Goal: Task Accomplishment & Management: Manage account settings

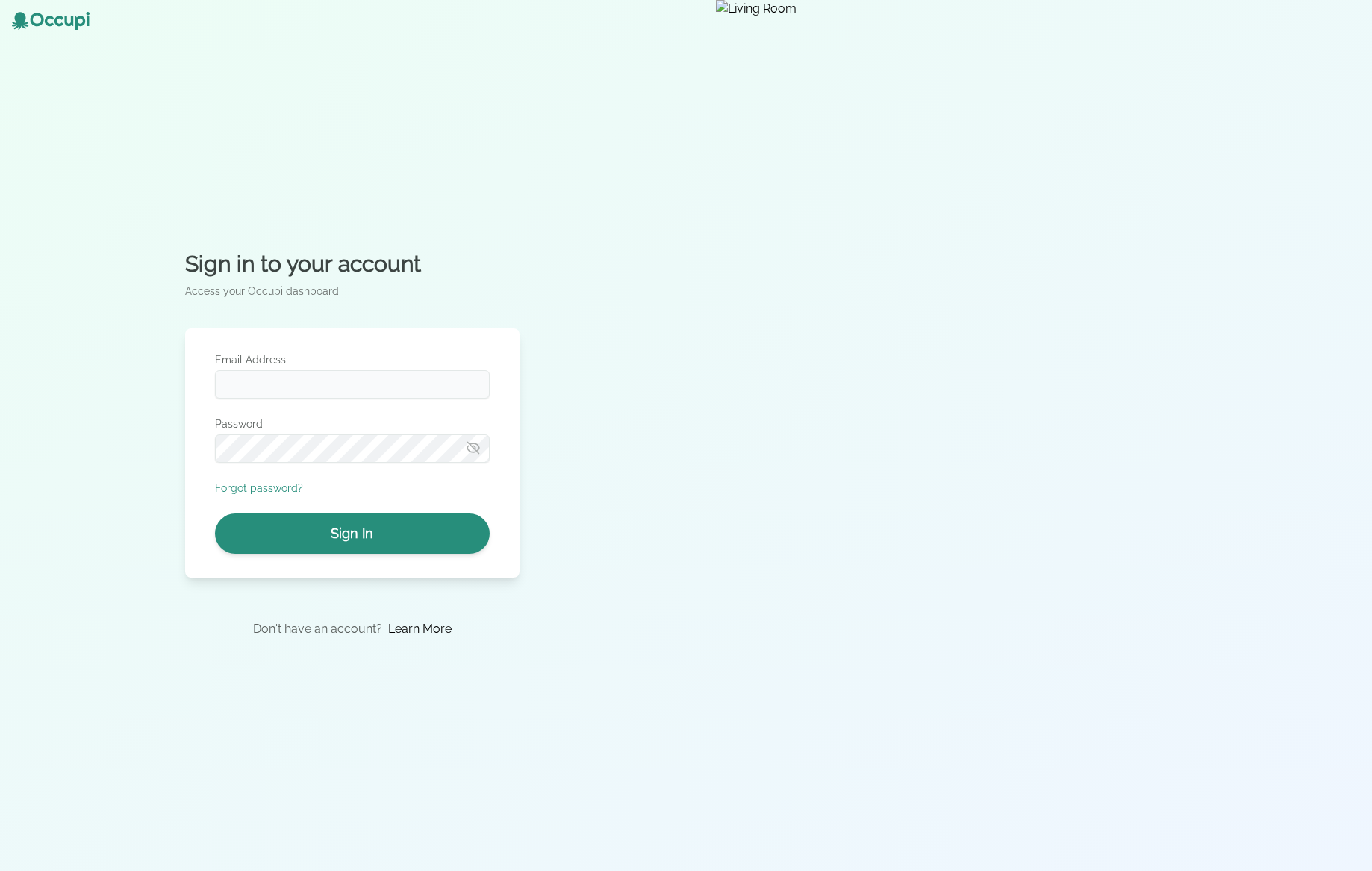
type input "**********"
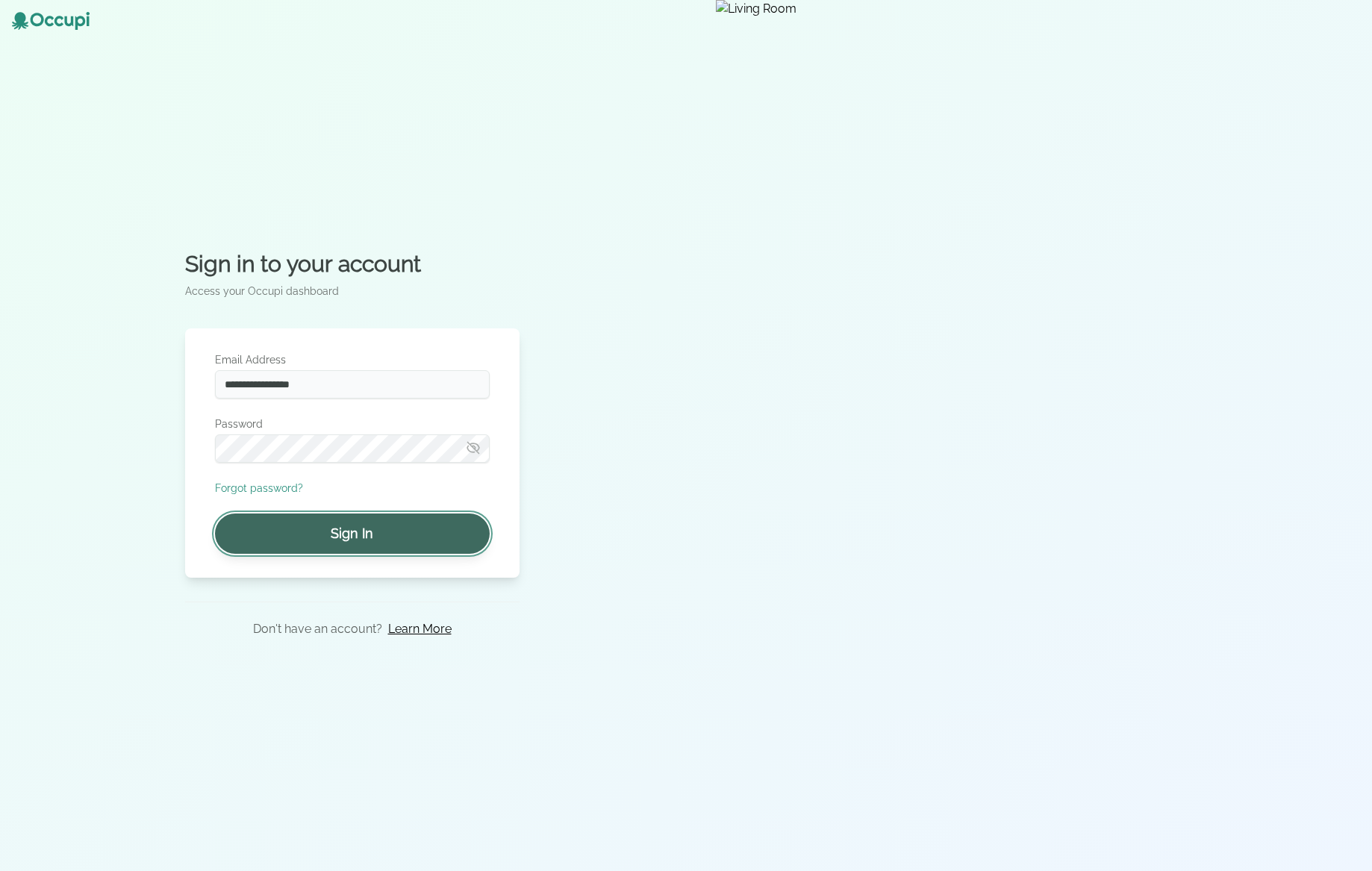
click at [349, 535] on button "Sign In" at bounding box center [352, 534] width 275 height 40
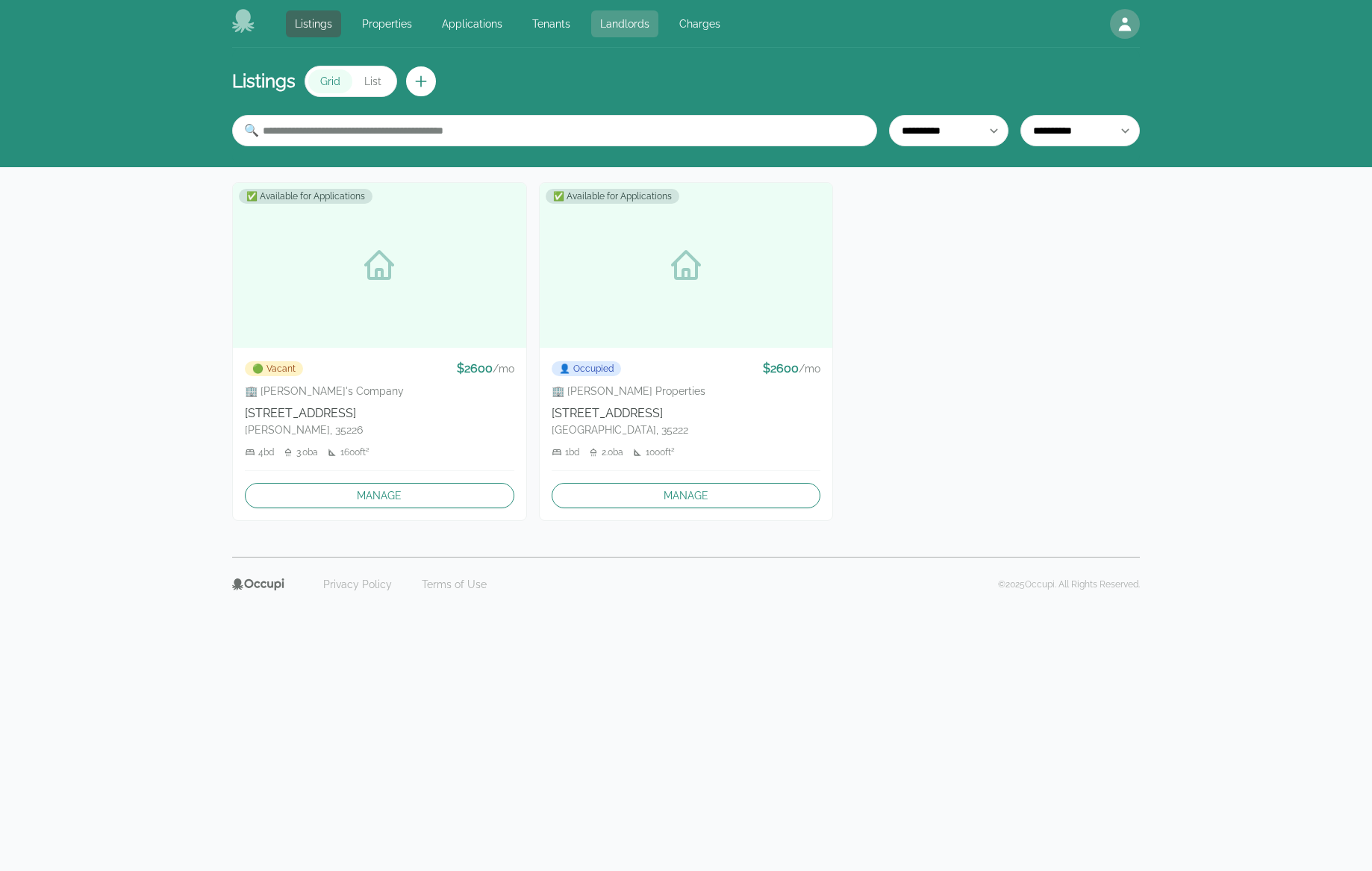
click at [626, 29] on link "Landlords" at bounding box center [624, 23] width 67 height 27
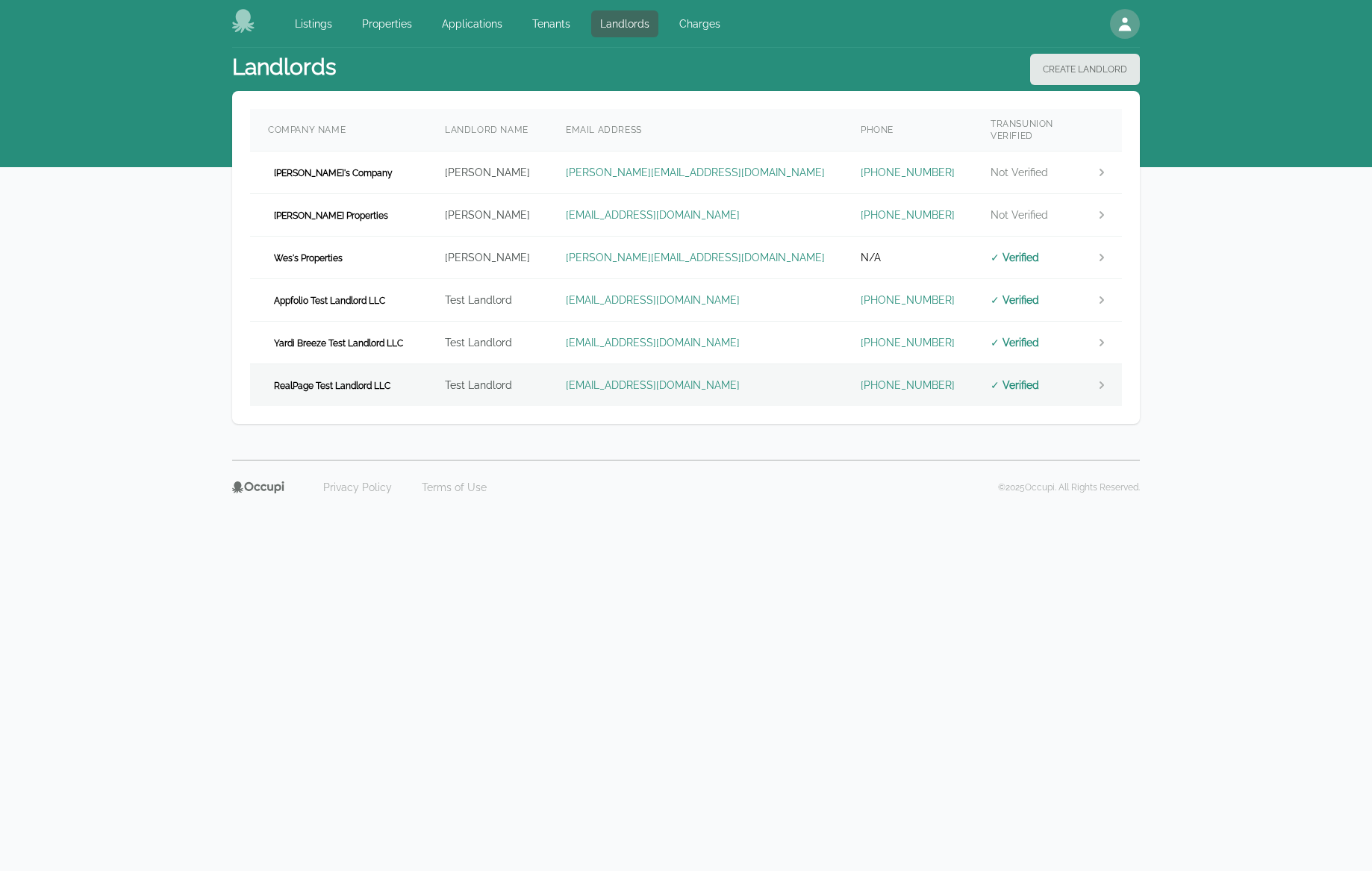
click at [571, 374] on td "landlord.realpage@occupi.app" at bounding box center [695, 385] width 295 height 43
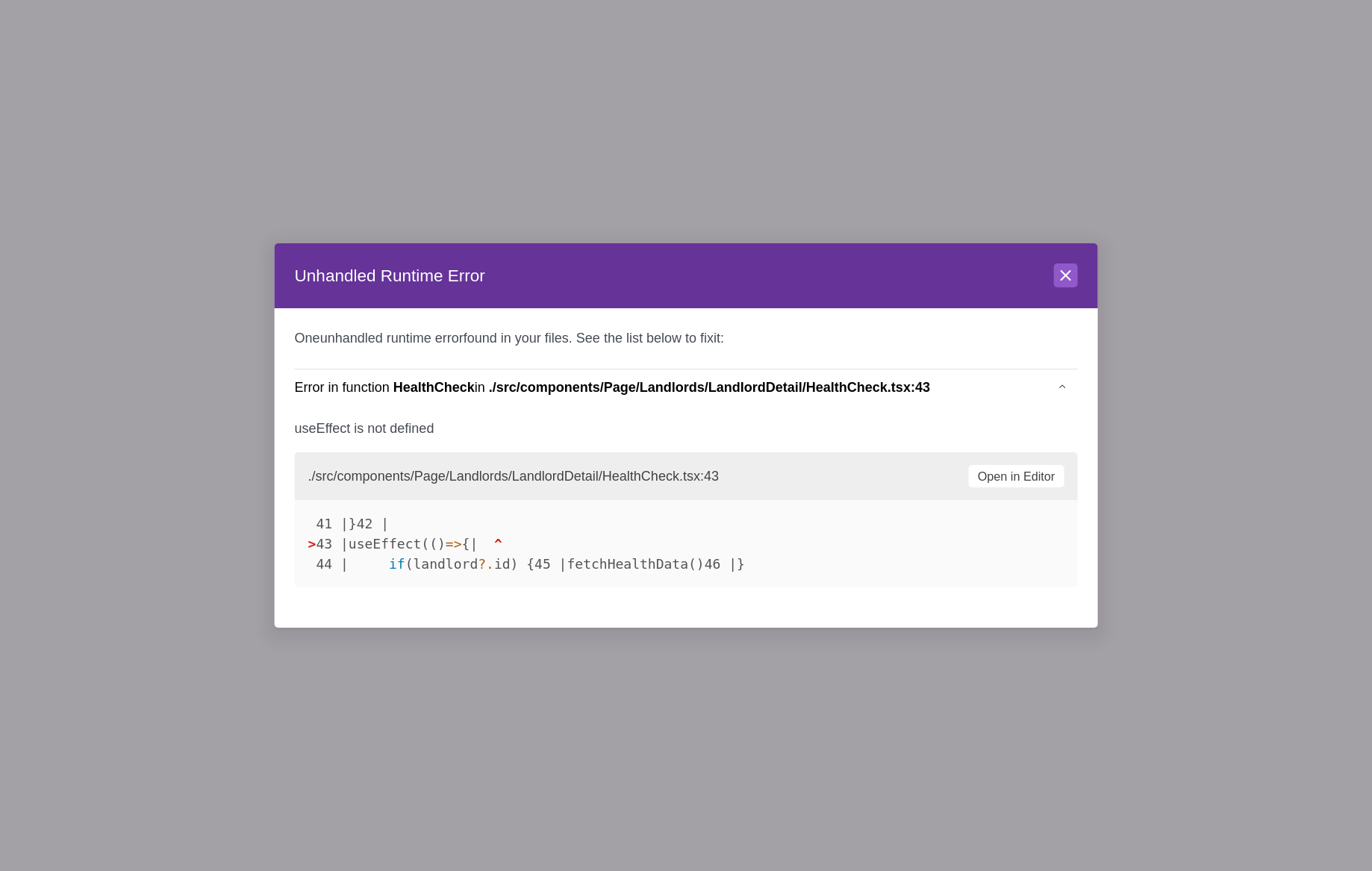
click at [1276, 368] on div at bounding box center [686, 435] width 1372 height 871
drag, startPoint x: 410, startPoint y: 598, endPoint x: 287, endPoint y: 338, distance: 287.6
click at [287, 338] on div "One unhandled runtime error found in your files. See the list below to fix it :…" at bounding box center [686, 468] width 823 height 320
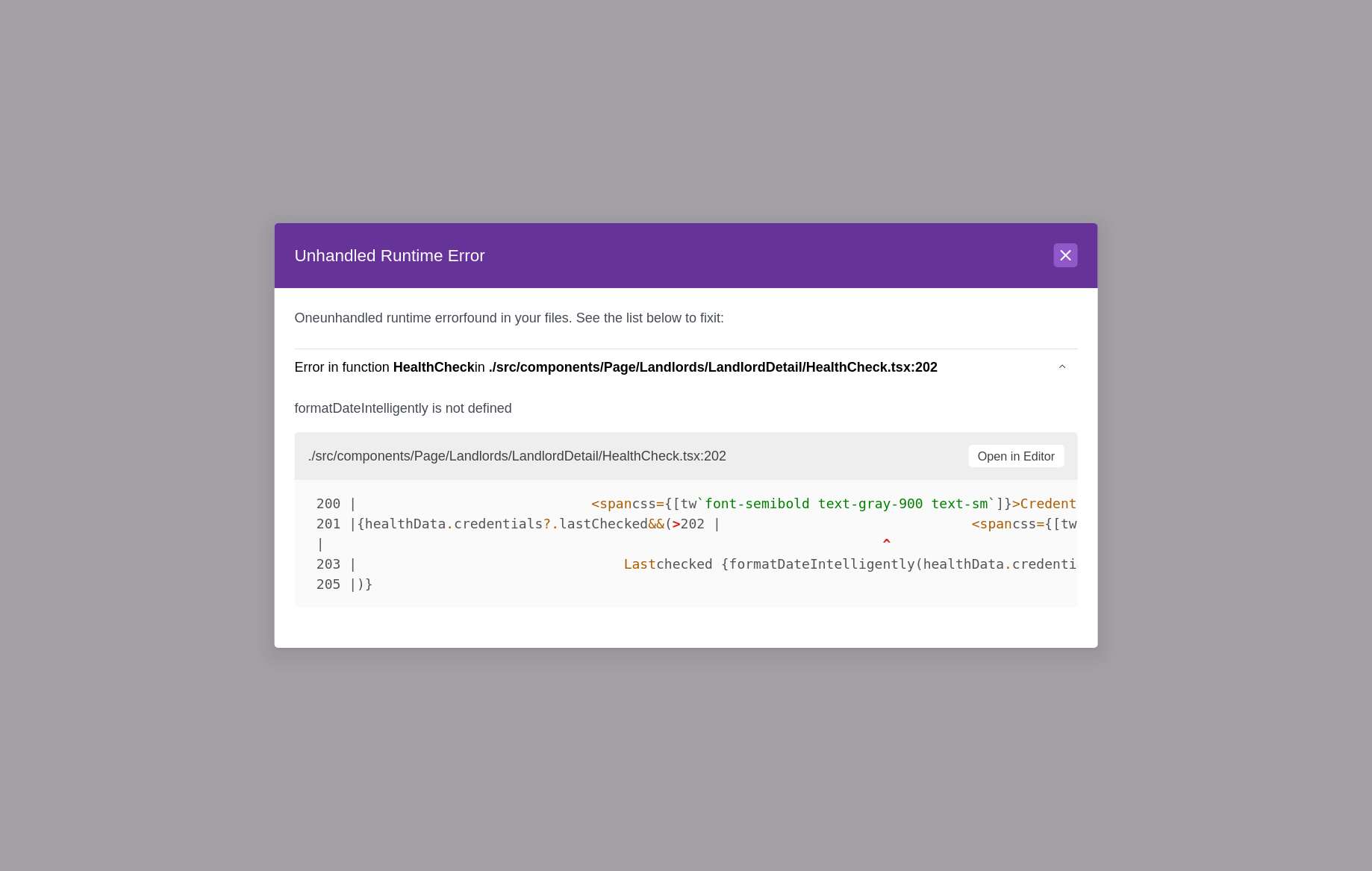
drag, startPoint x: 539, startPoint y: 529, endPoint x: 287, endPoint y: 287, distance: 349.4
click at [287, 288] on div "One unhandled runtime error found in your files. See the list below to fix it :…" at bounding box center [686, 468] width 823 height 360
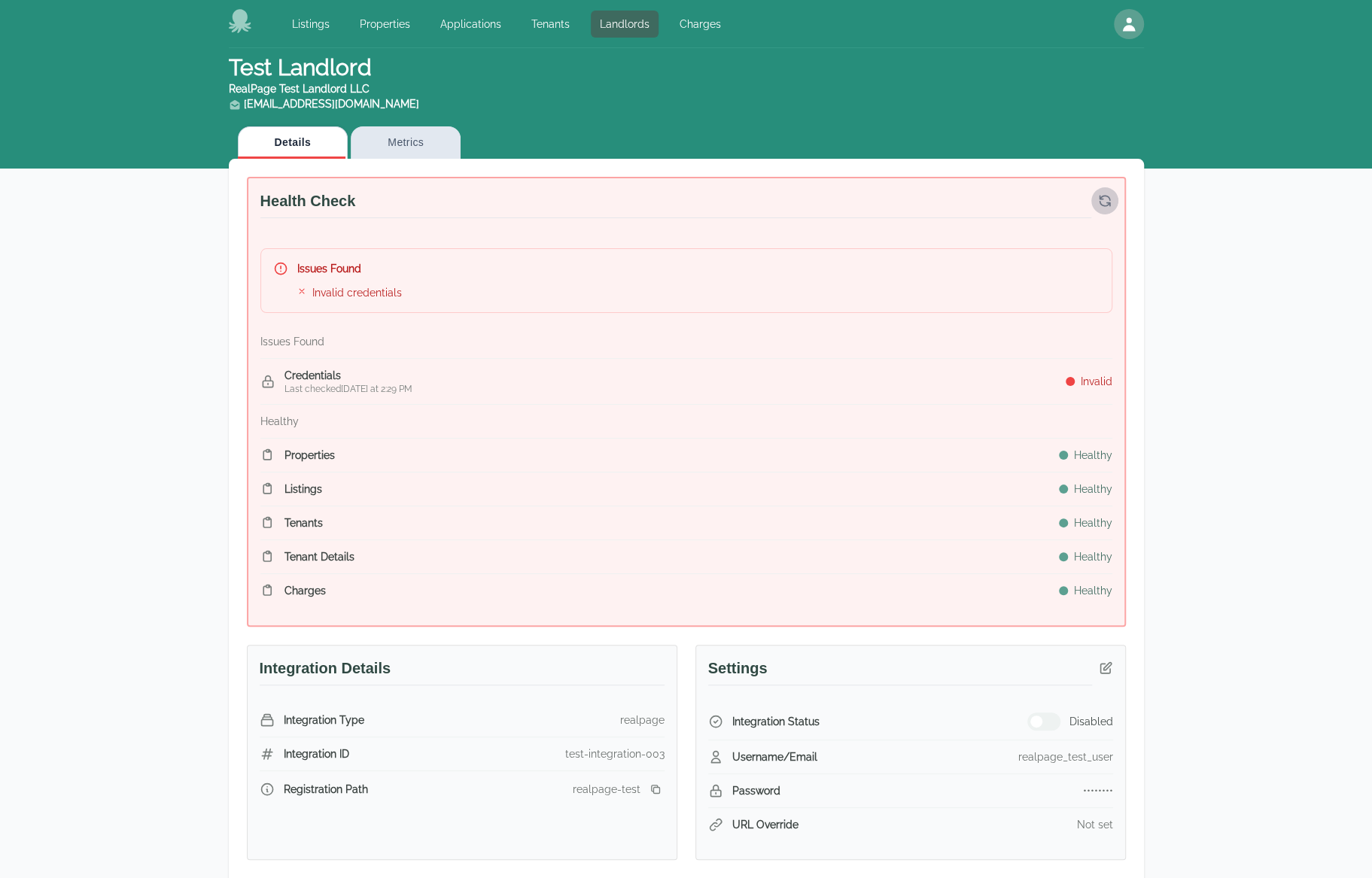
click at [1098, 203] on icon "button" at bounding box center [1104, 200] width 15 height 15
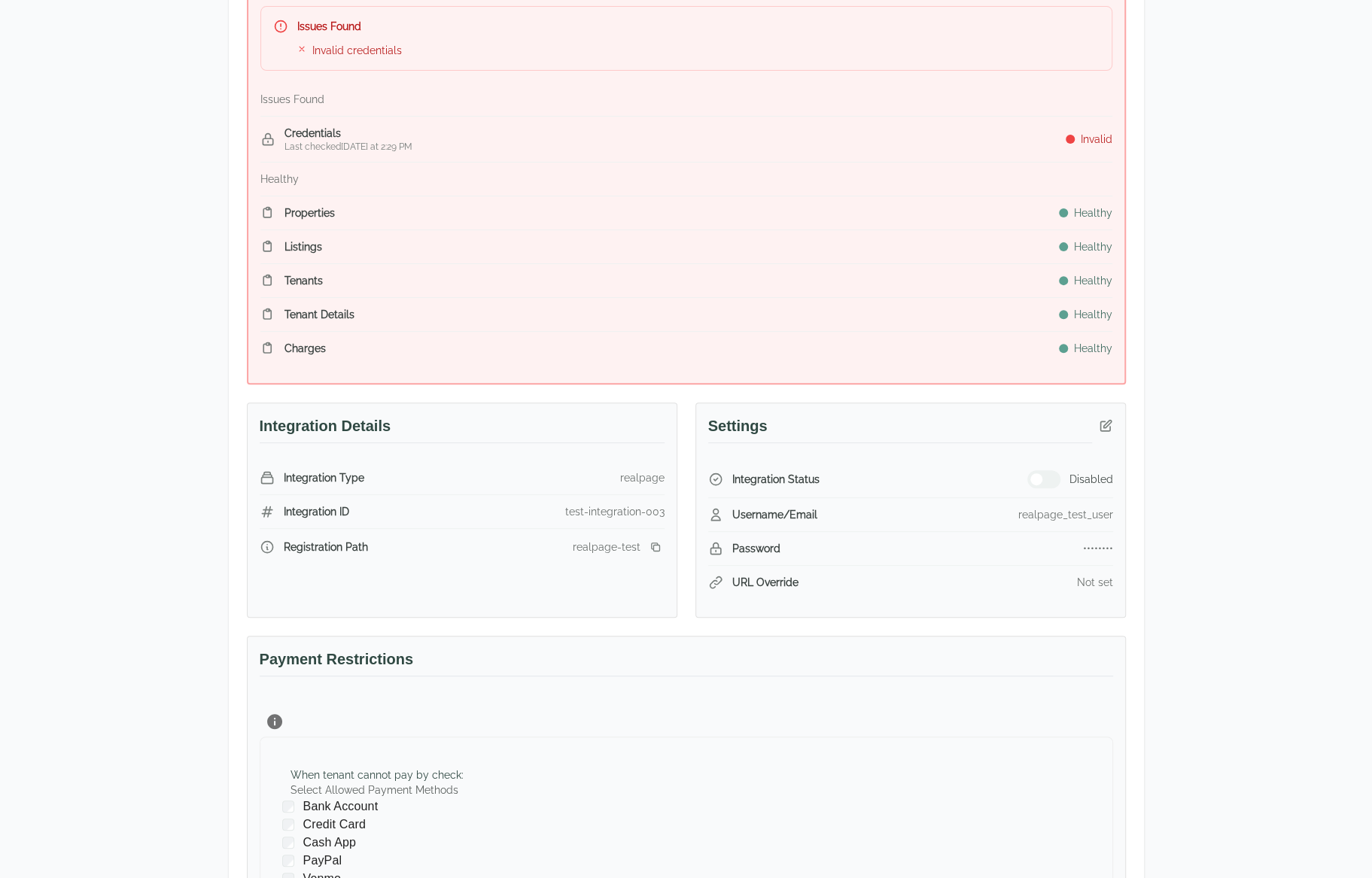
scroll to position [301, 0]
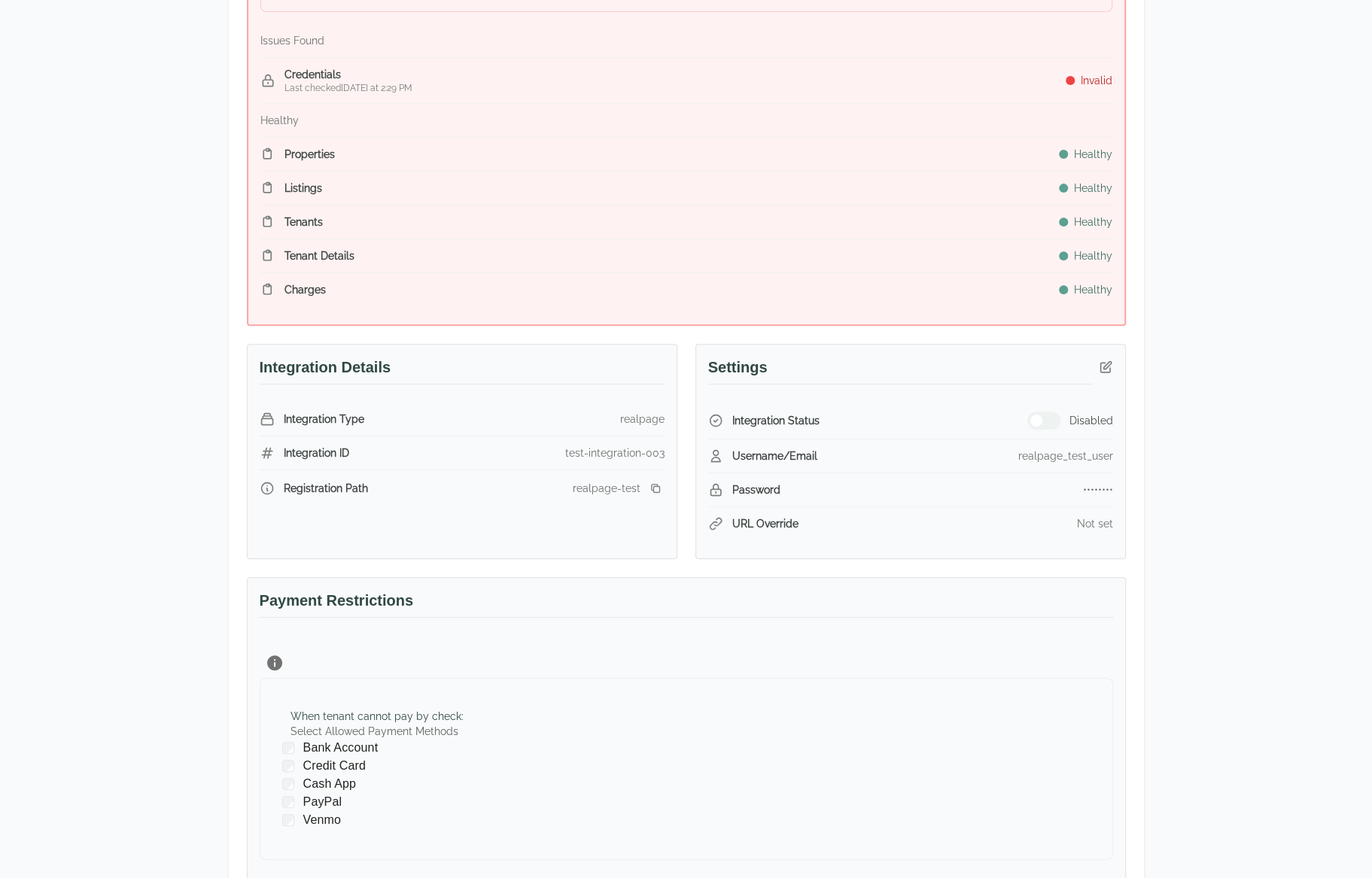
drag, startPoint x: 1287, startPoint y: 496, endPoint x: 1278, endPoint y: 489, distance: 11.4
click at [1287, 496] on div "Test Landlord RealPage Test Landlord LLC landlord.realpage@occupi.app Details M…" at bounding box center [686, 461] width 1372 height 1426
click at [1108, 362] on icon "button" at bounding box center [1105, 366] width 10 height 10
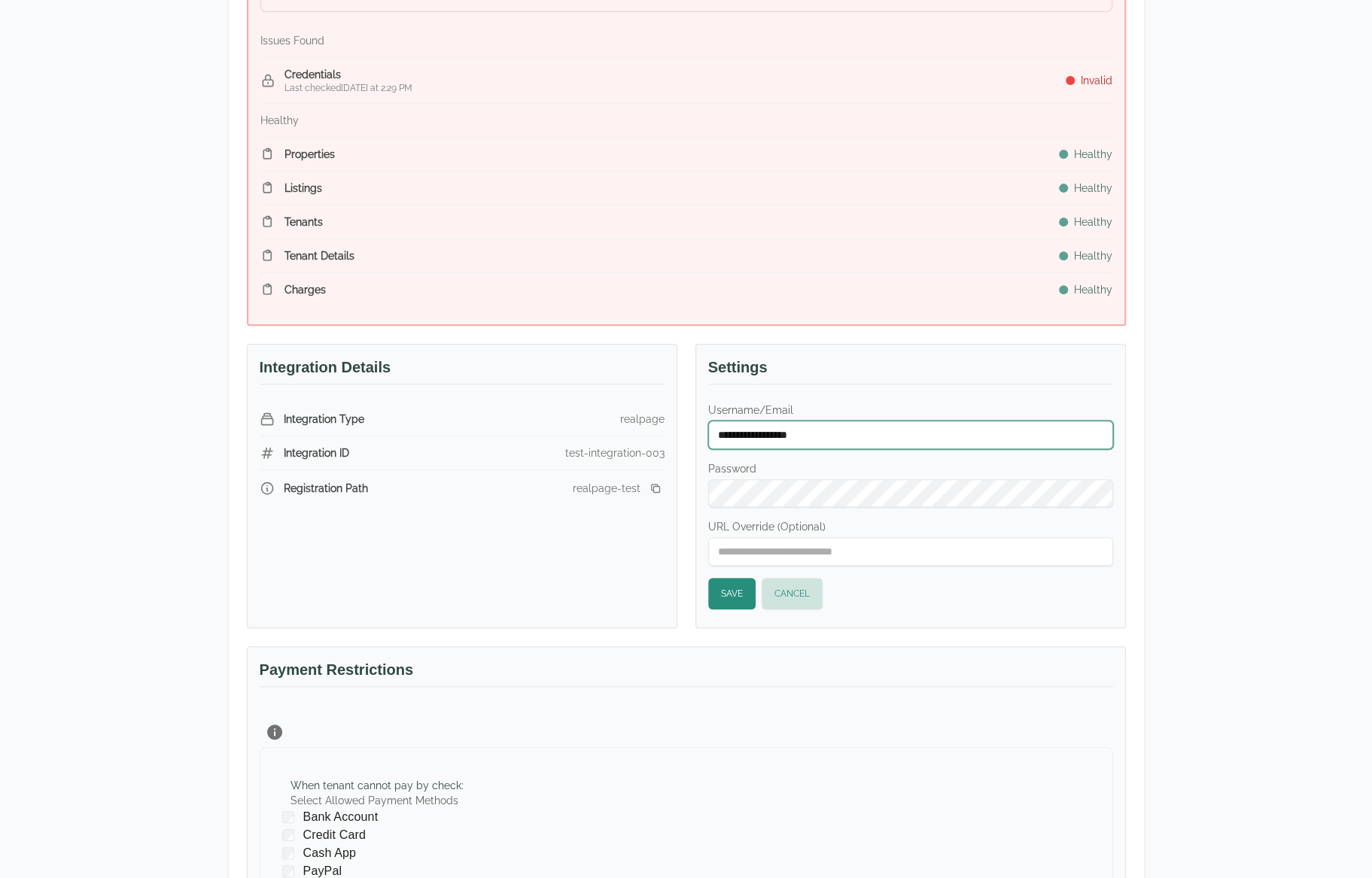
click at [950, 443] on input "**********" at bounding box center [910, 435] width 405 height 29
type input "******"
click at [732, 597] on button "Save" at bounding box center [731, 593] width 48 height 31
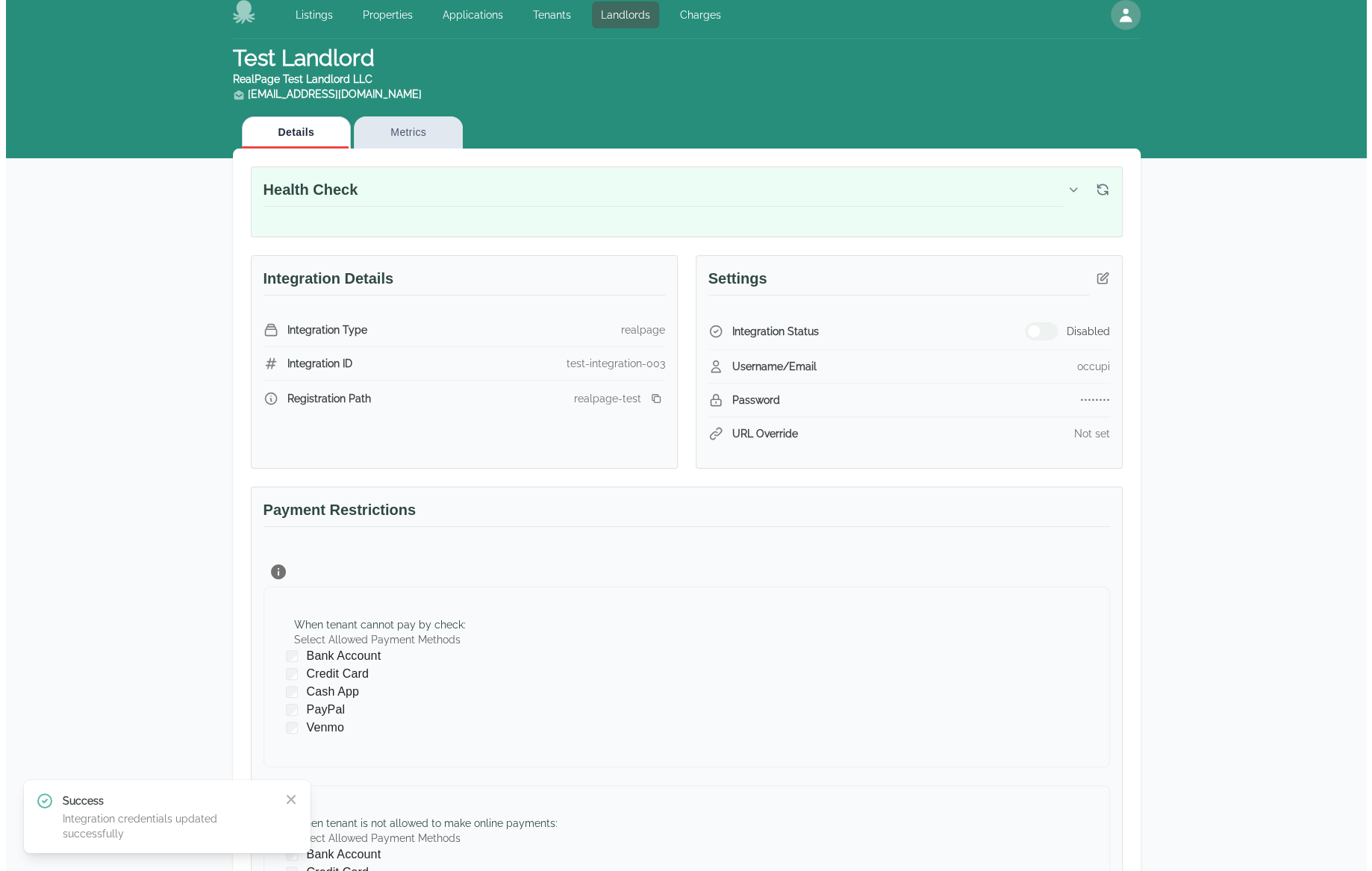
scroll to position [0, 0]
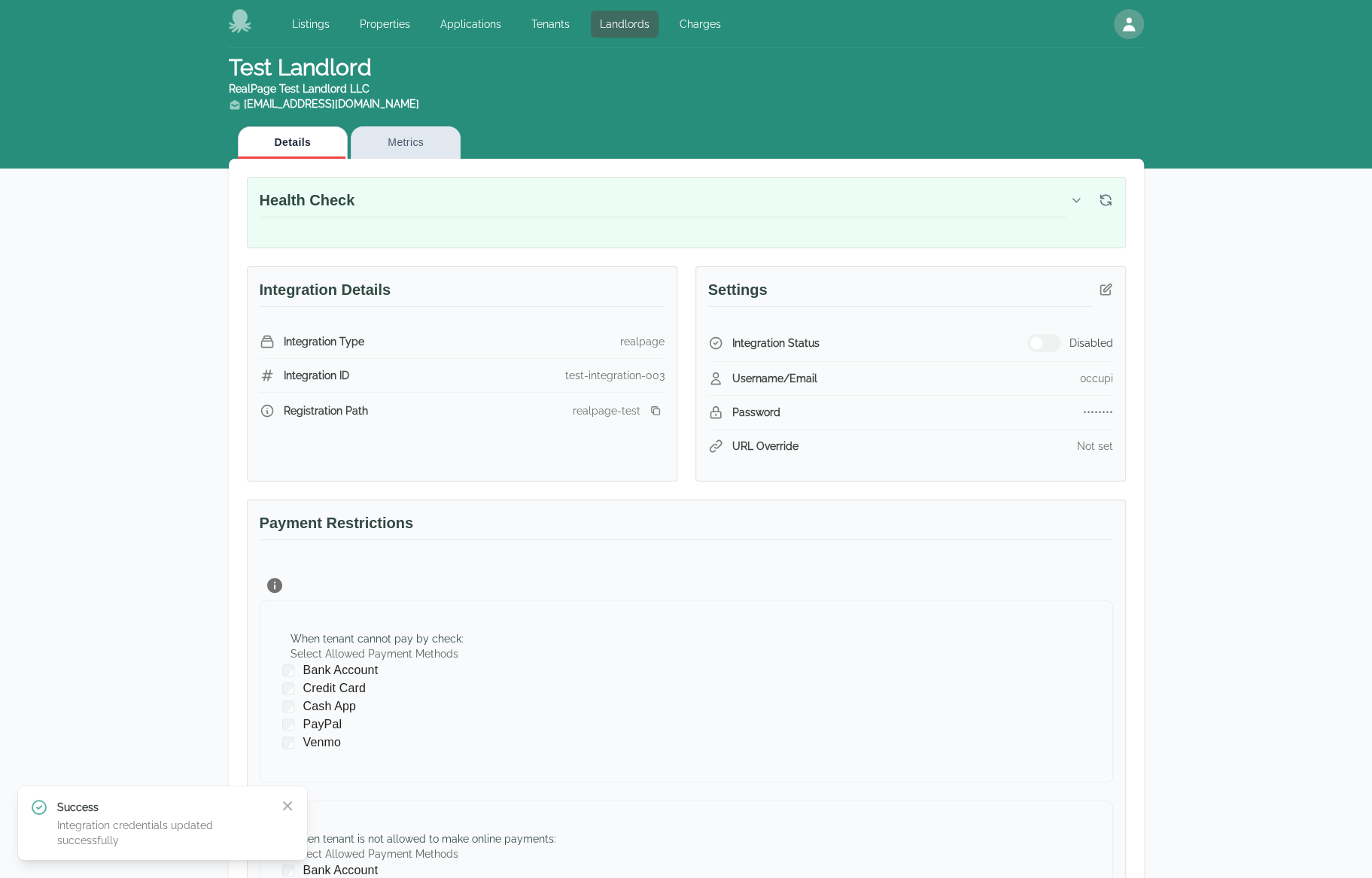
click at [1077, 194] on icon "button" at bounding box center [1076, 199] width 12 height 12
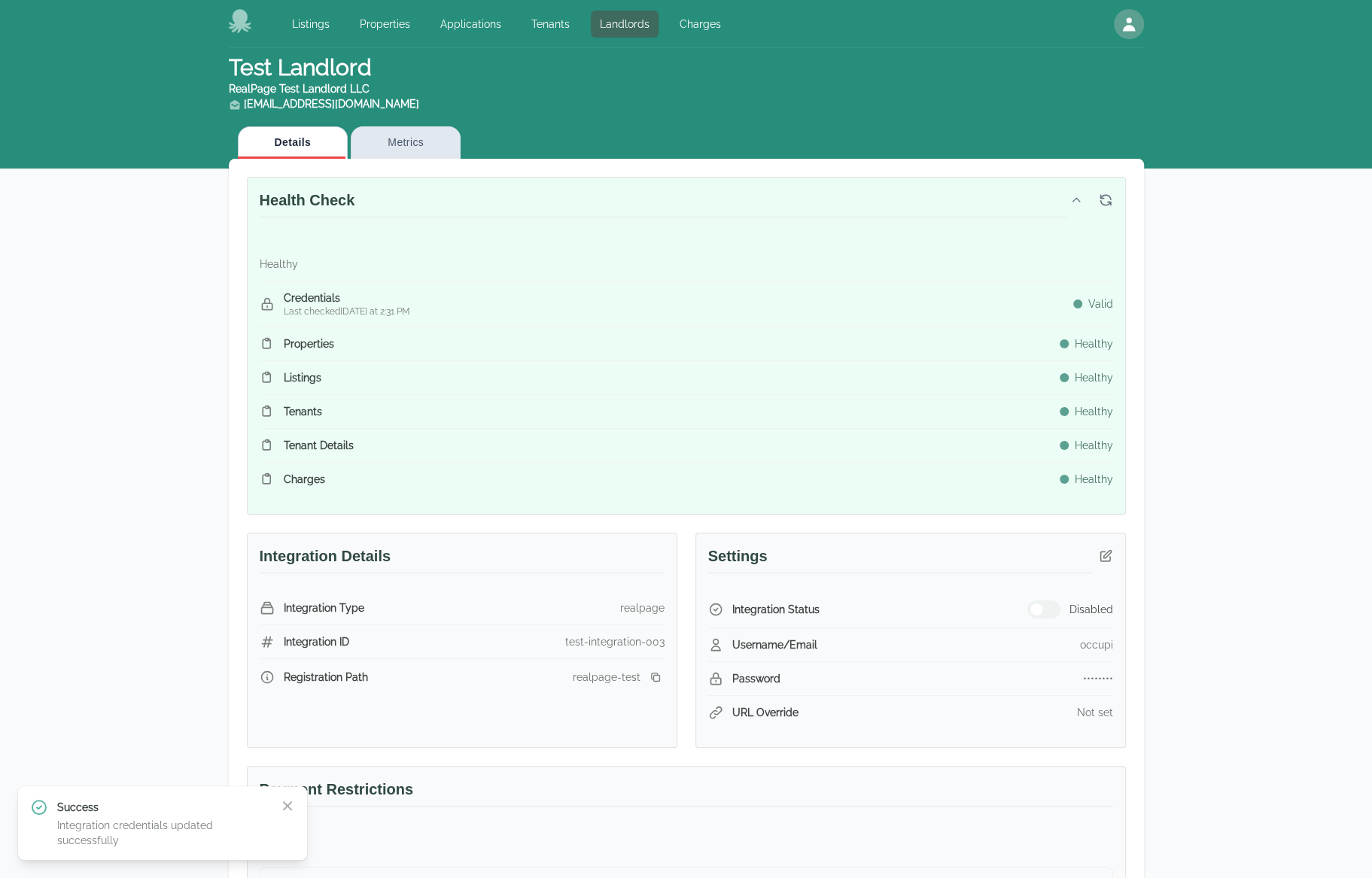
click at [1077, 194] on icon "button" at bounding box center [1076, 199] width 12 height 12
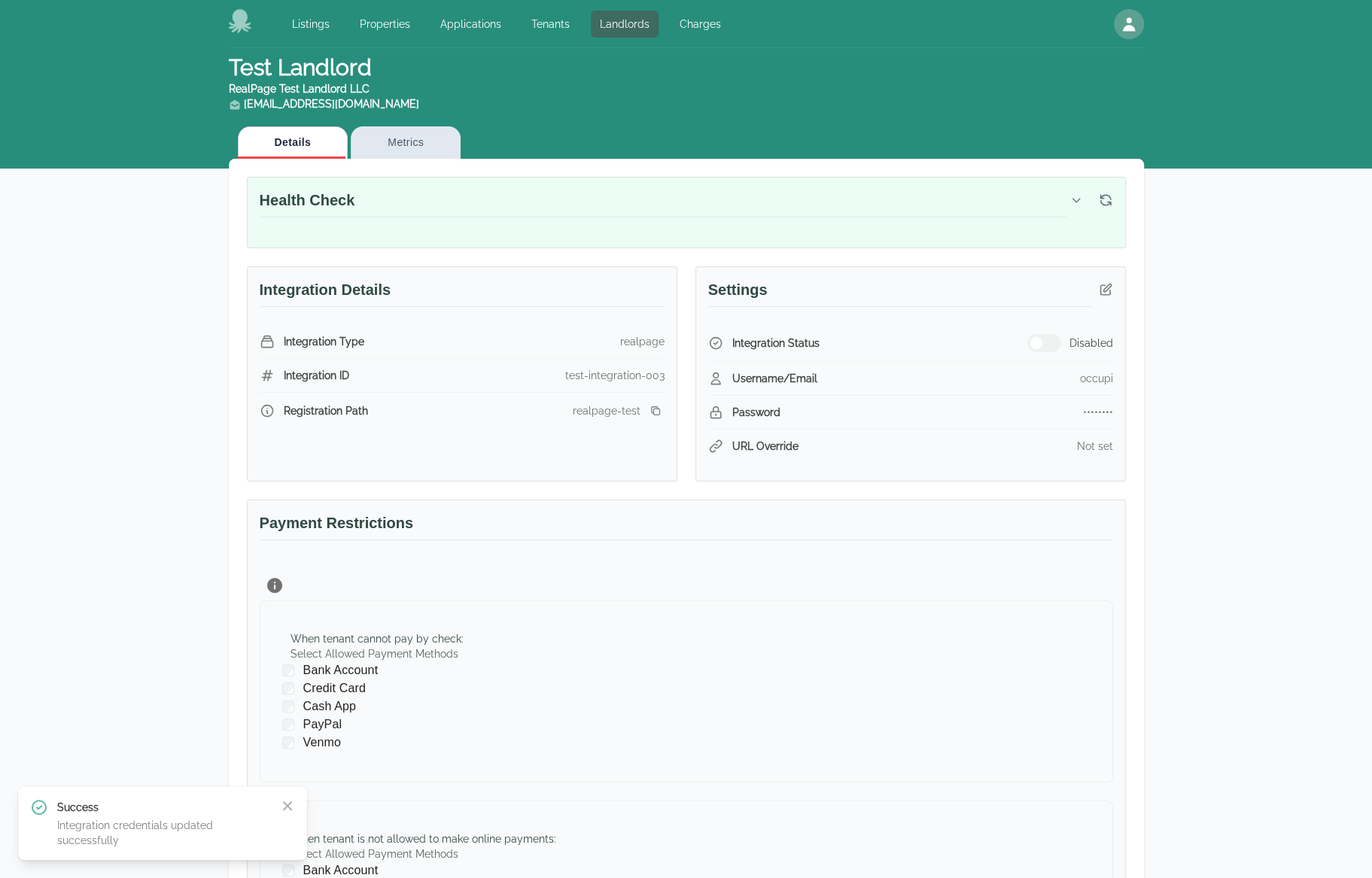
click at [1077, 194] on icon "button" at bounding box center [1076, 199] width 12 height 12
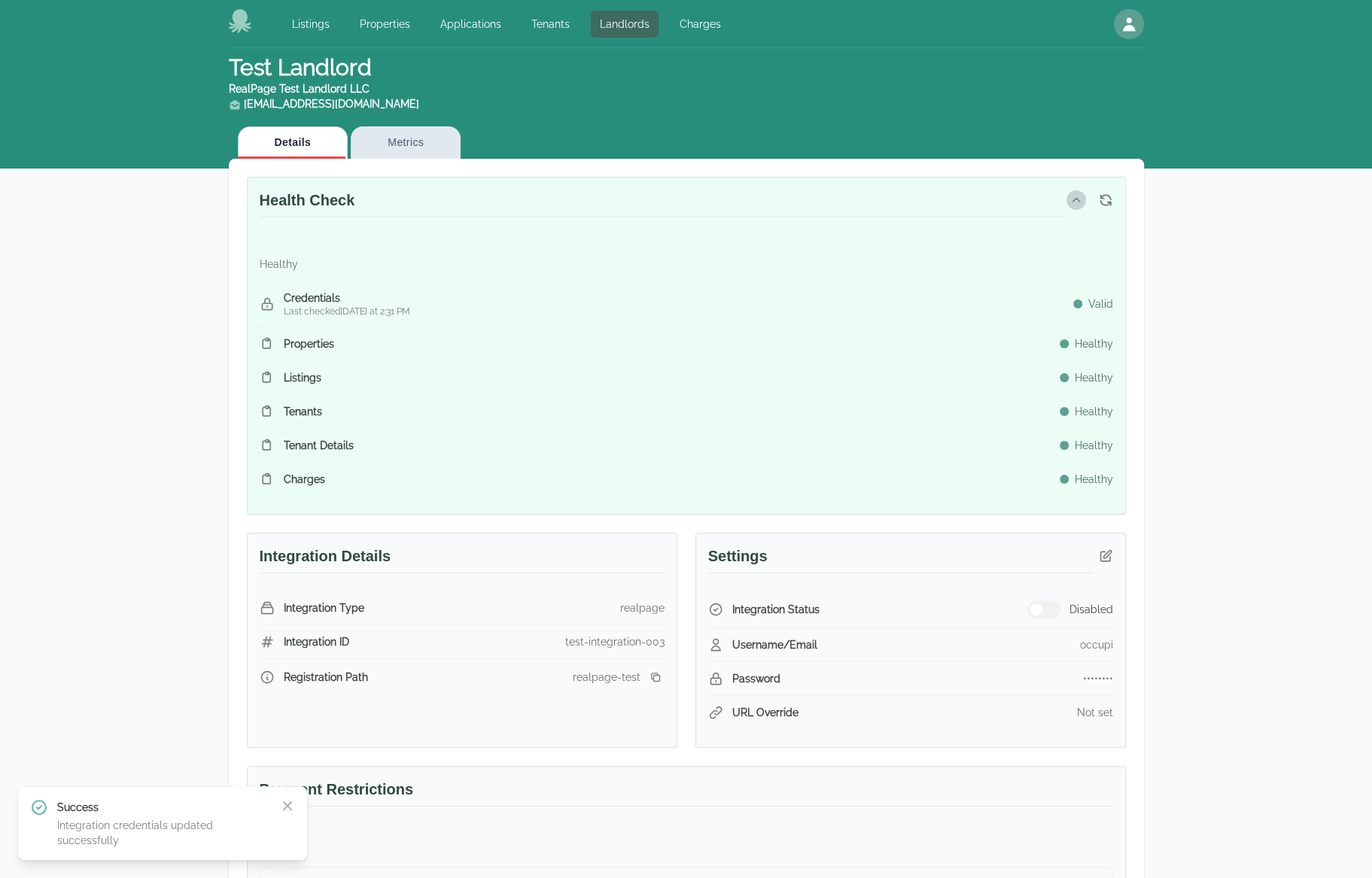
click at [1077, 194] on icon "button" at bounding box center [1076, 199] width 12 height 12
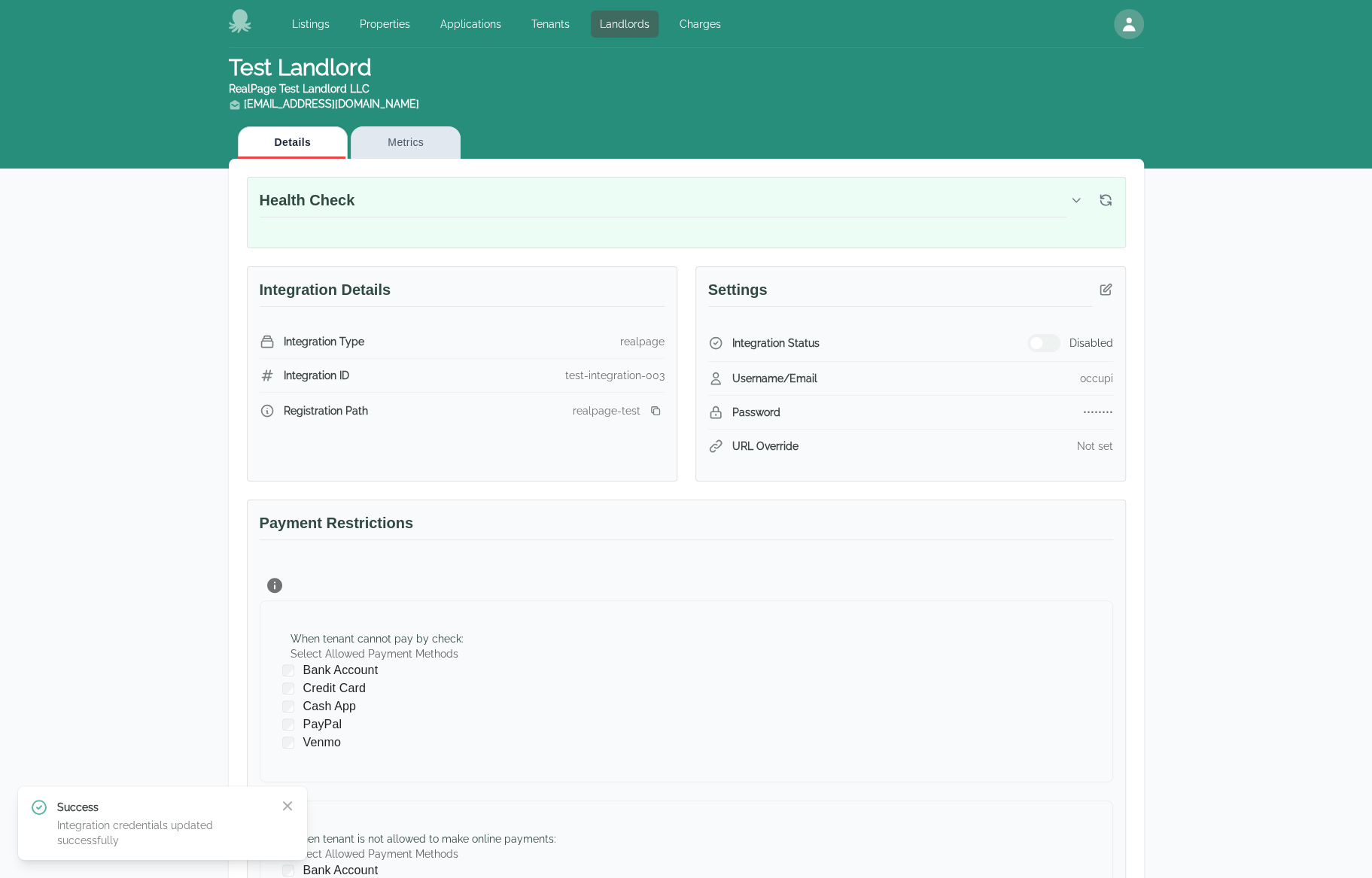
click at [1077, 194] on icon "button" at bounding box center [1076, 199] width 12 height 12
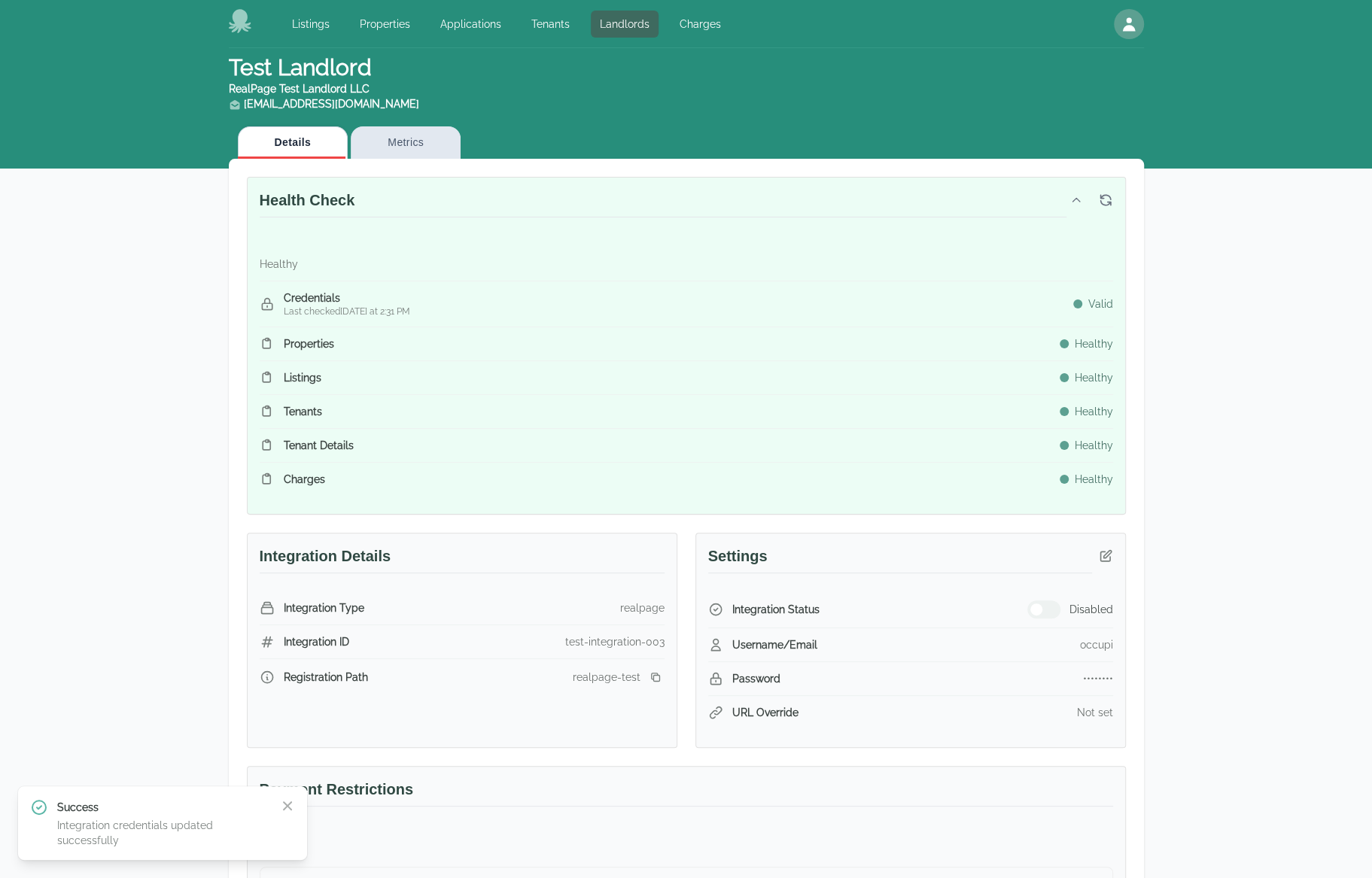
click at [1077, 194] on icon "button" at bounding box center [1076, 199] width 12 height 12
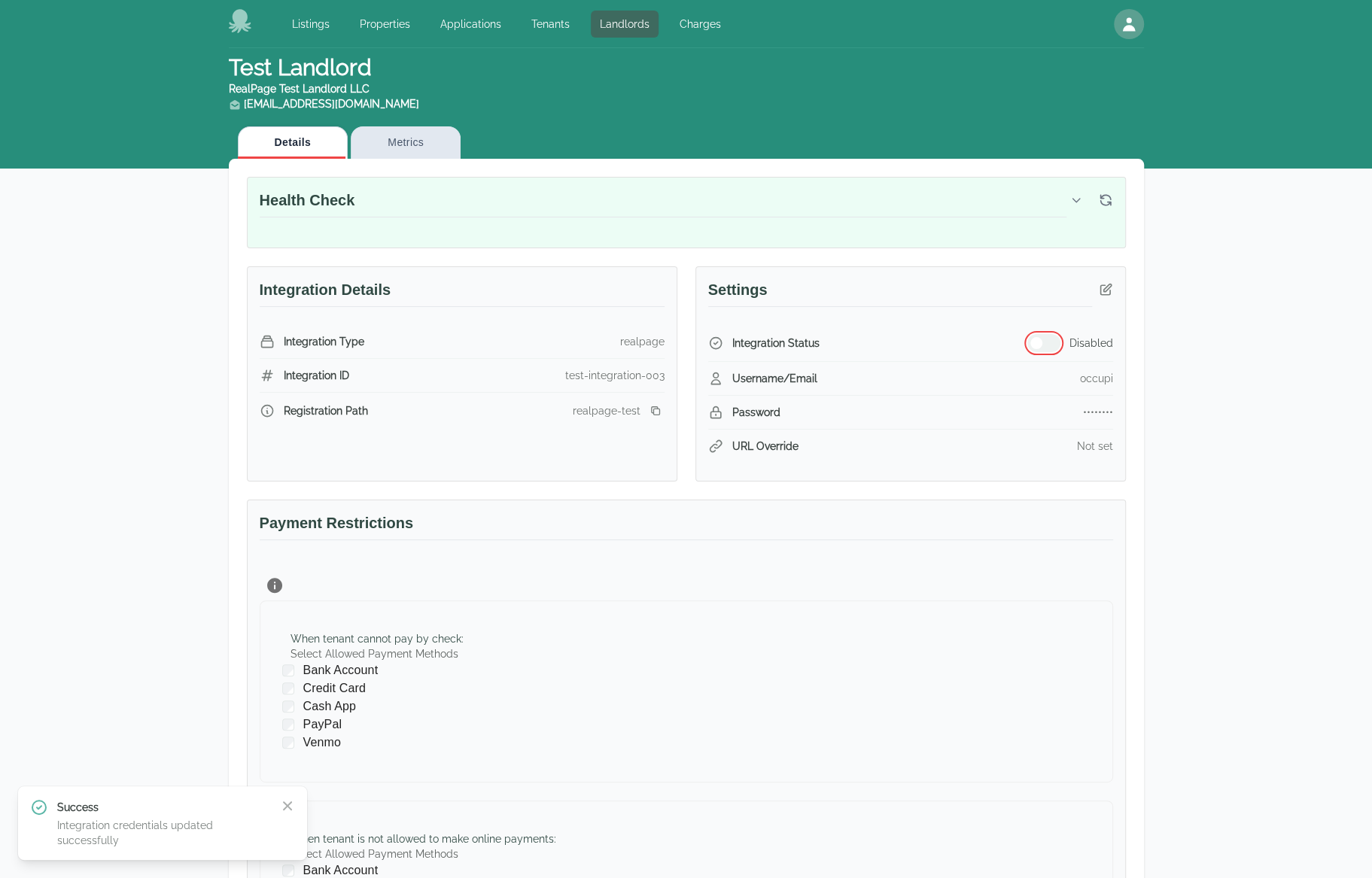
click at [1051, 339] on button "button" at bounding box center [1043, 342] width 33 height 18
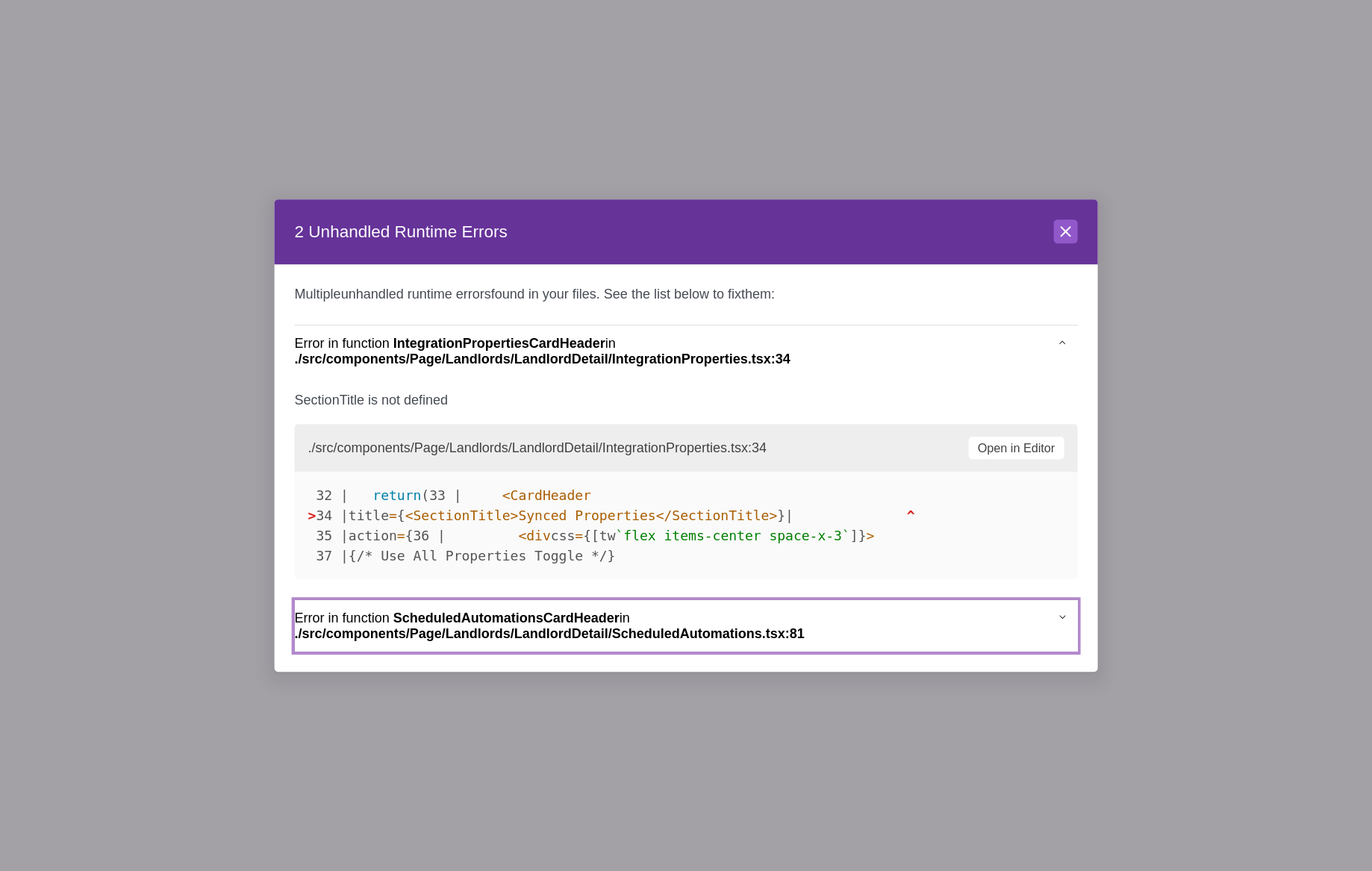
drag, startPoint x: 829, startPoint y: 676, endPoint x: 492, endPoint y: 390, distance: 442.0
click at [441, 361] on ul "Error in function IntegrationPropertiesCardHeader in ./src/components/Page/Land…" at bounding box center [686, 488] width 783 height 327
drag, startPoint x: 814, startPoint y: 666, endPoint x: 292, endPoint y: 309, distance: 632.4
click at [292, 309] on div "Multiple unhandled runtime errors found in your files. See the list below to fi…" at bounding box center [686, 468] width 823 height 407
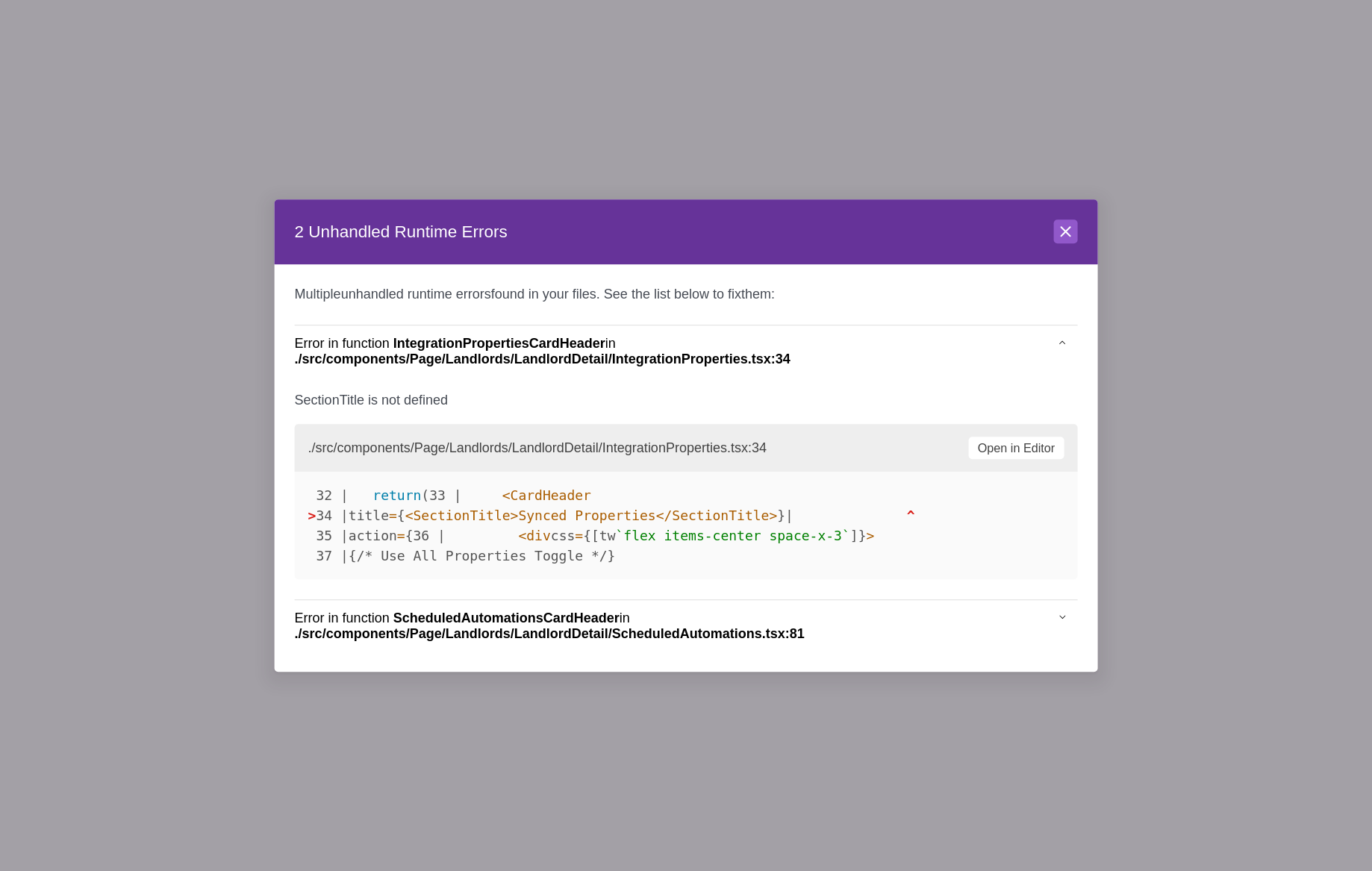
drag, startPoint x: 1108, startPoint y: 655, endPoint x: 1083, endPoint y: 658, distance: 25.2
click at [1109, 655] on div at bounding box center [686, 435] width 1372 height 871
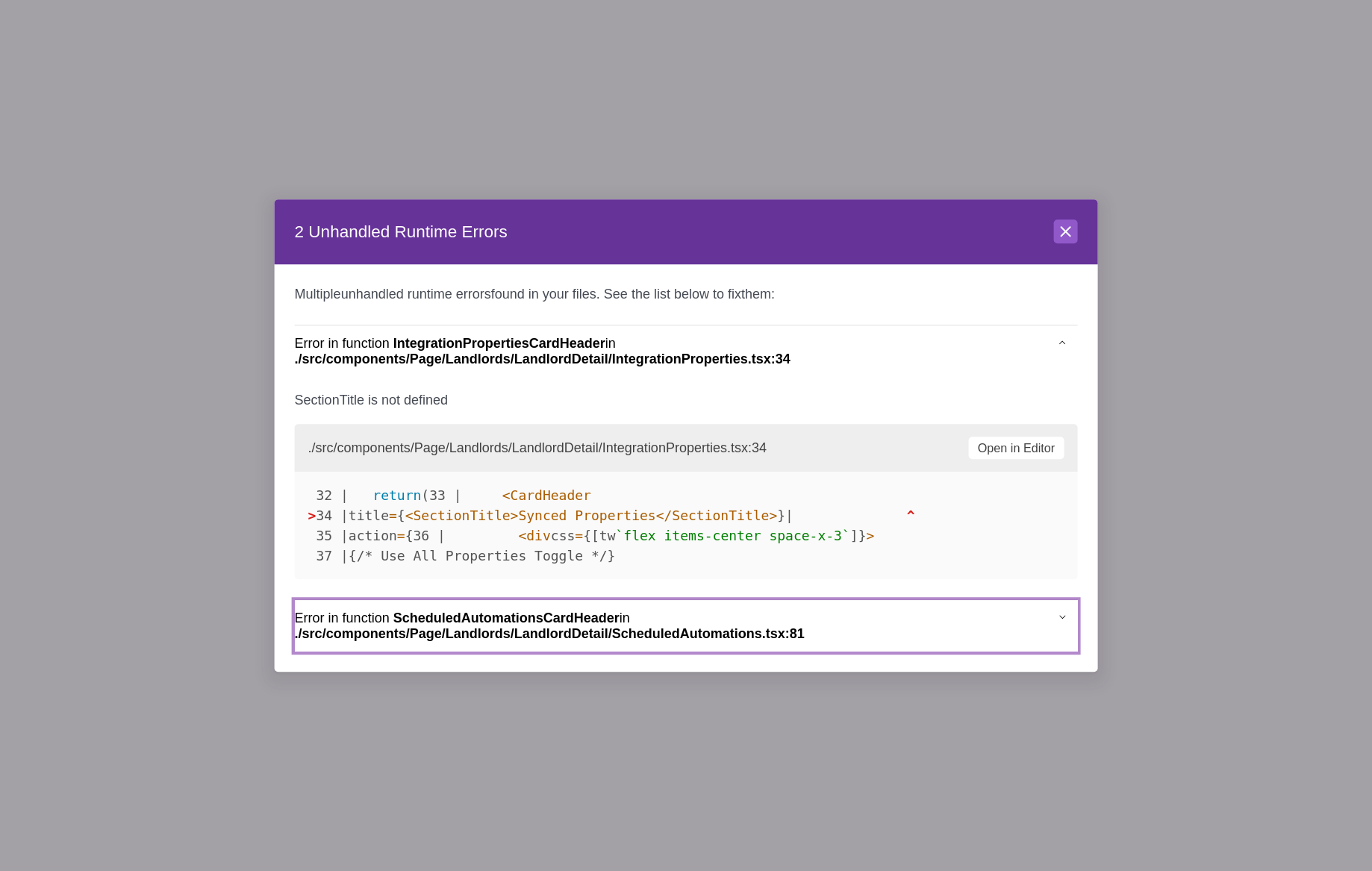
click at [1064, 652] on button "Error in function ScheduledAutomationsCardHeader in ./src/components/Page/Landl…" at bounding box center [686, 627] width 783 height 51
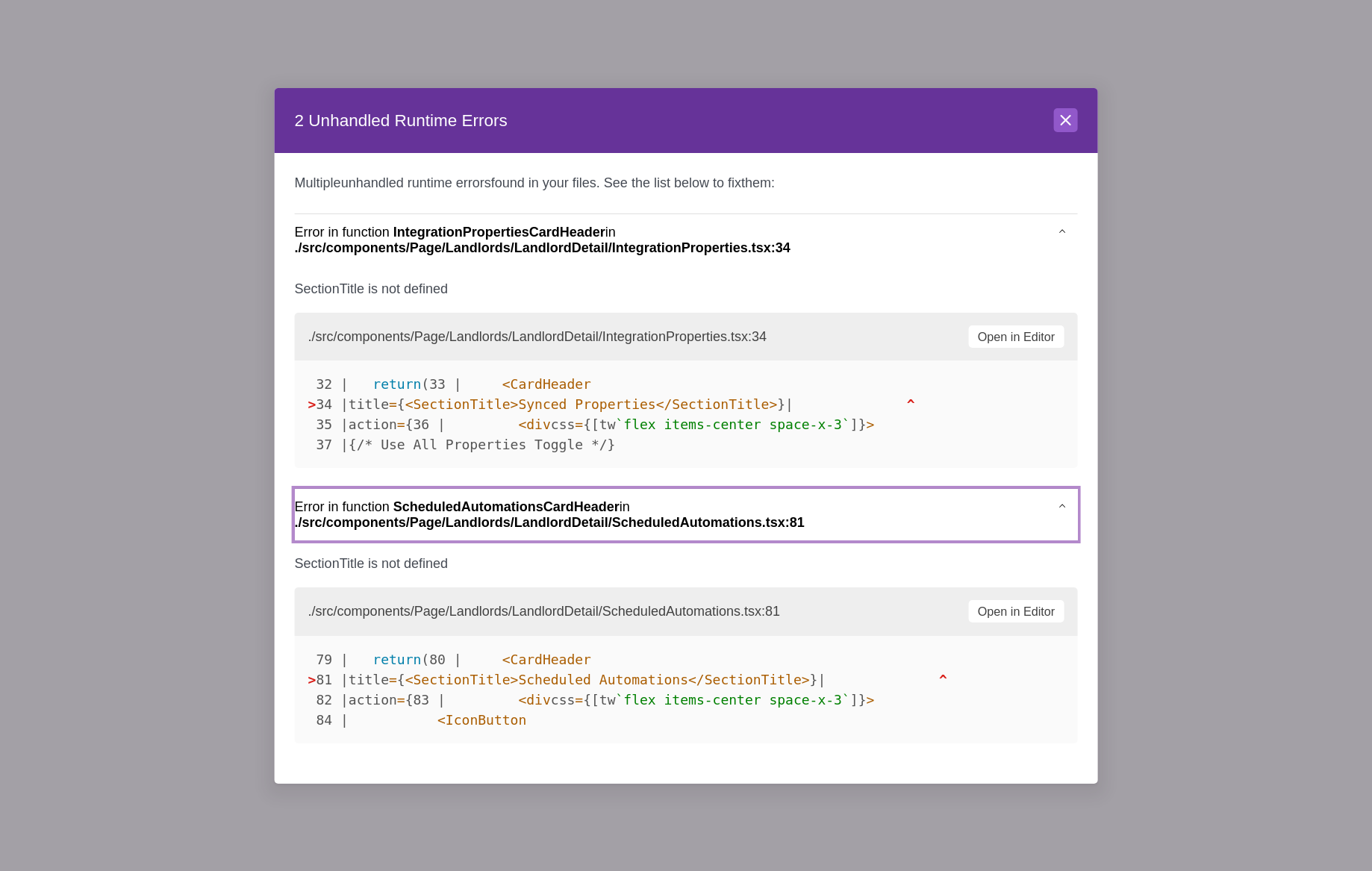
click at [1058, 510] on icon "button" at bounding box center [1063, 506] width 10 height 10
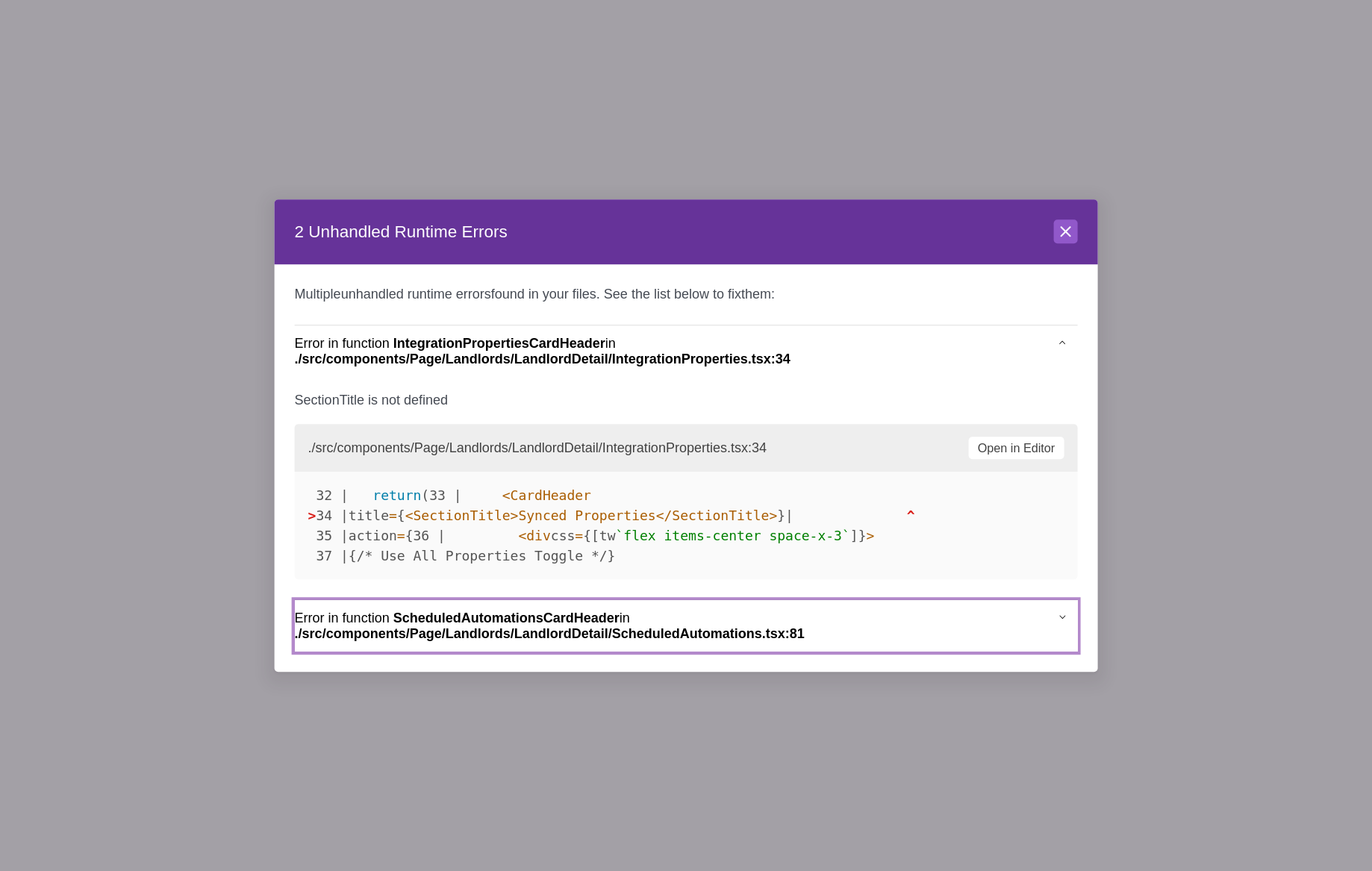
click at [1066, 622] on icon "button" at bounding box center [1063, 617] width 10 height 10
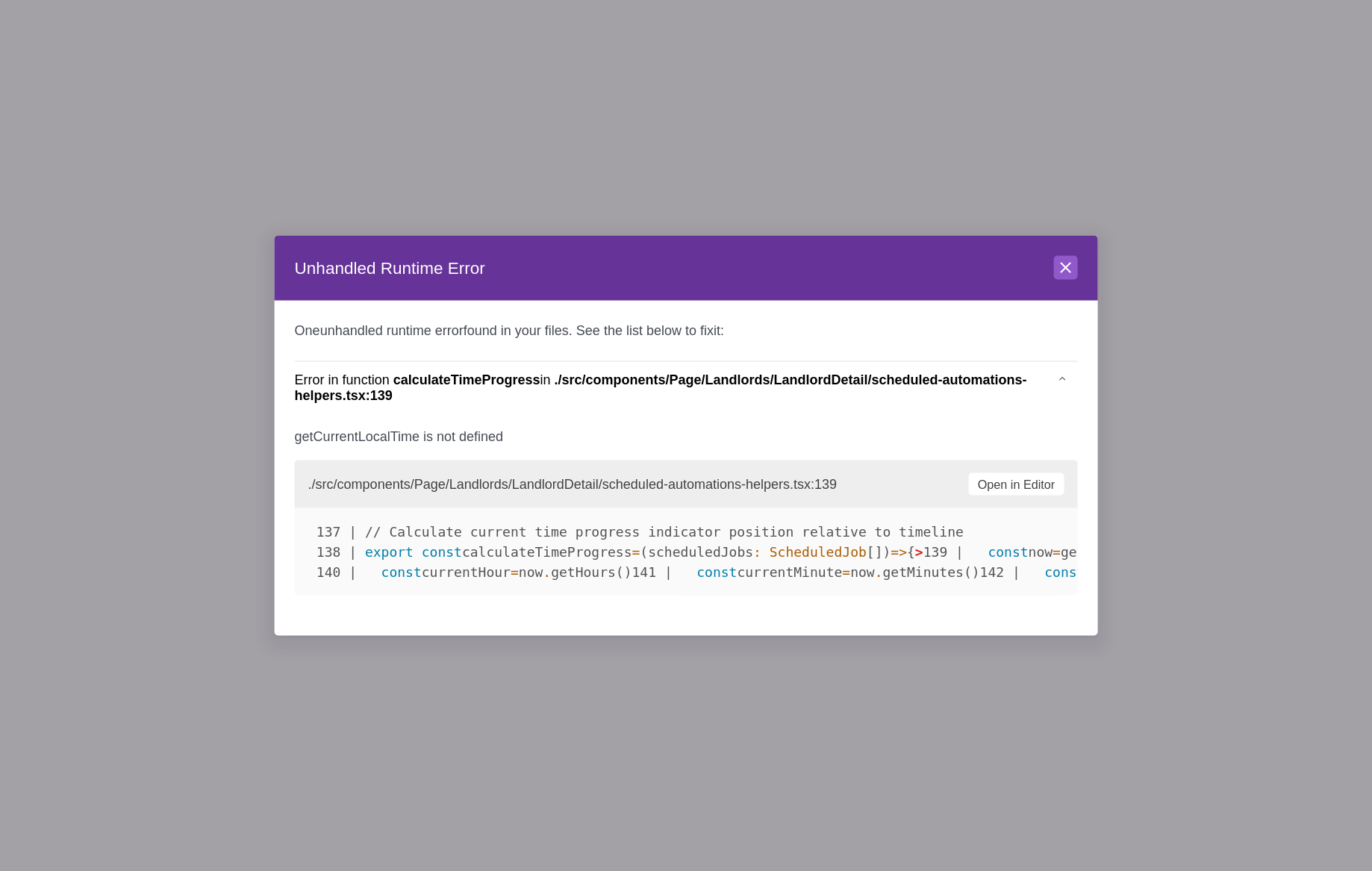
drag, startPoint x: 727, startPoint y: 569, endPoint x: 299, endPoint y: 292, distance: 509.8
click at [299, 301] on div "One unhandled runtime error found in your files. See the list below to fix it :…" at bounding box center [686, 468] width 823 height 335
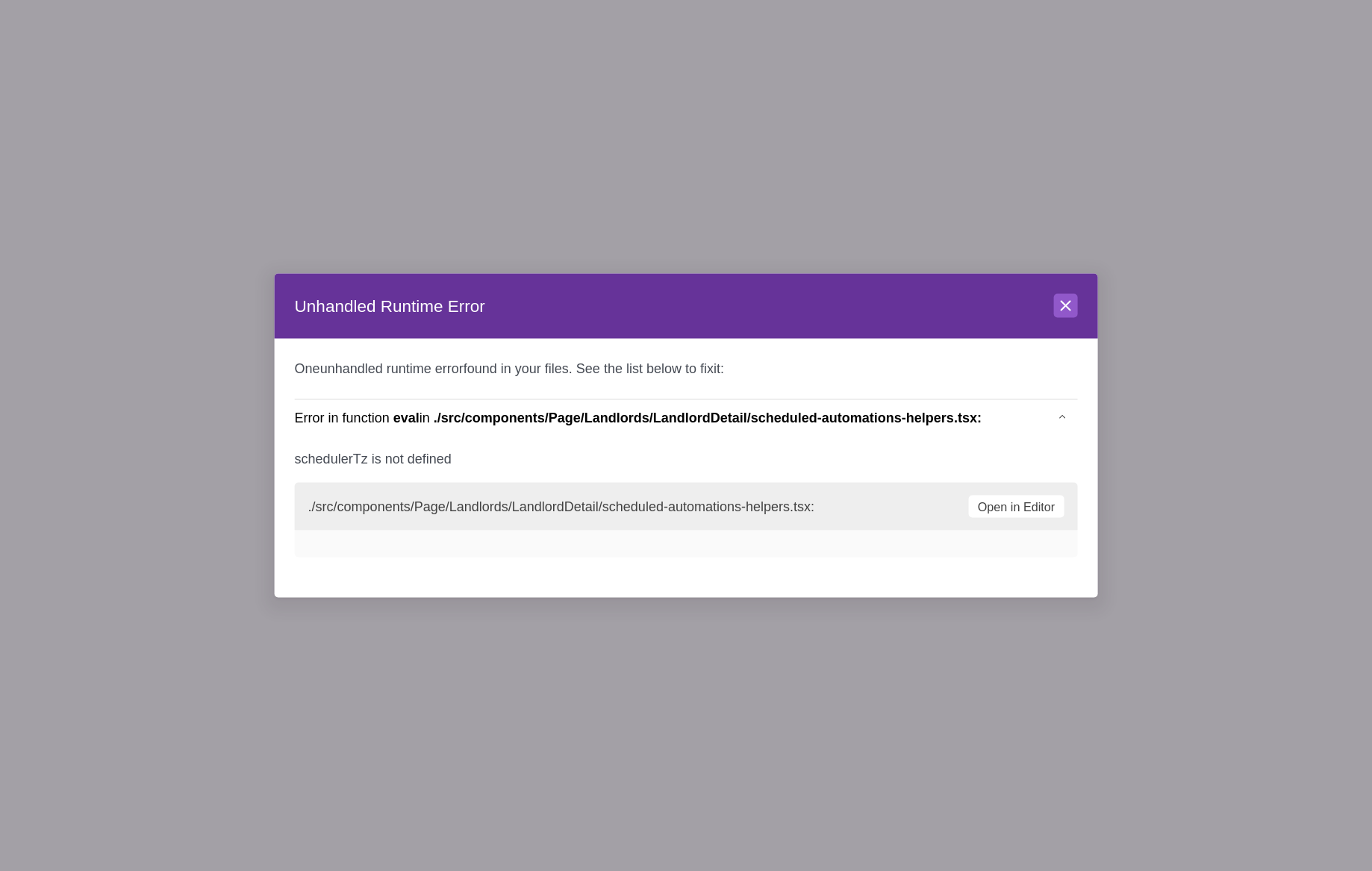
drag, startPoint x: 792, startPoint y: 601, endPoint x: 427, endPoint y: 444, distance: 397.3
click at [832, 455] on p "schedulerTz is not defined" at bounding box center [686, 458] width 783 height 20
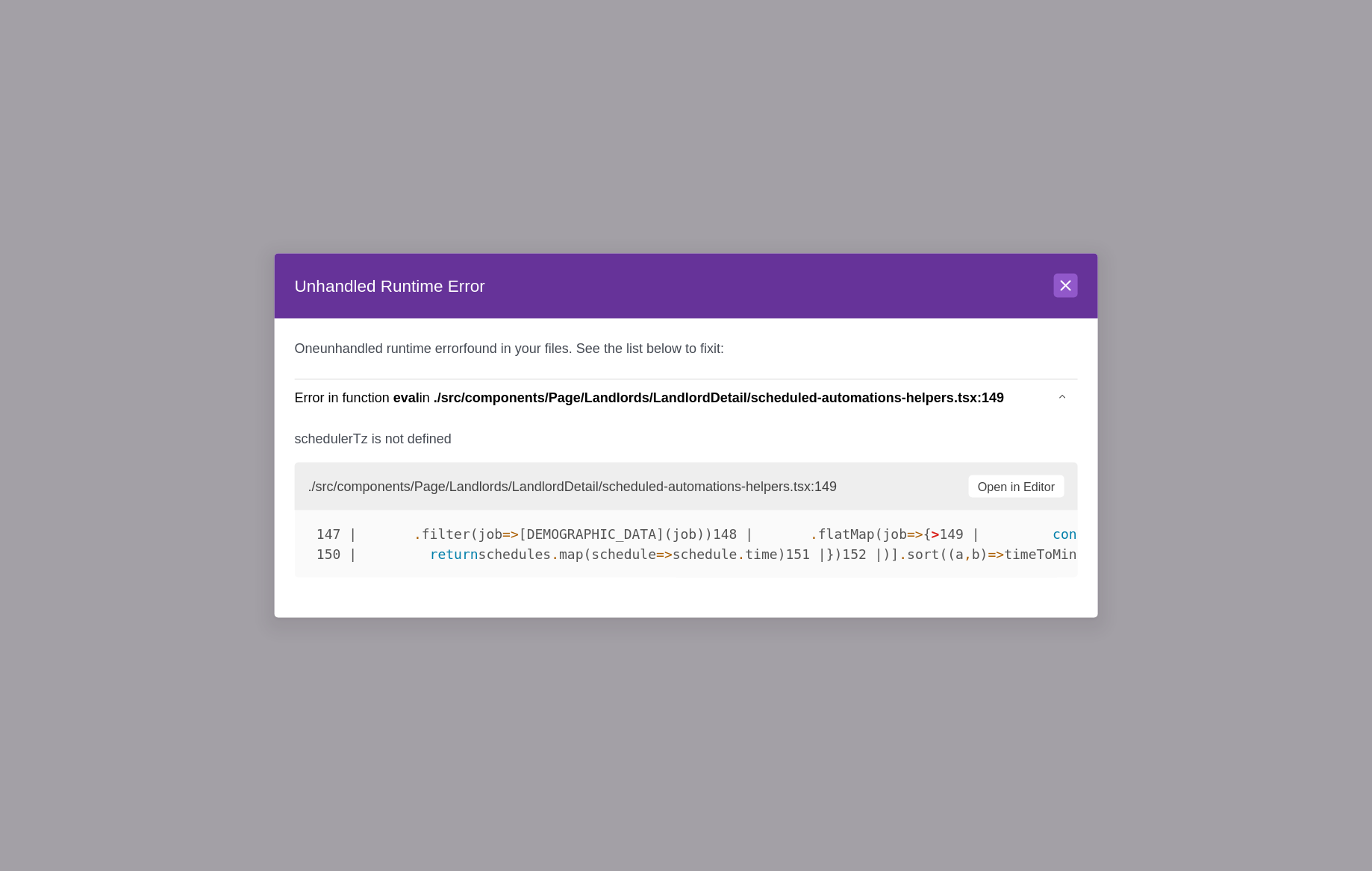
drag, startPoint x: 793, startPoint y: 598, endPoint x: 293, endPoint y: 301, distance: 581.6
click at [293, 319] on div "One unhandled runtime error found in your files. See the list below to fix it :…" at bounding box center [686, 468] width 823 height 299
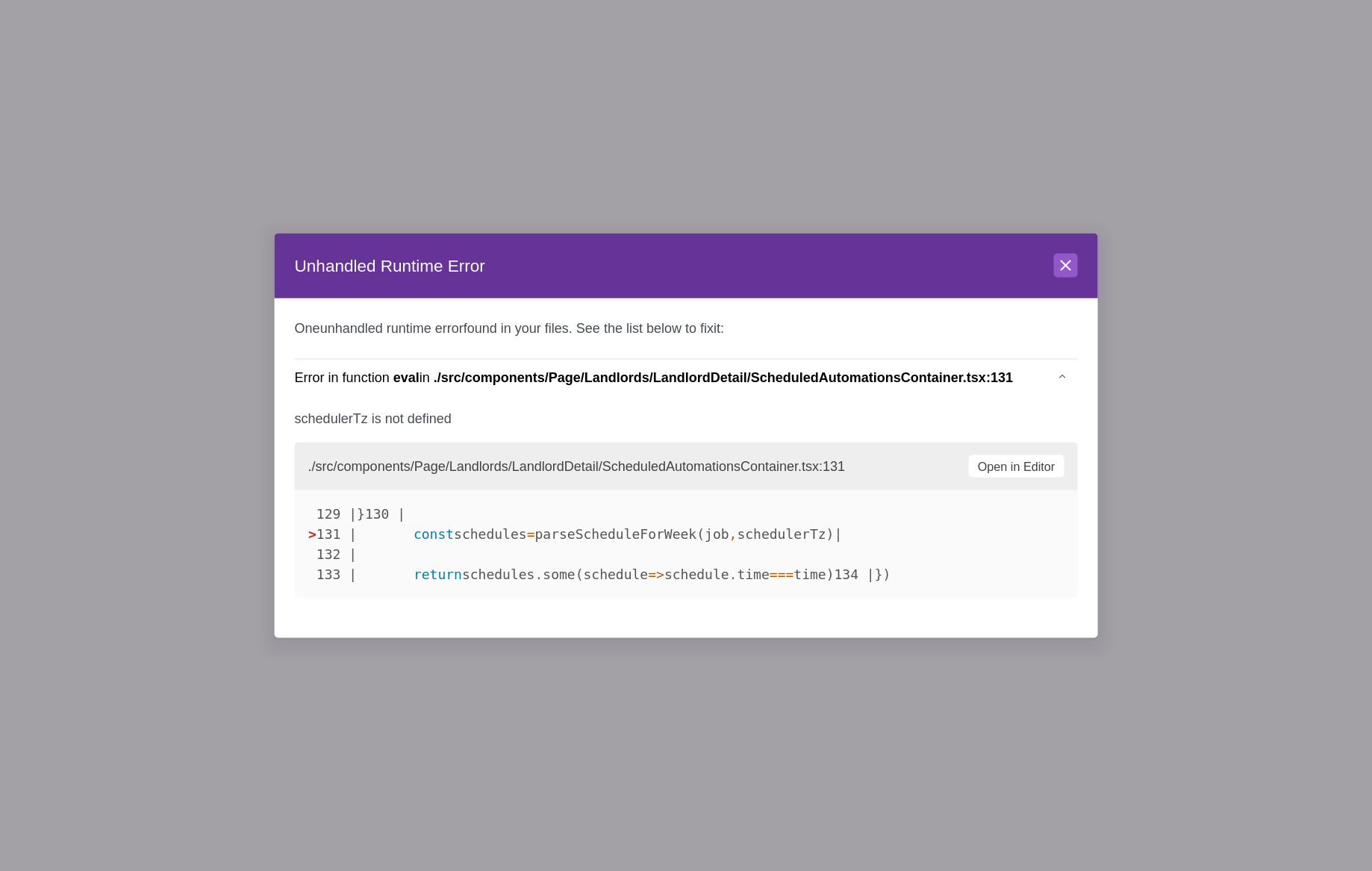
drag, startPoint x: 412, startPoint y: 526, endPoint x: 289, endPoint y: 346, distance: 218.0
click at [289, 346] on div "One unhandled runtime error found in your files. See the list below to fix it :…" at bounding box center [686, 468] width 823 height 340
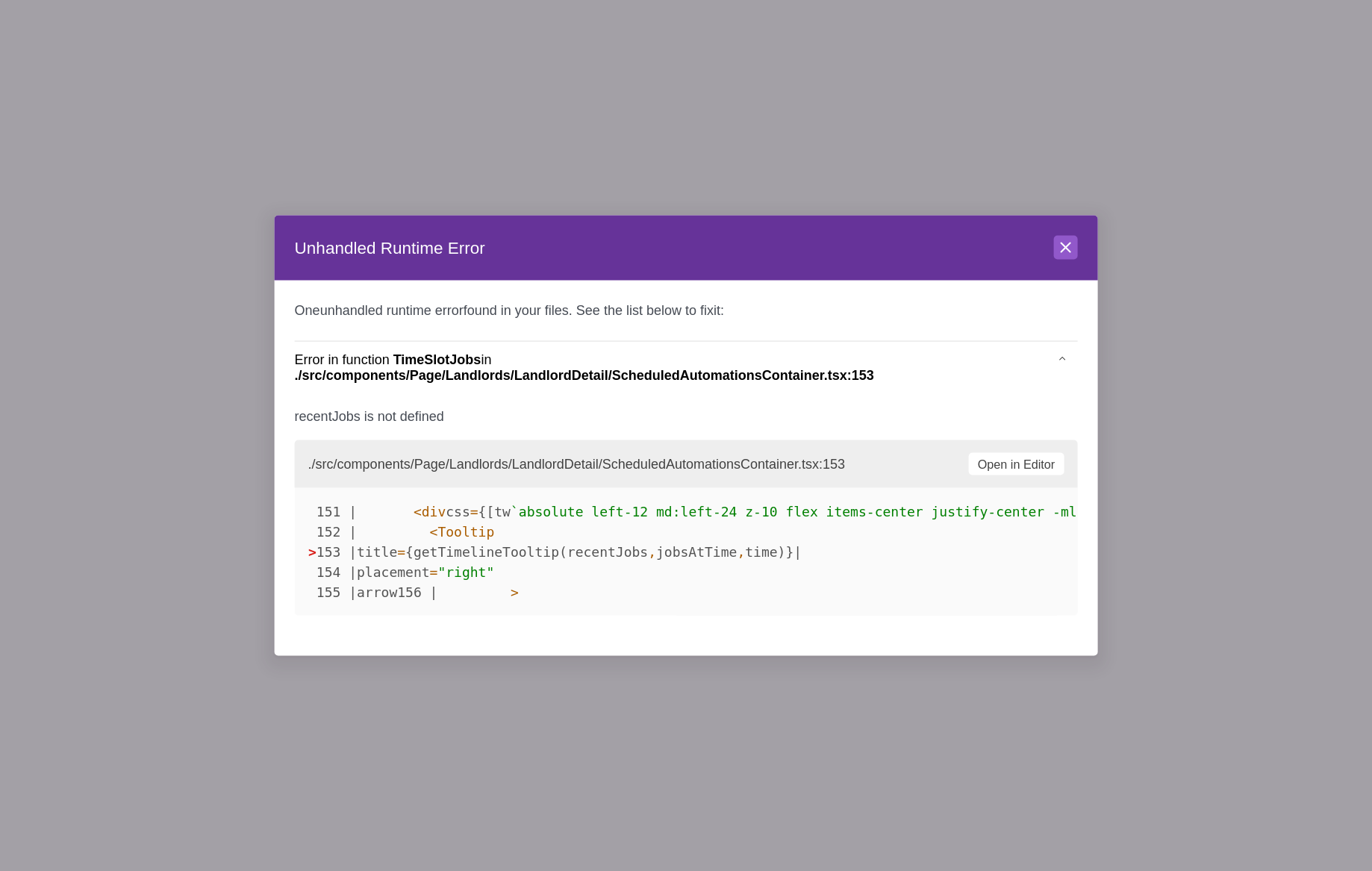
drag, startPoint x: 454, startPoint y: 613, endPoint x: 285, endPoint y: 286, distance: 368.1
click at [285, 286] on div "One unhandled runtime error found in your files. See the list below to fix it :…" at bounding box center [686, 468] width 823 height 375
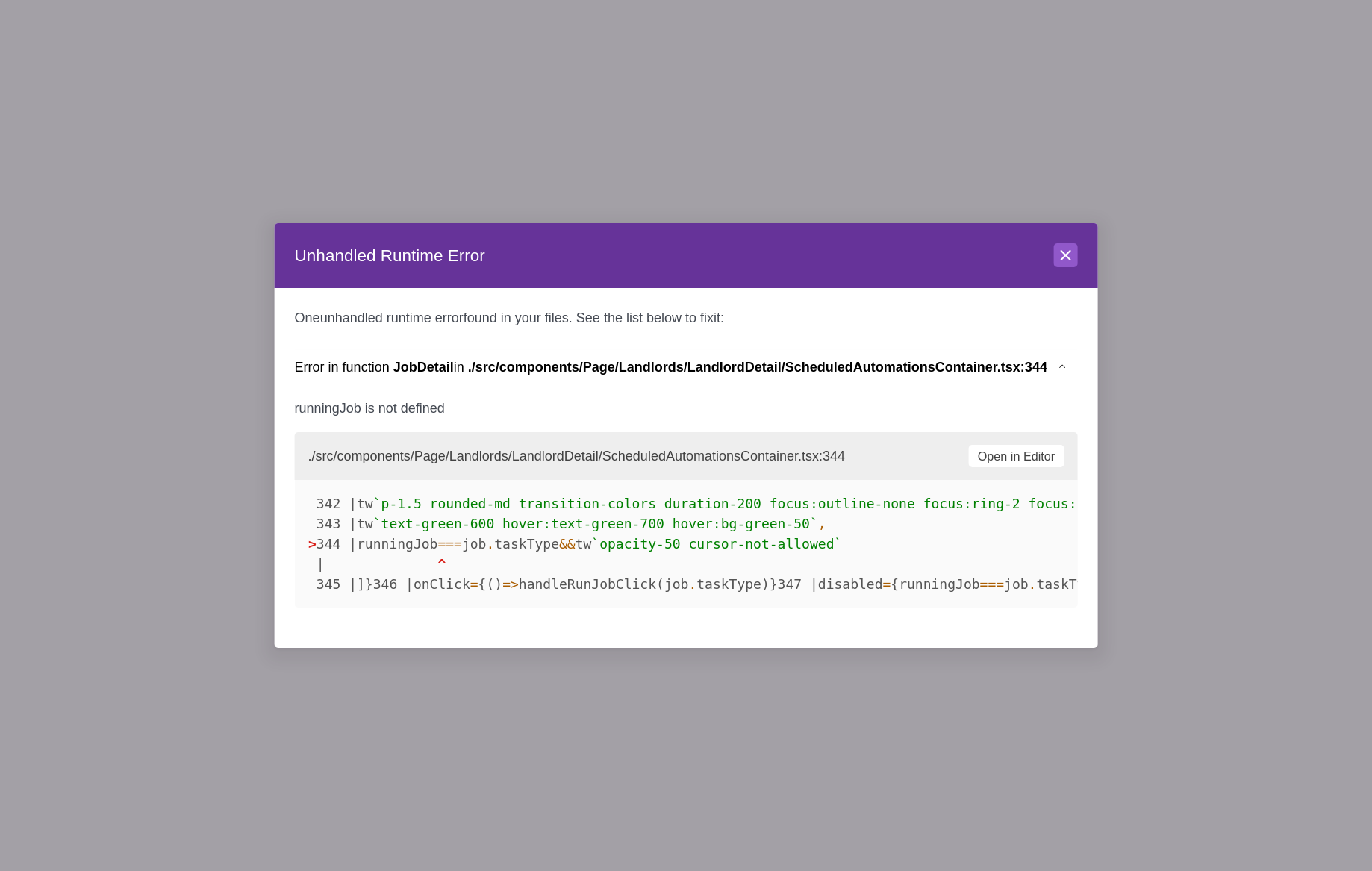
drag, startPoint x: 750, startPoint y: 600, endPoint x: 282, endPoint y: 280, distance: 566.9
click at [282, 288] on div "One unhandled runtime error found in your files. See the list below to fix it :…" at bounding box center [686, 468] width 823 height 360
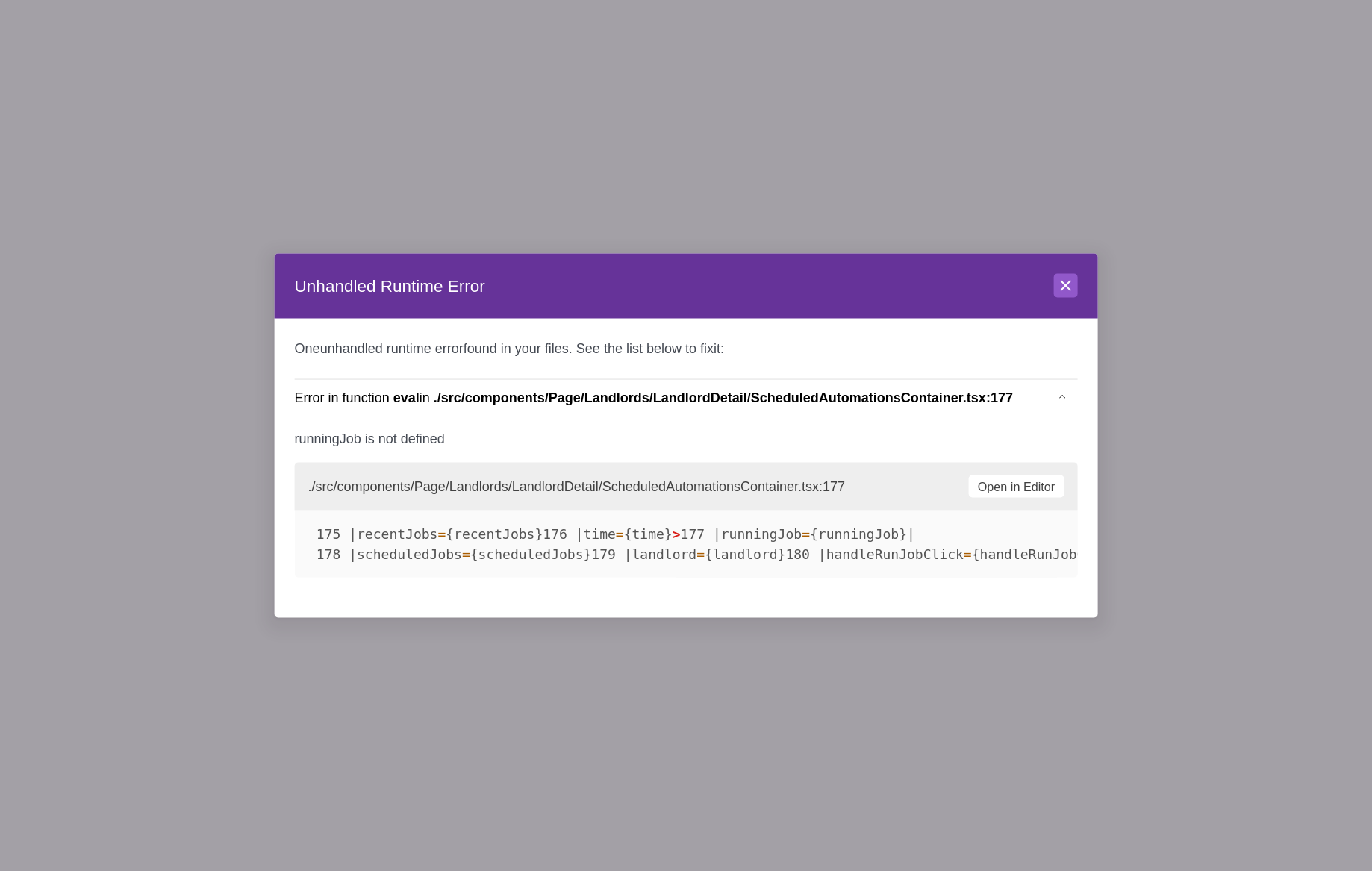
drag, startPoint x: 741, startPoint y: 601, endPoint x: 296, endPoint y: 304, distance: 535.0
click at [296, 319] on div "One unhandled runtime error found in your files. See the list below to fix it :…" at bounding box center [686, 468] width 823 height 299
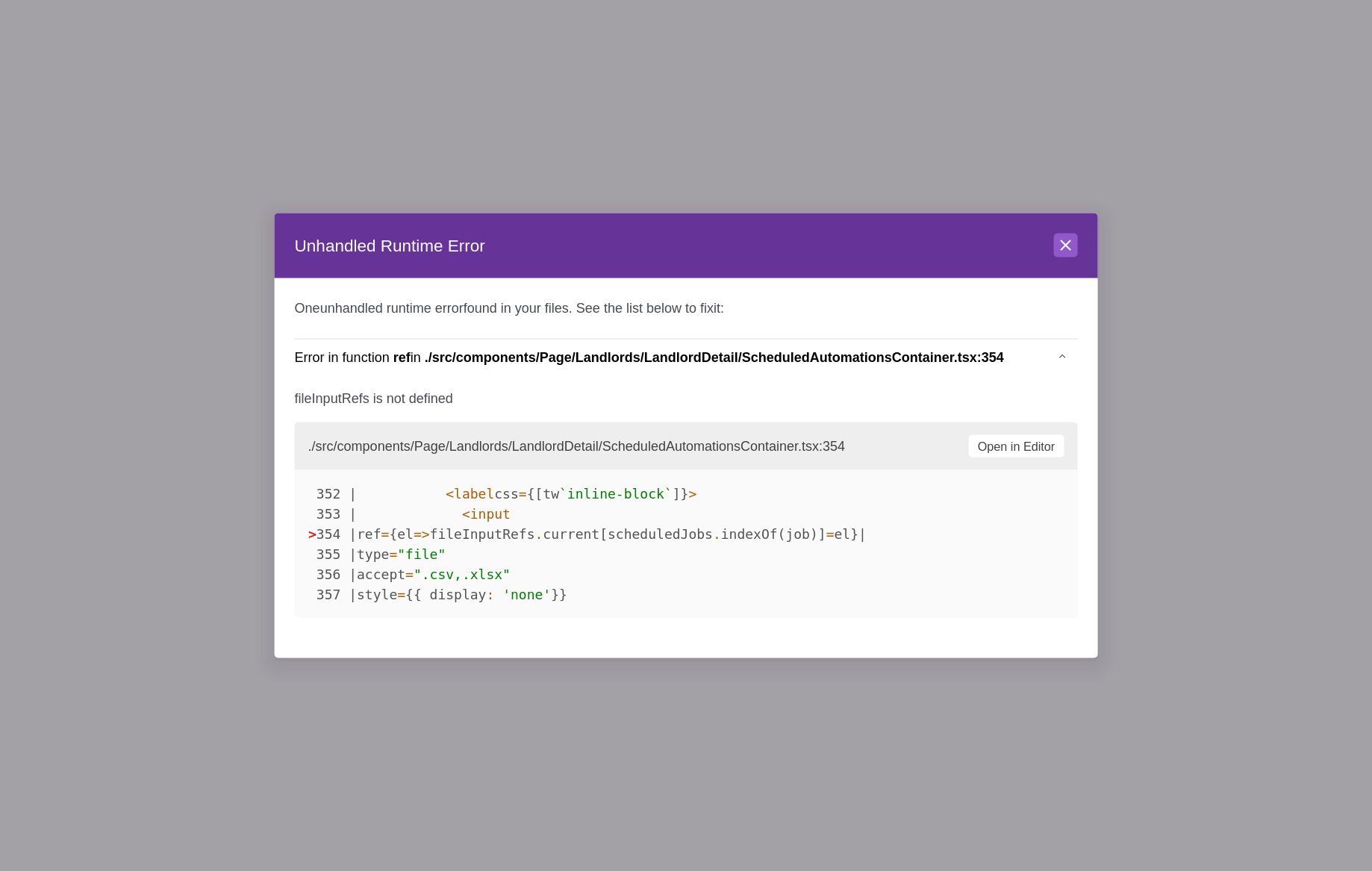
drag, startPoint x: 682, startPoint y: 604, endPoint x: 297, endPoint y: 339, distance: 467.4
click at [297, 339] on li "Error in function ref in ./src/components/Page/Landlords/LandlordDetail/Schedul…" at bounding box center [686, 489] width 783 height 299
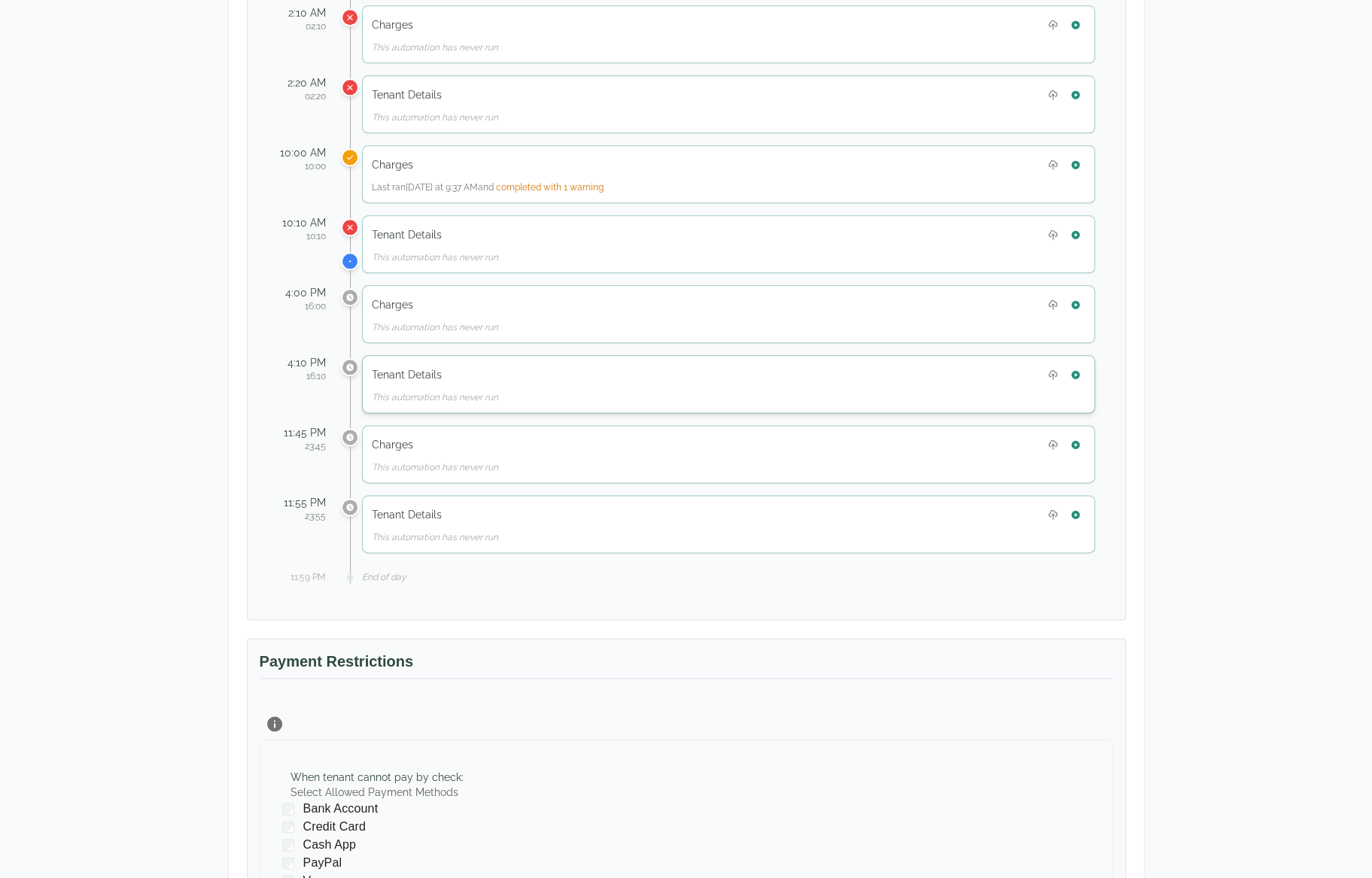
scroll to position [1204, 0]
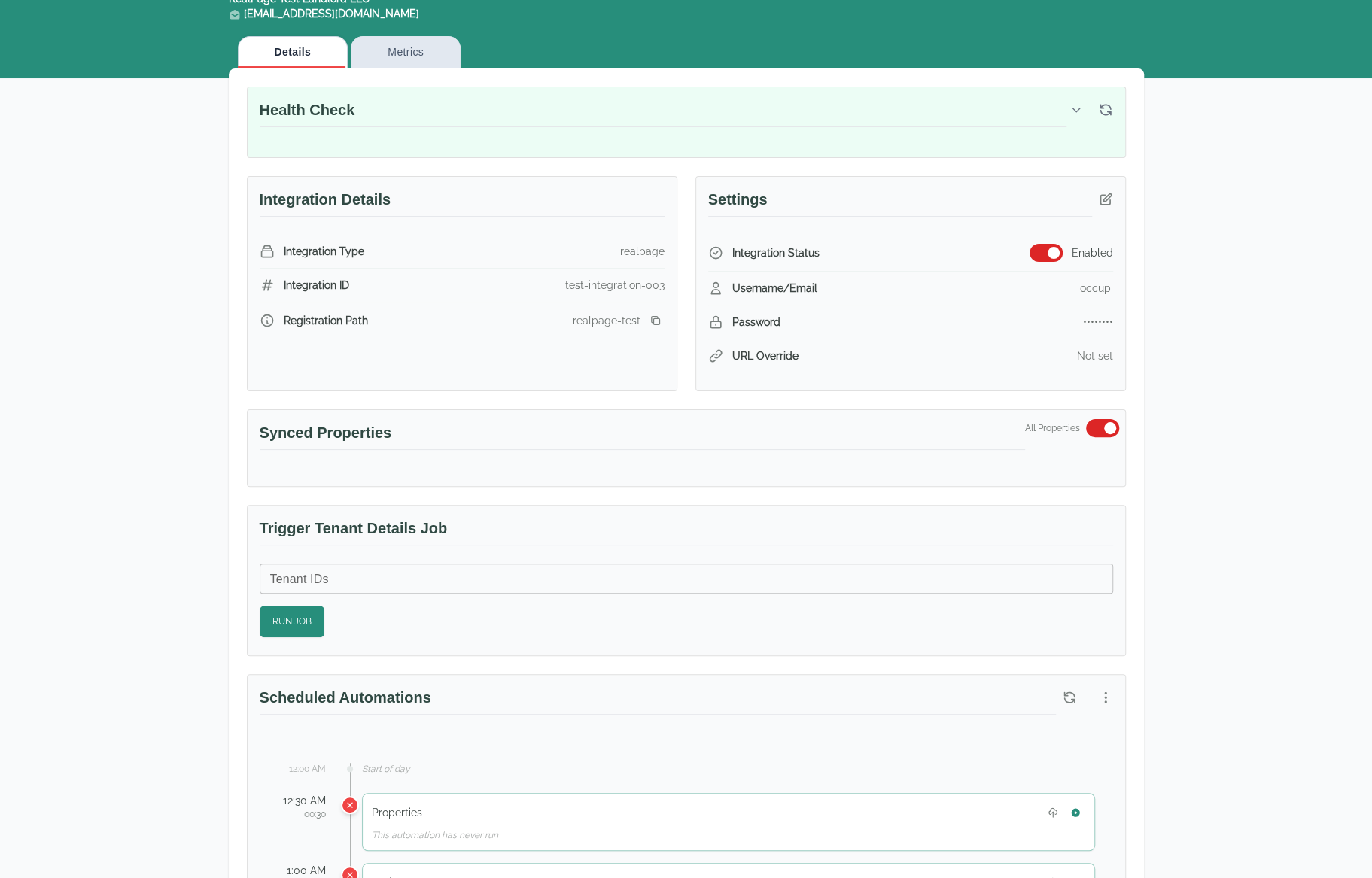
scroll to position [83, 0]
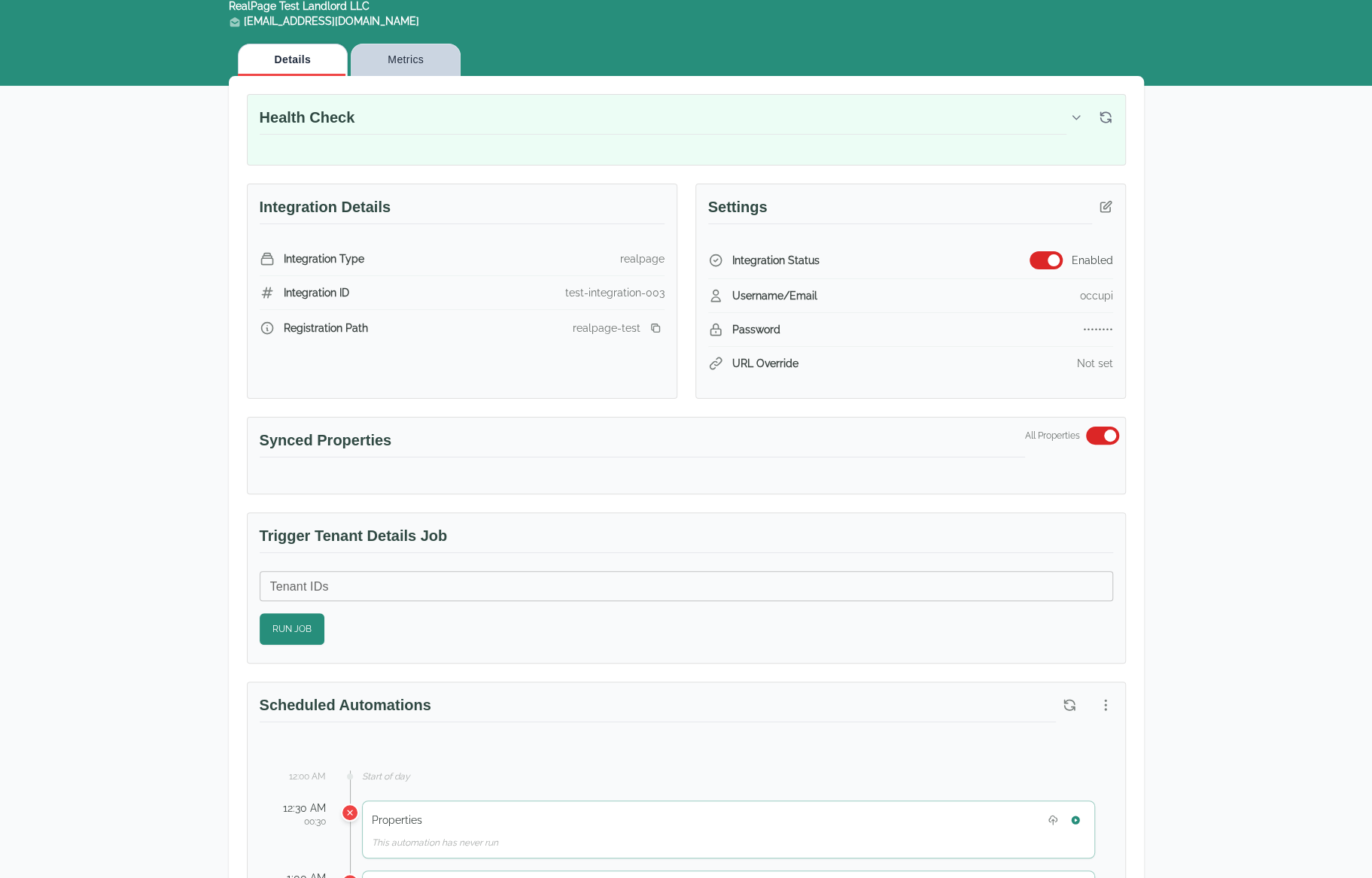
click at [407, 62] on button "Metrics" at bounding box center [405, 59] width 110 height 32
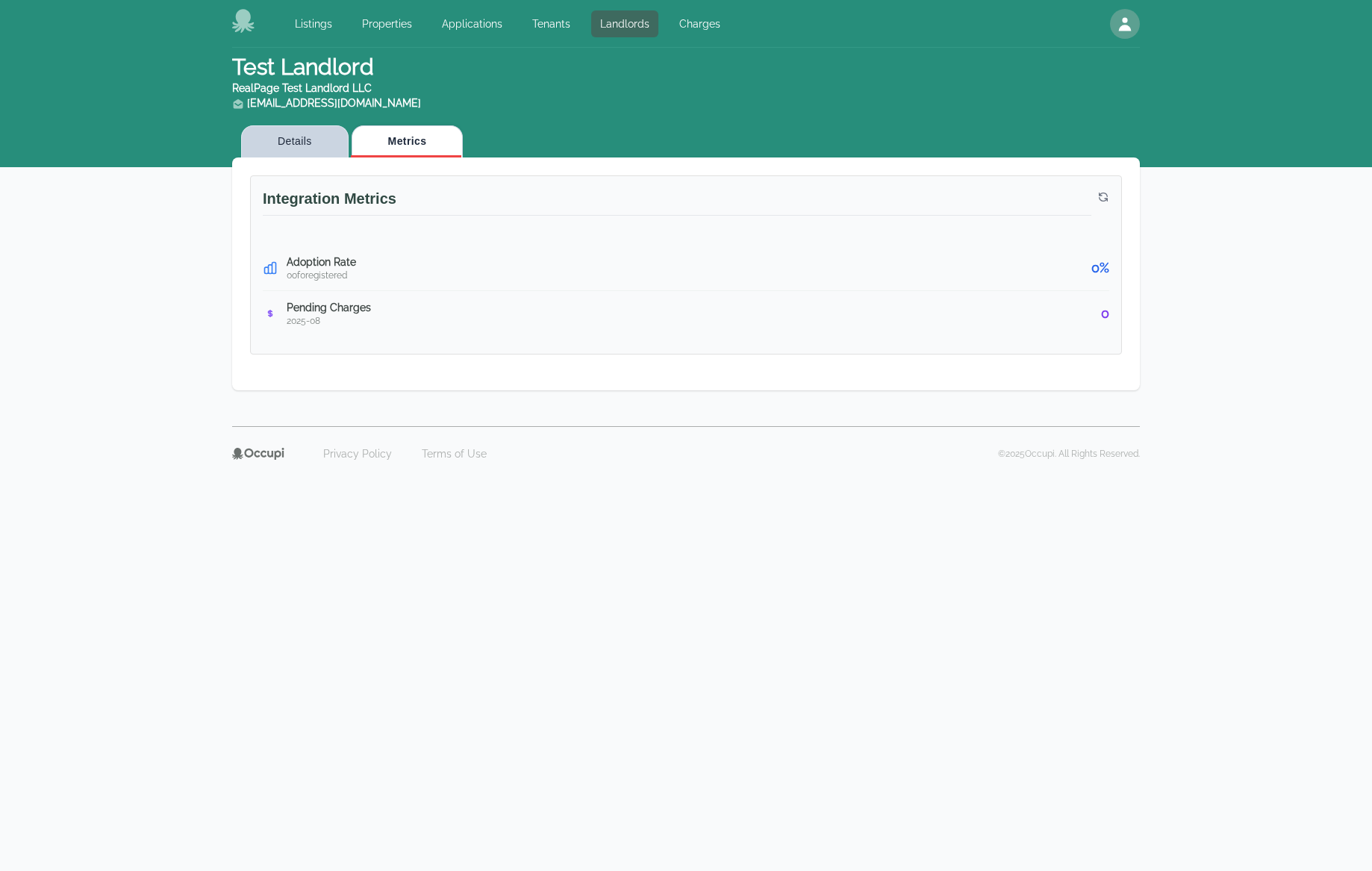
click at [313, 148] on button "Details" at bounding box center [295, 141] width 108 height 32
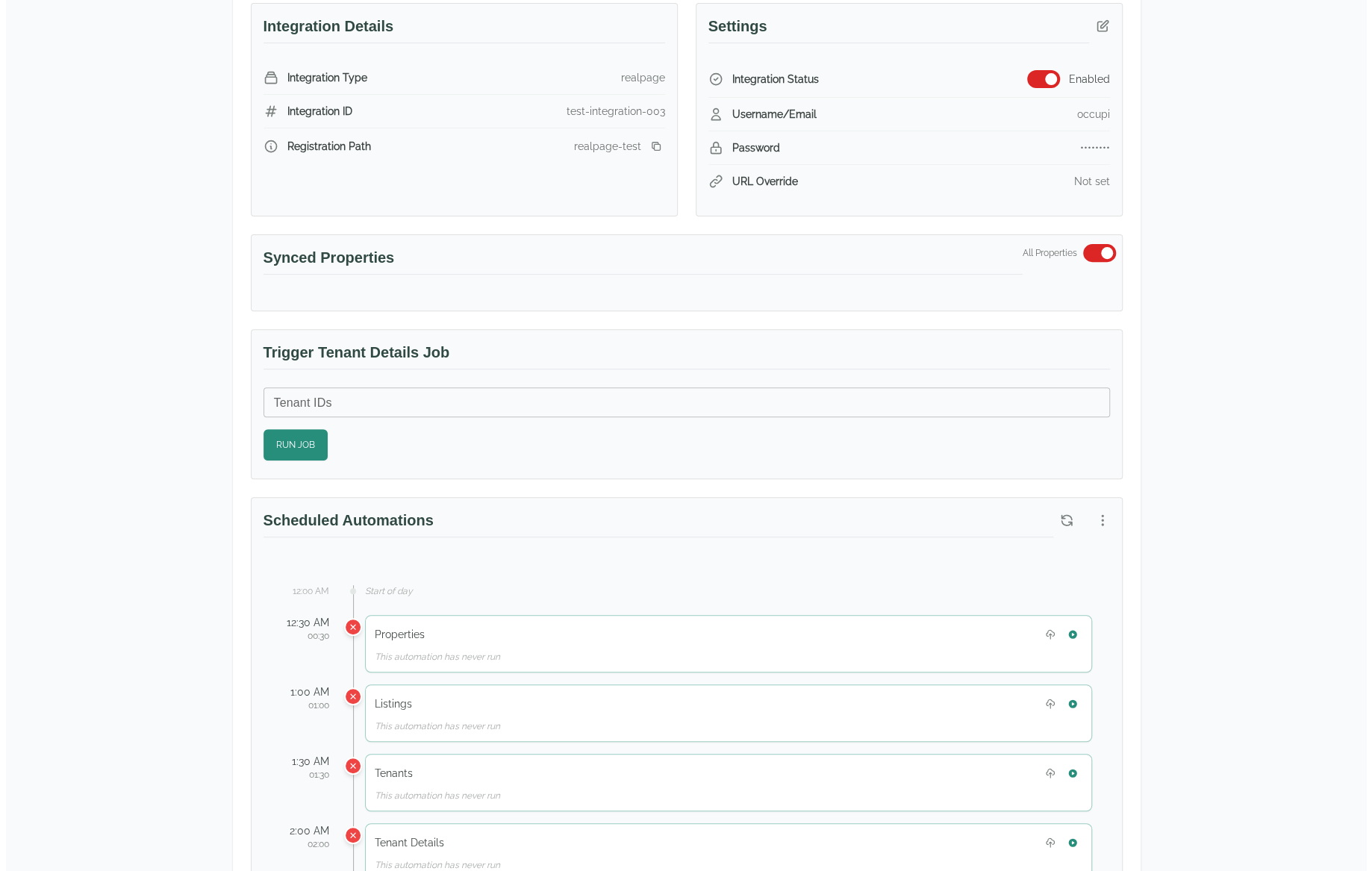
scroll to position [597, 0]
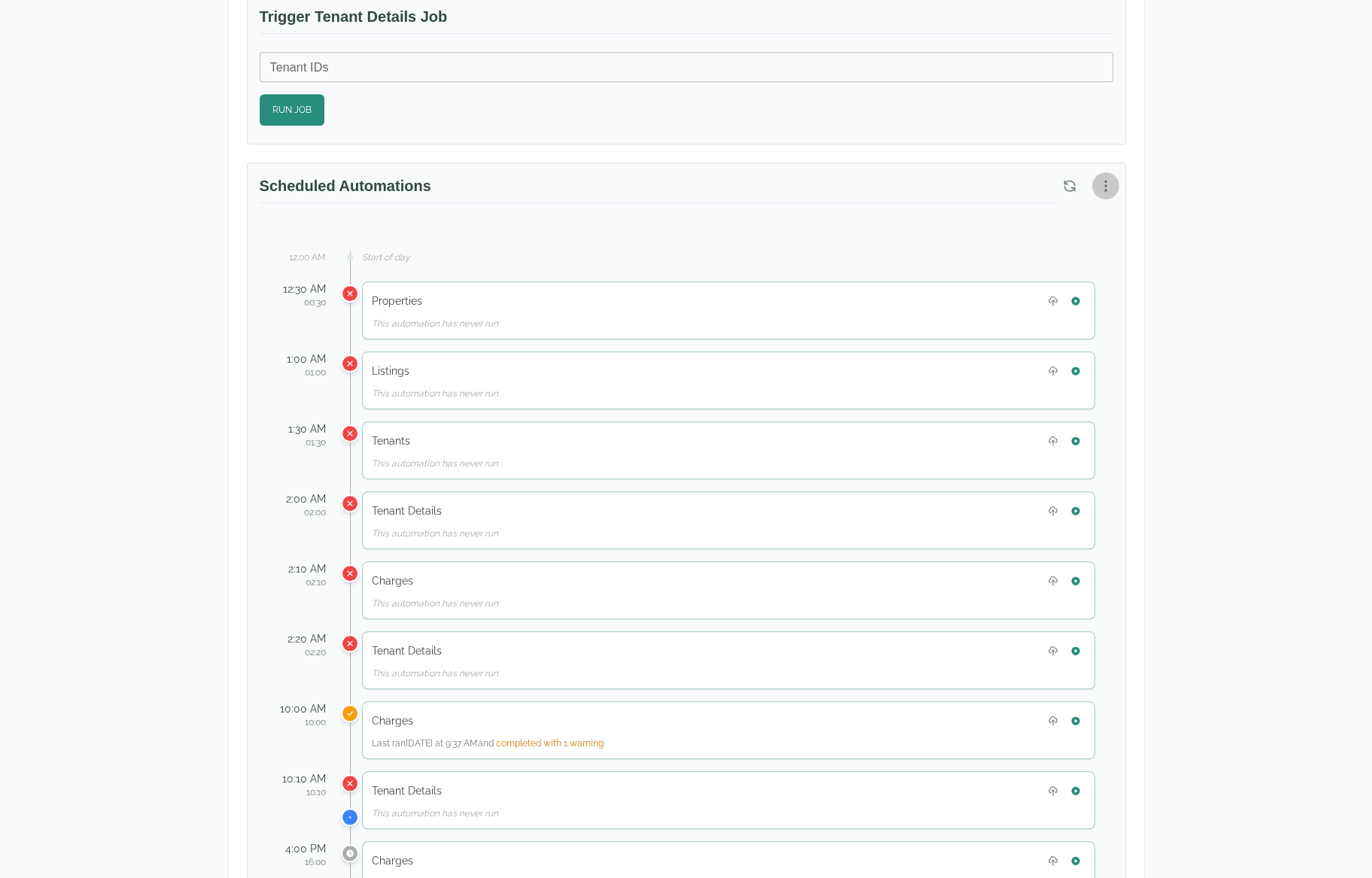
click at [1107, 178] on icon "button" at bounding box center [1105, 185] width 15 height 15
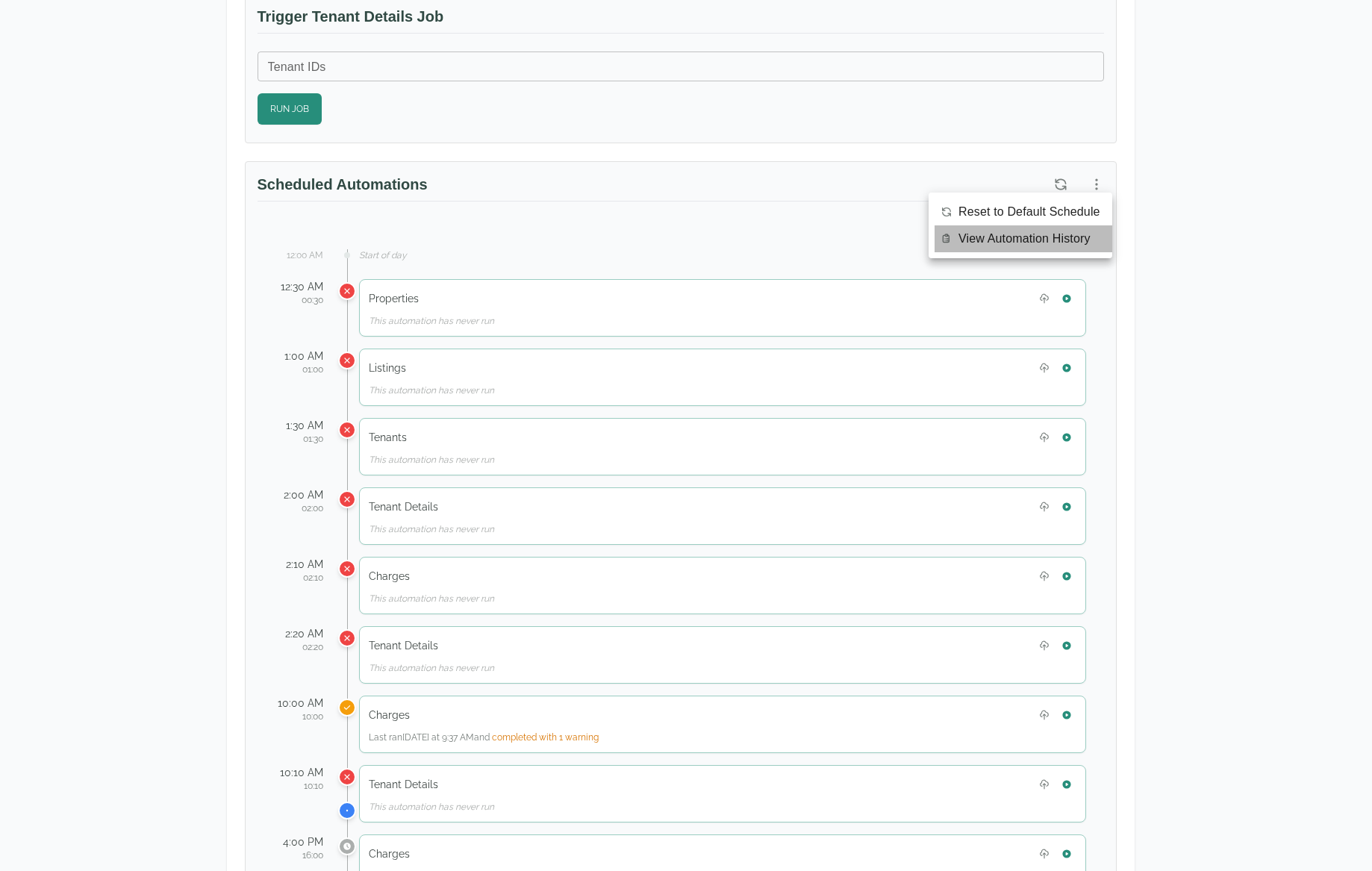
click at [1070, 241] on span "View Automation History" at bounding box center [1025, 238] width 132 height 18
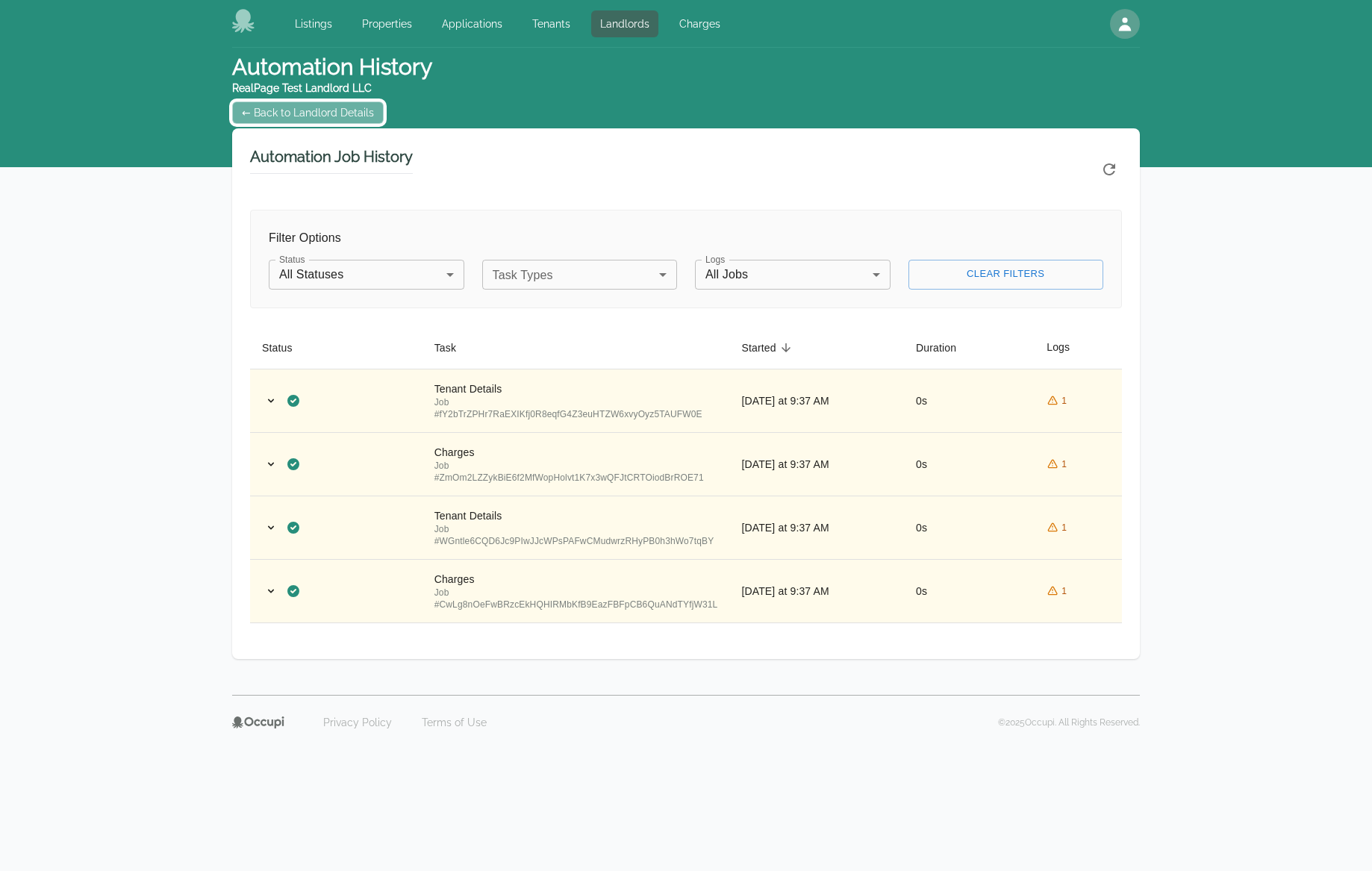
click at [320, 109] on link "← Back to Landlord Details" at bounding box center [307, 112] width 151 height 22
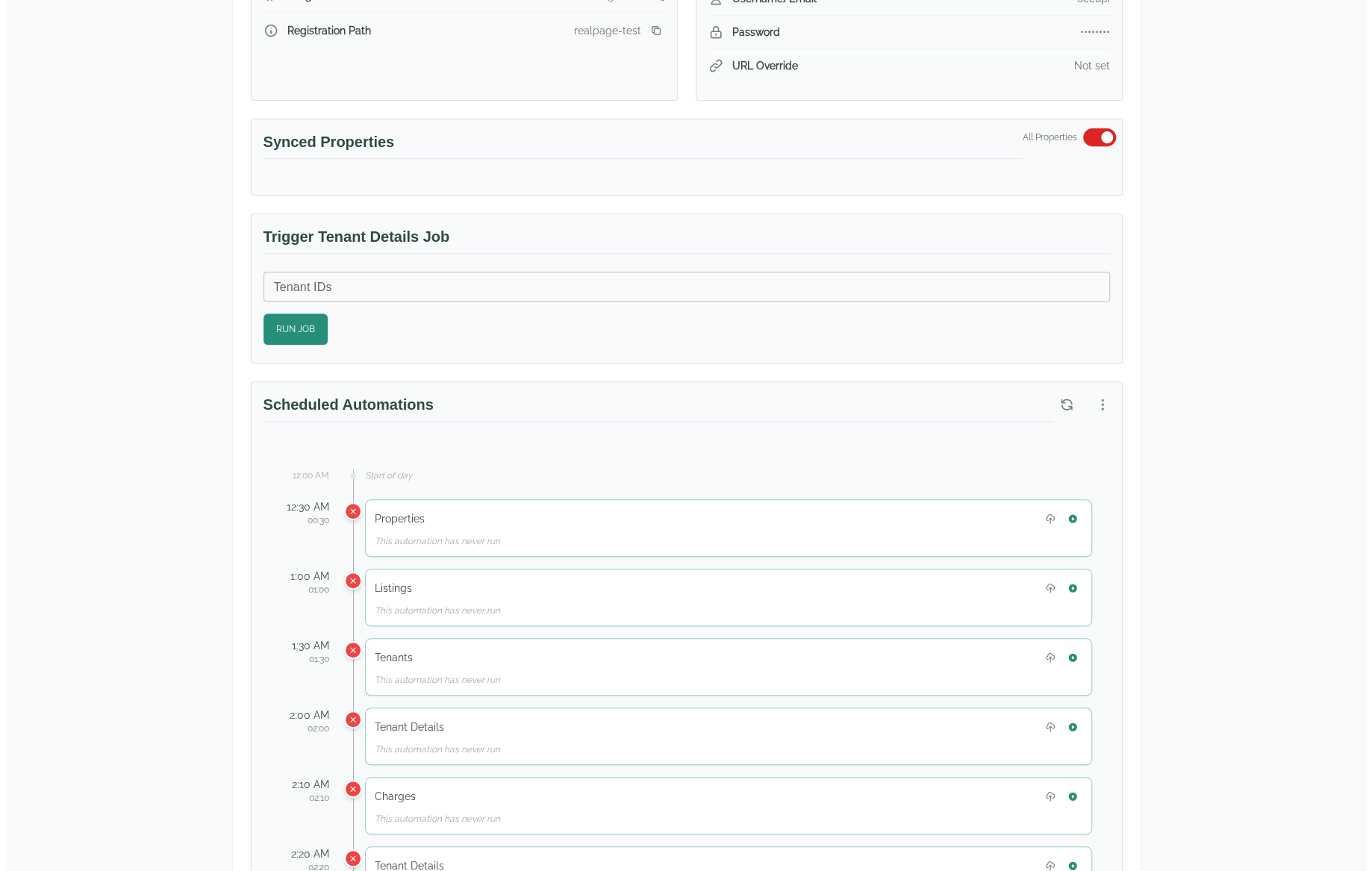
scroll to position [672, 0]
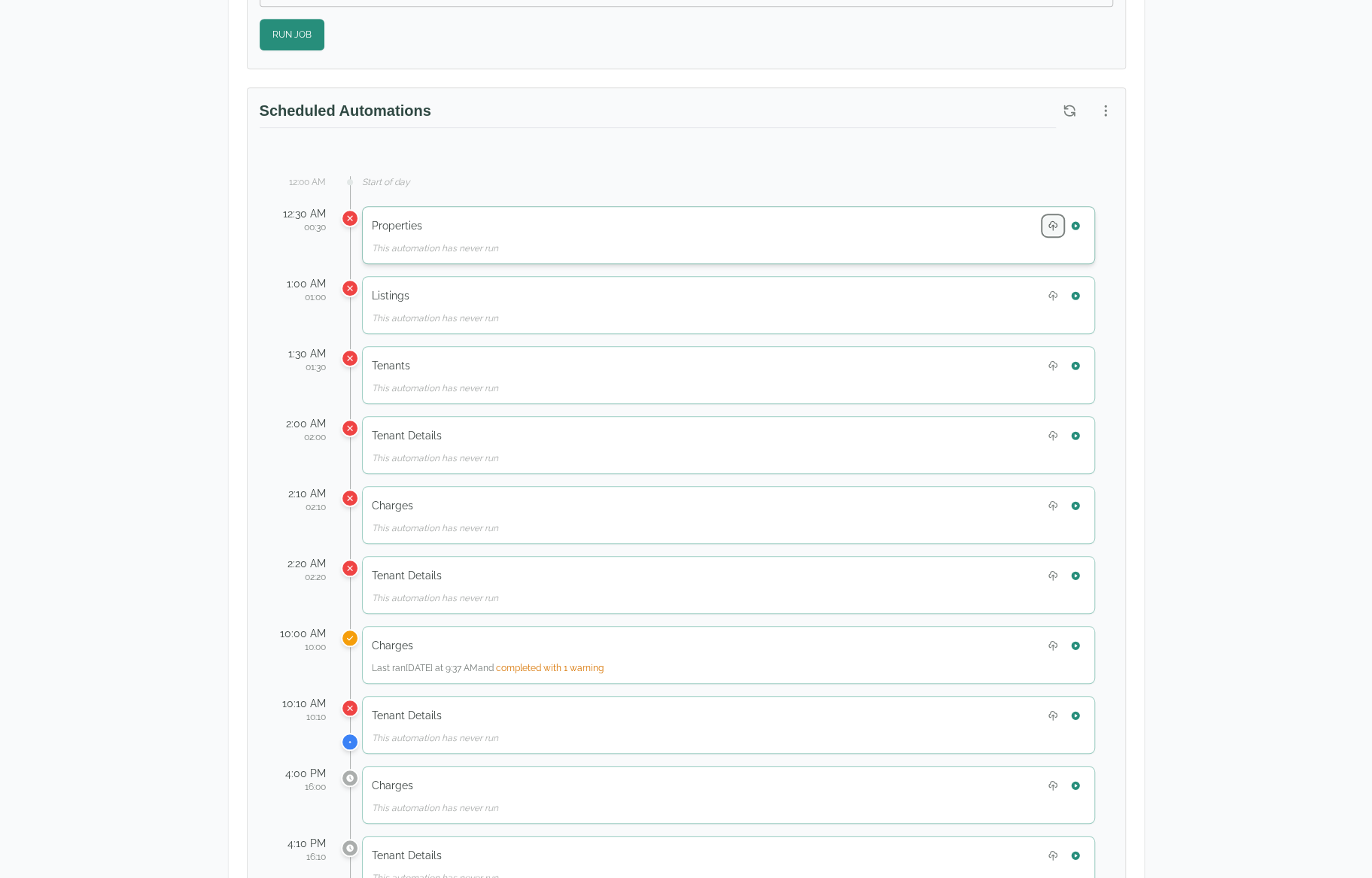
click at [1056, 220] on icon "button" at bounding box center [1052, 225] width 10 height 10
click at [1157, 256] on div "Test Landlord RealPage Test Landlord LLC landlord.realpage@occupi.app Details M…" at bounding box center [687, 543] width 964 height 2344
click at [1097, 106] on button "button" at bounding box center [1105, 110] width 27 height 27
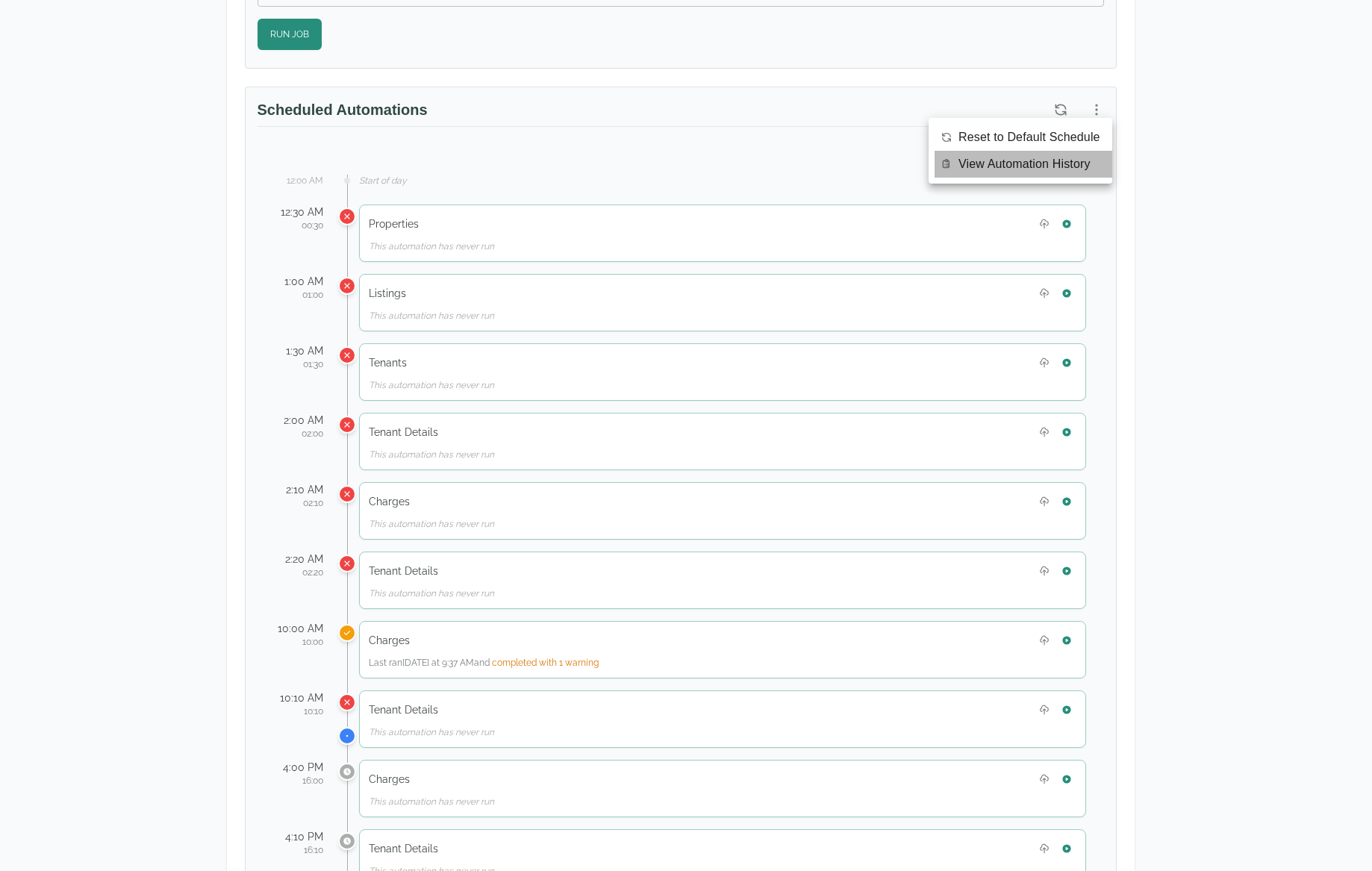
click at [1066, 164] on span "View Automation History" at bounding box center [1025, 164] width 132 height 18
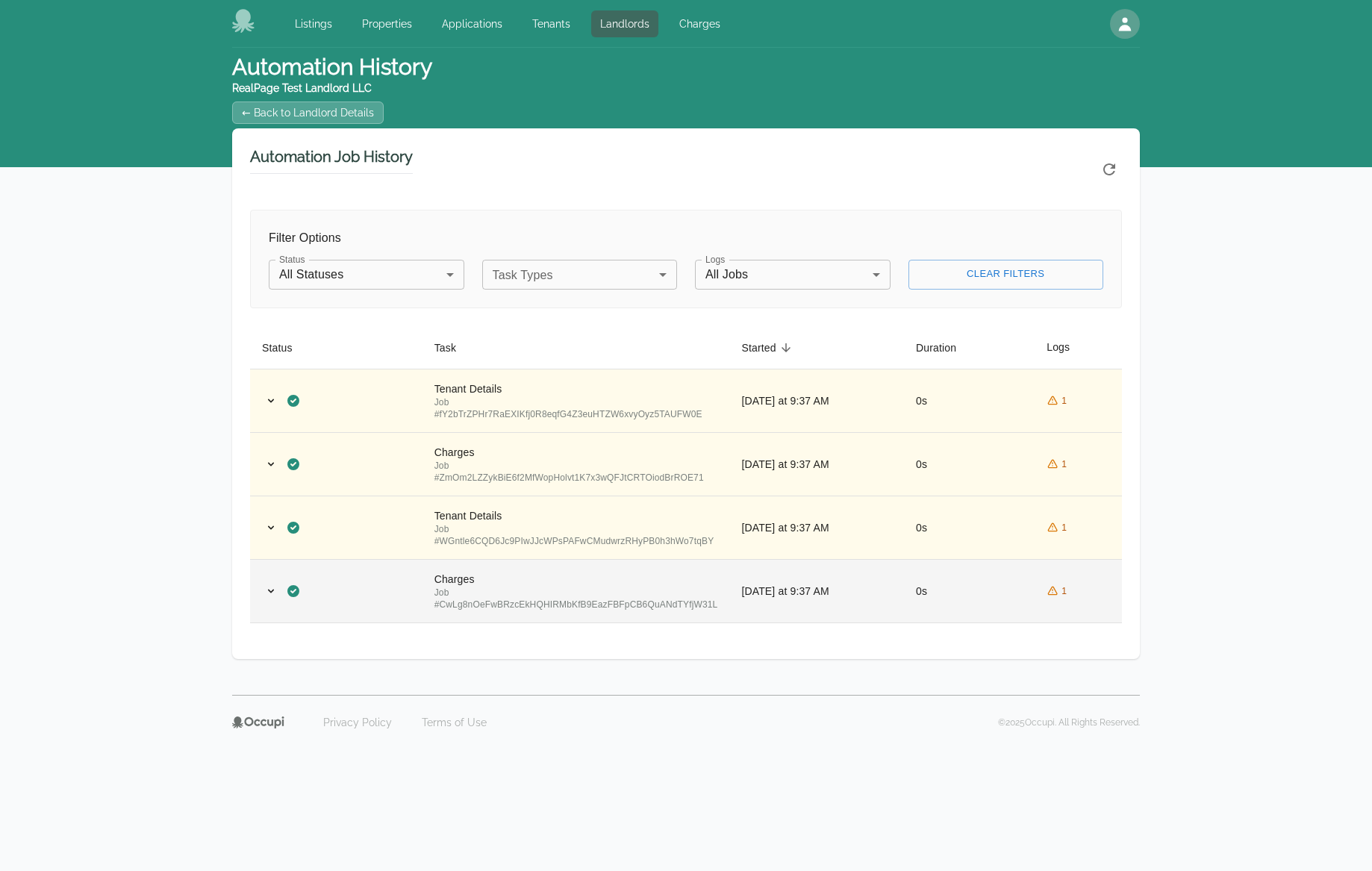
click at [569, 597] on div "Job # CwLg8nOeFwBRzcEkHQHIRMbKfB9EazFBFpCB6QuANdTYfjW31L" at bounding box center [576, 598] width 284 height 24
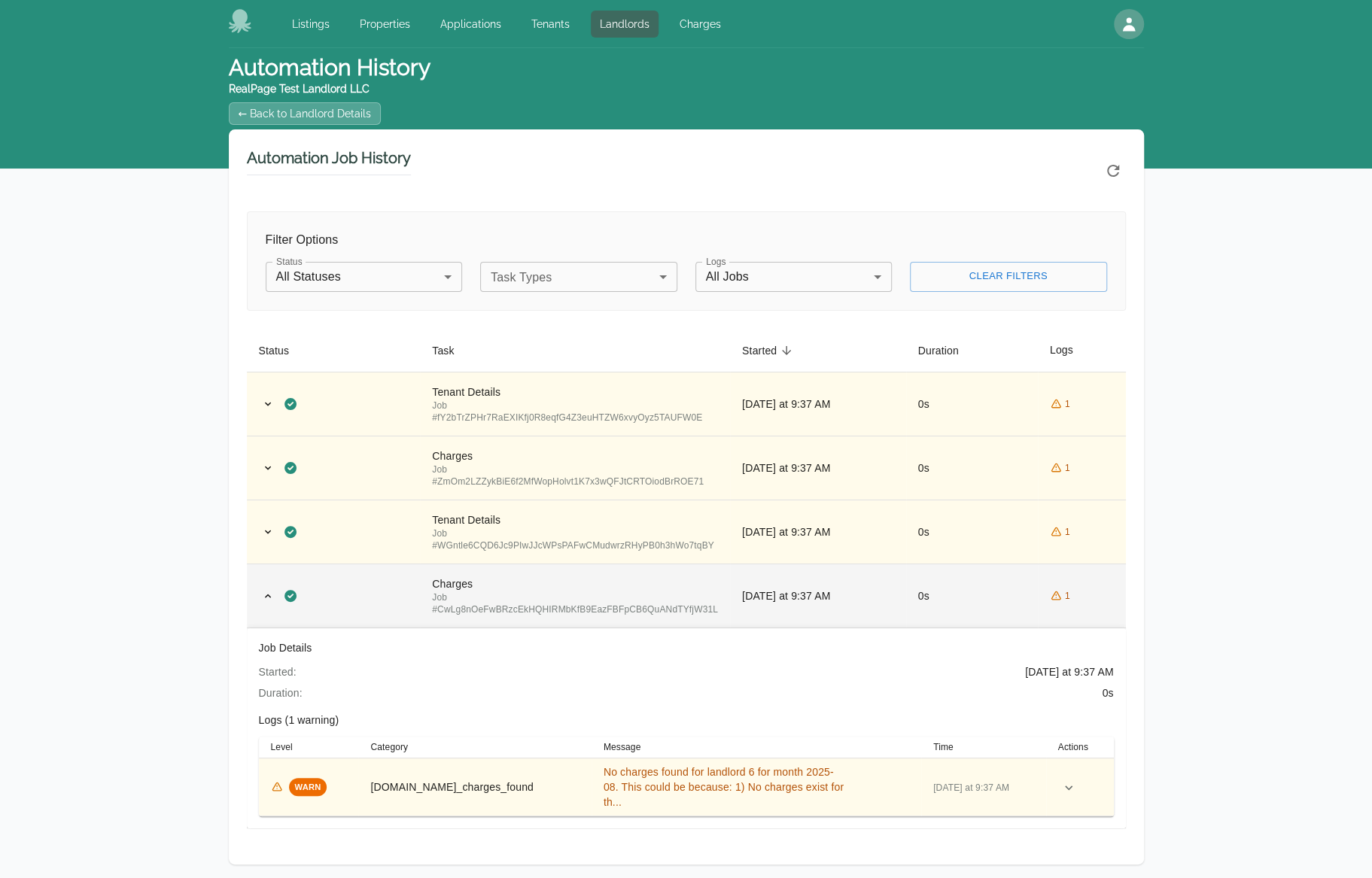
click at [578, 591] on div "Job # CwLg8nOeFwBRzcEkHQHIRMbKfB9EazFBFpCB6QuANdTYfjW31L" at bounding box center [575, 603] width 286 height 24
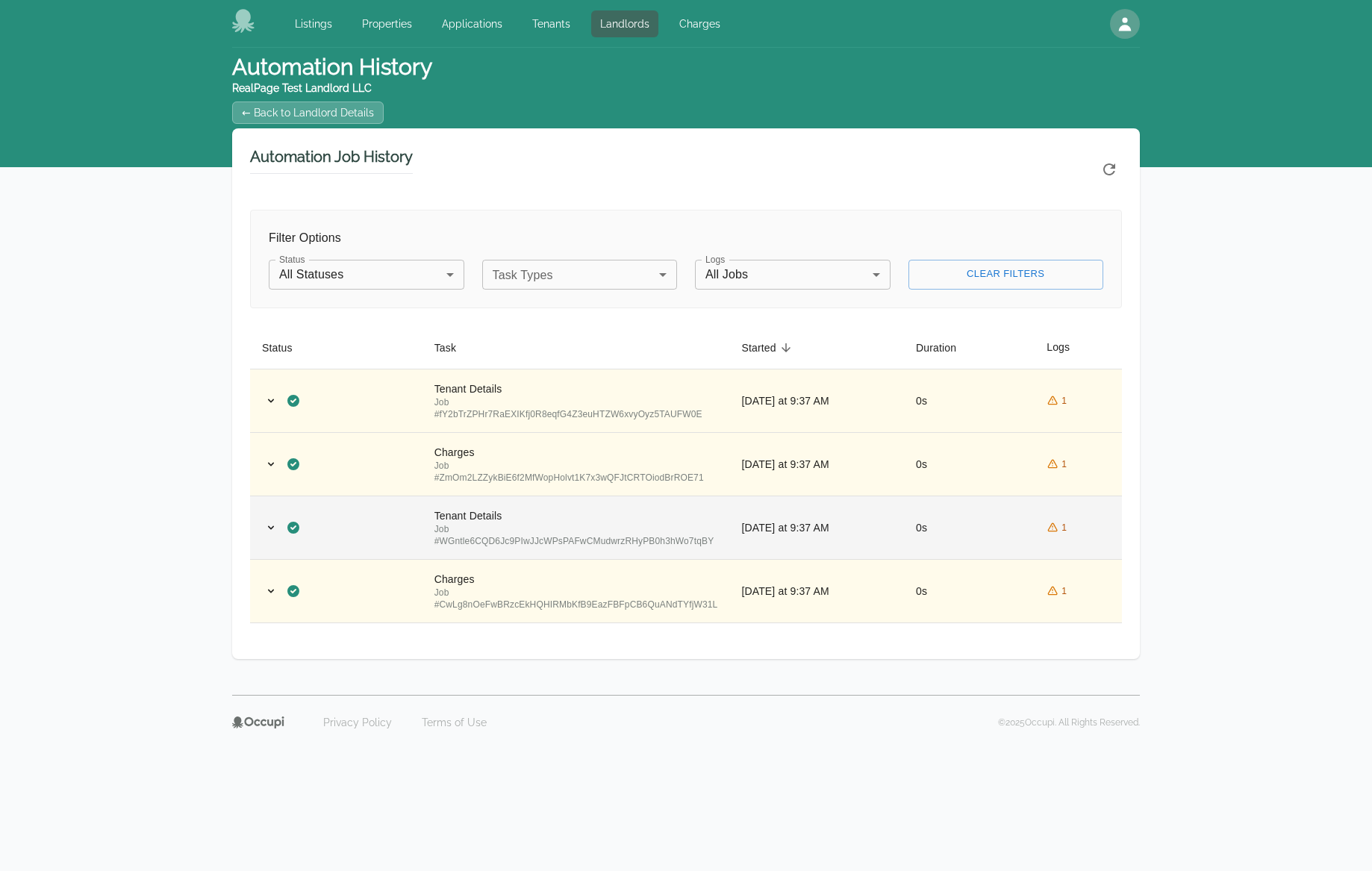
click at [576, 536] on div "Job # WGntle6CQD6Jc9PIwJJcWPsPAFwCMudwrzRHyPB0h3hWo7tqBY" at bounding box center [576, 535] width 284 height 24
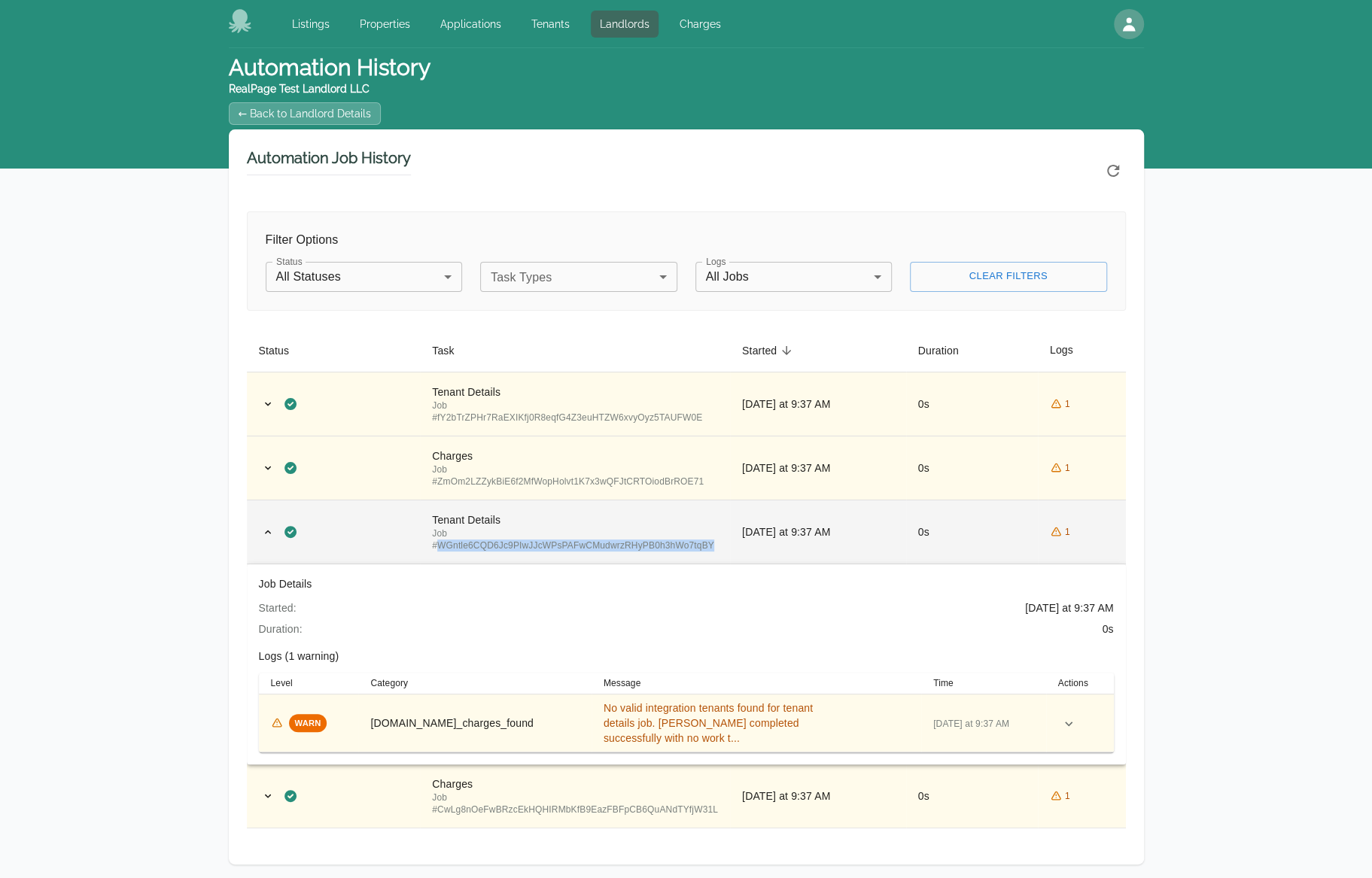
click at [581, 540] on div "Job # WGntle6CQD6Jc9PIwJJcWPsPAFwCMudwrzRHyPB0h3hWo7tqBY" at bounding box center [575, 539] width 286 height 24
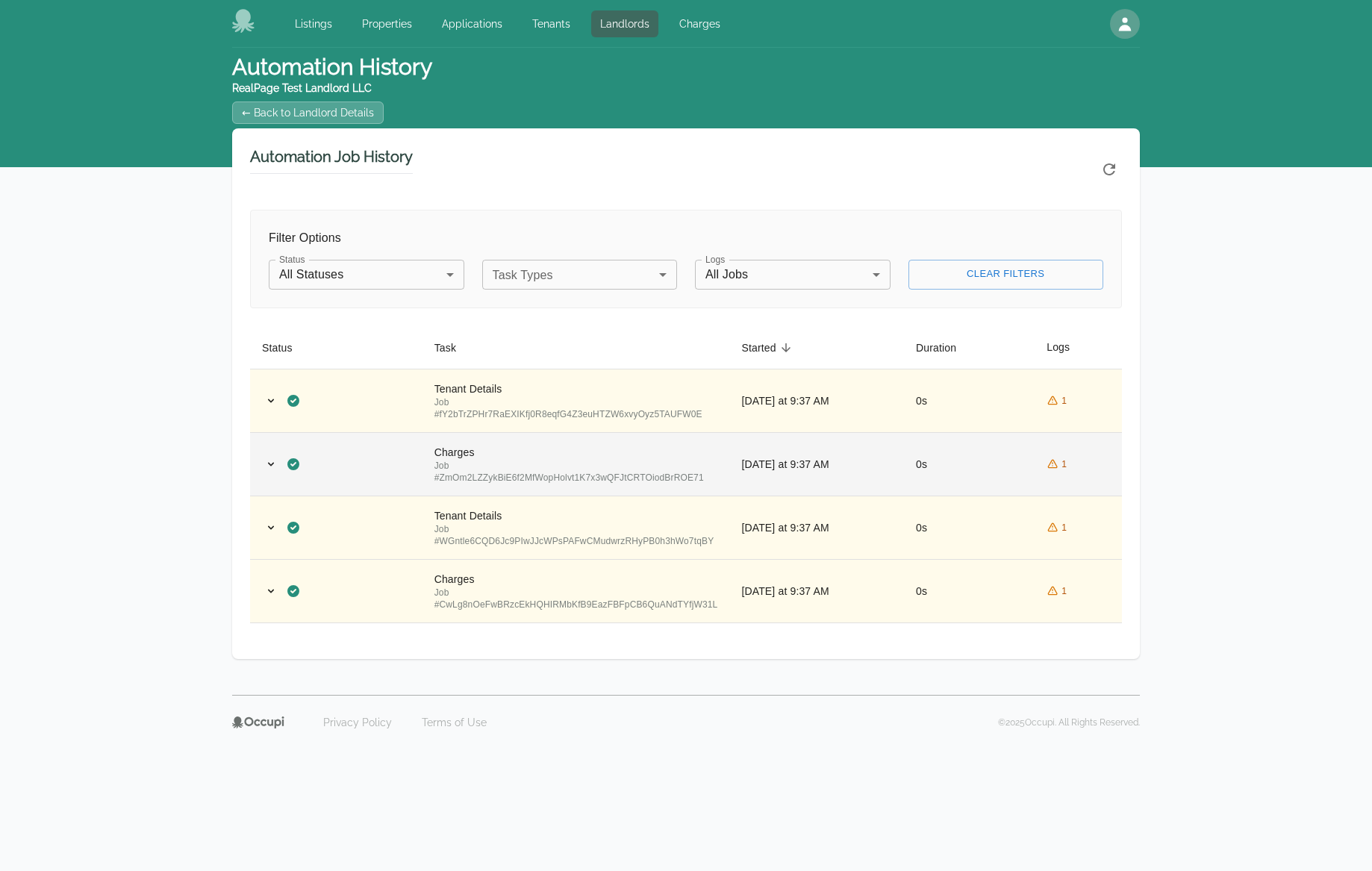
click at [572, 464] on div "Job # ZmOm2LZZykBiE6f2MfWopHolvt1K7x3wQFJtCRTOiodBrROE71" at bounding box center [576, 472] width 284 height 24
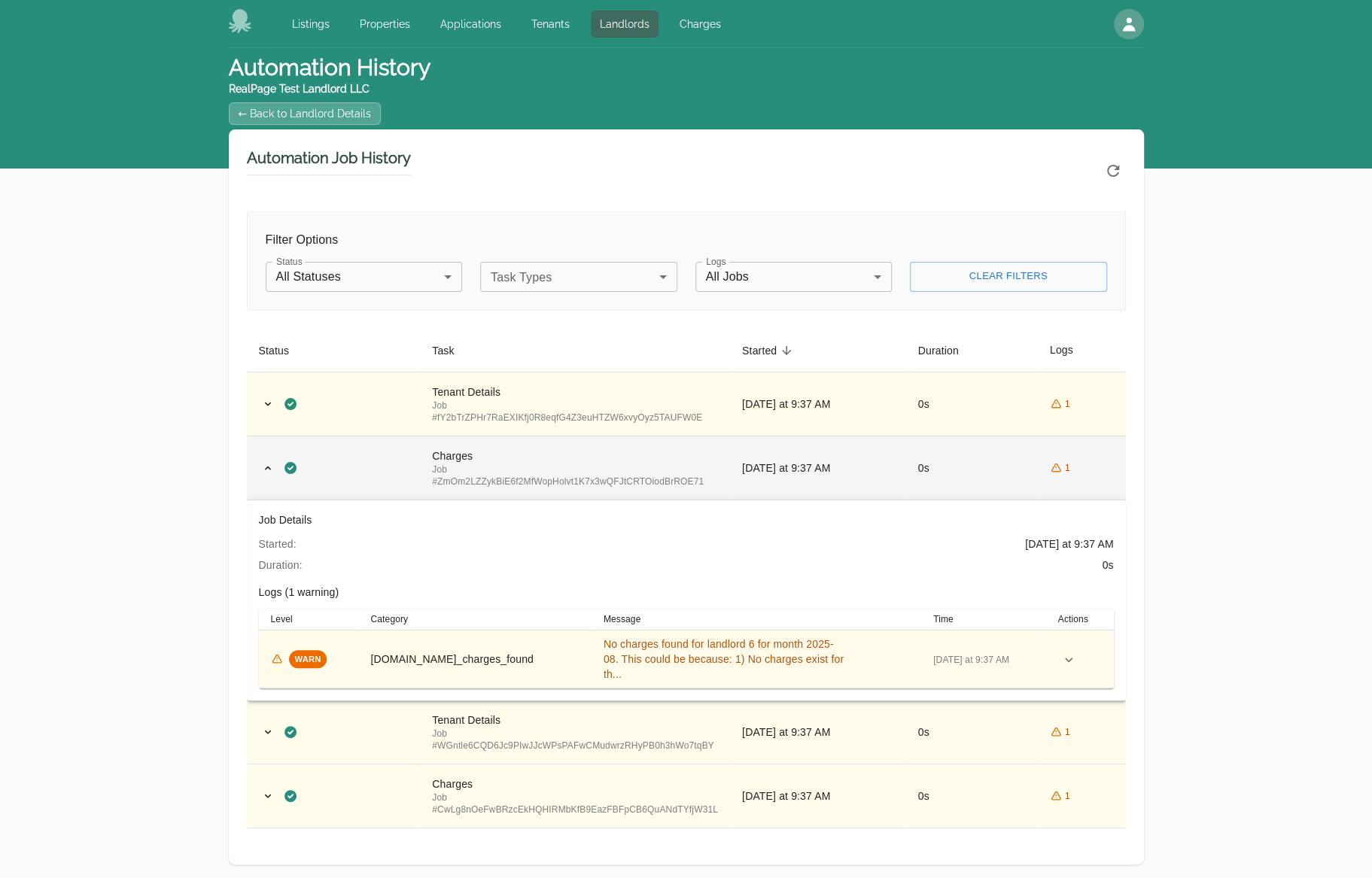
drag, startPoint x: 577, startPoint y: 468, endPoint x: 555, endPoint y: 419, distance: 53.7
click at [577, 467] on div "Job # ZmOm2LZZykBiE6f2MfWopHolvt1K7x3wQFJtCRTOiodBrROE71" at bounding box center [575, 475] width 286 height 24
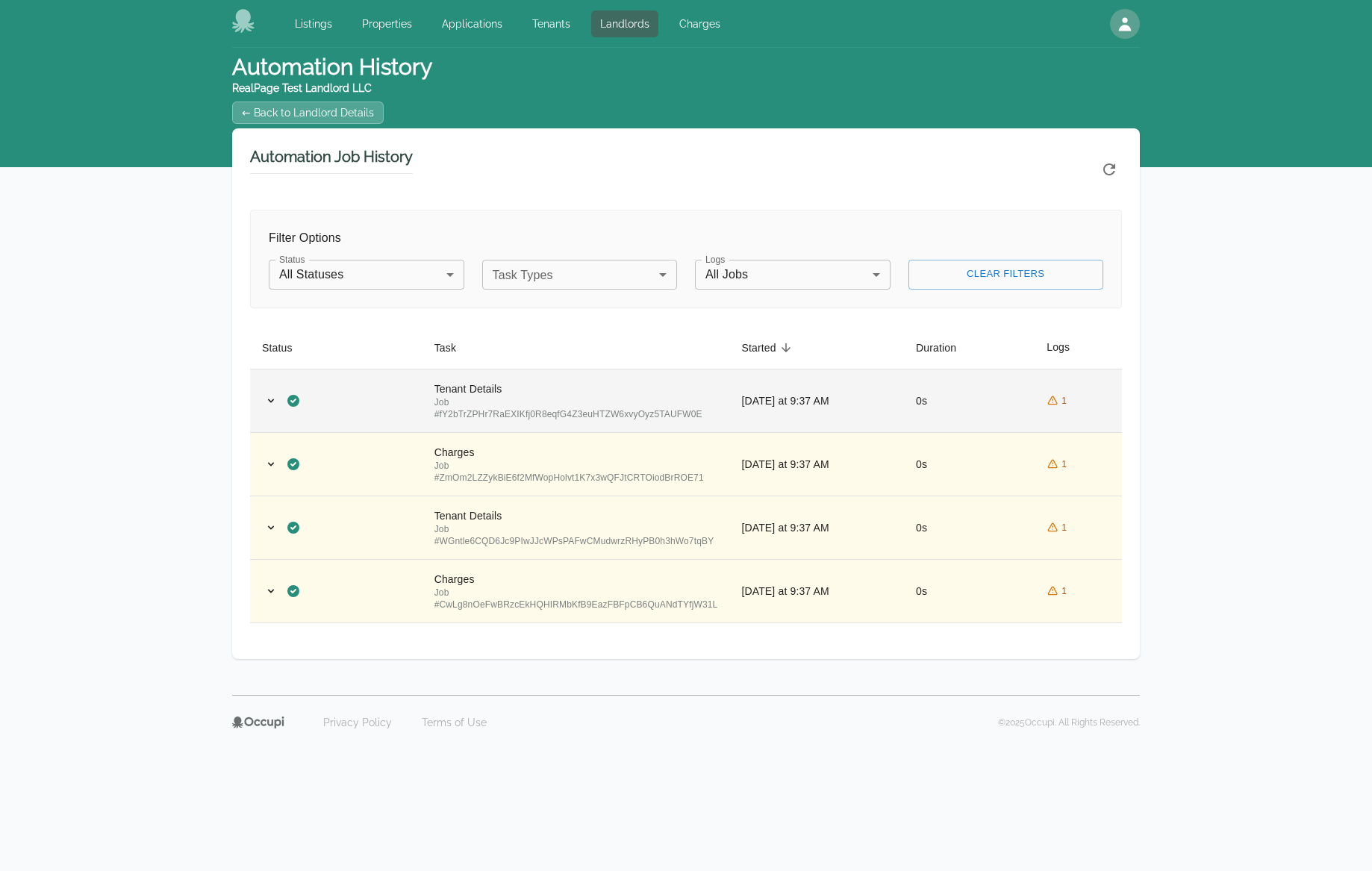
click at [548, 410] on div "Job # fY2bTrZPHr7RaEXIKfj0R8eqfG4Z3euHTZW6xvyOyz5TAUFW0E" at bounding box center [576, 408] width 284 height 24
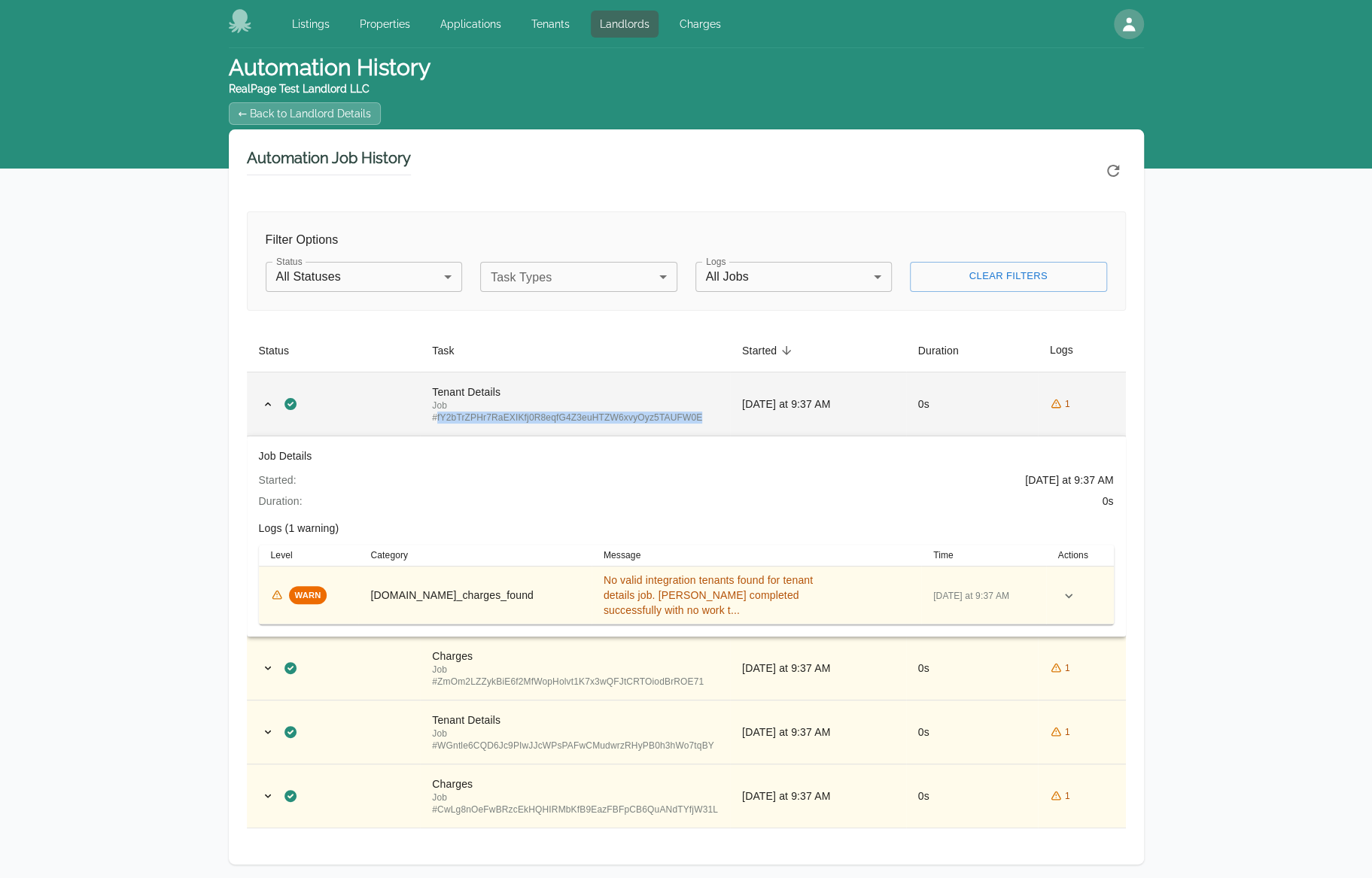
click at [551, 413] on div "Job # fY2bTrZPHr7RaEXIKfj0R8eqfG4Z3euHTZW6xvyOyz5TAUFW0E" at bounding box center [575, 411] width 286 height 24
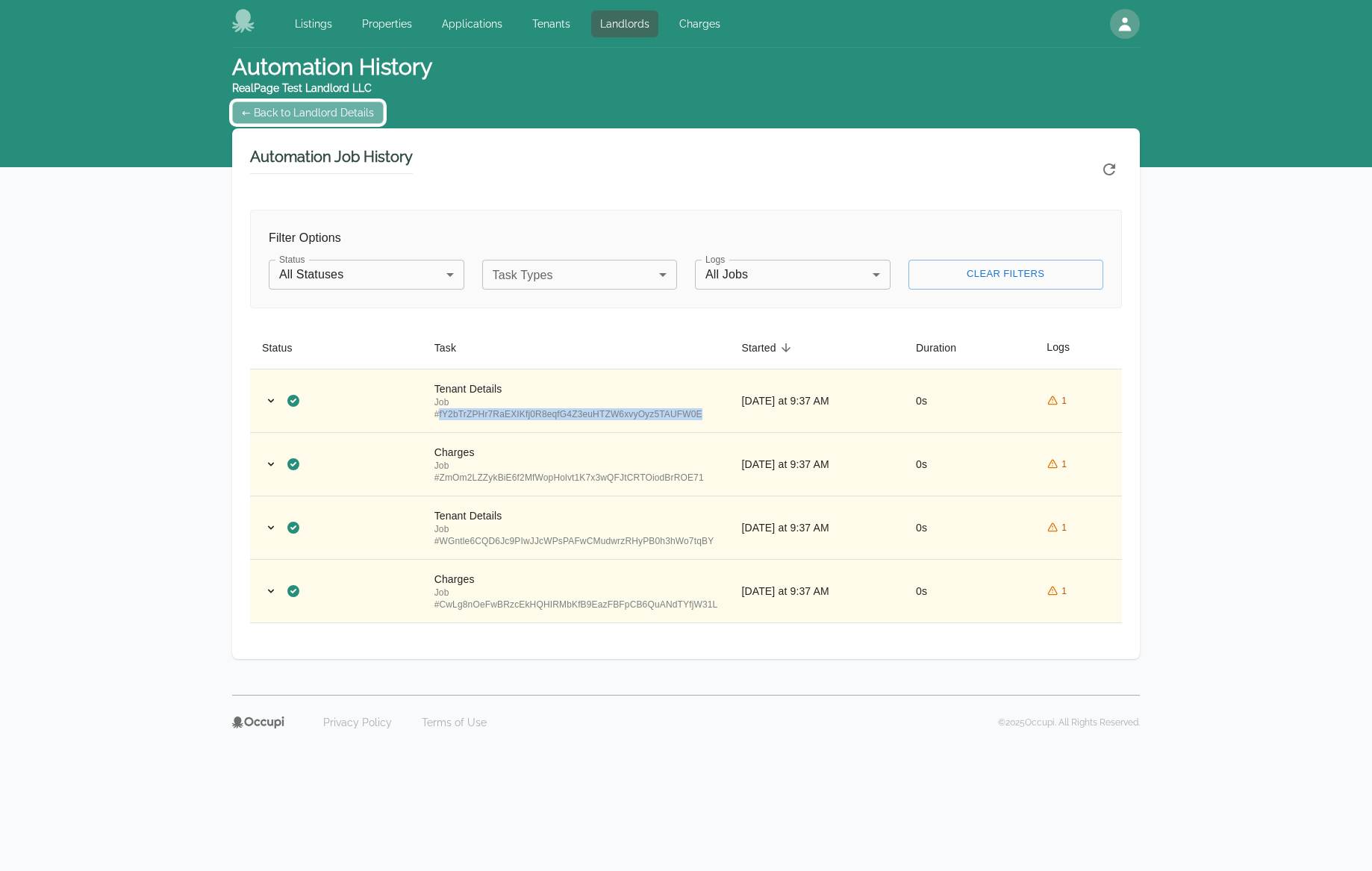
click at [316, 119] on link "← Back to Landlord Details" at bounding box center [307, 112] width 151 height 22
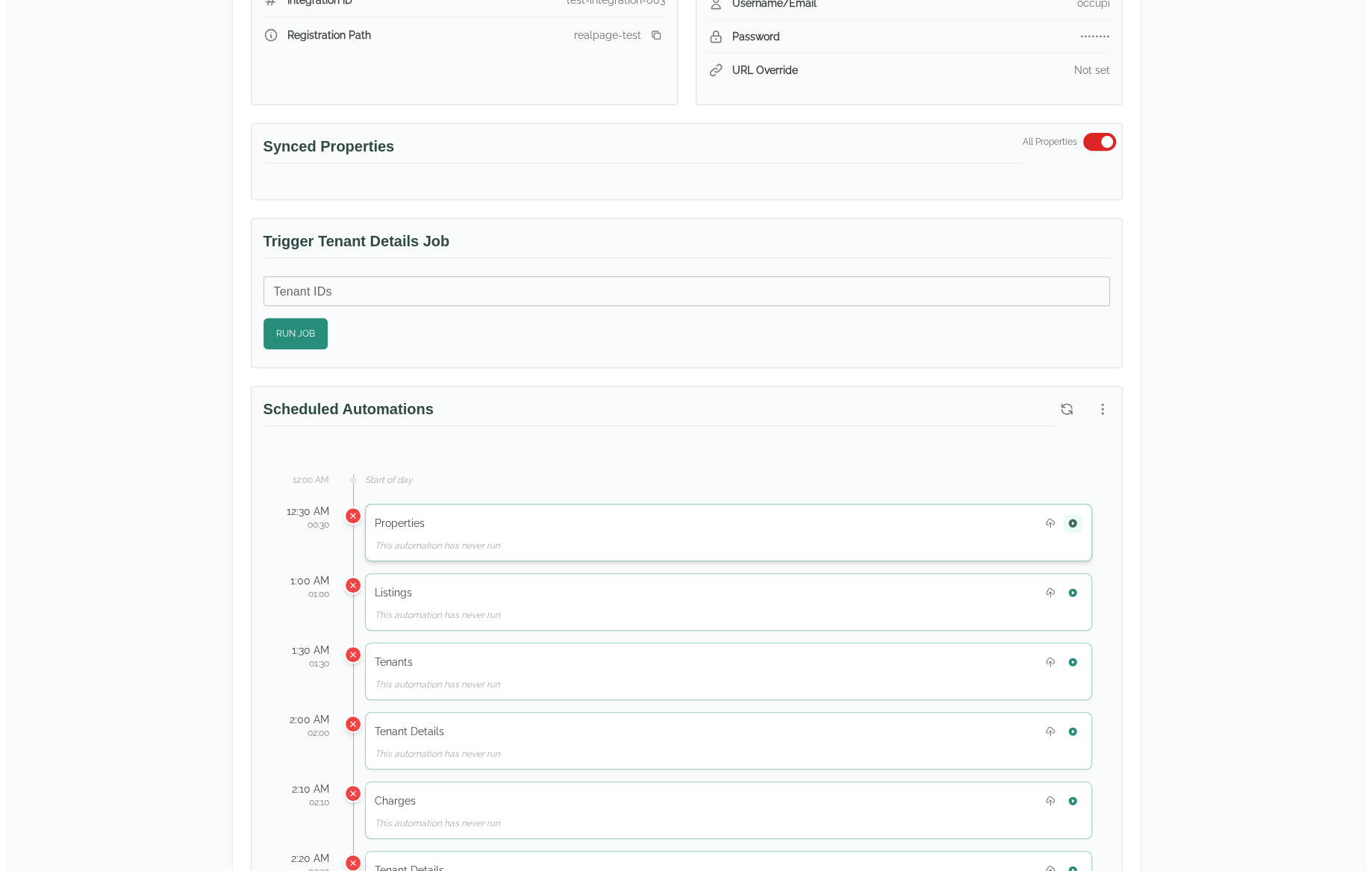
scroll to position [373, 0]
click at [1083, 406] on button "button" at bounding box center [1096, 408] width 27 height 27
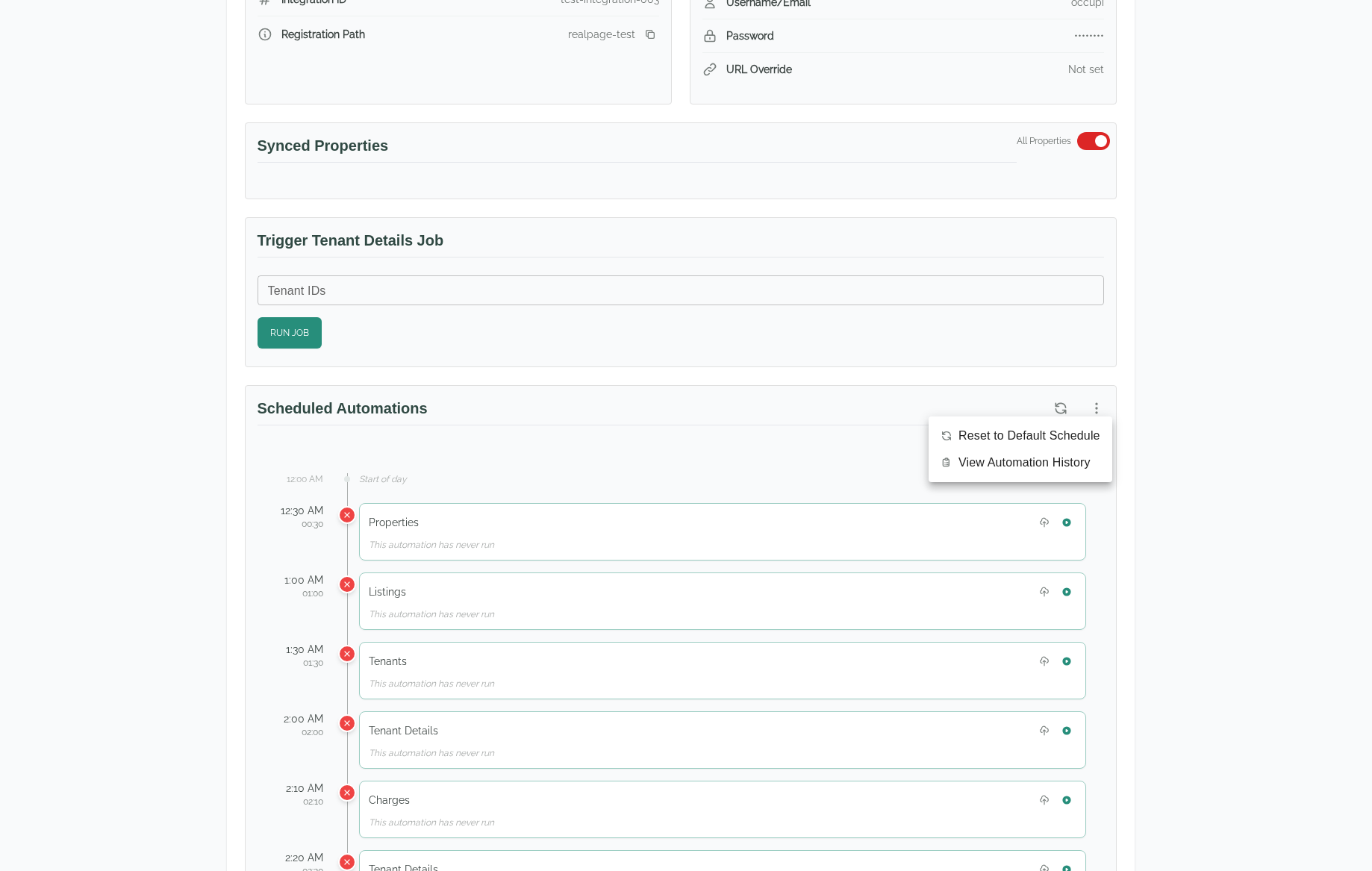
click at [1083, 458] on span "View Automation History" at bounding box center [1025, 462] width 132 height 18
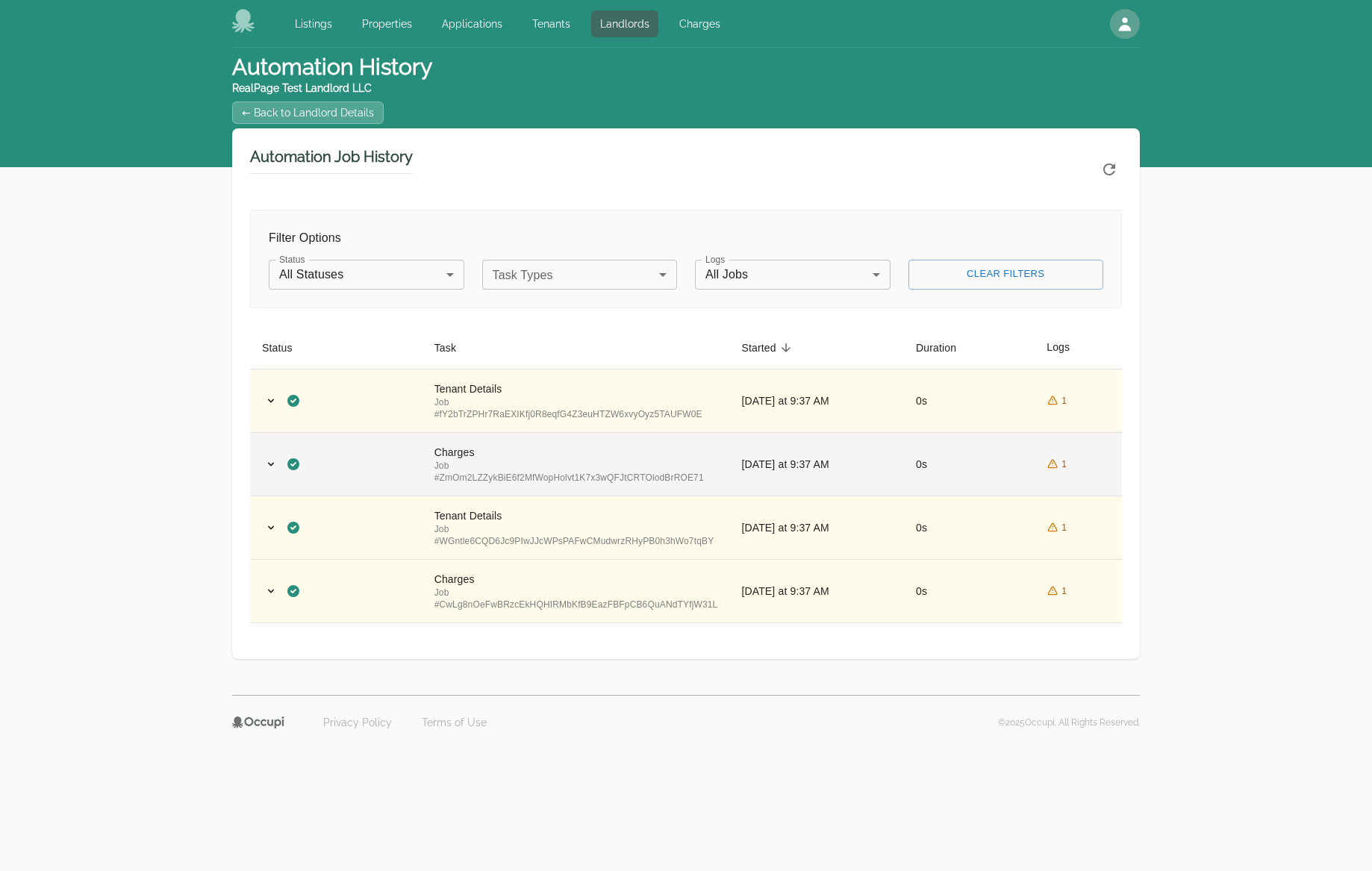
click at [694, 441] on td "Charges Job # ZmOm2LZZykBiE6f2MfWopHolvt1K7x3wQFJtCRTOiodBrROE71" at bounding box center [576, 464] width 307 height 64
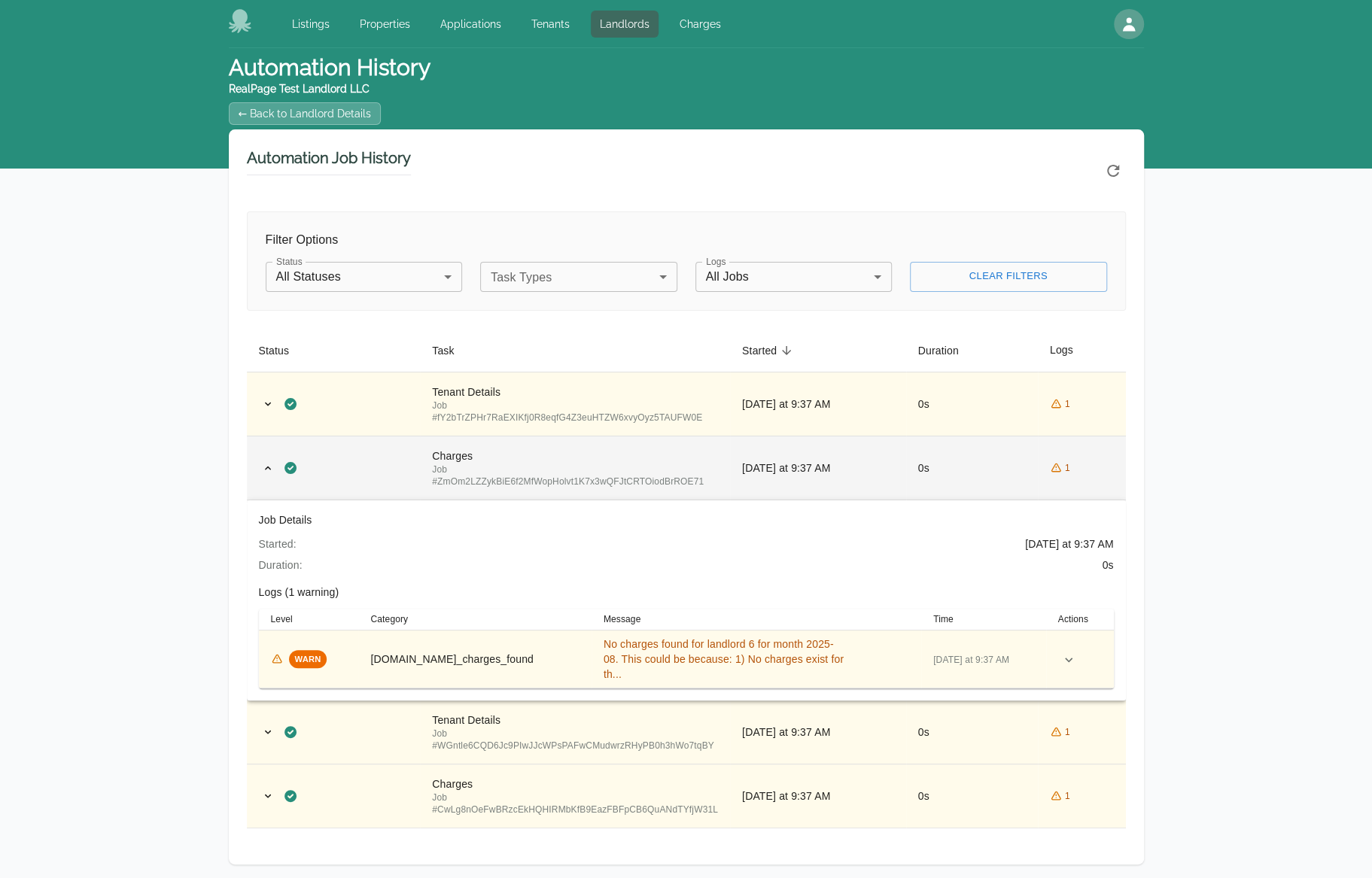
click at [700, 445] on td "Charges Job # ZmOm2LZZykBiE6f2MfWopHolvt1K7x3wQFJtCRTOiodBrROE71" at bounding box center [575, 468] width 310 height 64
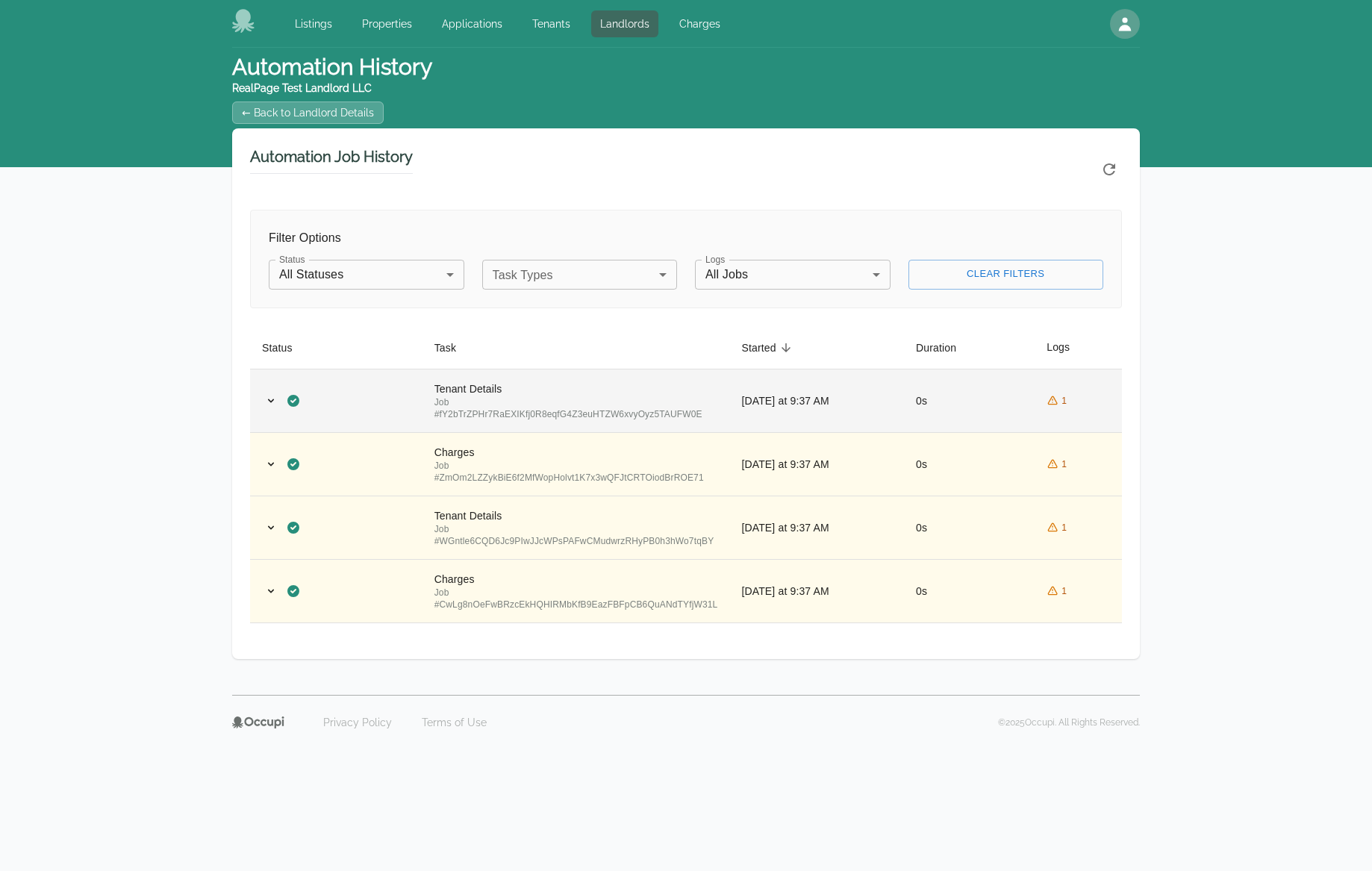
click at [677, 383] on div "Tenant Details" at bounding box center [576, 389] width 284 height 15
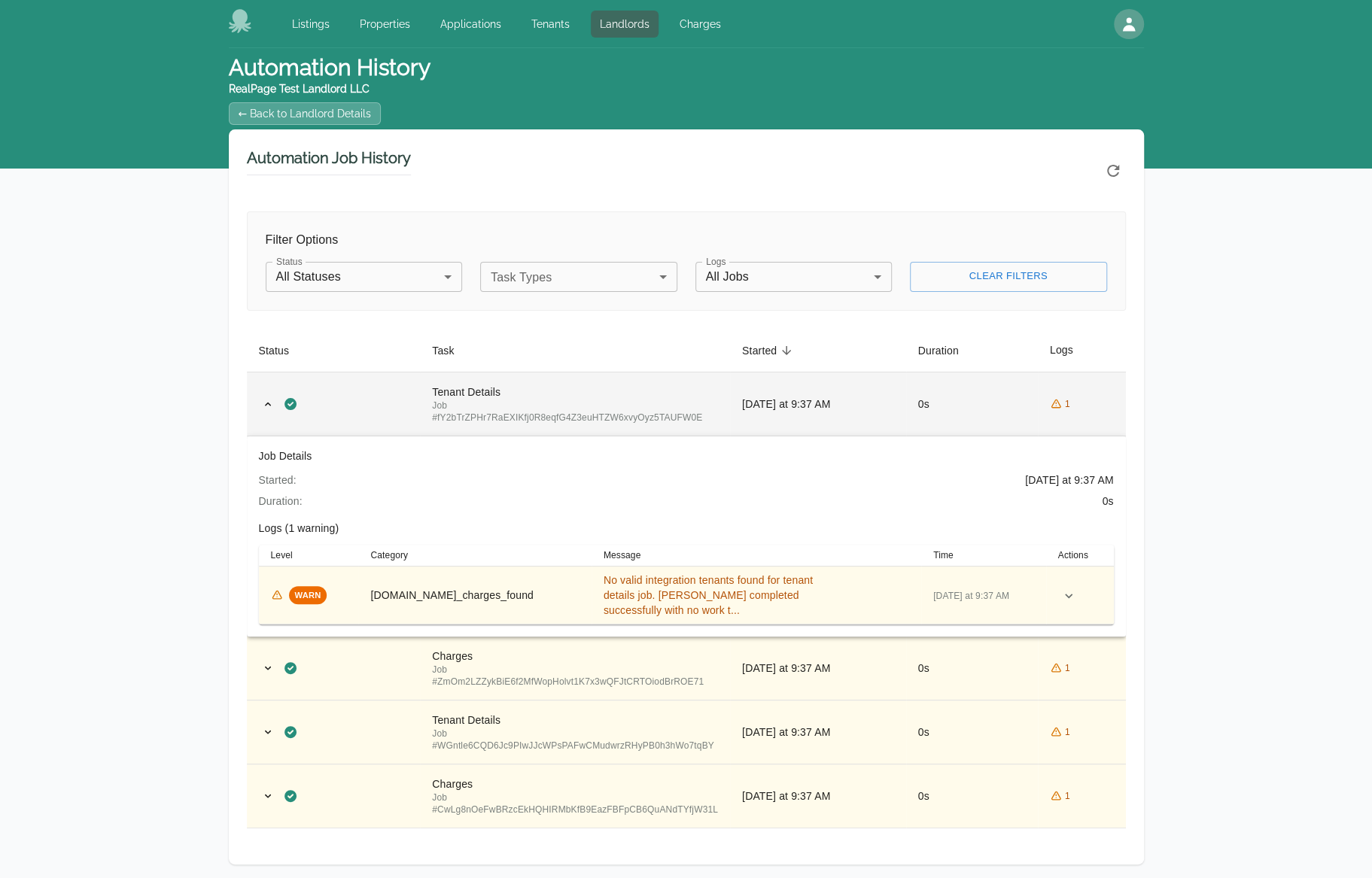
click at [683, 386] on div "Tenant Details" at bounding box center [575, 392] width 286 height 15
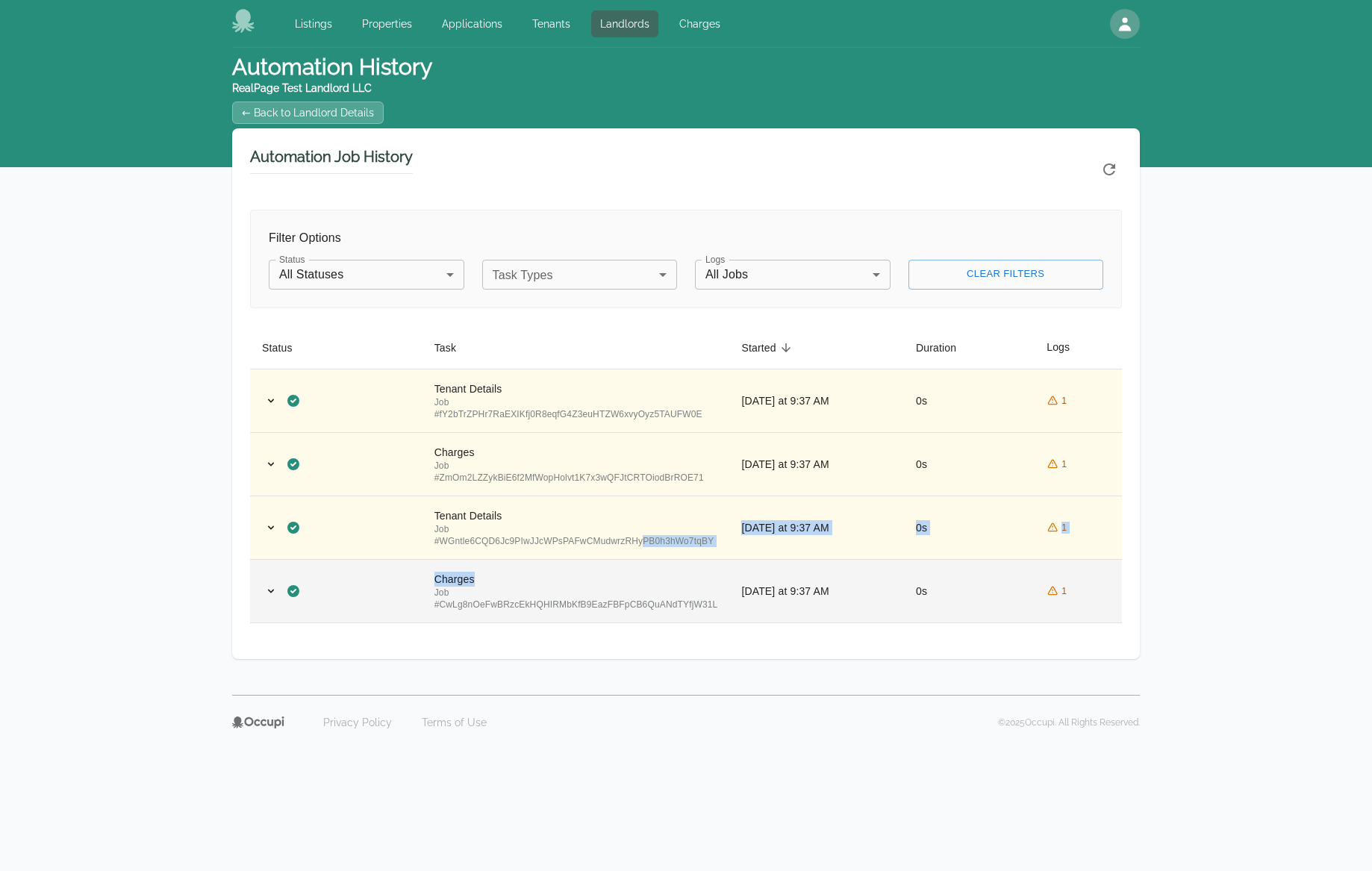
click at [651, 557] on tbody "Tenant Details Job # fY2bTrZPHr7RaEXIKfj0R8eqfG4Z3euHTZW6xvyOyz5TAUFW0E Today a…" at bounding box center [686, 495] width 872 height 254
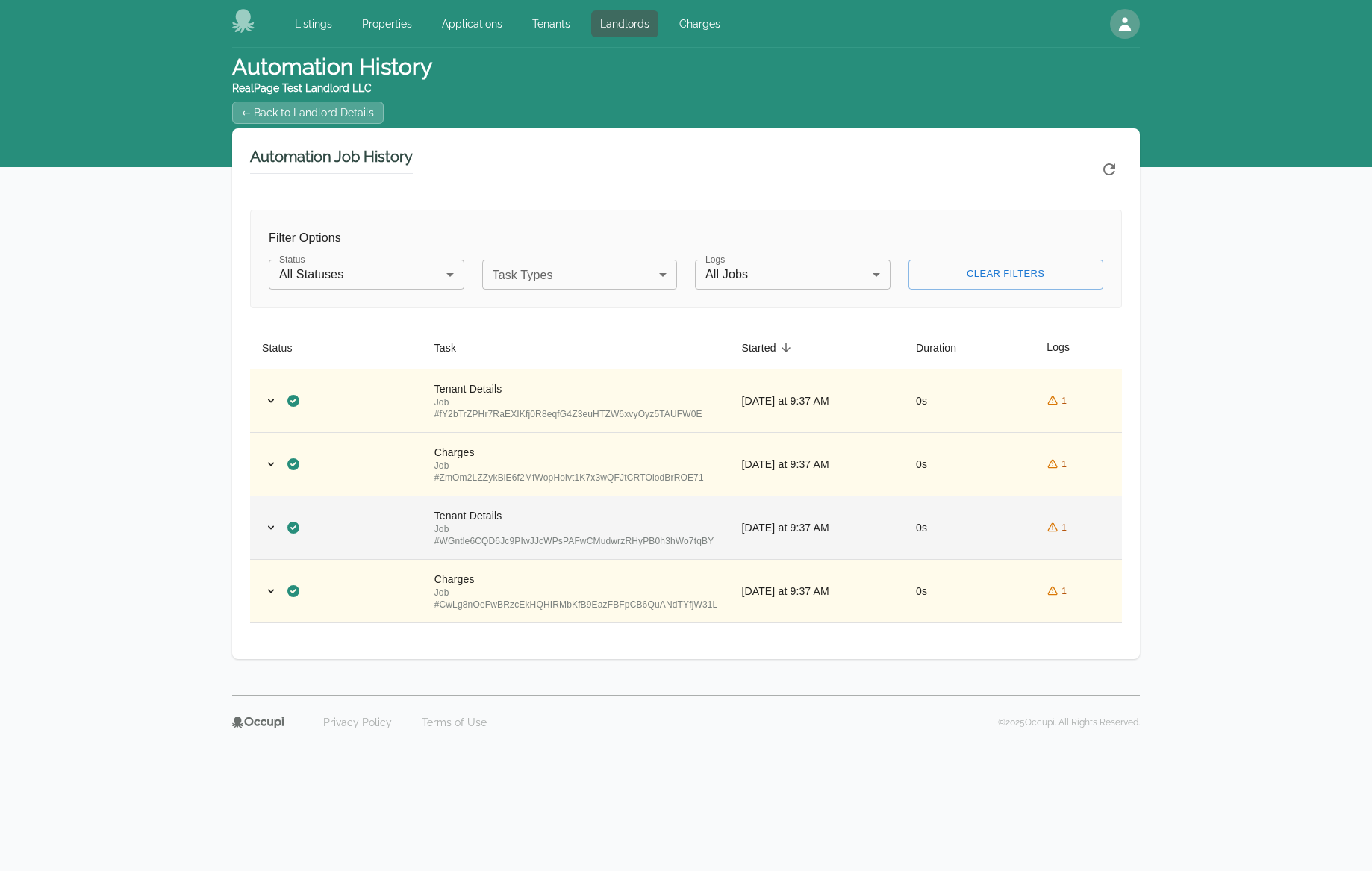
click at [636, 534] on div "Job # WGntle6CQD6Jc9PIwJJcWPsPAFwCMudwrzRHyPB0h3hWo7tqBY" at bounding box center [576, 535] width 284 height 24
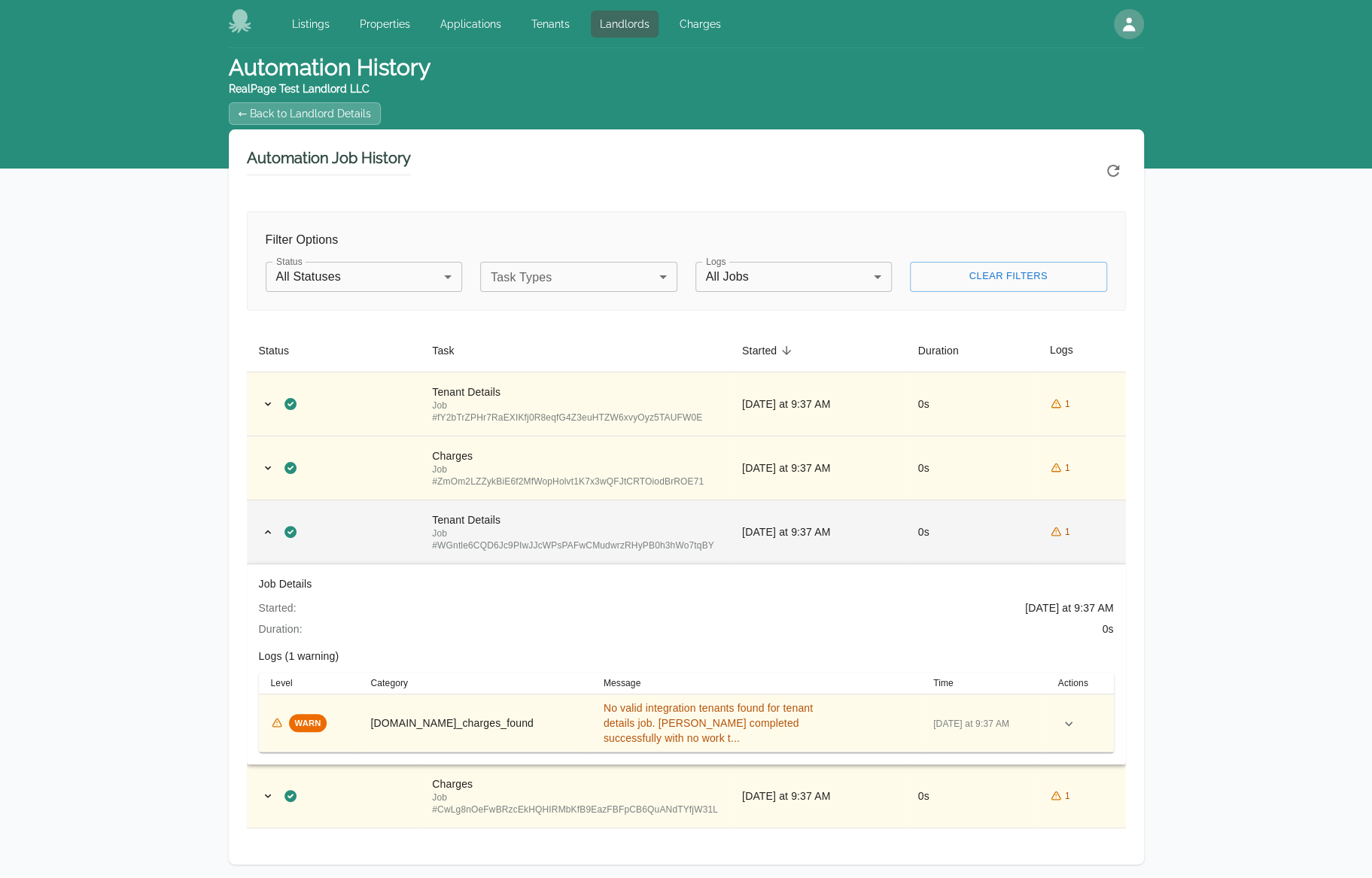
click at [641, 539] on div "Job # WGntle6CQD6Jc9PIwJJcWPsPAFwCMudwrzRHyPB0h3hWo7tqBY" at bounding box center [575, 539] width 286 height 24
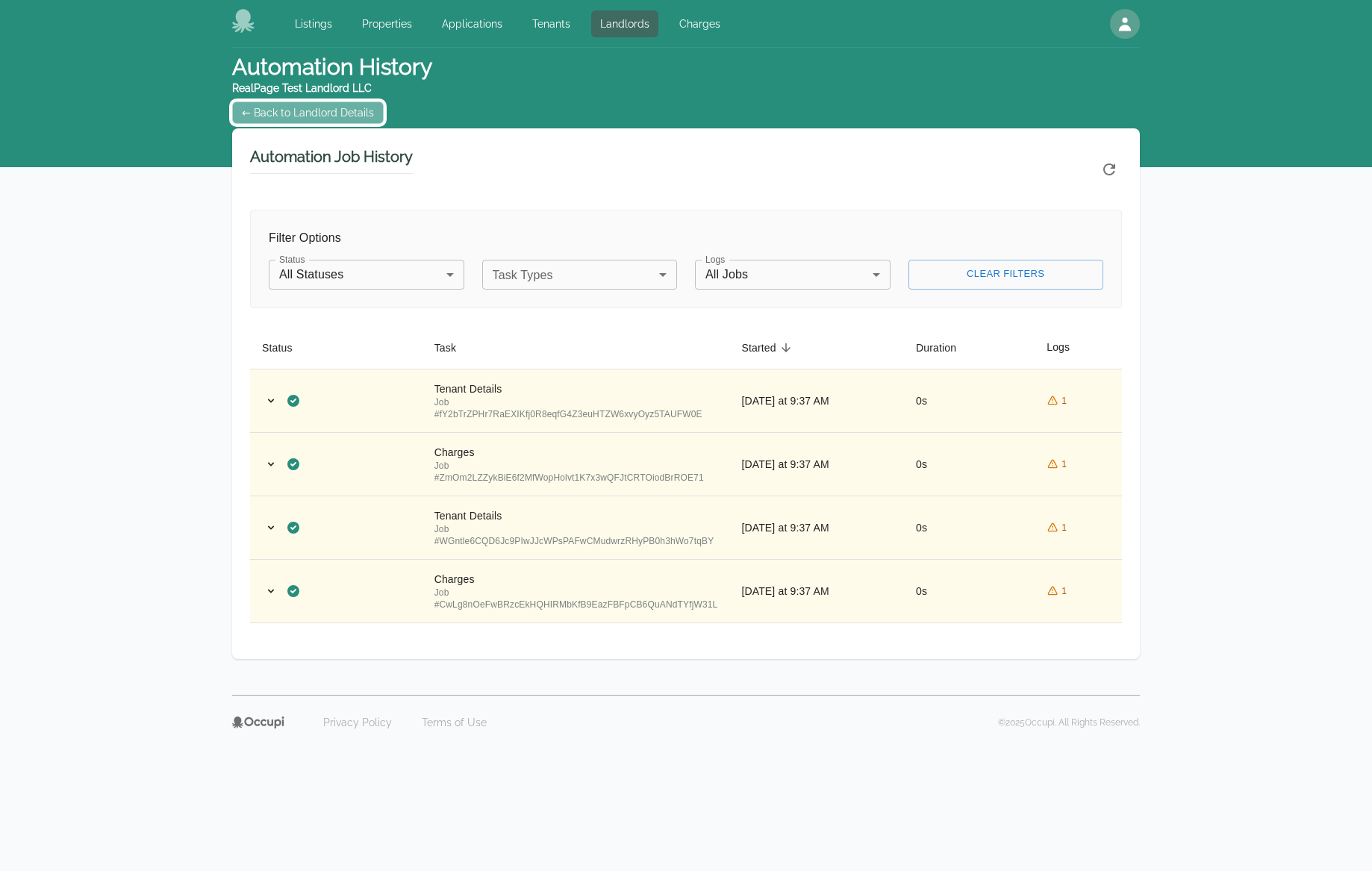
click at [311, 116] on link "← Back to Landlord Details" at bounding box center [307, 112] width 151 height 22
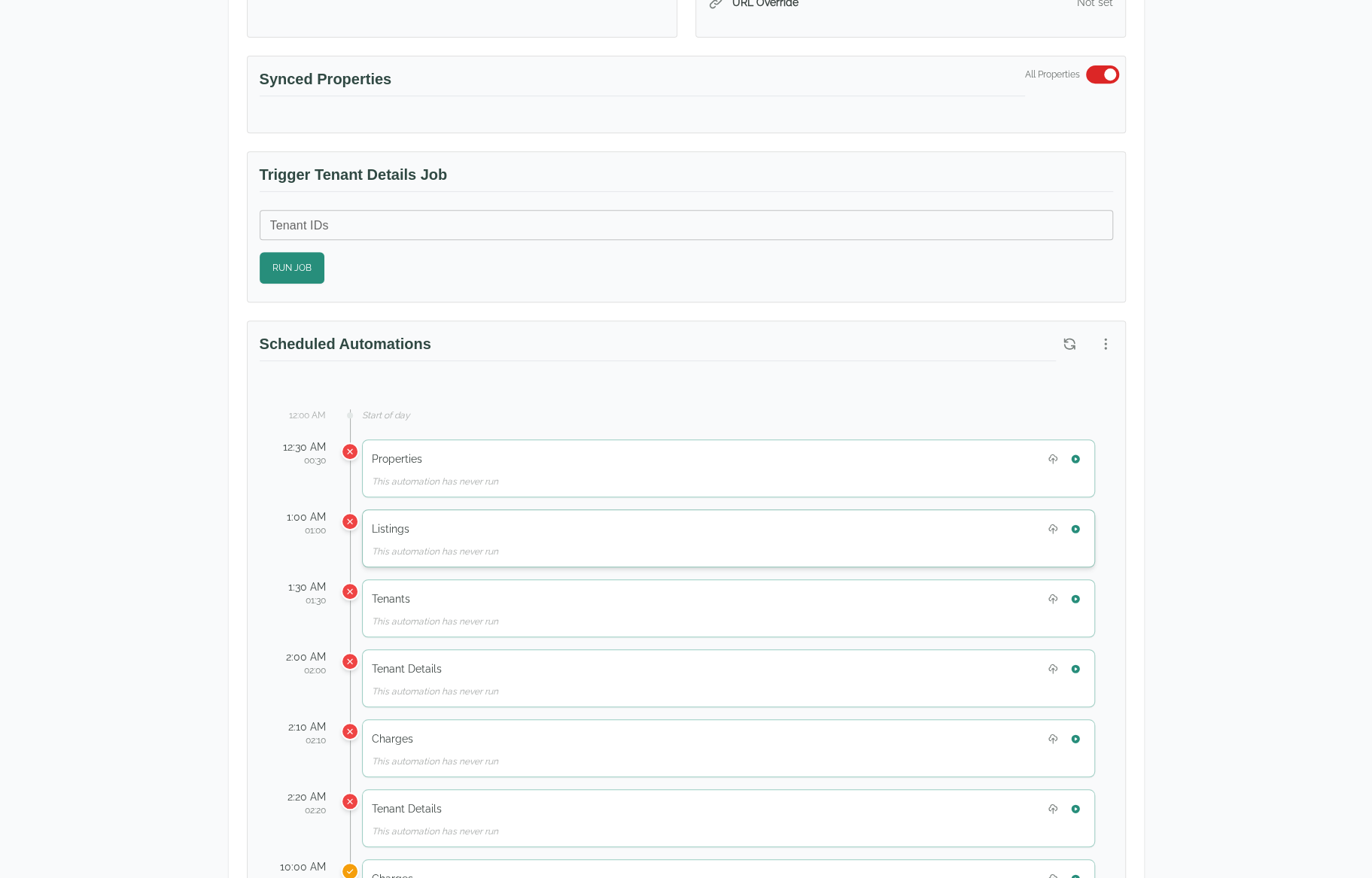
scroll to position [451, 0]
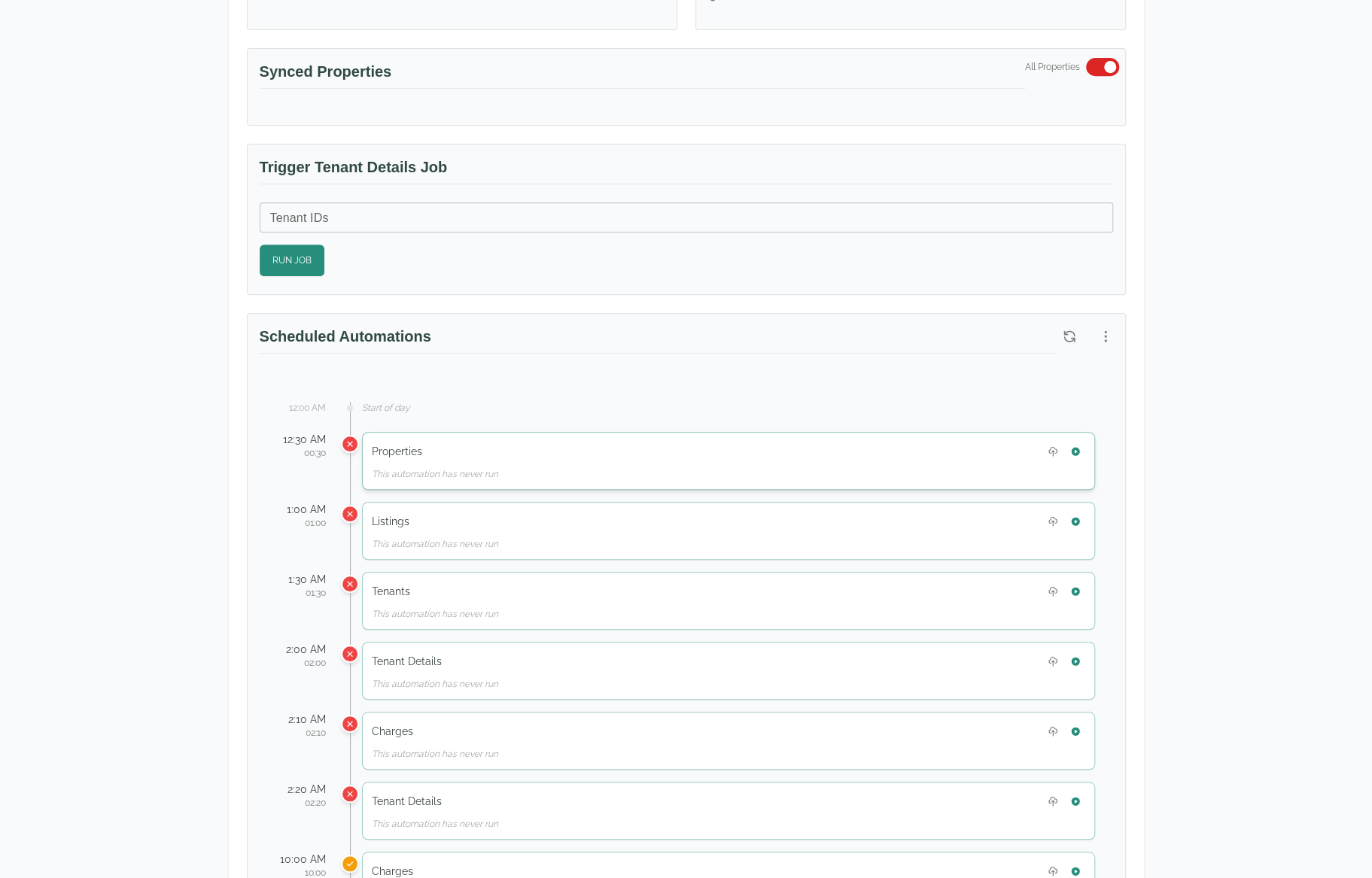
click at [1089, 446] on div "Properties This automation has never run" at bounding box center [728, 461] width 733 height 58
click at [1080, 446] on icon "button" at bounding box center [1075, 451] width 10 height 10
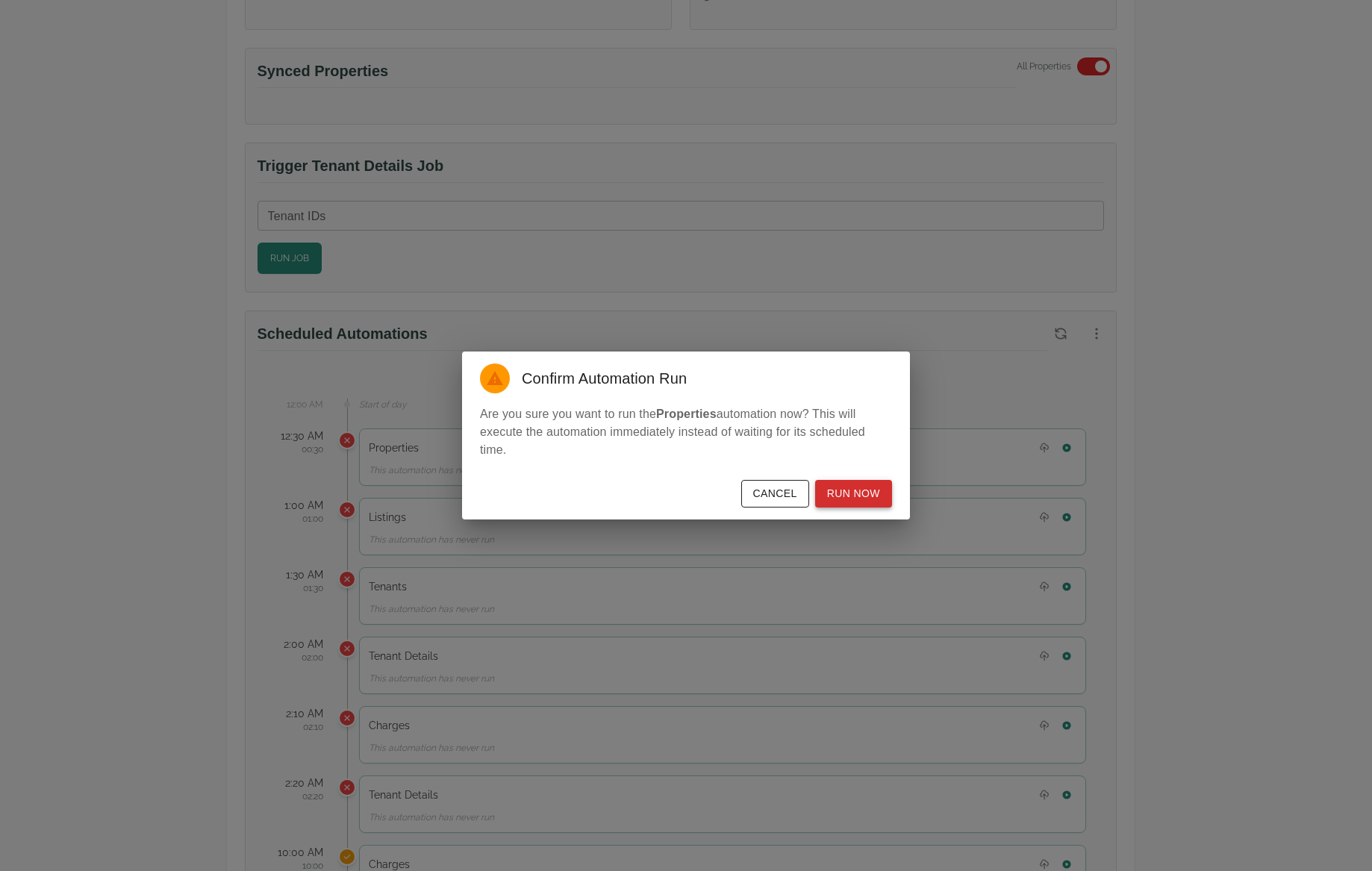
click at [876, 486] on button "Run Now" at bounding box center [853, 494] width 77 height 28
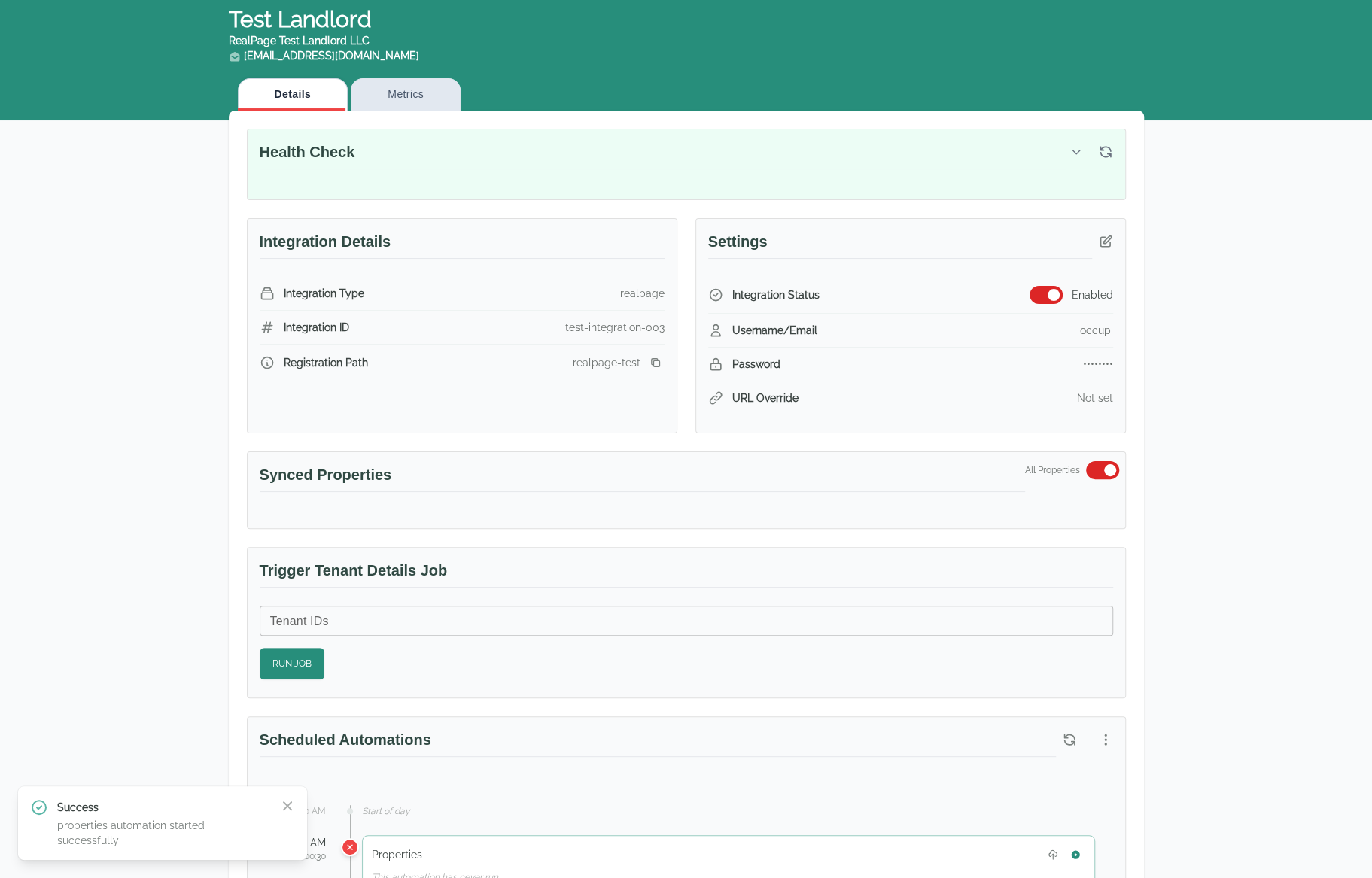
scroll to position [0, 0]
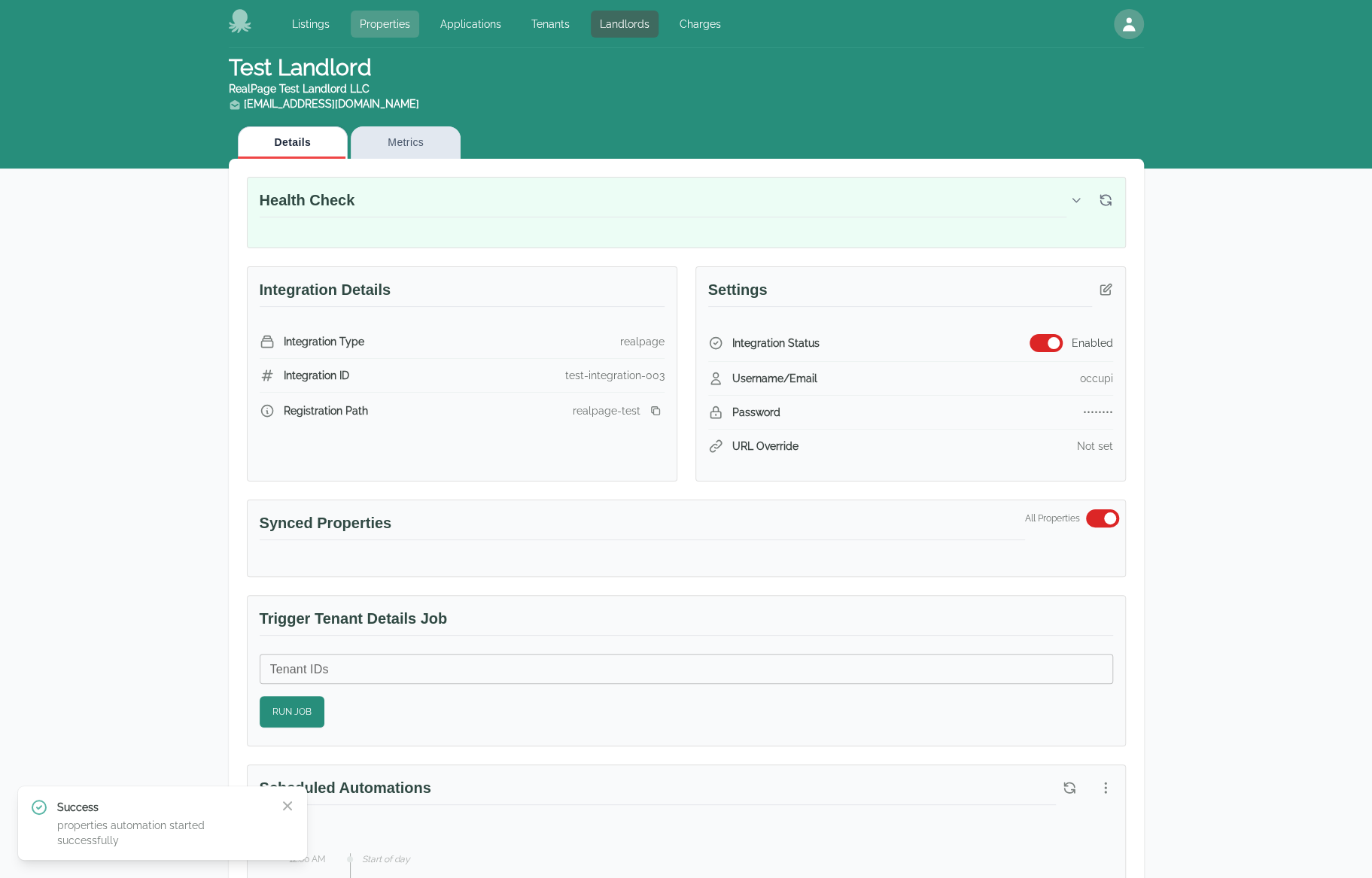
click at [398, 30] on link "Properties" at bounding box center [385, 23] width 69 height 27
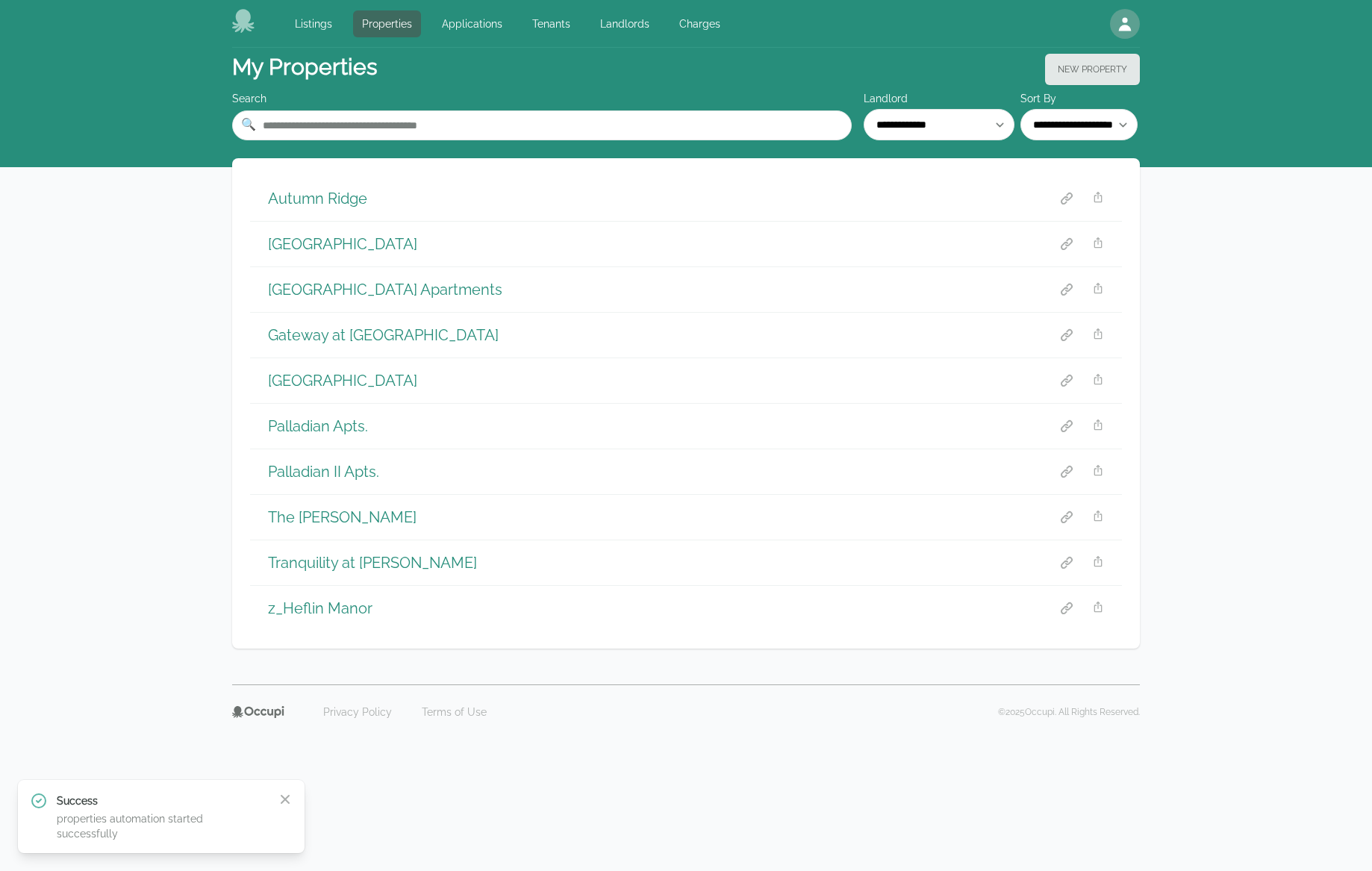
click at [323, 469] on h1 "Palladian II Apts." at bounding box center [323, 472] width 111 height 21
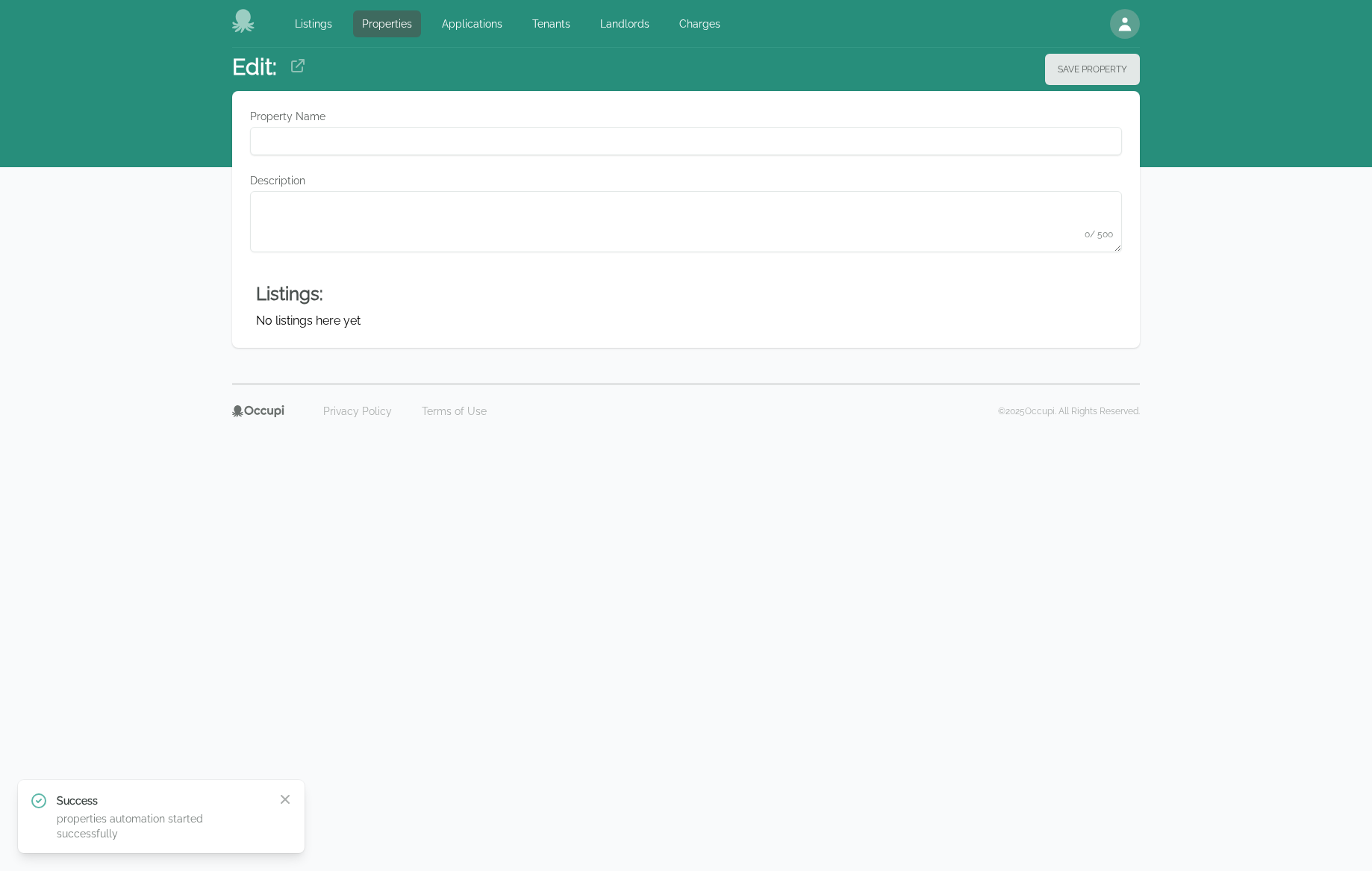
type Name "**********"
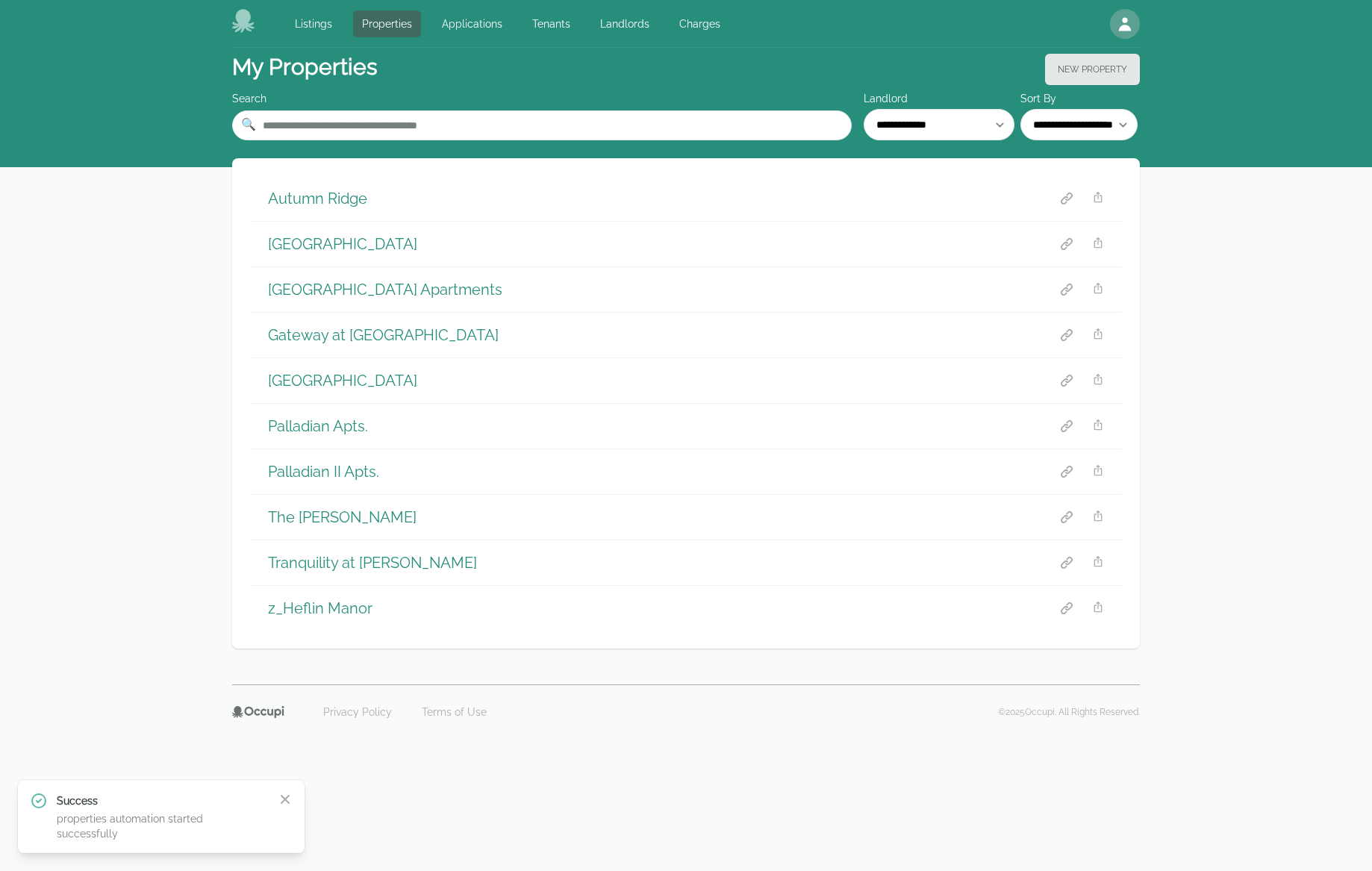
click at [292, 345] on div "Gateway at [GEOGRAPHIC_DATA]" at bounding box center [686, 335] width 872 height 45
click at [291, 332] on h1 "Gateway at [GEOGRAPHIC_DATA]" at bounding box center [382, 335] width 230 height 21
click at [302, 243] on h1 "[GEOGRAPHIC_DATA]" at bounding box center [342, 244] width 149 height 21
click at [302, 188] on h1 "Autumn Ridge" at bounding box center [317, 198] width 99 height 21
click at [336, 614] on h1 "z_Heflin Manor" at bounding box center [320, 608] width 105 height 21
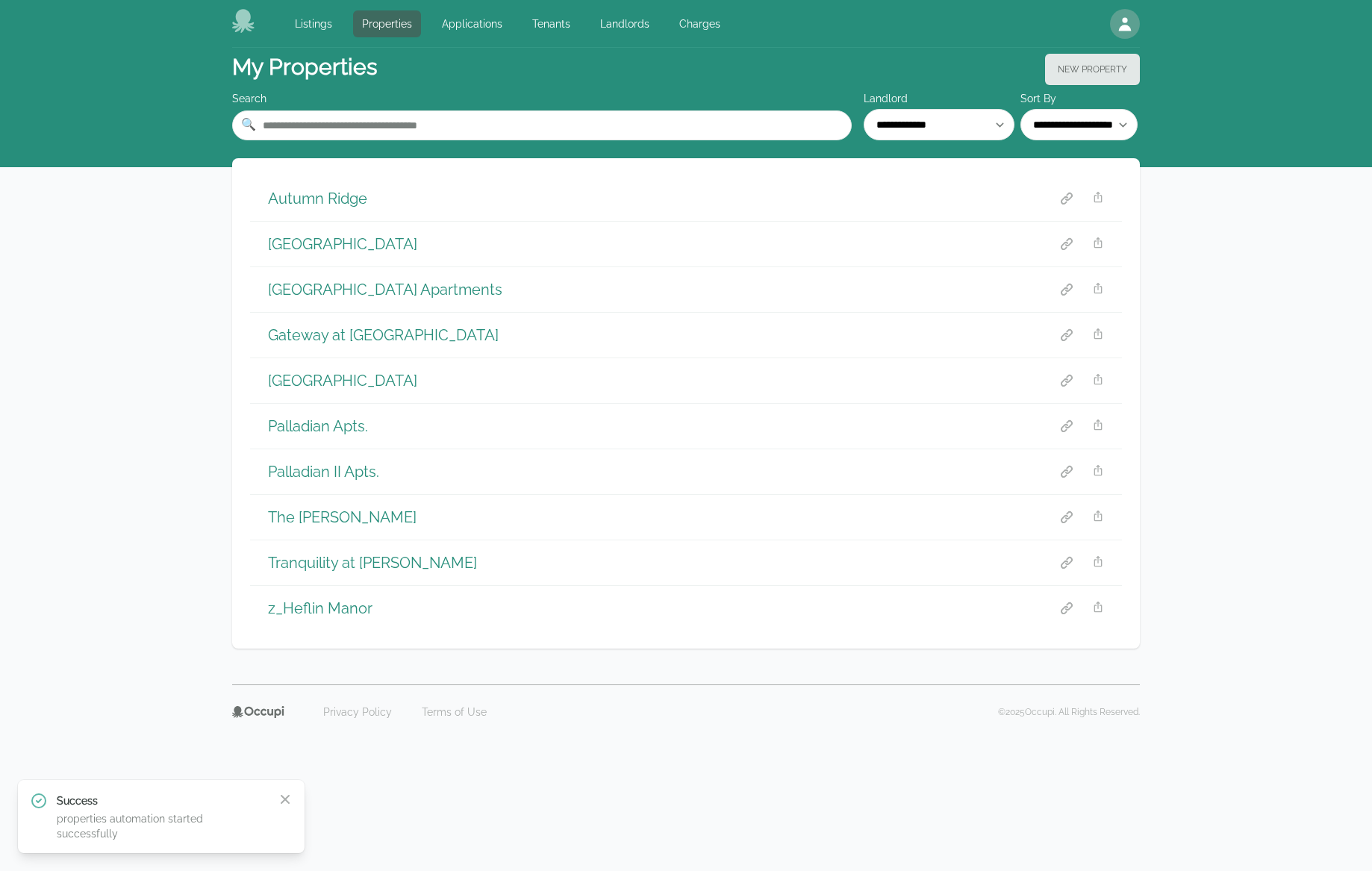
click at [370, 556] on h1 "Tranquility at Griffin" at bounding box center [372, 562] width 209 height 21
click at [631, 23] on link "Landlords" at bounding box center [624, 23] width 67 height 27
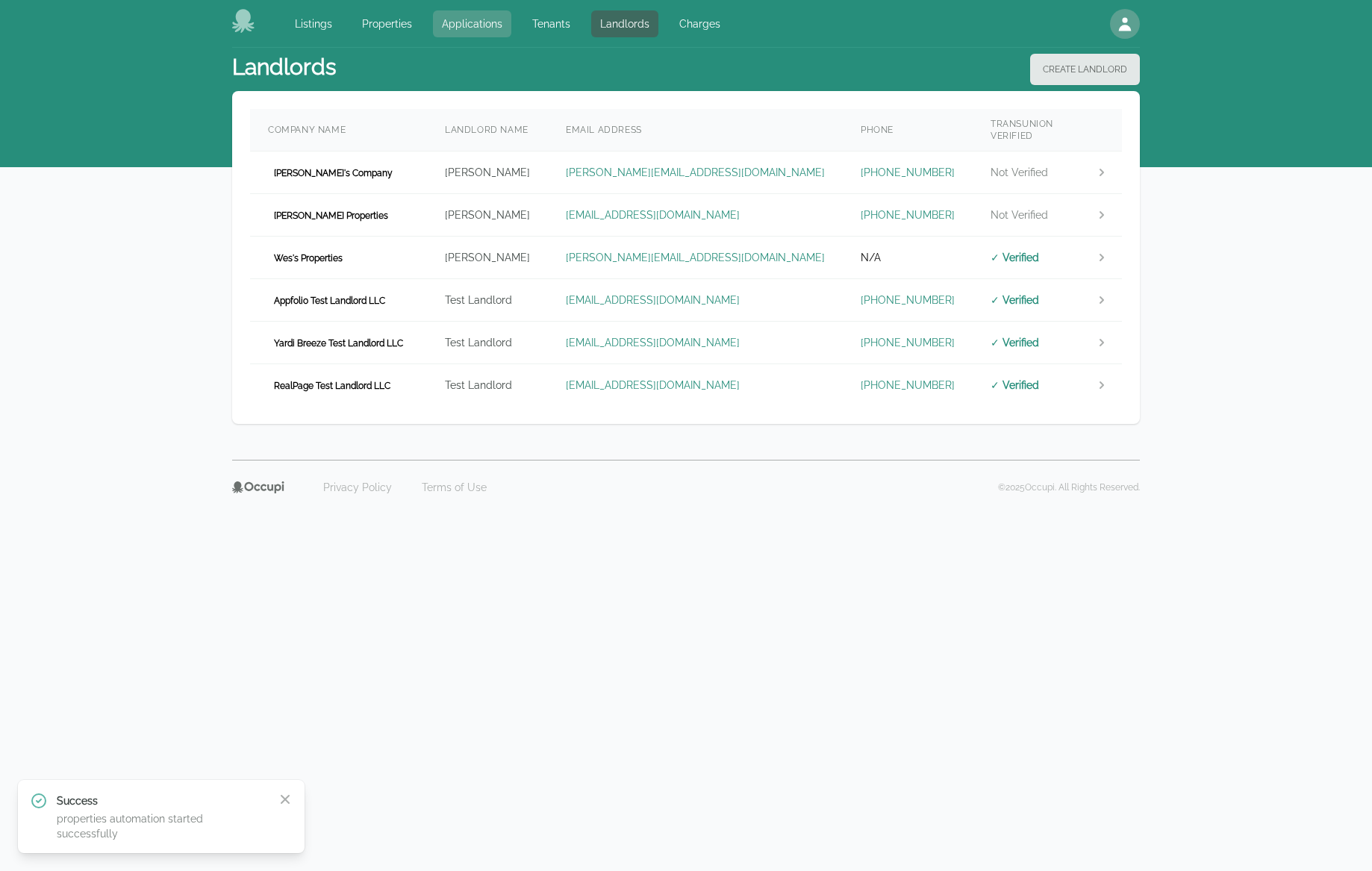
click at [451, 25] on link "Applications" at bounding box center [472, 23] width 78 height 27
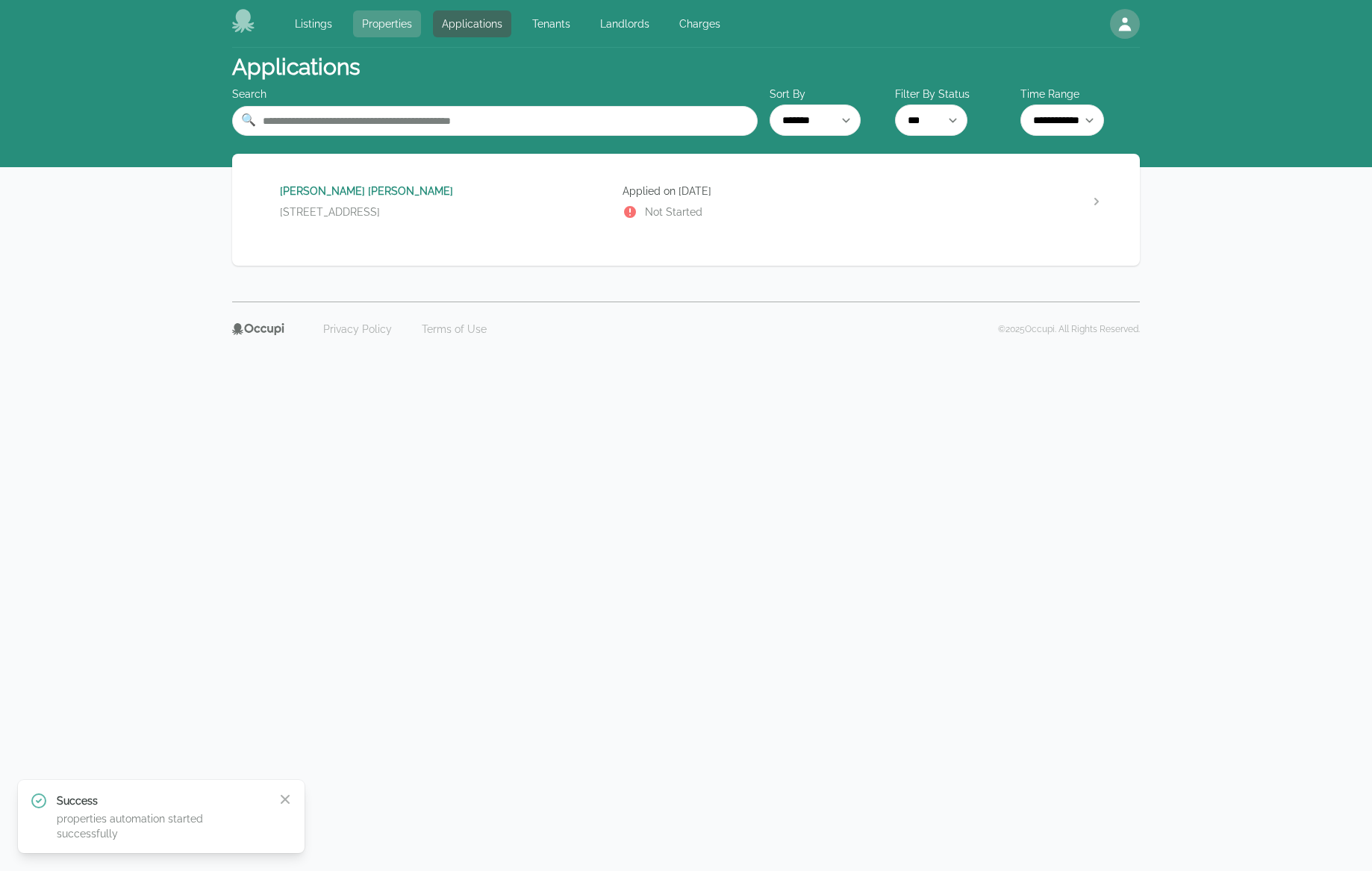
click at [376, 26] on link "Properties" at bounding box center [387, 23] width 68 height 27
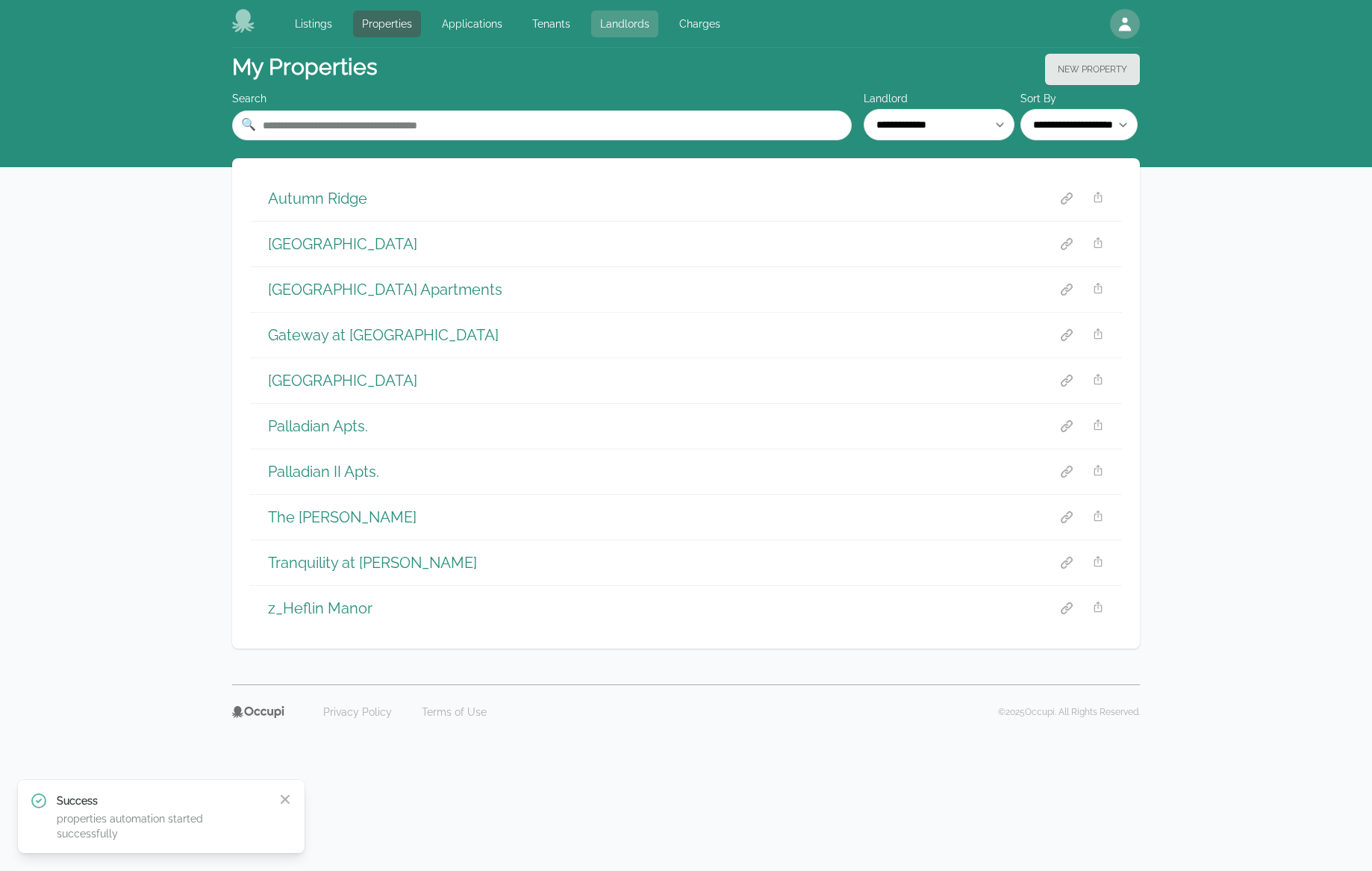
click at [618, 19] on link "Landlords" at bounding box center [624, 23] width 67 height 27
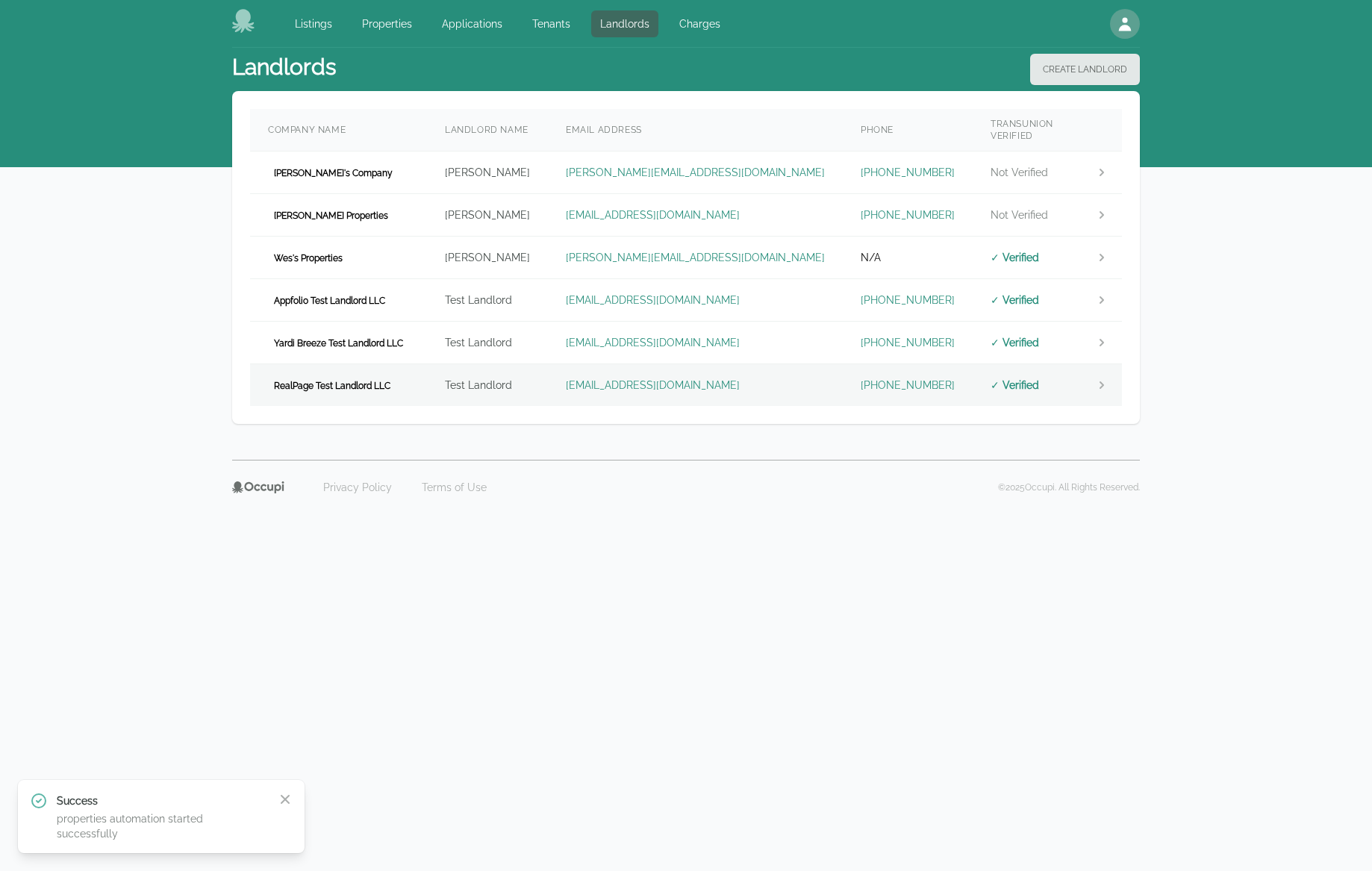
click at [402, 365] on td "RealPage Test Landlord LLC" at bounding box center [338, 385] width 177 height 43
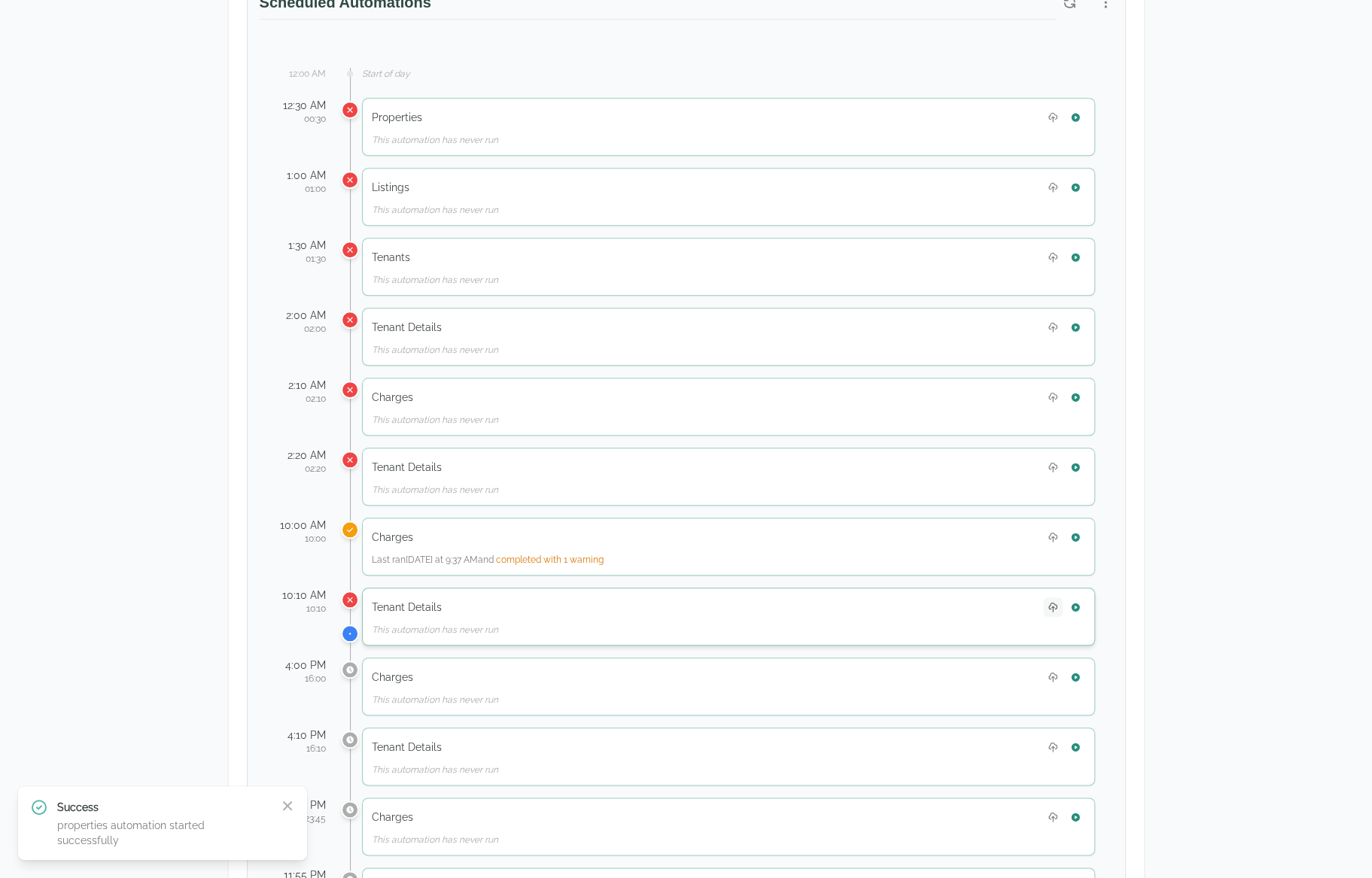
scroll to position [827, 0]
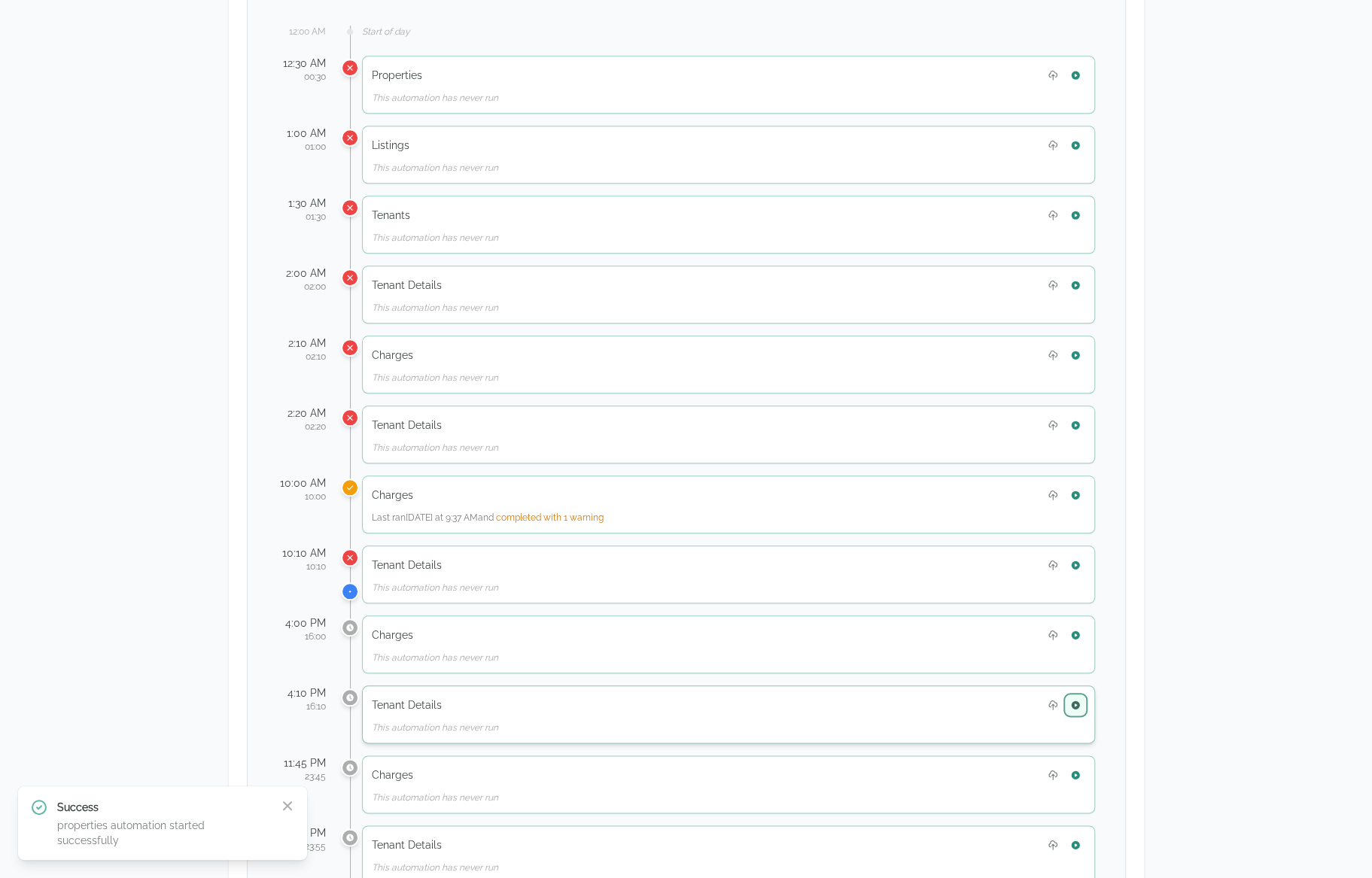
click at [1079, 700] on icon "button" at bounding box center [1075, 704] width 10 height 10
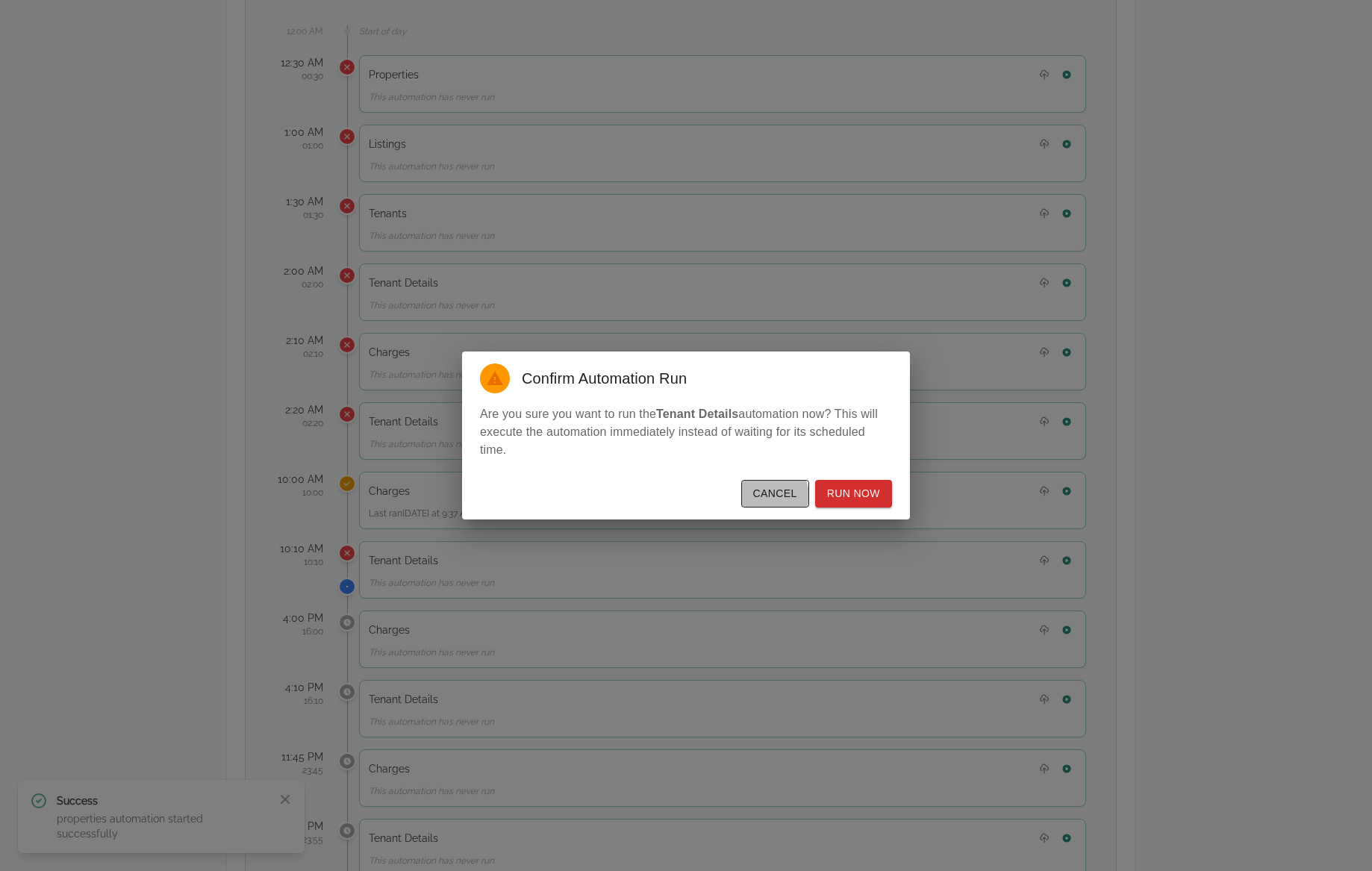
click at [780, 495] on button "Cancel" at bounding box center [776, 494] width 68 height 28
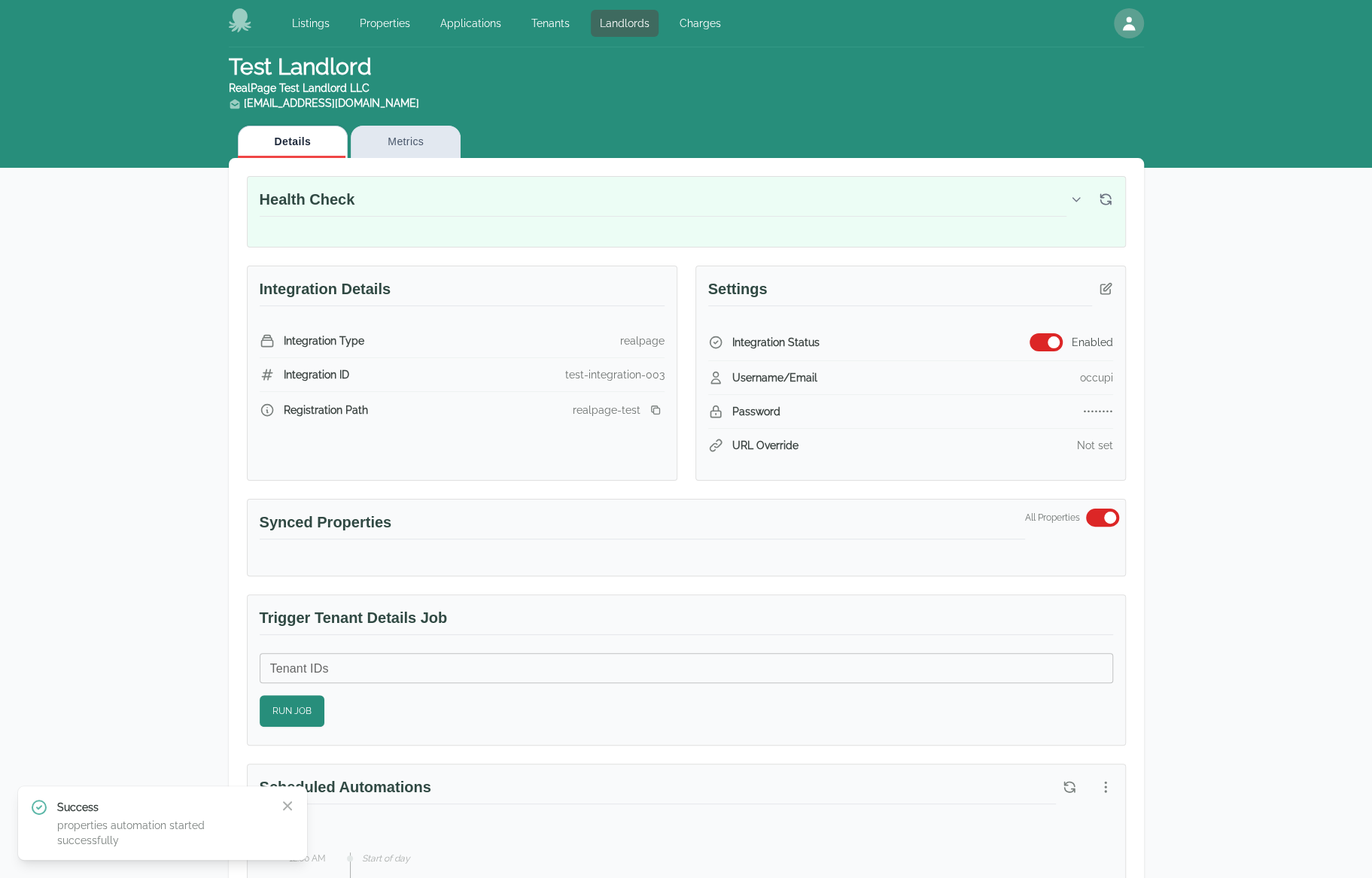
scroll to position [0, 0]
click at [418, 155] on button "Metrics" at bounding box center [405, 142] width 110 height 32
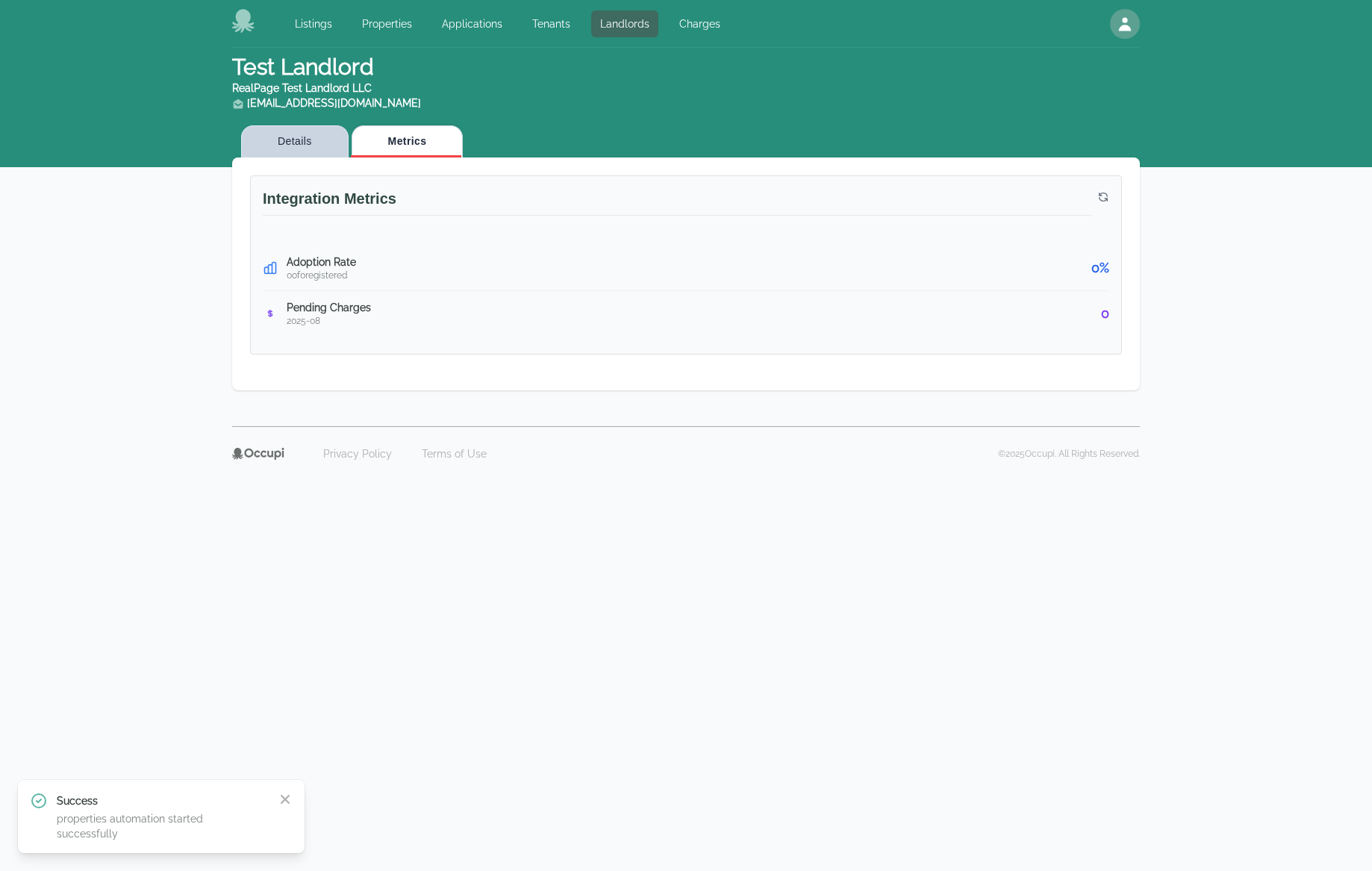
click at [314, 148] on button "Details" at bounding box center [295, 141] width 108 height 32
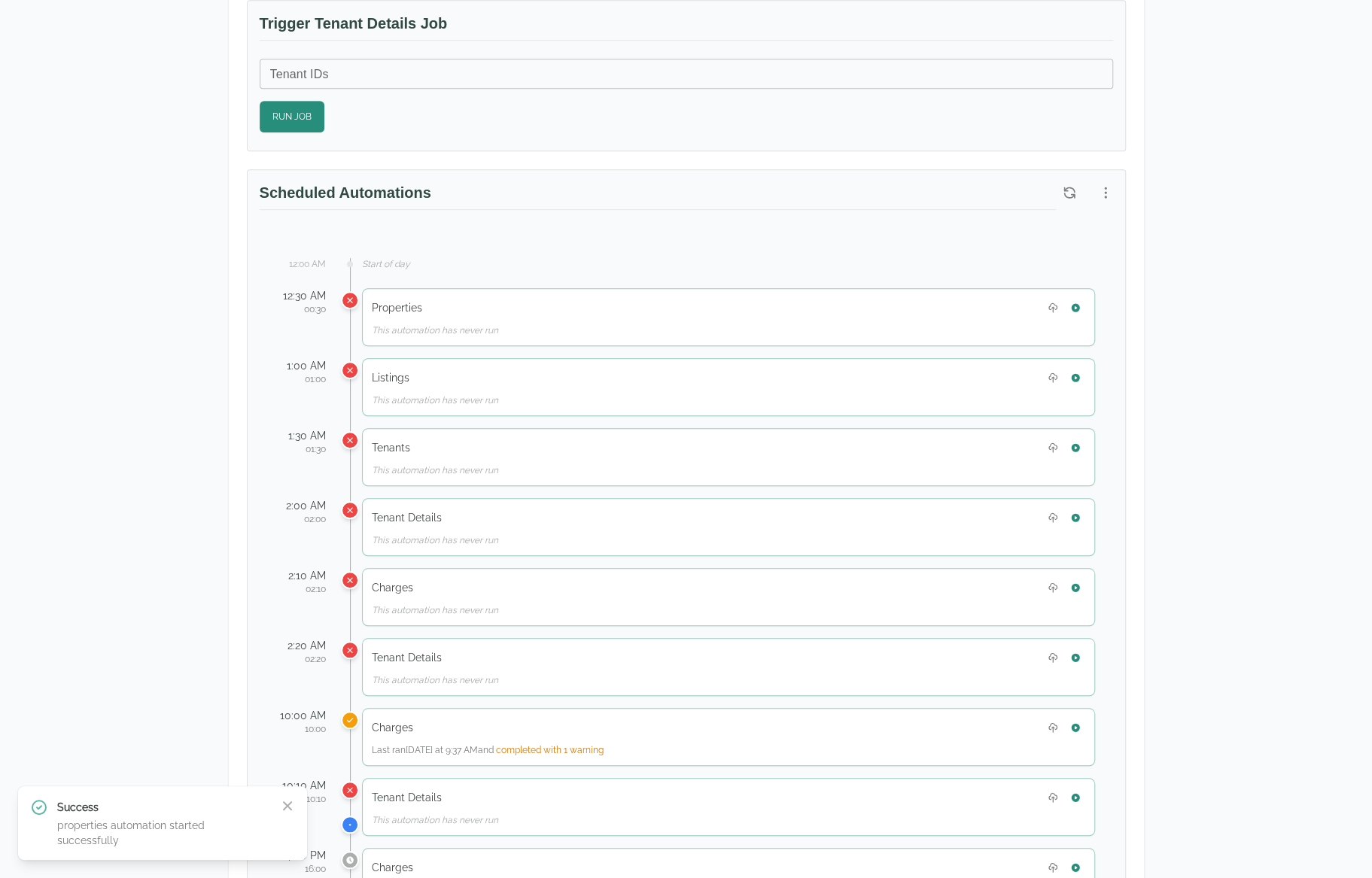
scroll to position [602, 0]
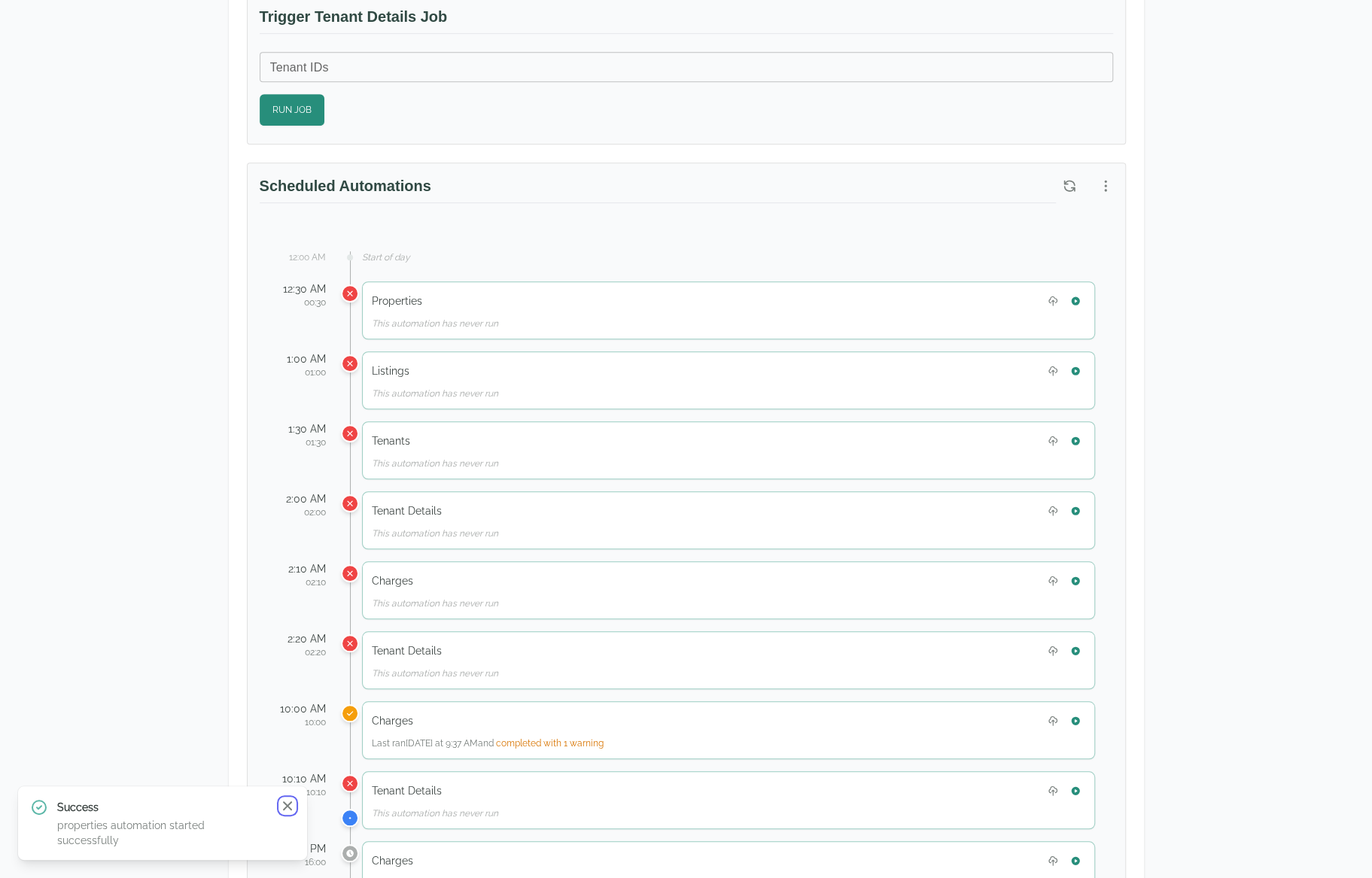
click at [281, 813] on icon "button" at bounding box center [287, 805] width 15 height 15
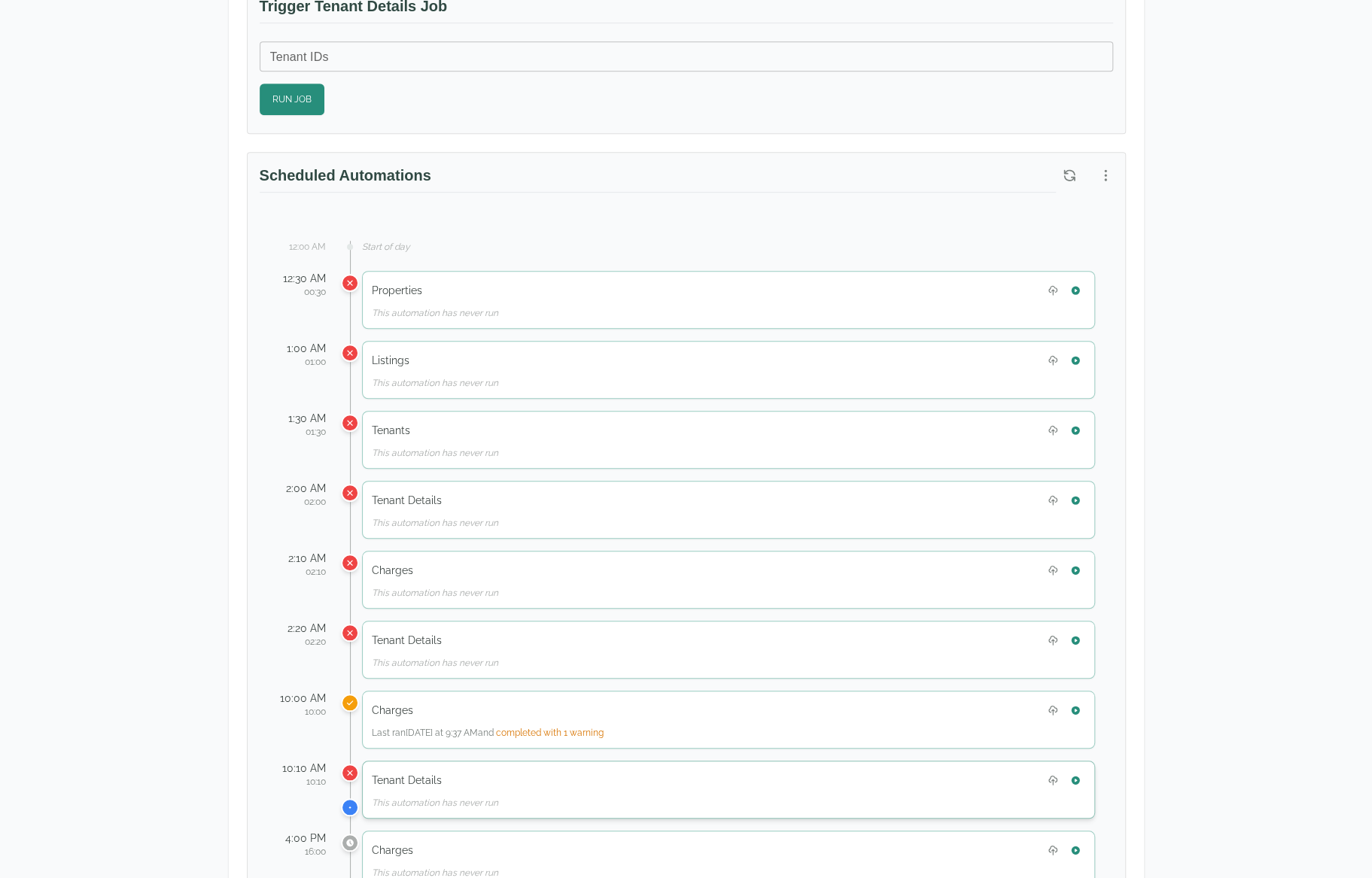
scroll to position [609, 0]
click at [1075, 358] on icon "button" at bounding box center [1075, 363] width 10 height 10
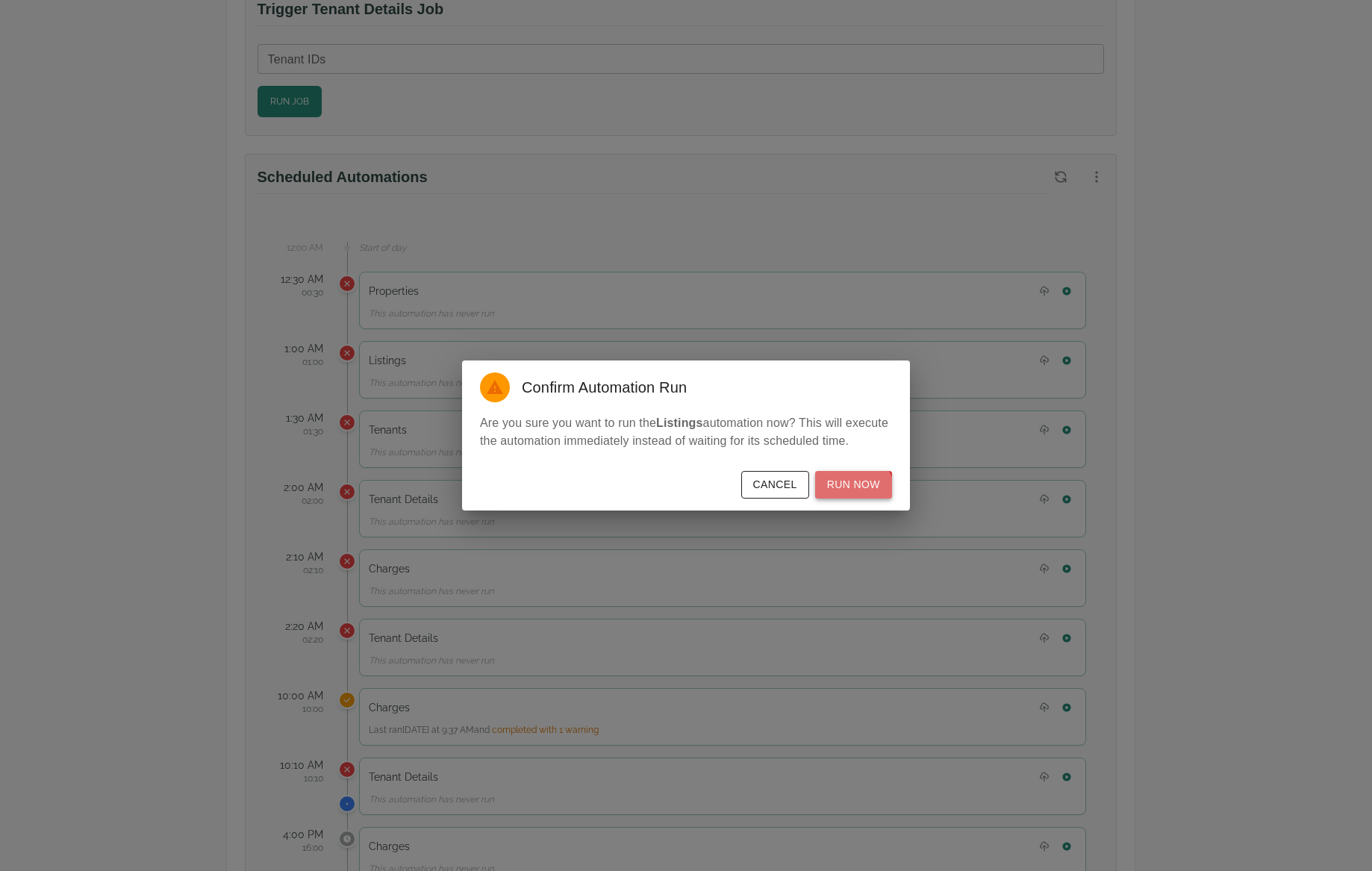
click at [853, 493] on button "Run Now" at bounding box center [853, 485] width 77 height 28
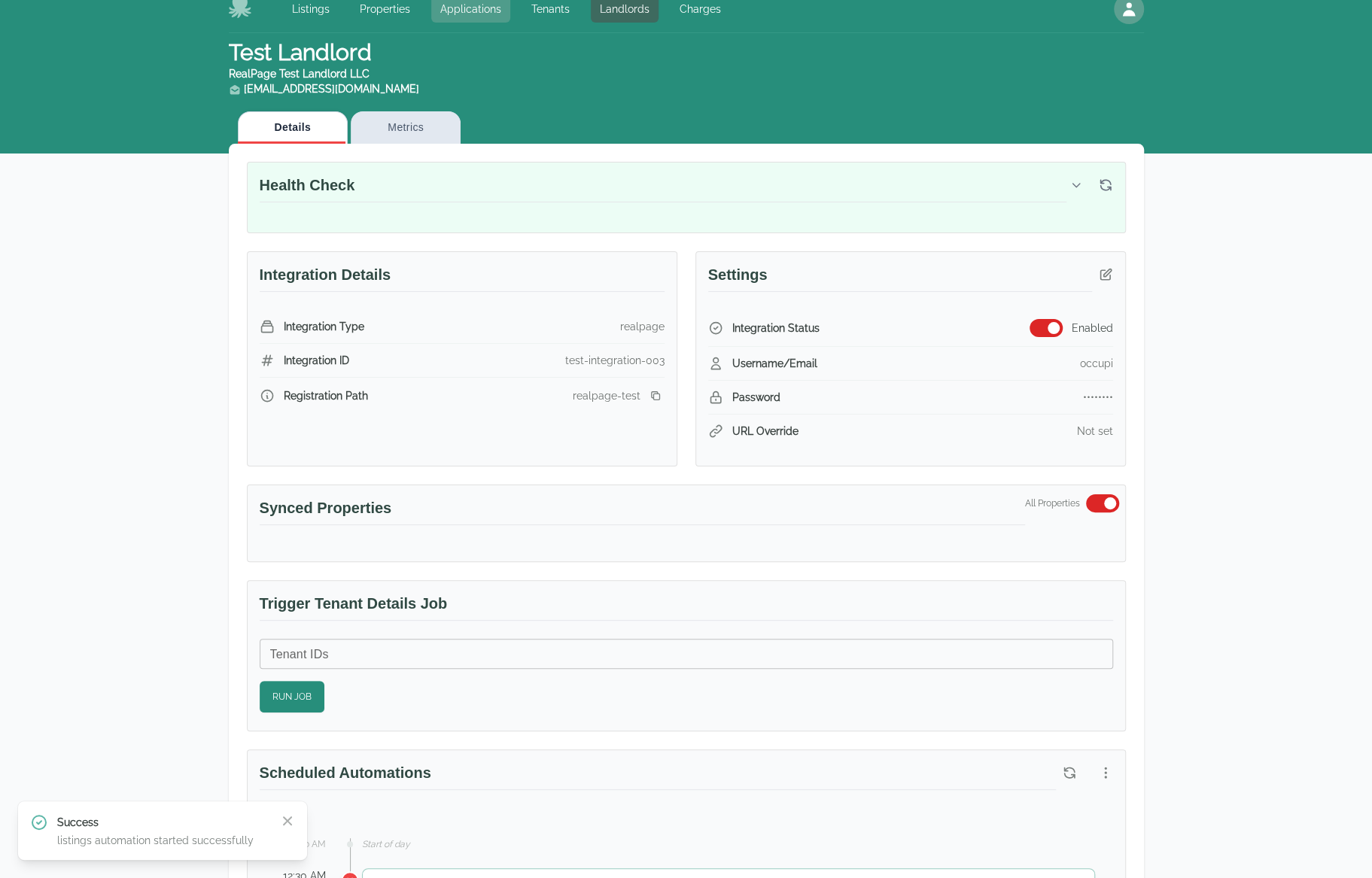
scroll to position [0, 0]
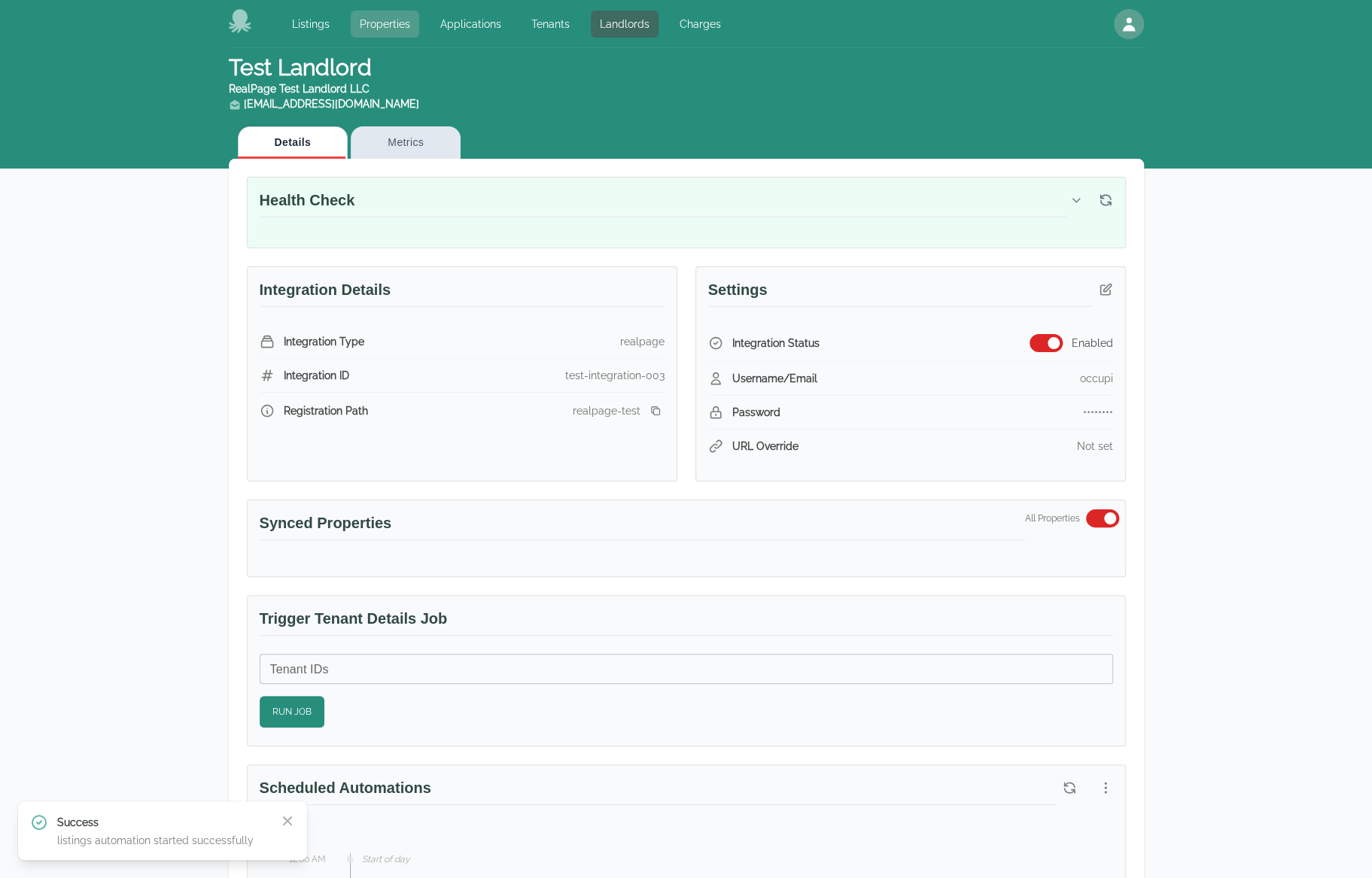
click at [399, 27] on link "Properties" at bounding box center [385, 23] width 69 height 27
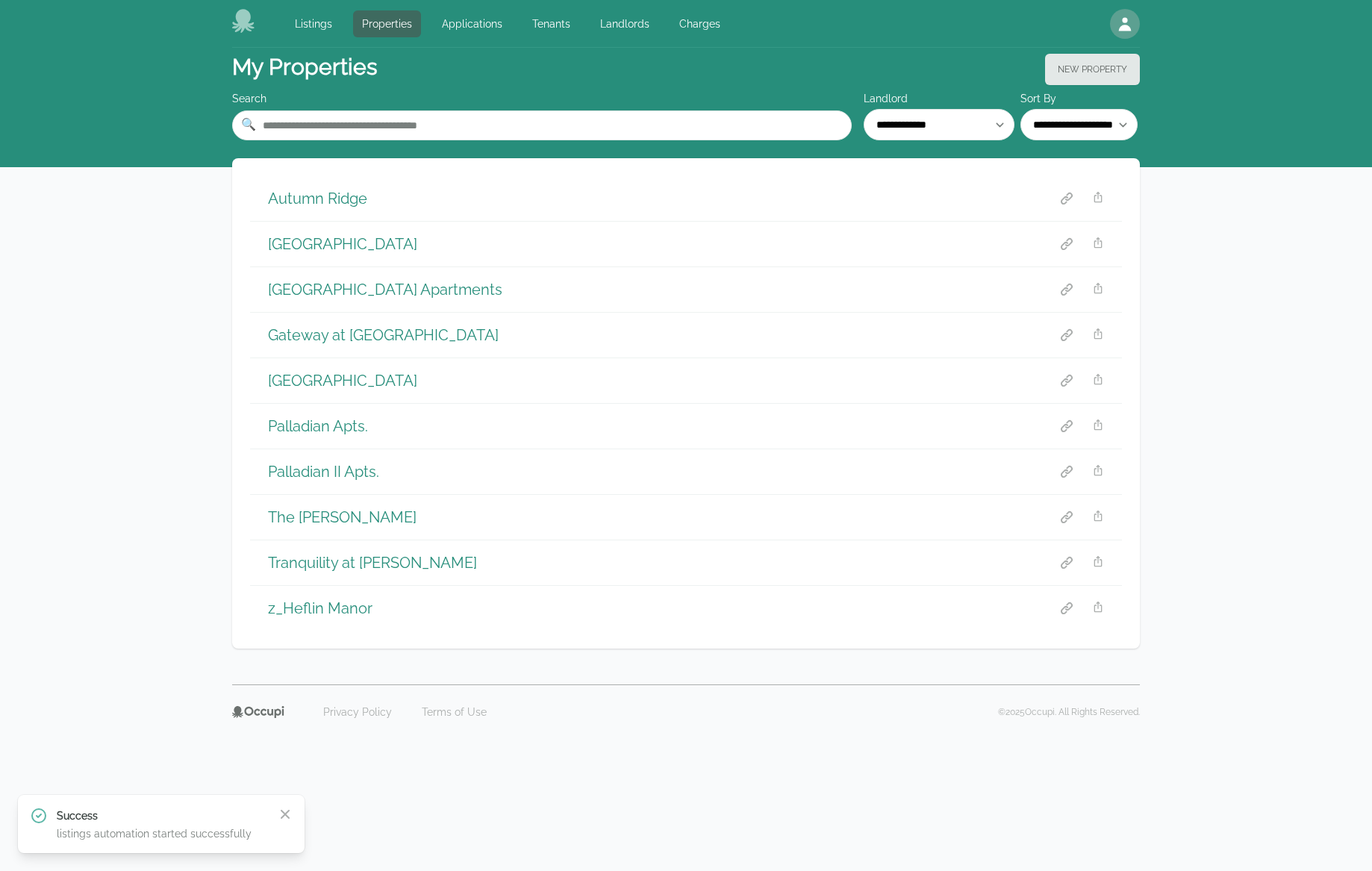
click at [330, 201] on h1 "Autumn Ridge" at bounding box center [317, 198] width 99 height 21
click at [382, 33] on link "Properties" at bounding box center [387, 23] width 68 height 27
click at [633, 26] on link "Landlords" at bounding box center [624, 23] width 67 height 27
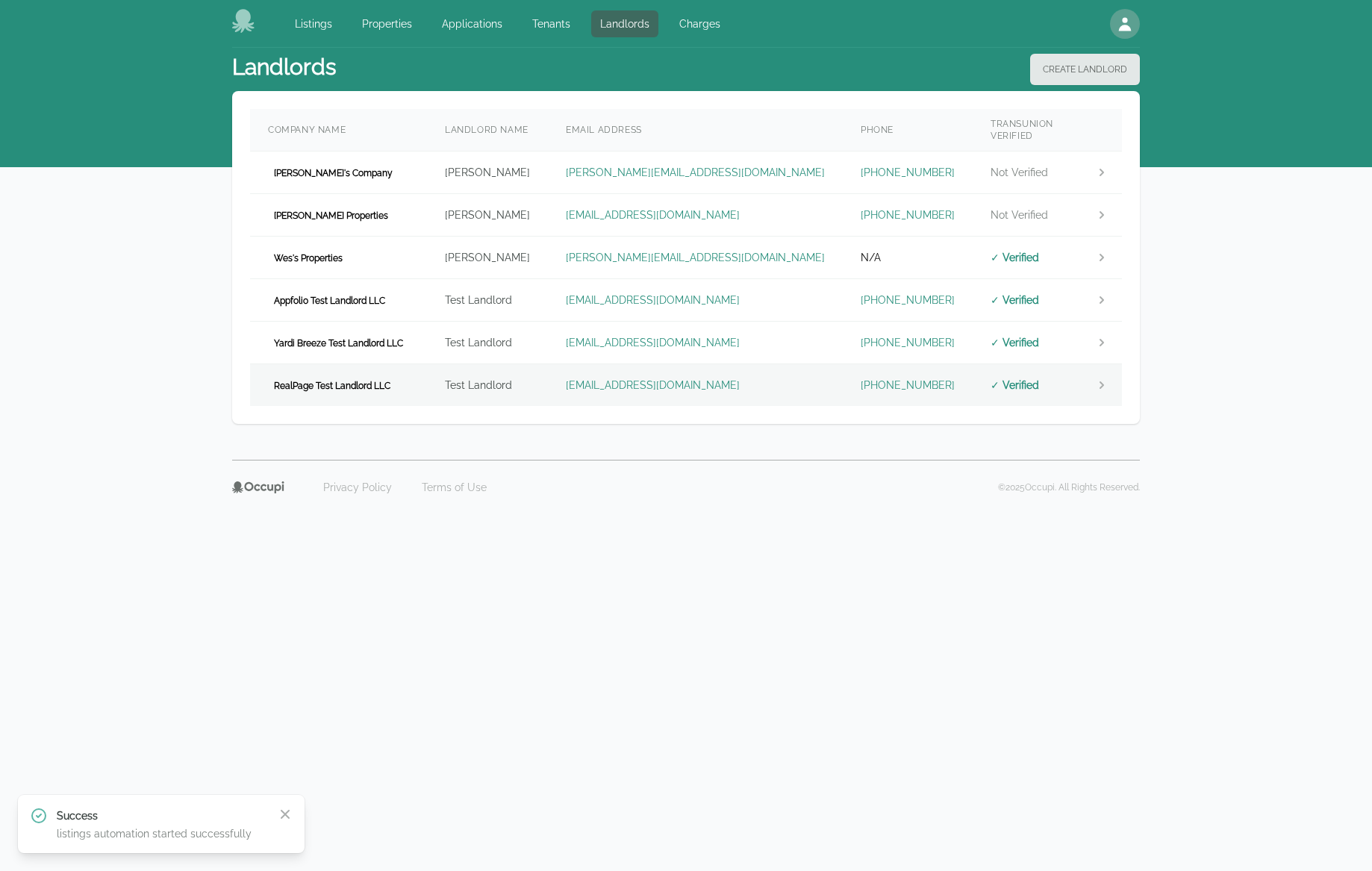
click at [415, 366] on td "RealPage Test Landlord LLC" at bounding box center [338, 385] width 177 height 43
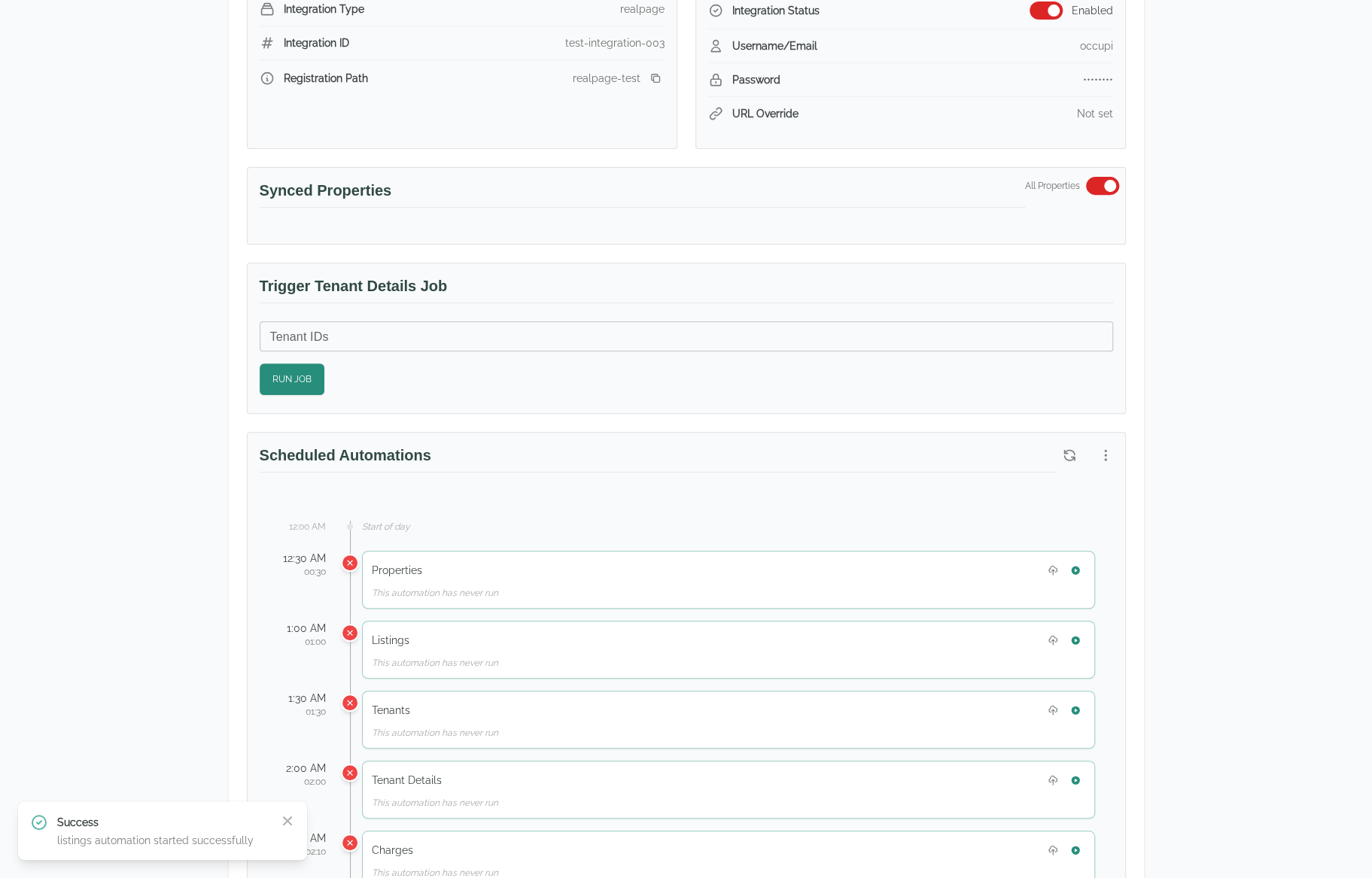
scroll to position [451, 0]
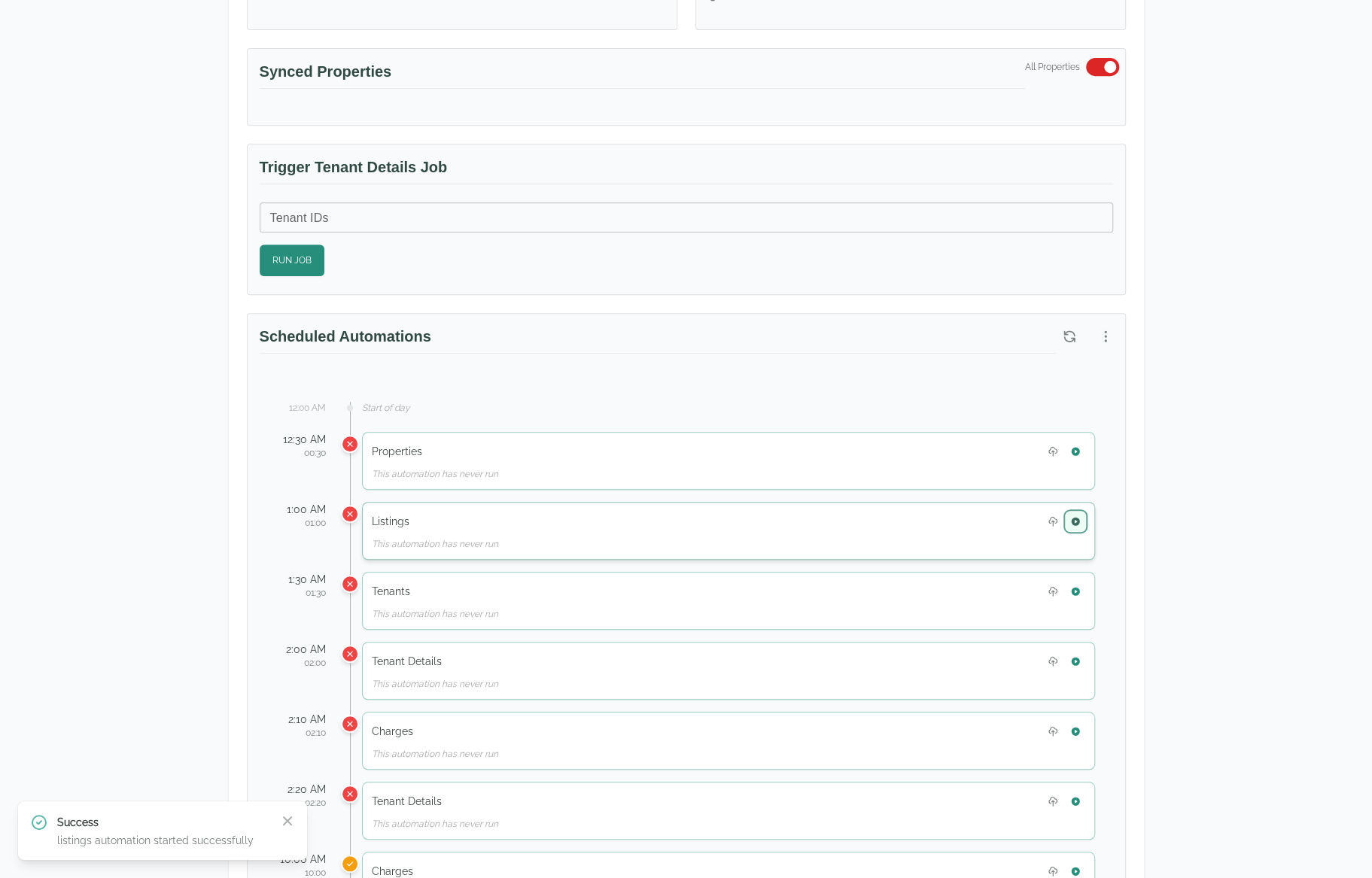
click at [1072, 517] on icon "button" at bounding box center [1075, 521] width 9 height 9
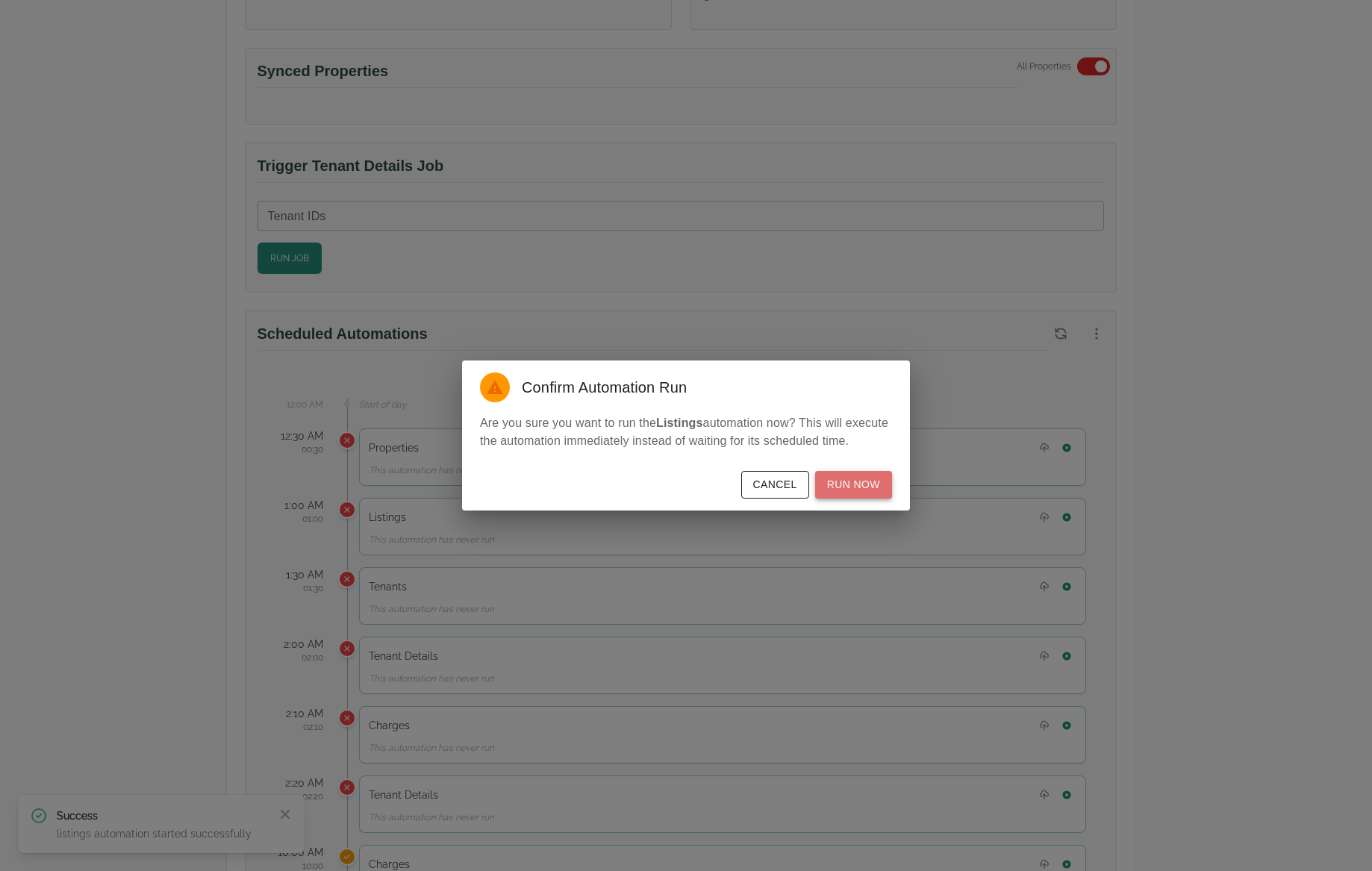
click at [859, 486] on button "Run Now" at bounding box center [853, 485] width 77 height 28
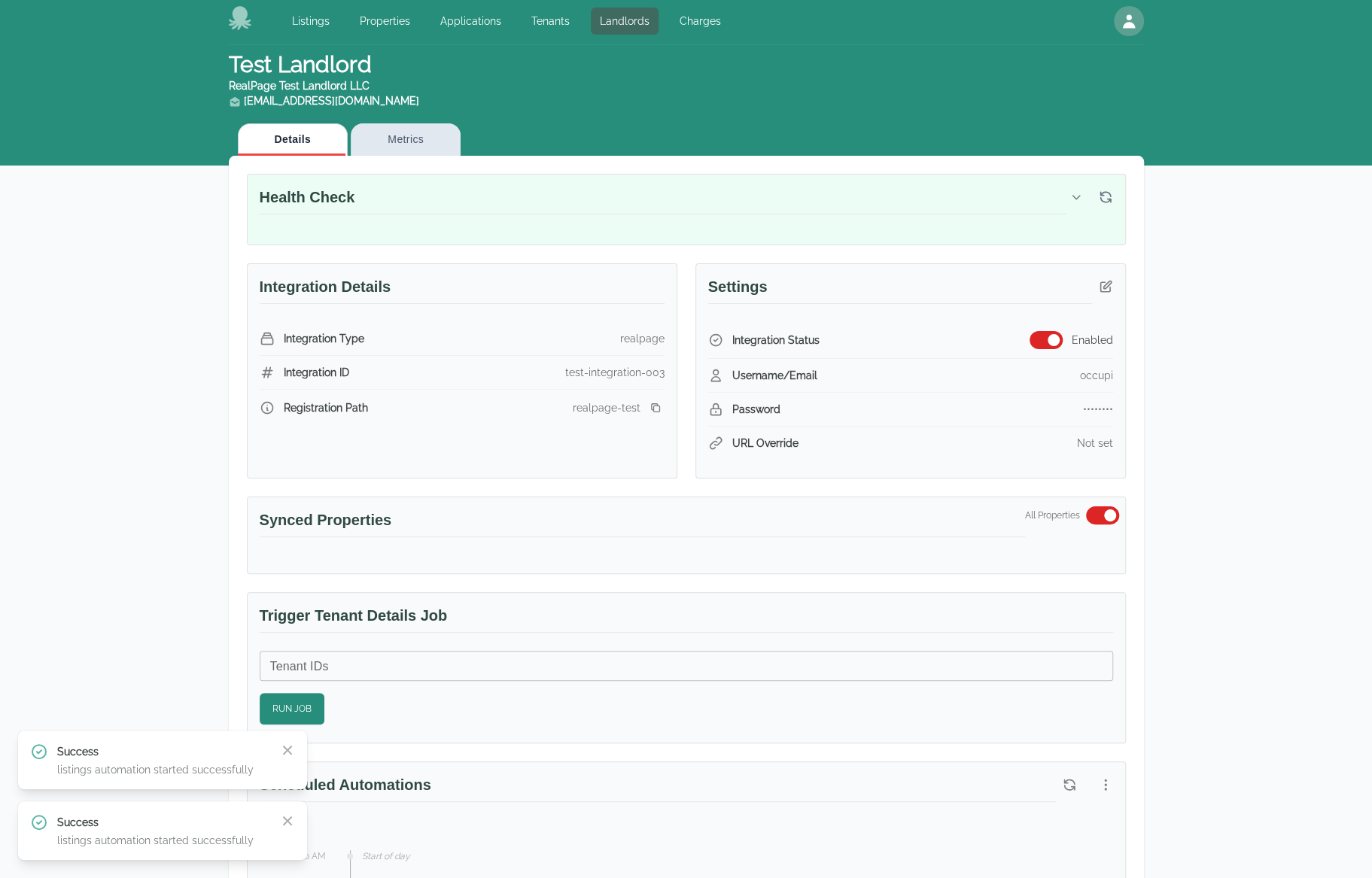
scroll to position [0, 0]
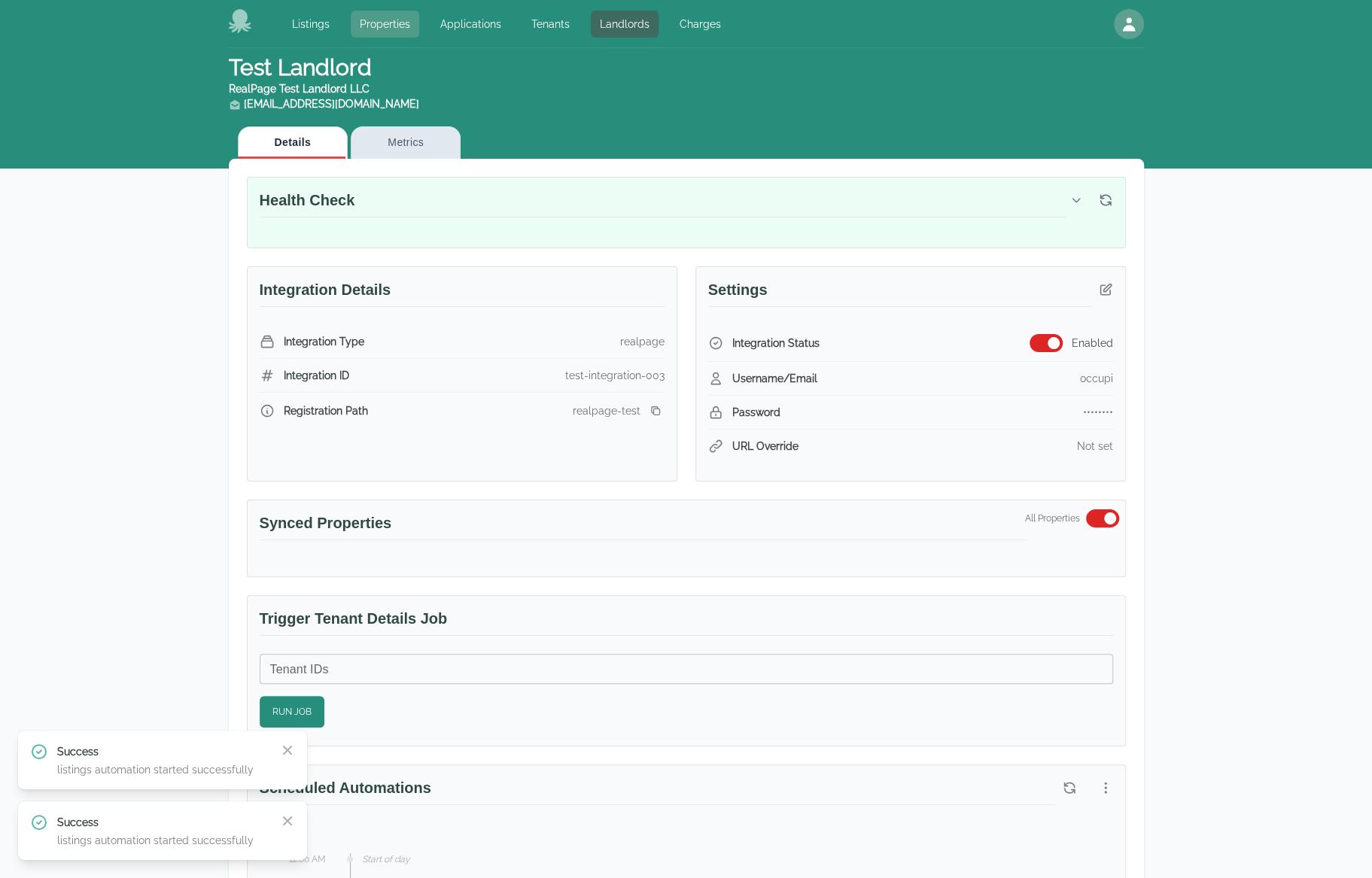
click at [363, 30] on link "Properties" at bounding box center [385, 23] width 69 height 27
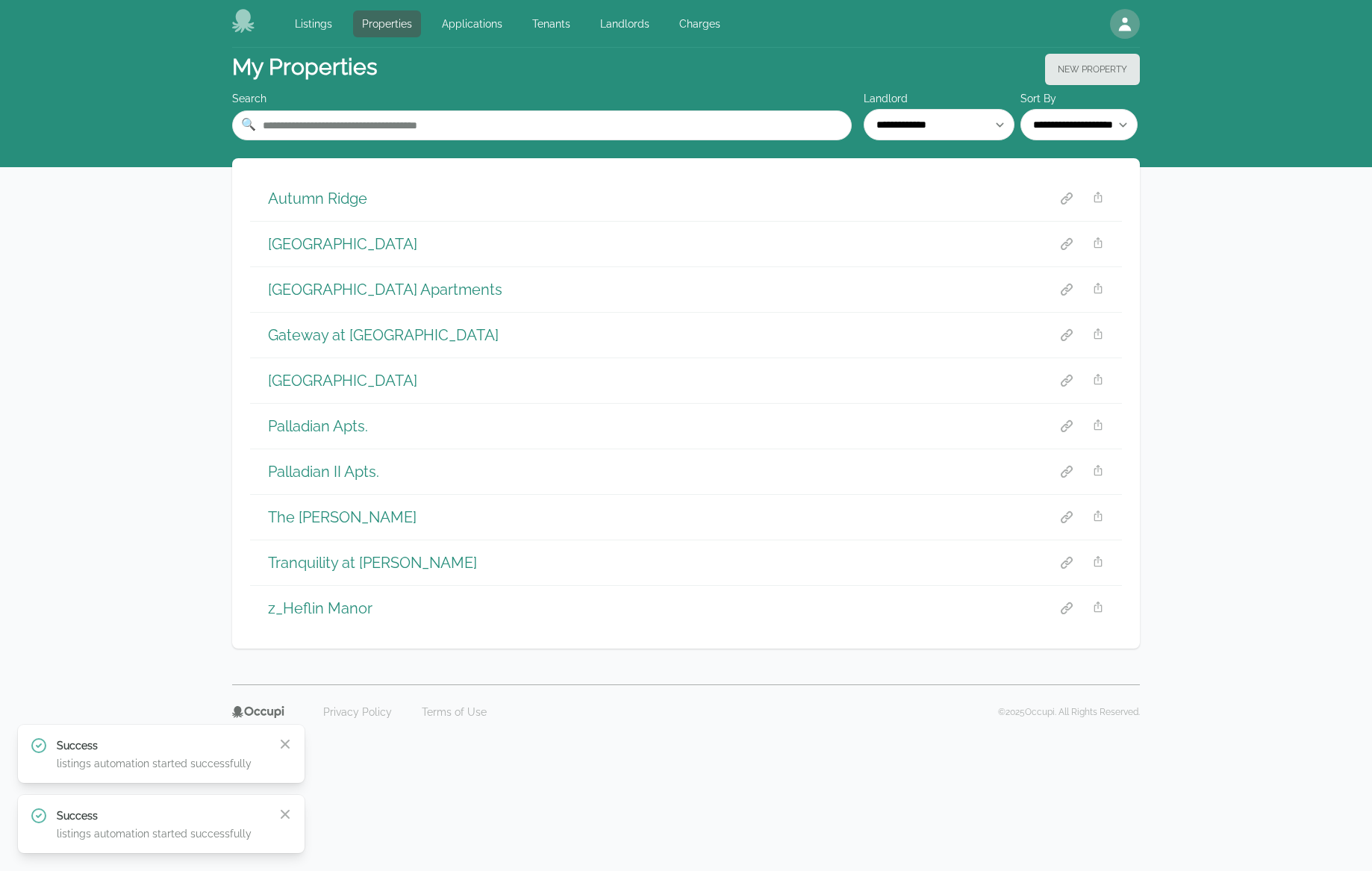
click at [321, 198] on h1 "Autumn Ridge" at bounding box center [317, 198] width 99 height 21
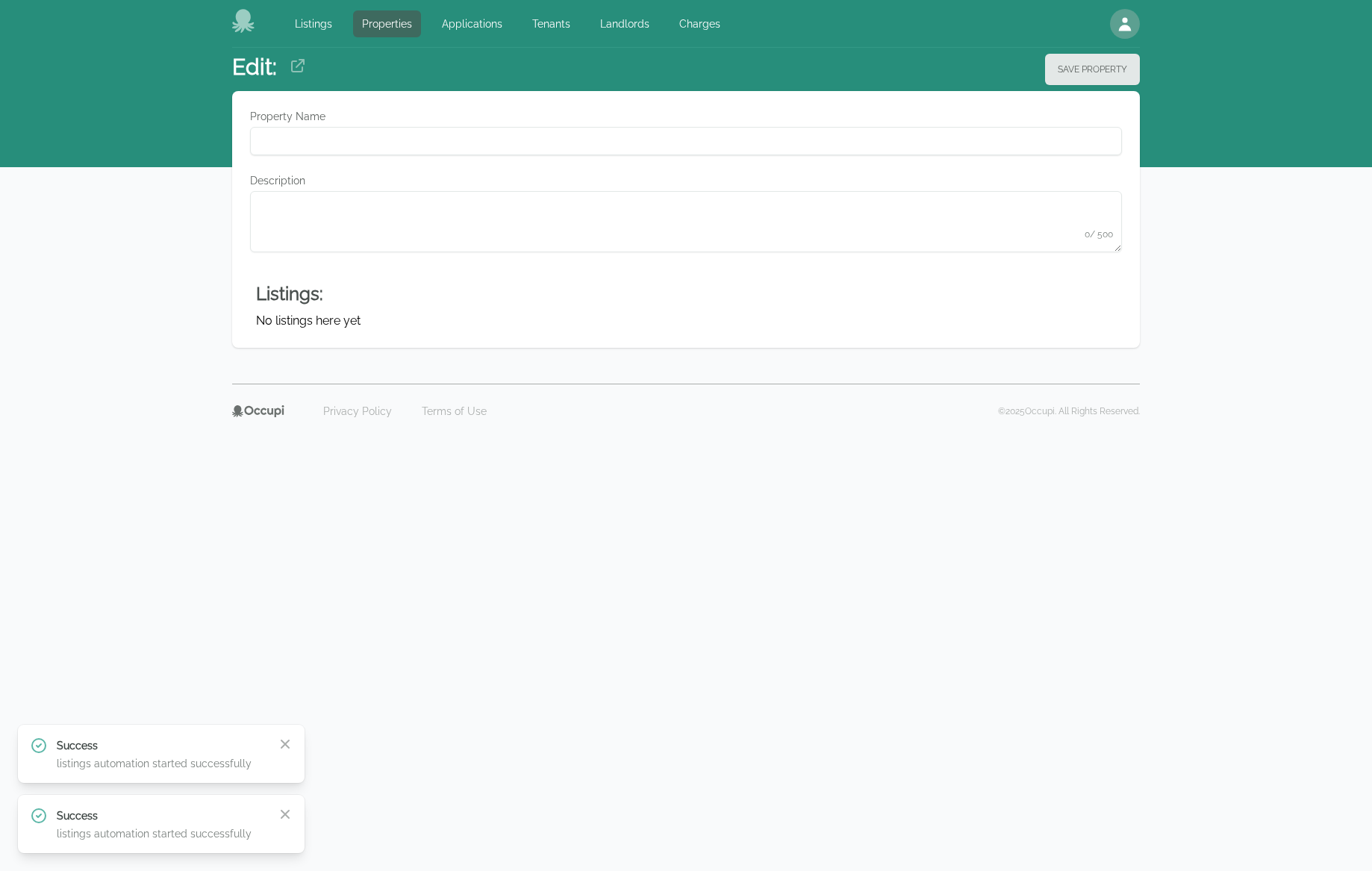
type Name "**********"
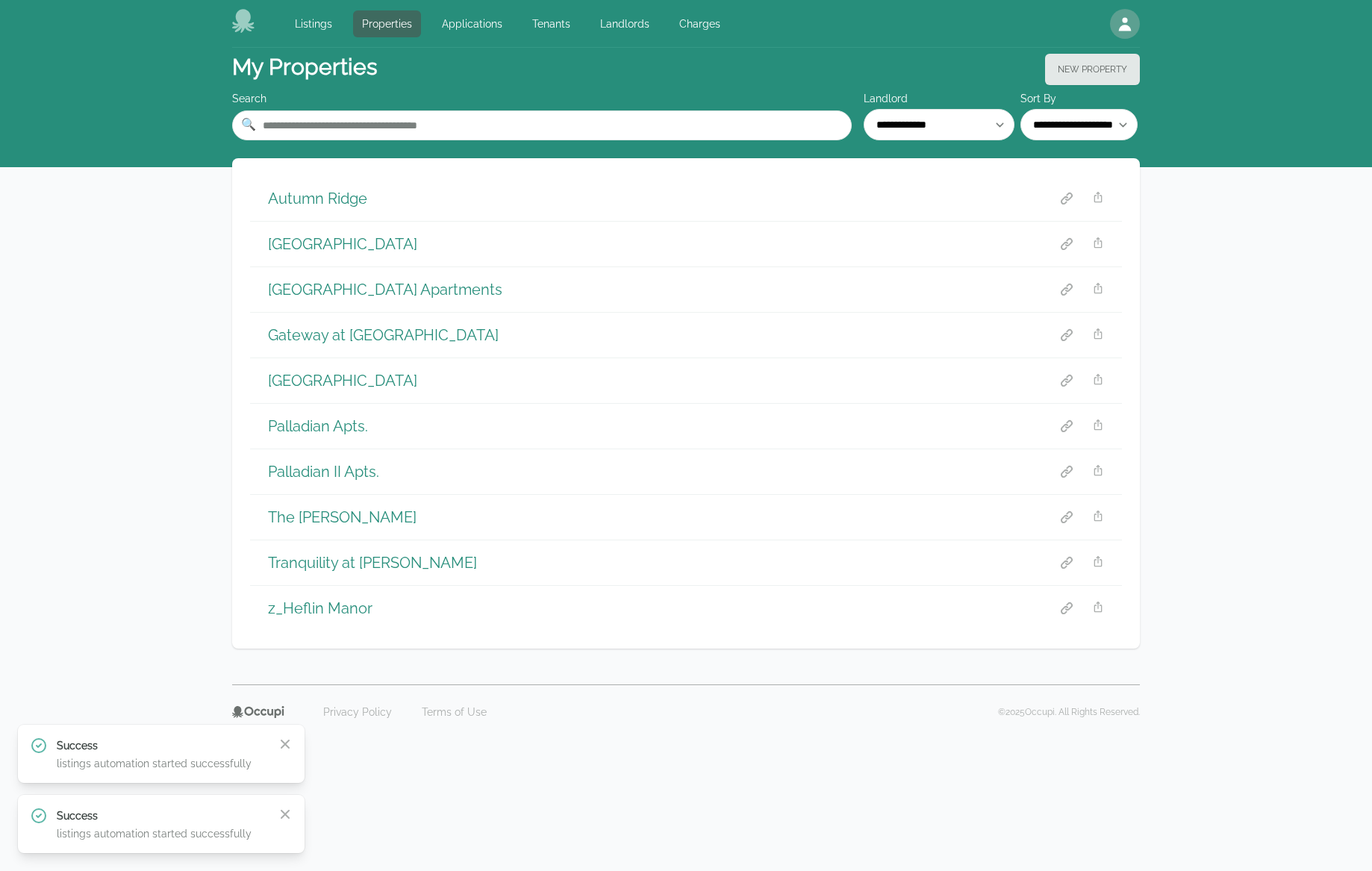
click at [308, 240] on h1 "Blue Springs" at bounding box center [342, 244] width 149 height 21
click at [343, 282] on h1 "Carolina Oaks Village Apartments" at bounding box center [385, 289] width 234 height 21
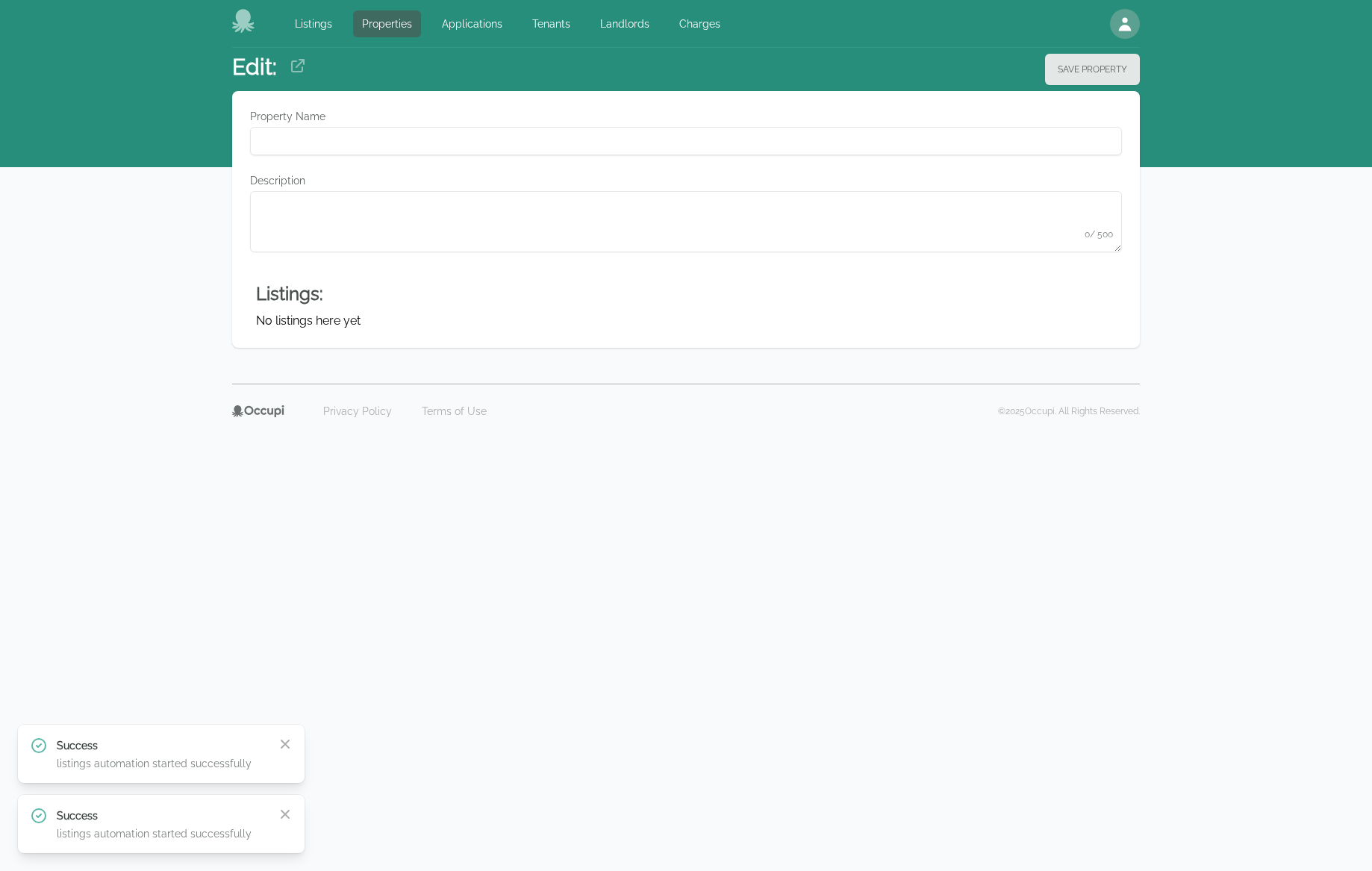
type Name "**********"
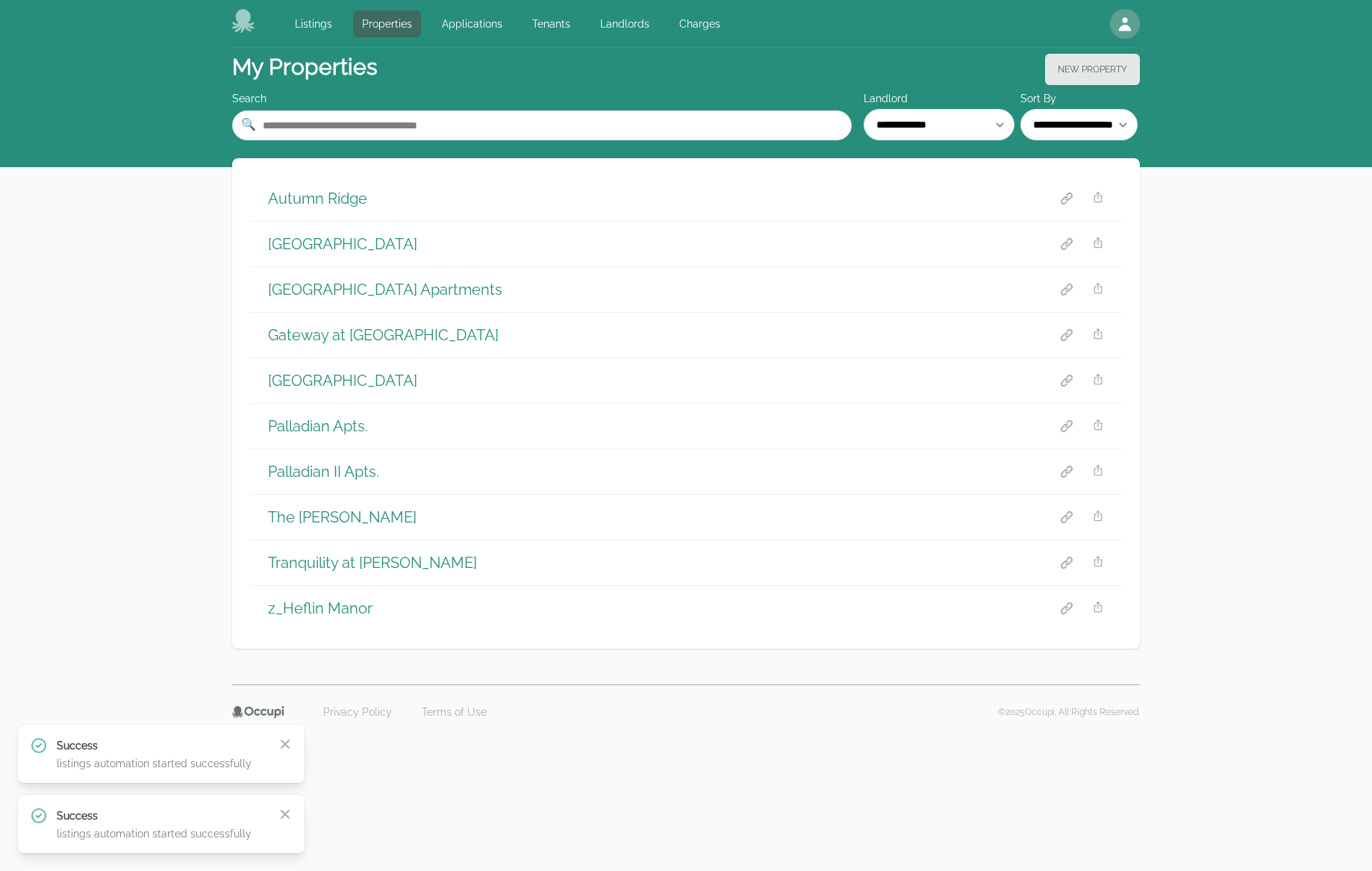
click at [311, 337] on h1 "Gateway at Rossville" at bounding box center [382, 335] width 230 height 21
click at [320, 423] on h1 "Palladian Apts." at bounding box center [317, 426] width 100 height 21
click at [339, 464] on h1 "Palladian II Apts." at bounding box center [323, 472] width 111 height 21
click at [311, 514] on h1 "The Maxwell" at bounding box center [341, 517] width 148 height 21
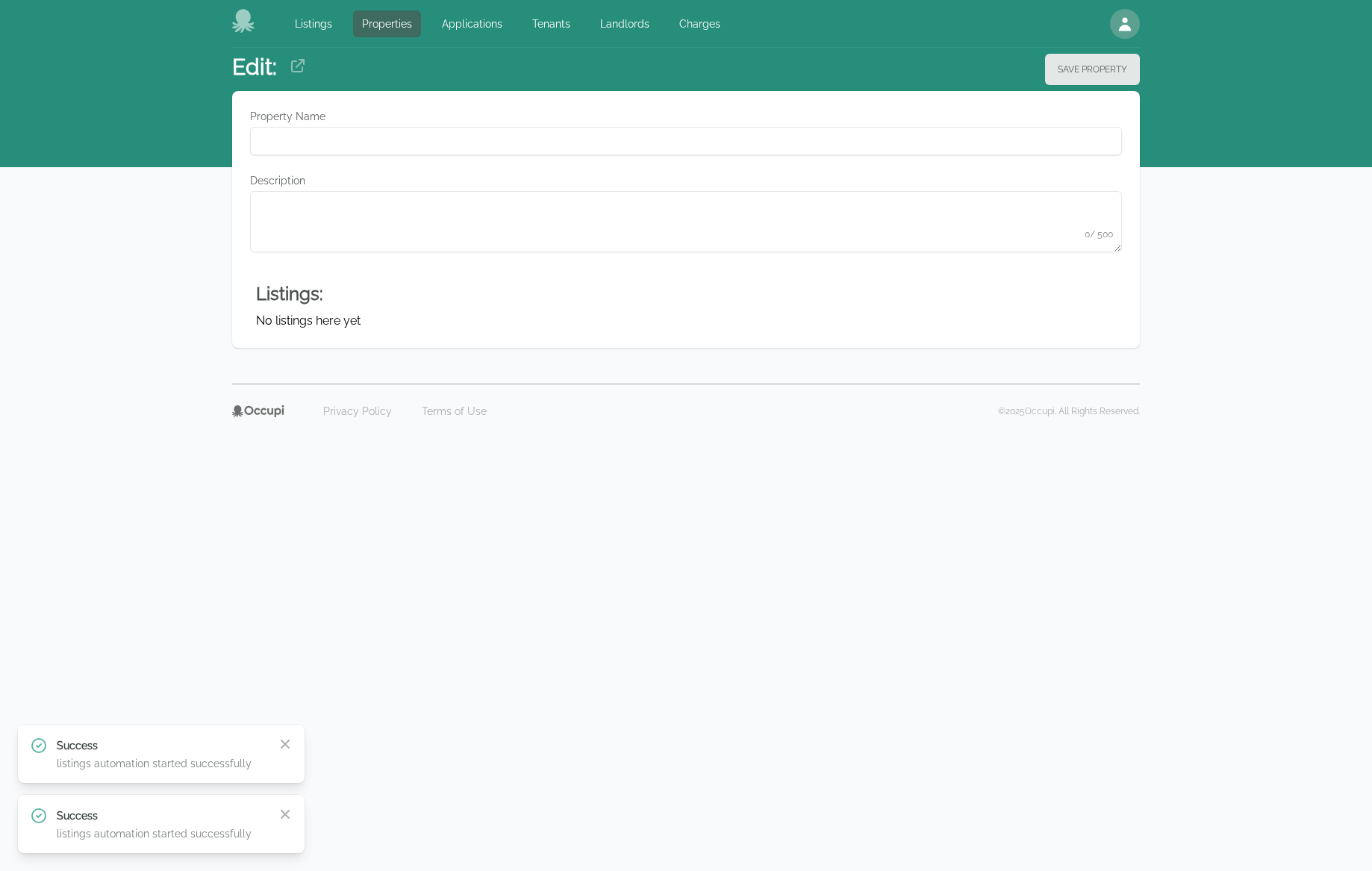
type Name "**********"
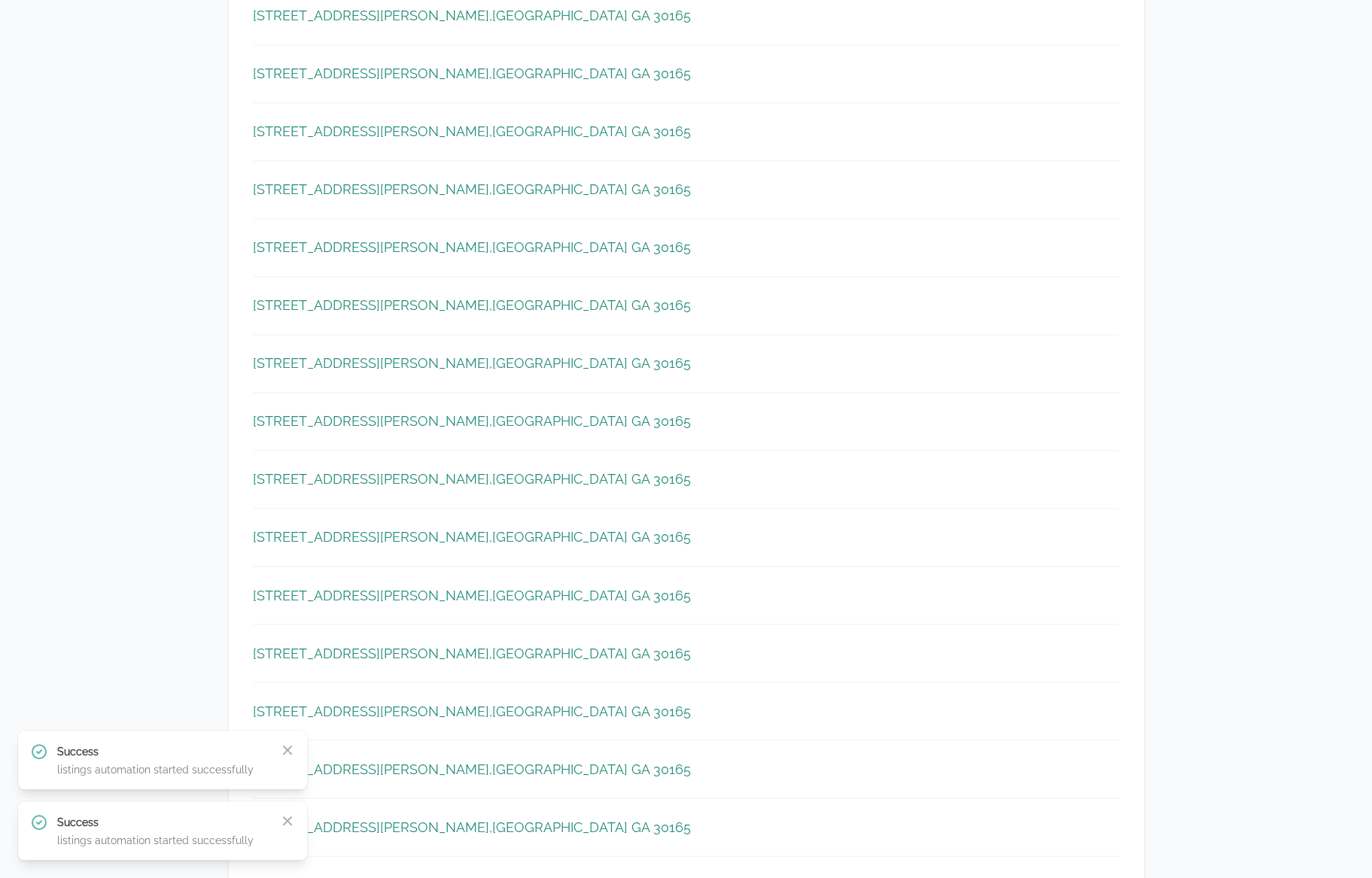
scroll to position [1828, 0]
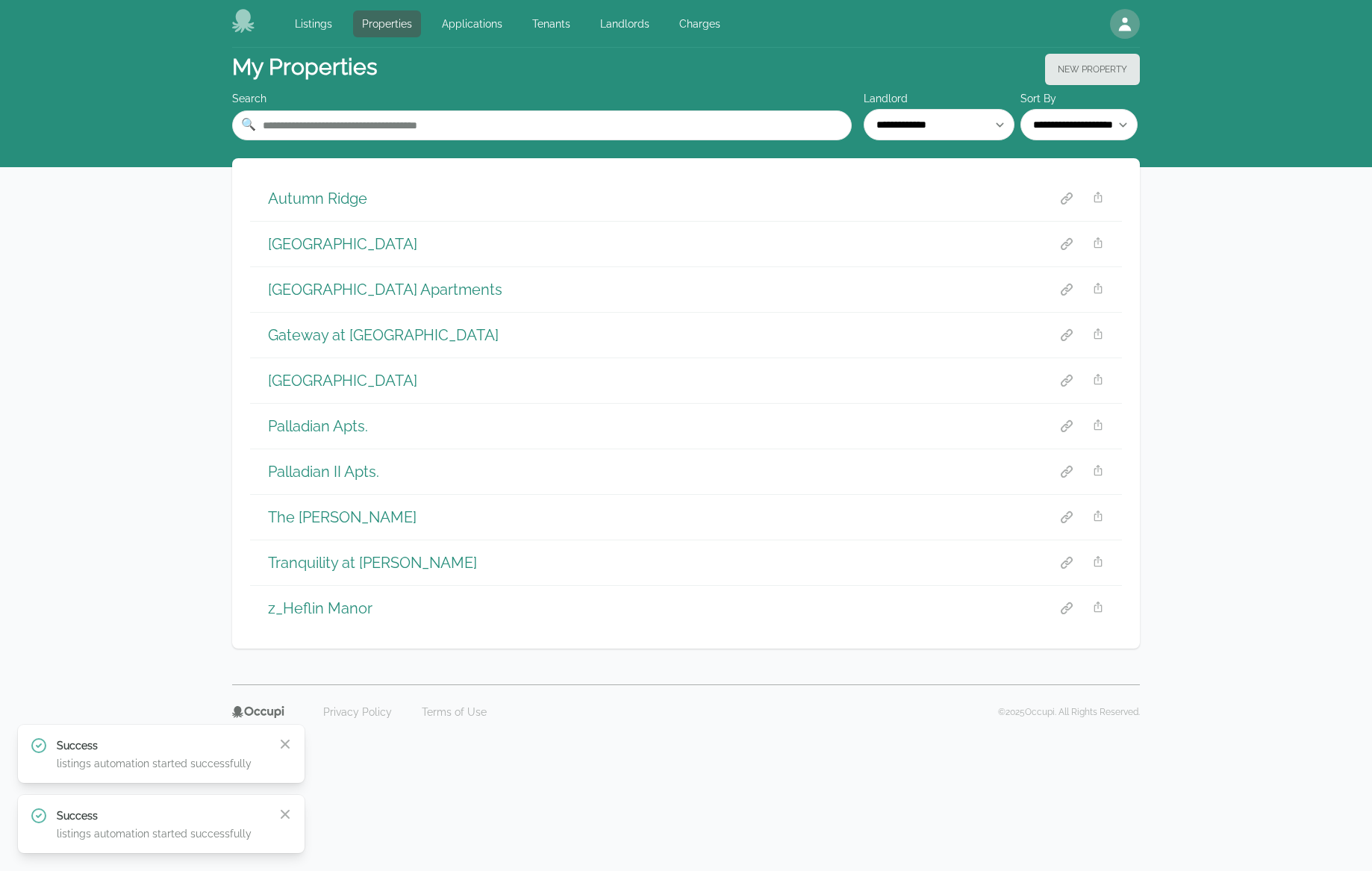
click at [336, 519] on h1 "The Maxwell" at bounding box center [341, 517] width 148 height 21
click at [295, 201] on h1 "Autumn Ridge" at bounding box center [317, 198] width 99 height 21
click at [305, 244] on h1 "Blue Springs" at bounding box center [342, 244] width 149 height 21
click at [352, 330] on h1 "Gateway at Rossville" at bounding box center [382, 335] width 230 height 21
click at [315, 284] on h1 "Carolina Oaks Village Apartments" at bounding box center [385, 289] width 234 height 21
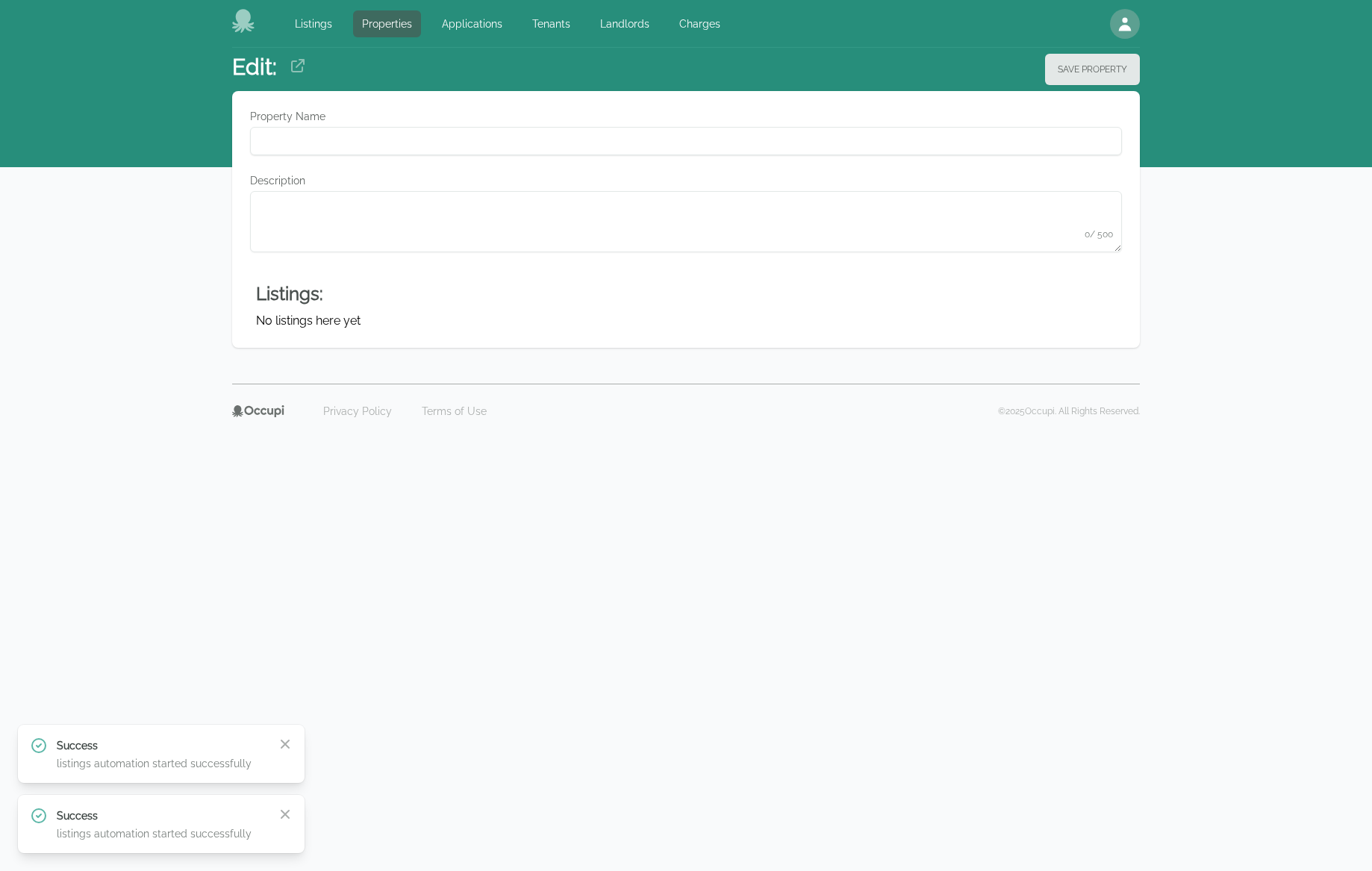
type Name "**********"
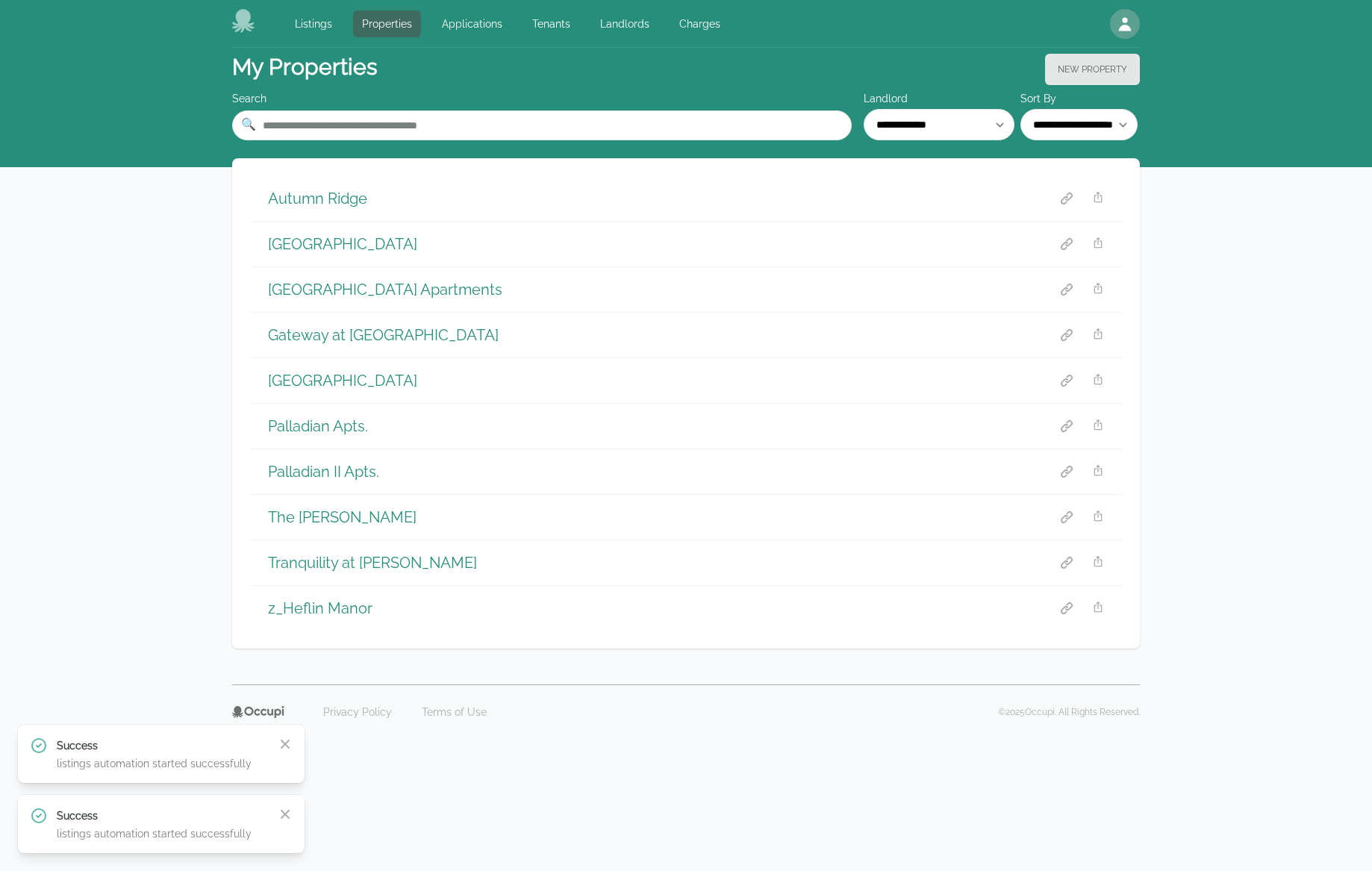
click at [351, 344] on div "Gateway at Rossville" at bounding box center [686, 335] width 872 height 45
click at [354, 338] on h1 "Gateway at Rossville" at bounding box center [382, 335] width 230 height 21
click at [382, 370] on h1 "Jonesboro Road Senior Village" at bounding box center [342, 380] width 149 height 21
click at [319, 425] on h1 "Palladian Apts." at bounding box center [317, 426] width 100 height 21
click at [325, 472] on h1 "Palladian II Apts." at bounding box center [323, 472] width 111 height 21
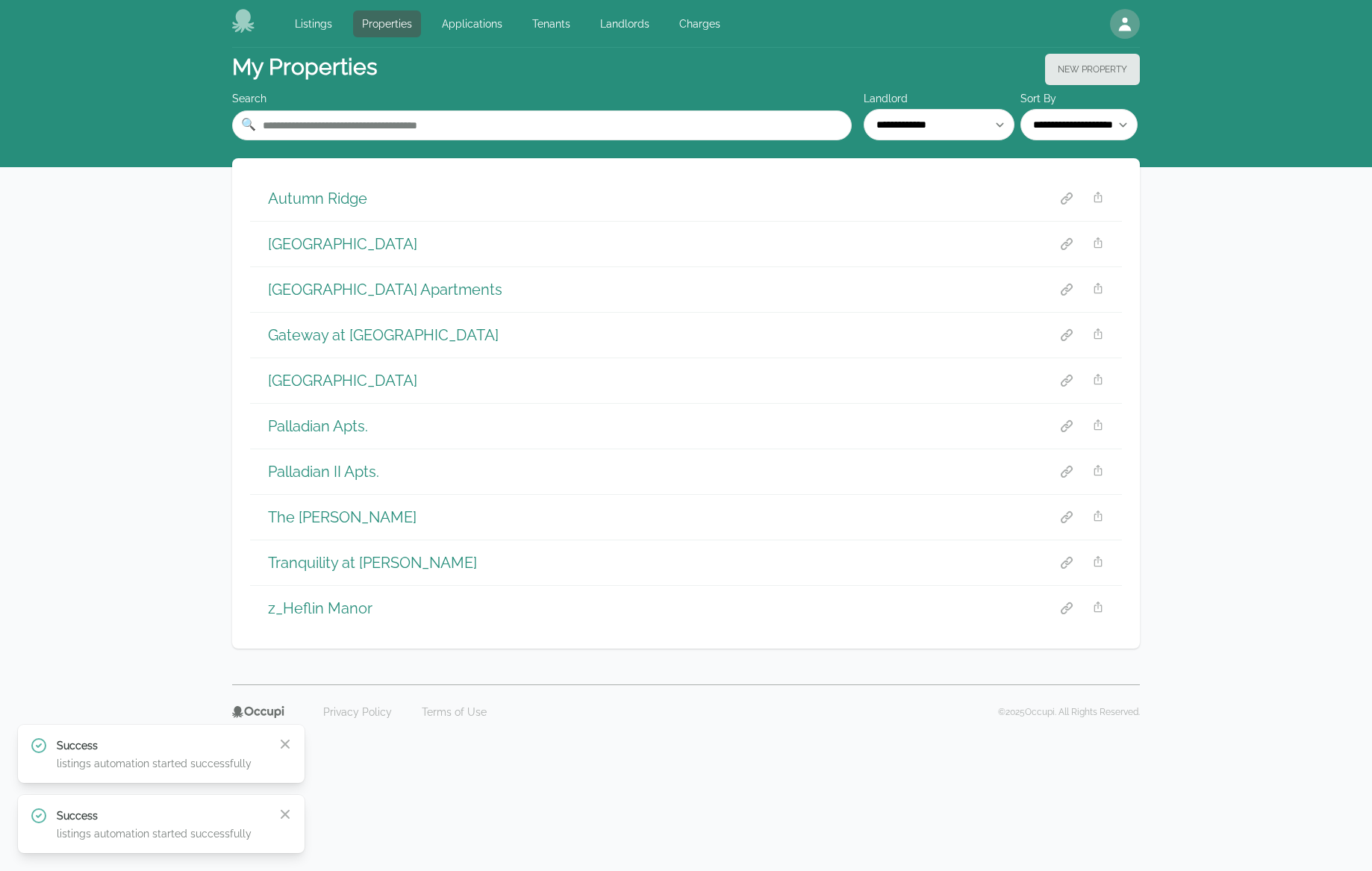
click at [298, 503] on div "The Maxwell" at bounding box center [686, 517] width 872 height 45
click at [298, 513] on h1 "The Maxwell" at bounding box center [341, 517] width 148 height 21
click at [372, 562] on h1 "Tranquility at Griffin" at bounding box center [372, 562] width 209 height 21
click at [303, 603] on h1 "z_Heflin Manor" at bounding box center [320, 608] width 105 height 21
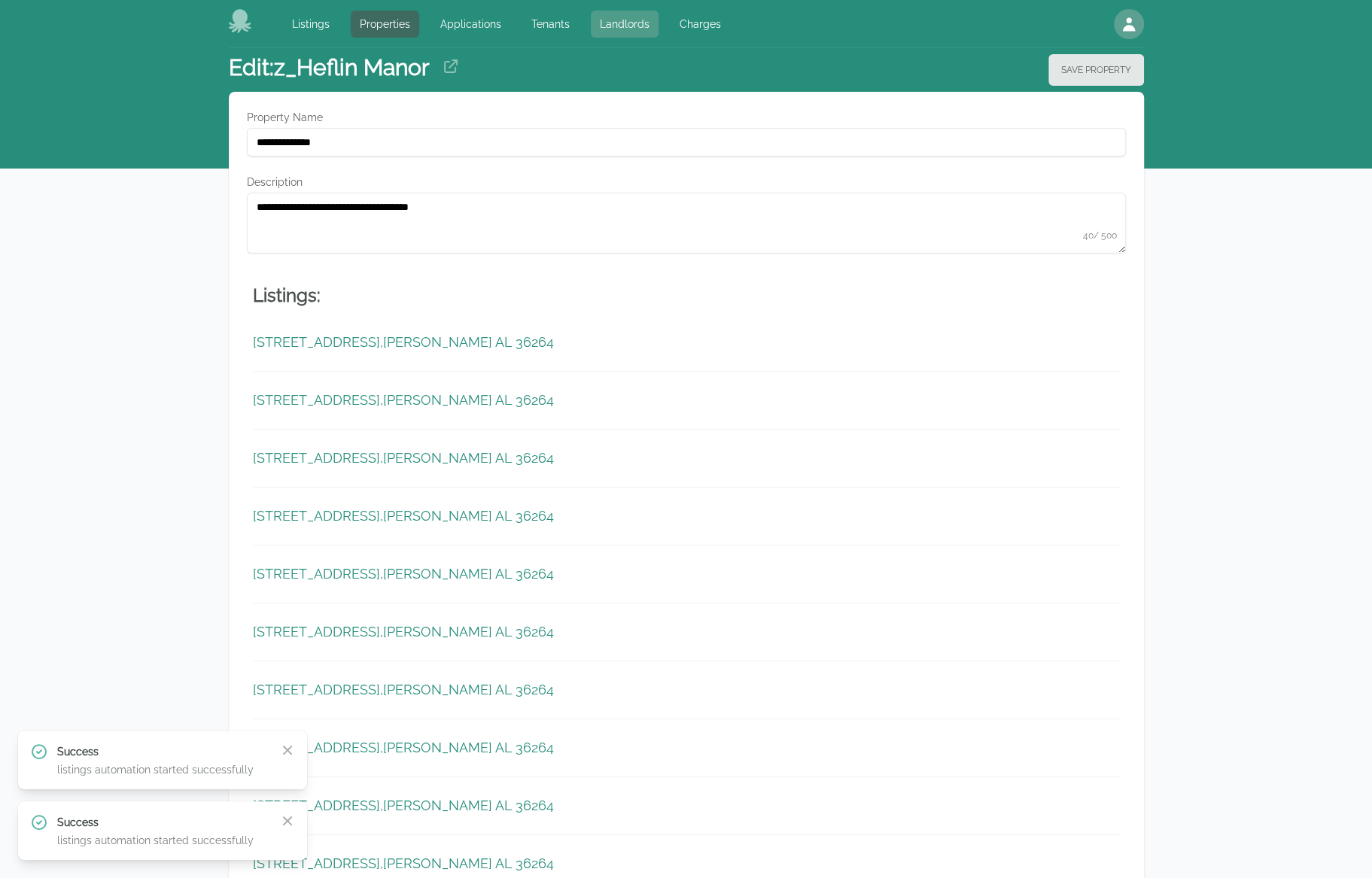
click at [604, 24] on link "Landlords" at bounding box center [624, 23] width 68 height 27
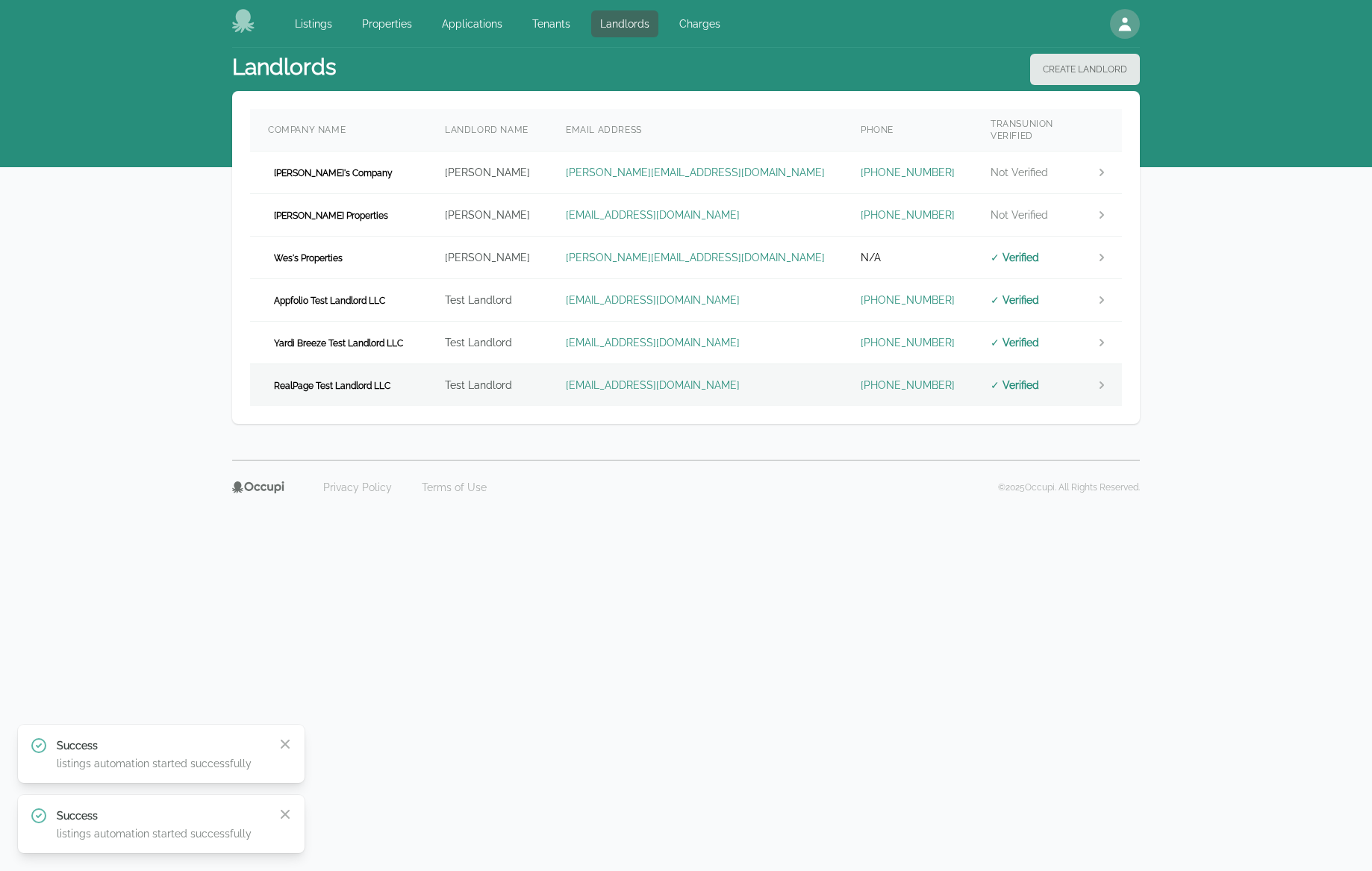
click at [420, 365] on td "RealPage Test Landlord LLC" at bounding box center [338, 385] width 177 height 43
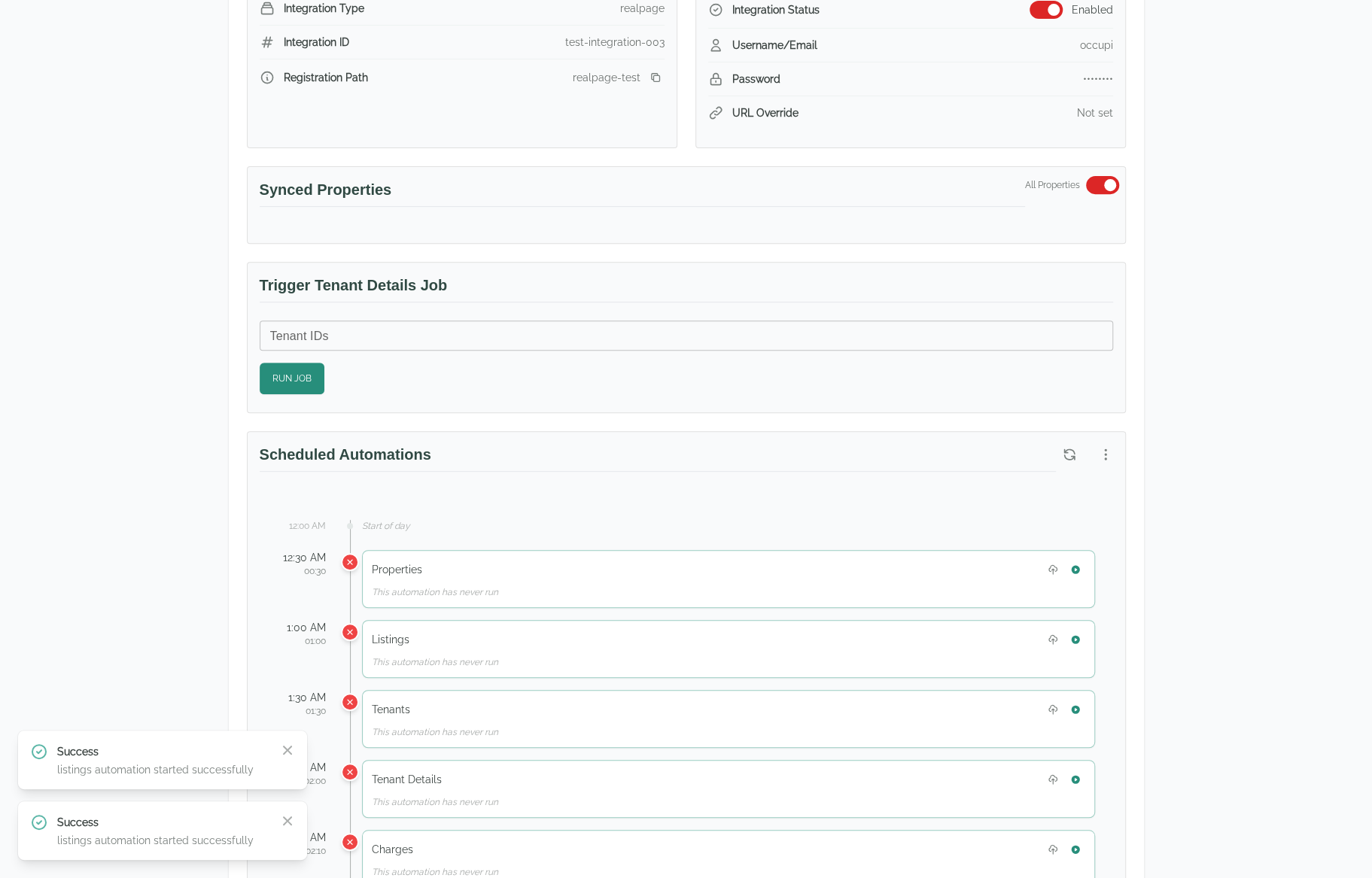
scroll to position [451, 0]
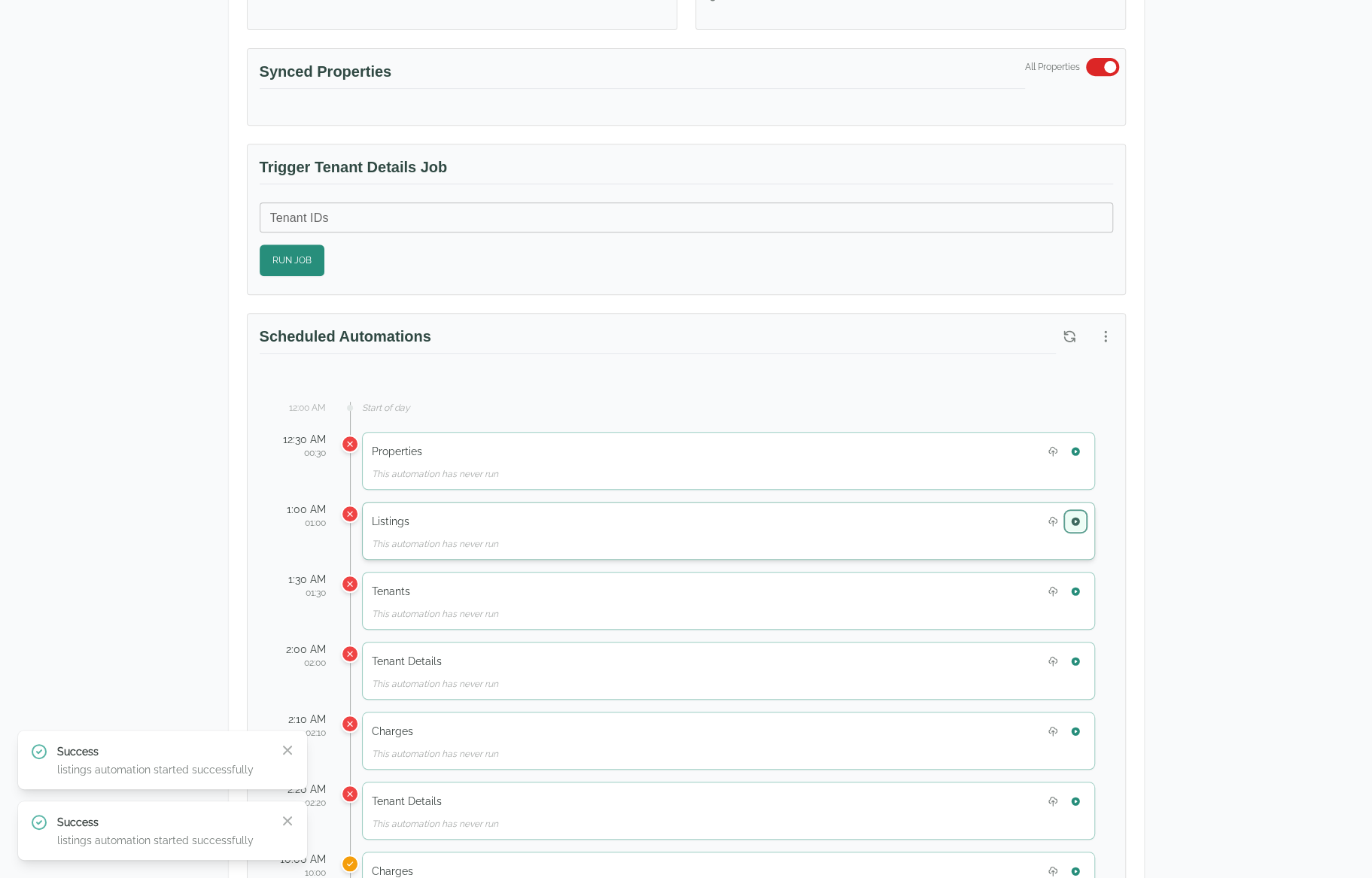
click at [1076, 517] on icon "button" at bounding box center [1075, 521] width 9 height 9
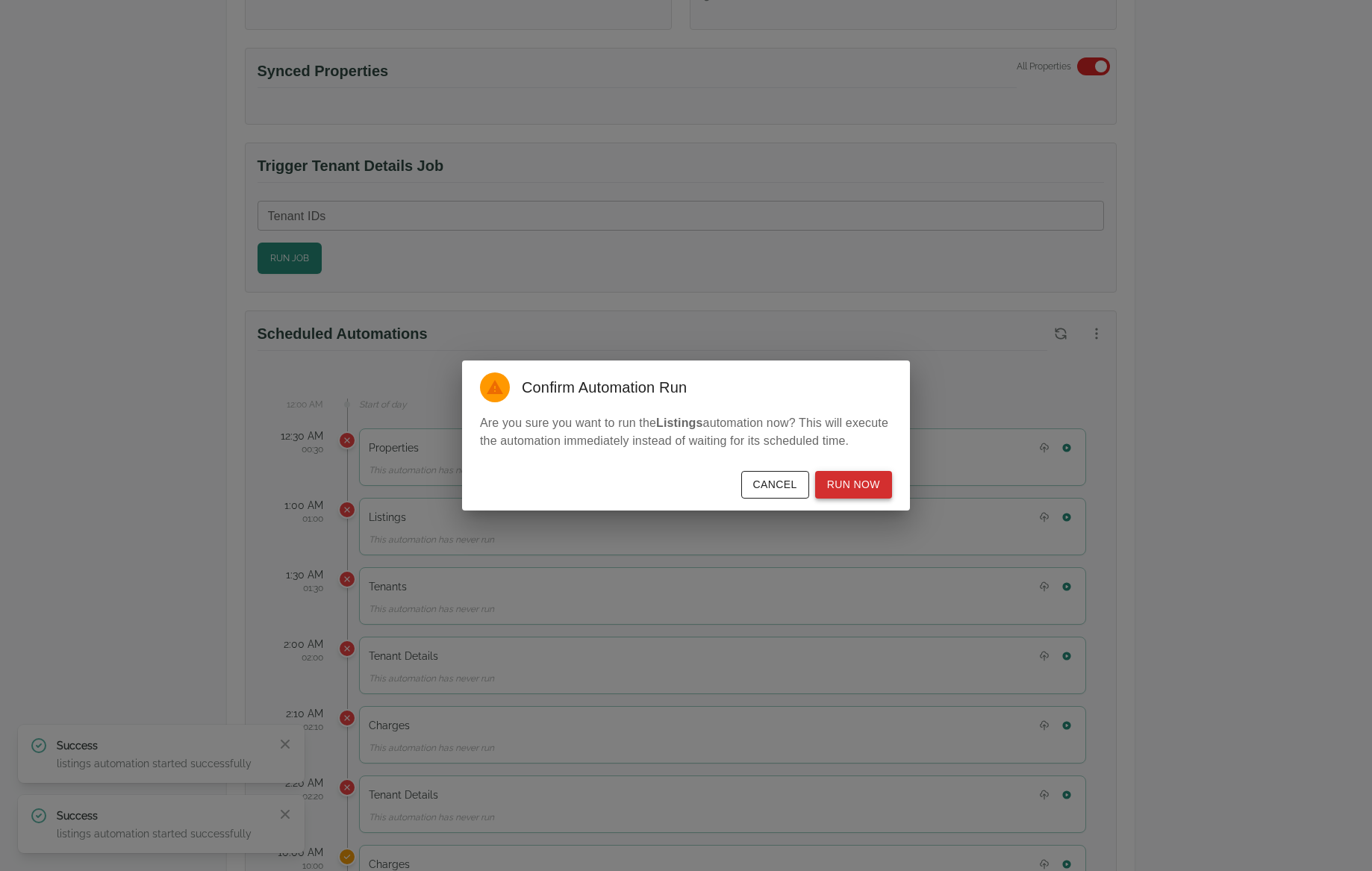
click at [859, 495] on button "Run Now" at bounding box center [853, 485] width 77 height 28
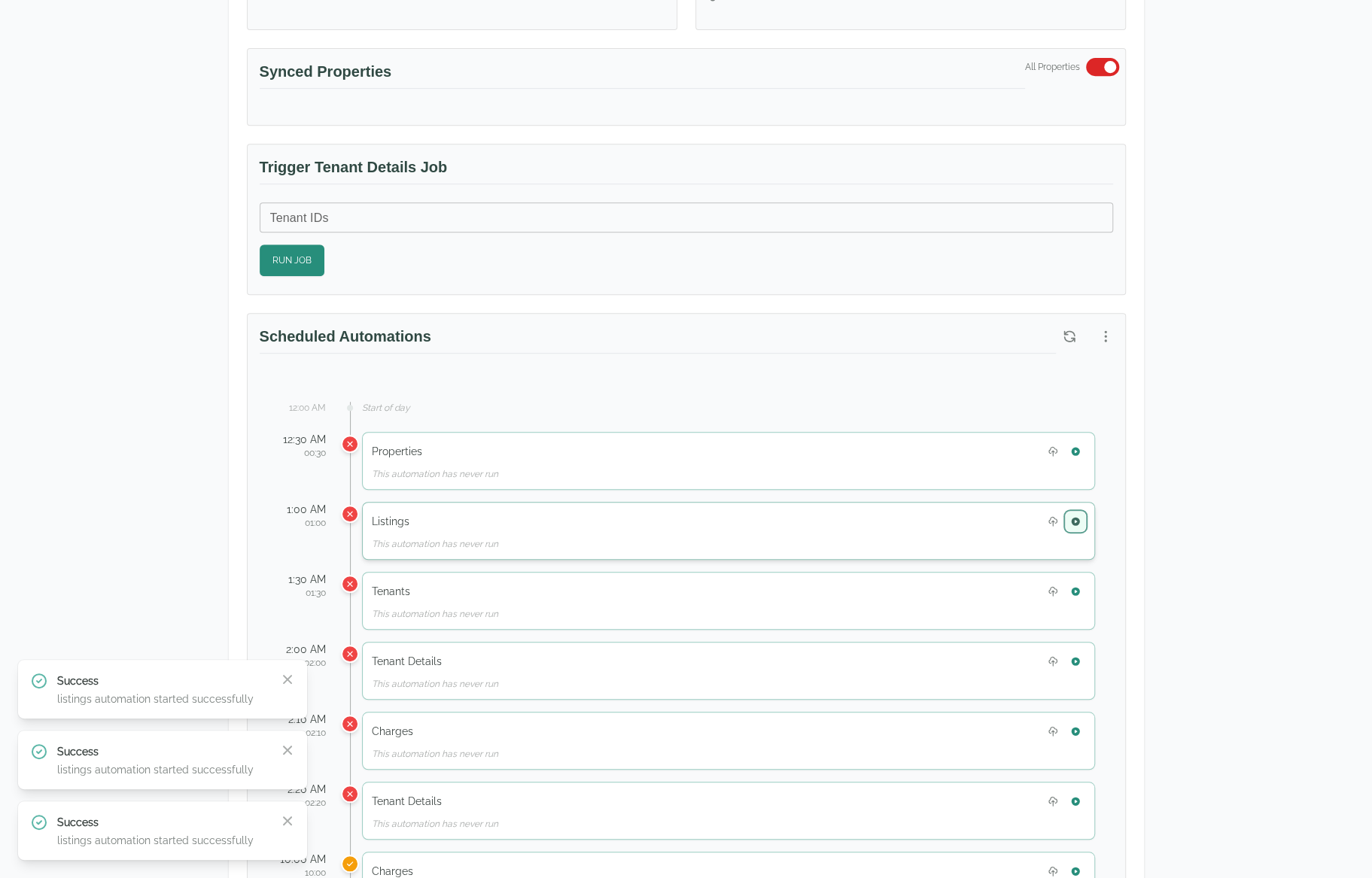
click at [1079, 516] on icon "button" at bounding box center [1075, 521] width 10 height 10
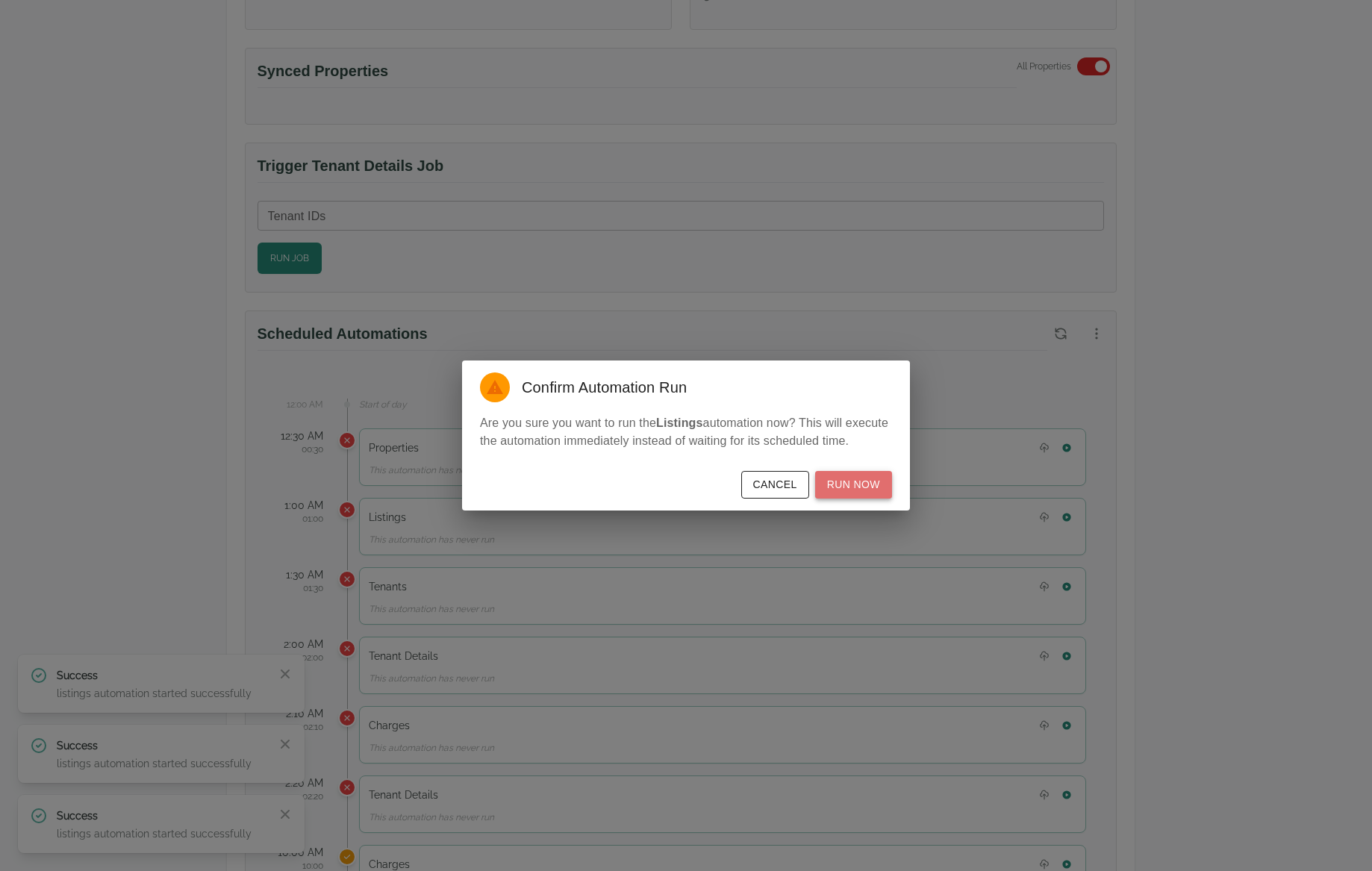
click at [864, 482] on button "Run Now" at bounding box center [853, 485] width 77 height 28
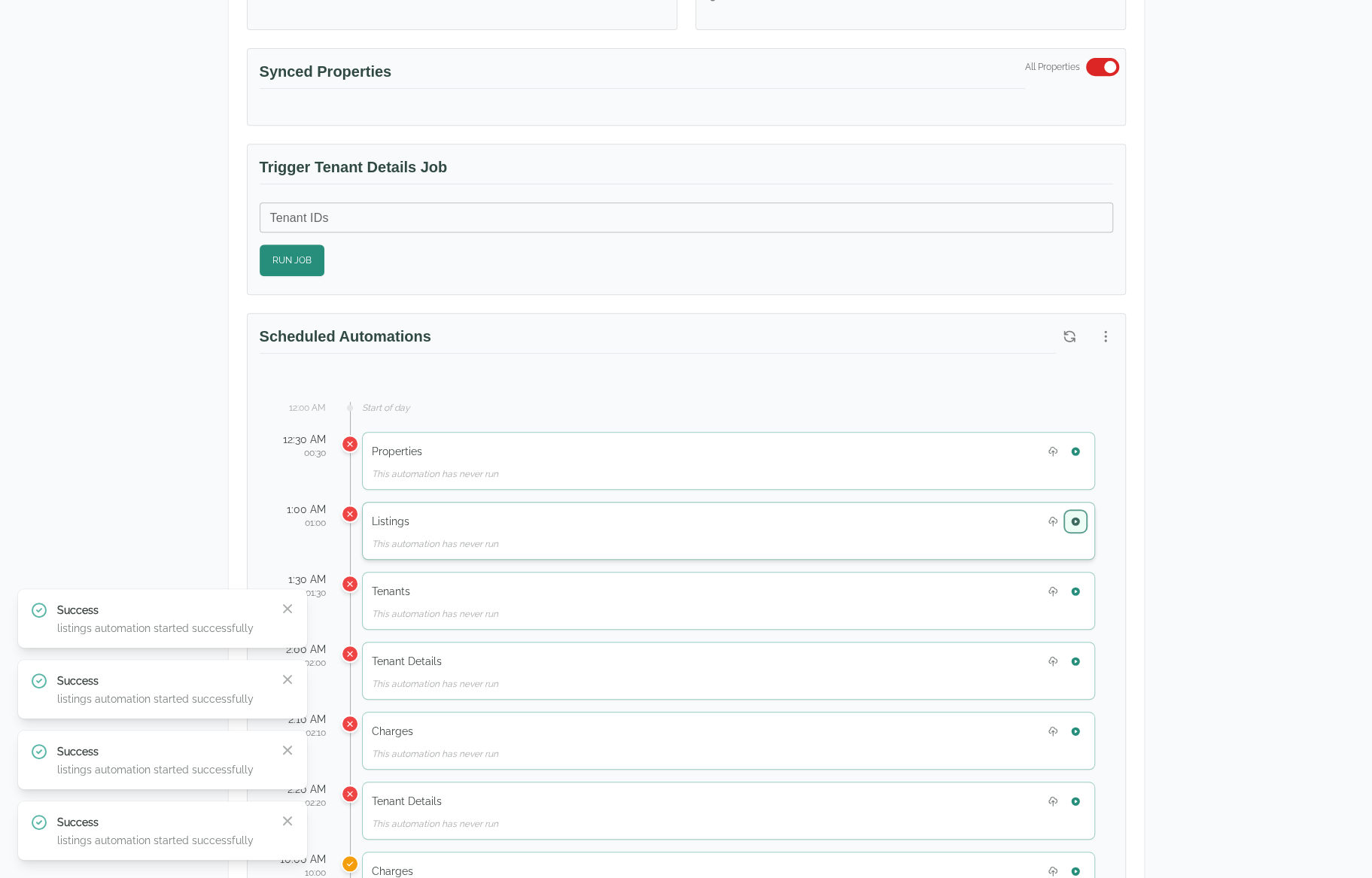
click at [1069, 520] on button "button" at bounding box center [1076, 521] width 20 height 20
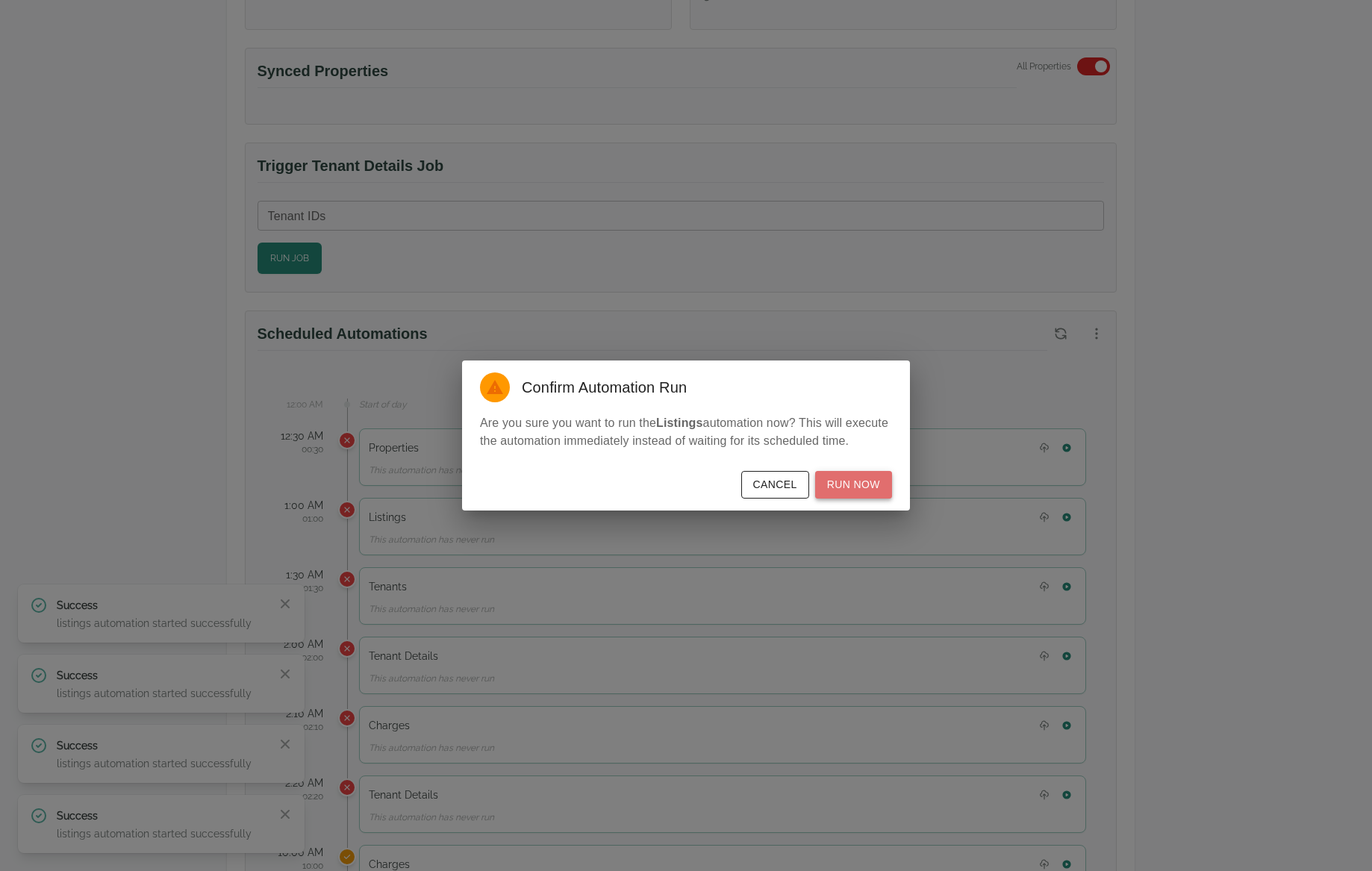
click at [867, 487] on button "Run Now" at bounding box center [853, 485] width 77 height 28
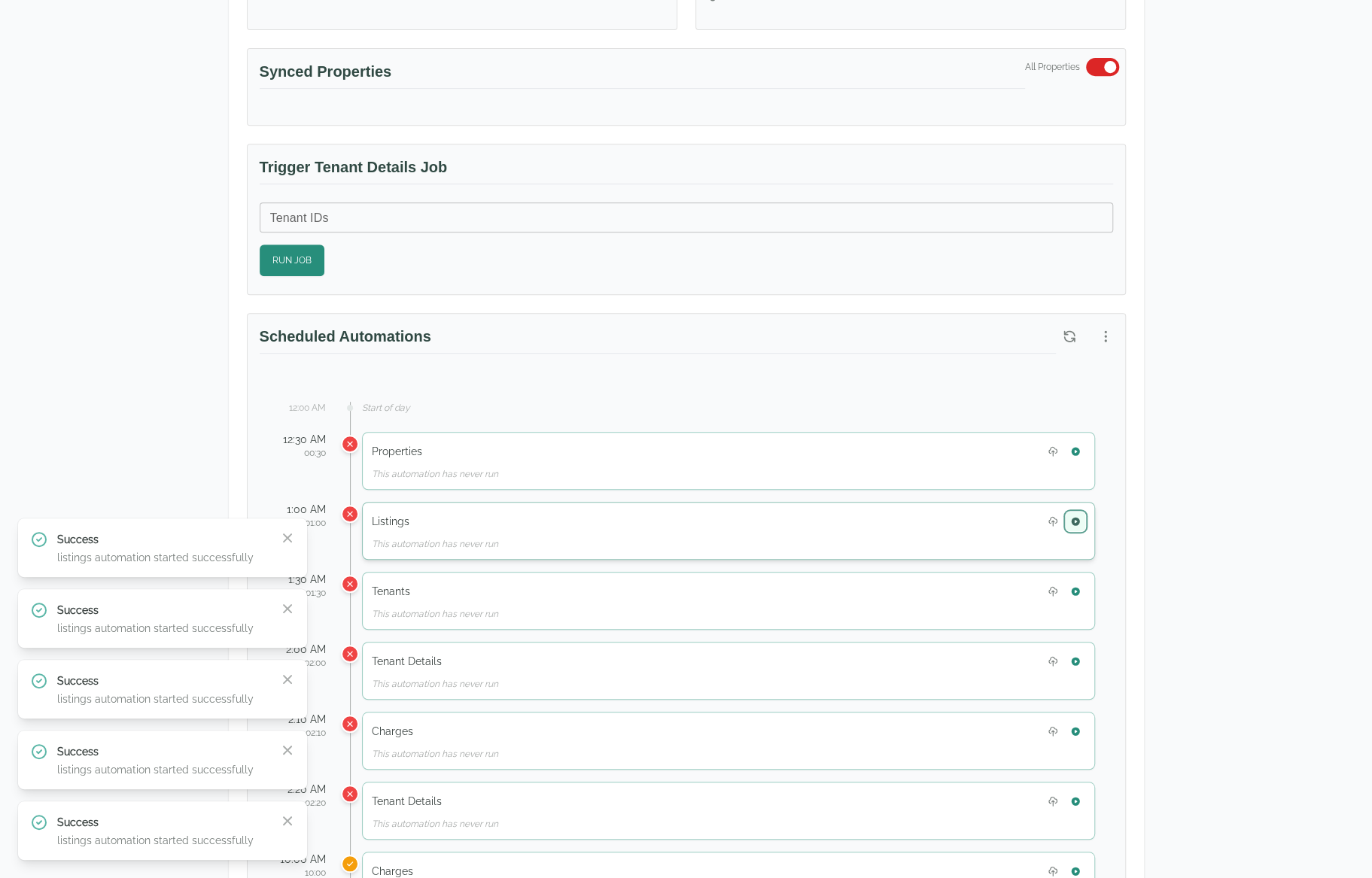
click at [1080, 518] on icon "button" at bounding box center [1075, 521] width 10 height 10
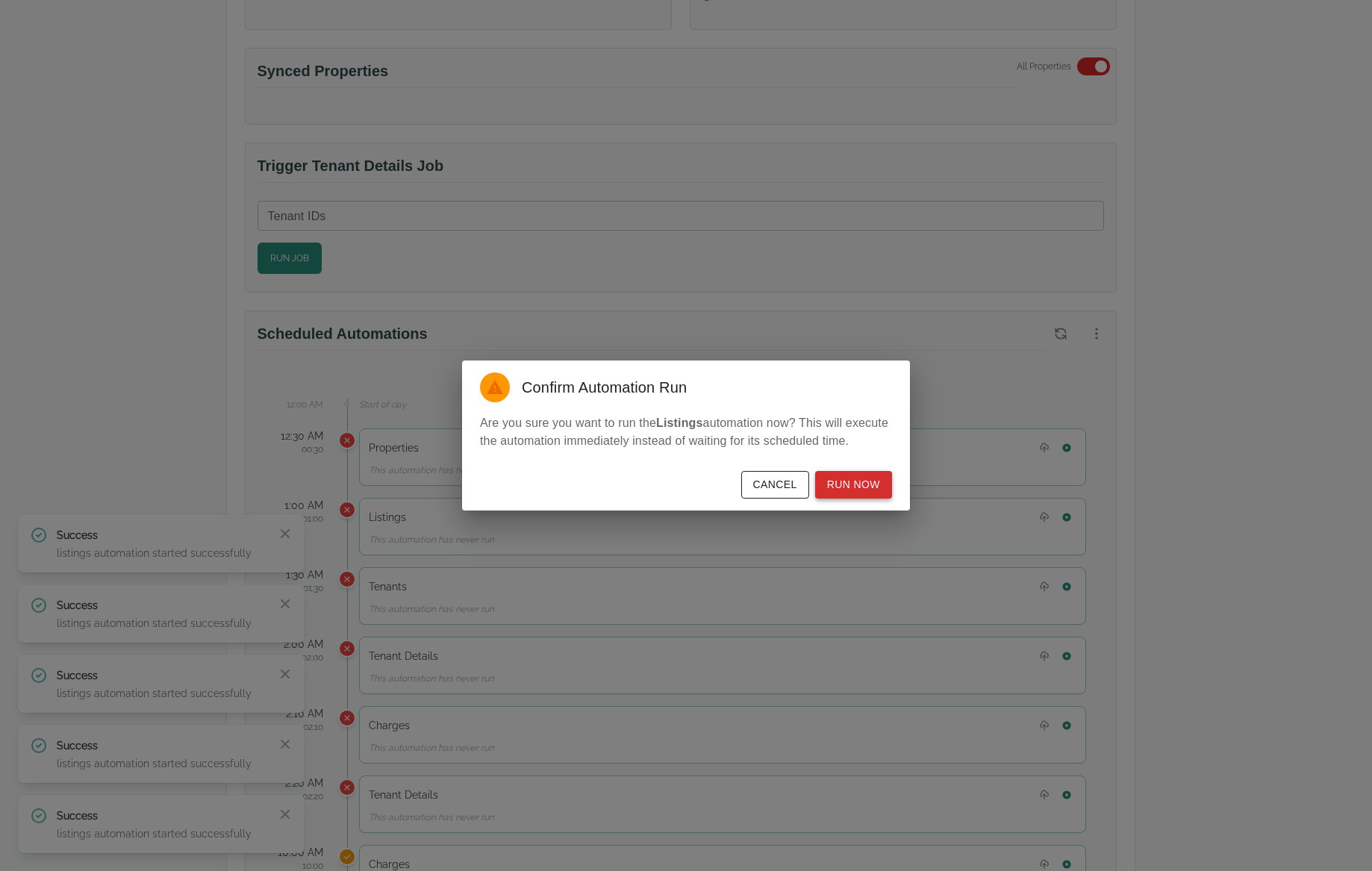
click at [841, 482] on button "Run Now" at bounding box center [853, 485] width 77 height 28
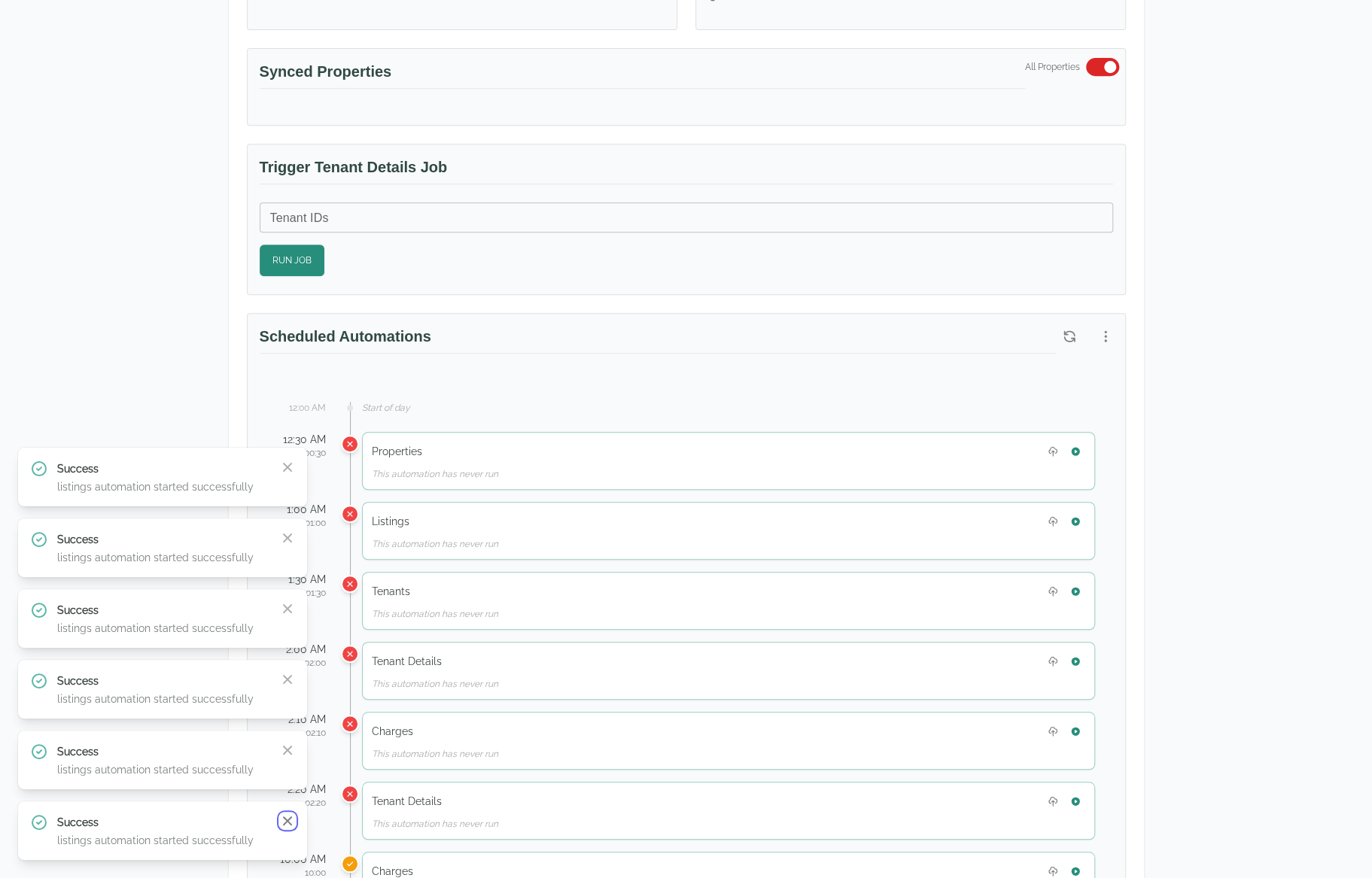
click at [290, 826] on icon "button" at bounding box center [287, 820] width 15 height 15
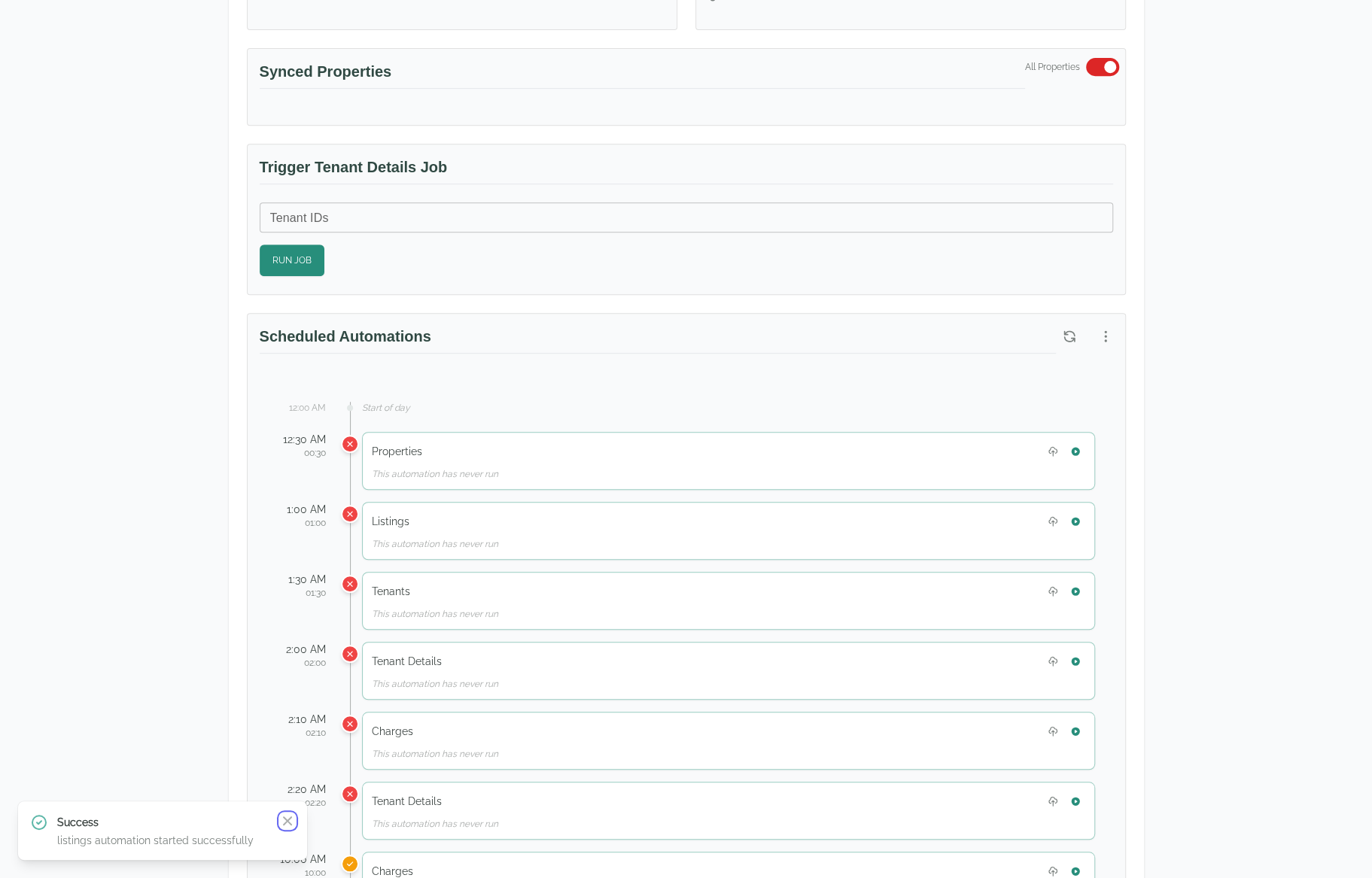
click at [290, 826] on icon "button" at bounding box center [287, 820] width 15 height 15
click at [1081, 512] on button "button" at bounding box center [1076, 521] width 20 height 20
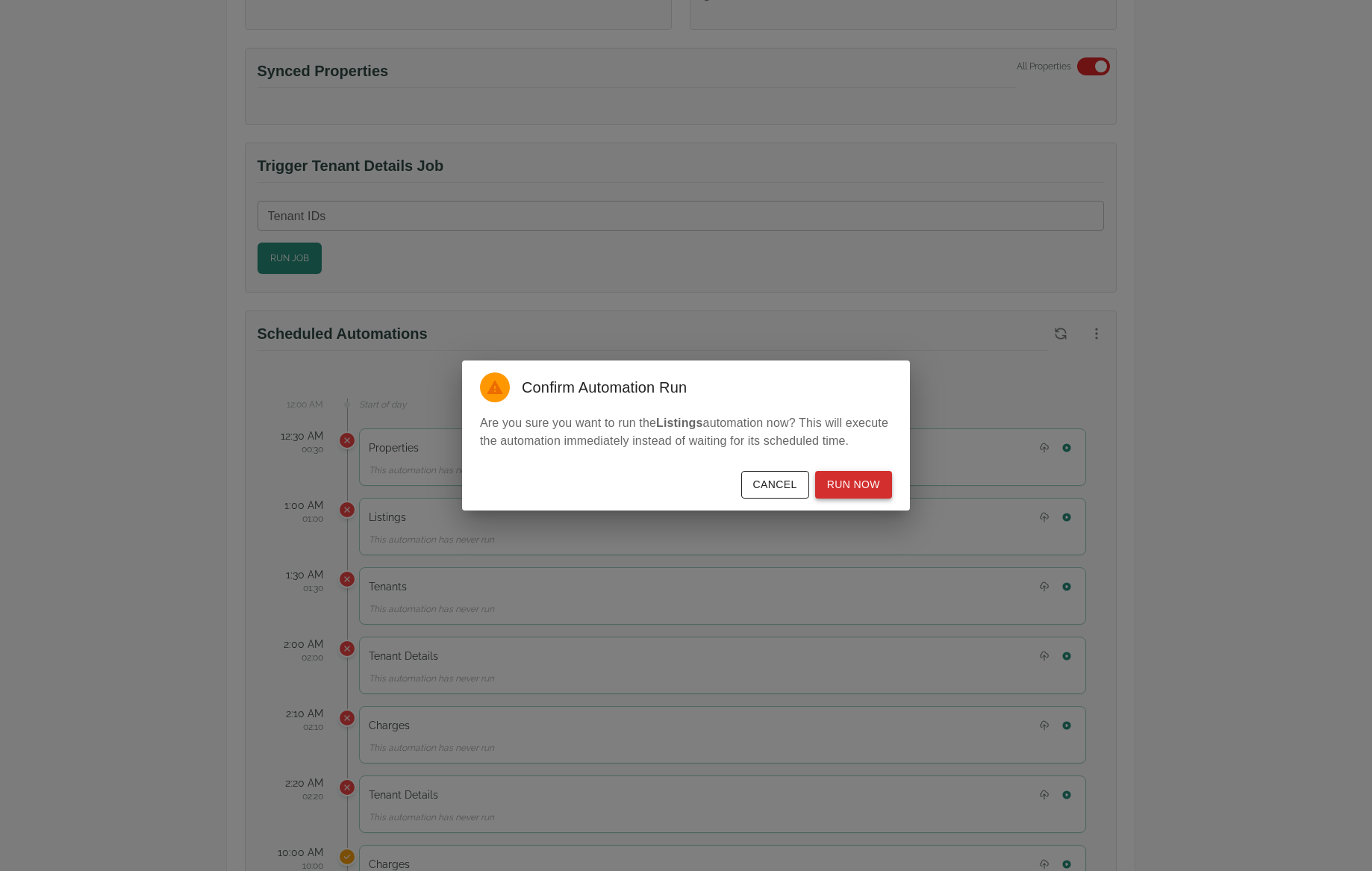
click at [857, 479] on button "Run Now" at bounding box center [853, 485] width 77 height 28
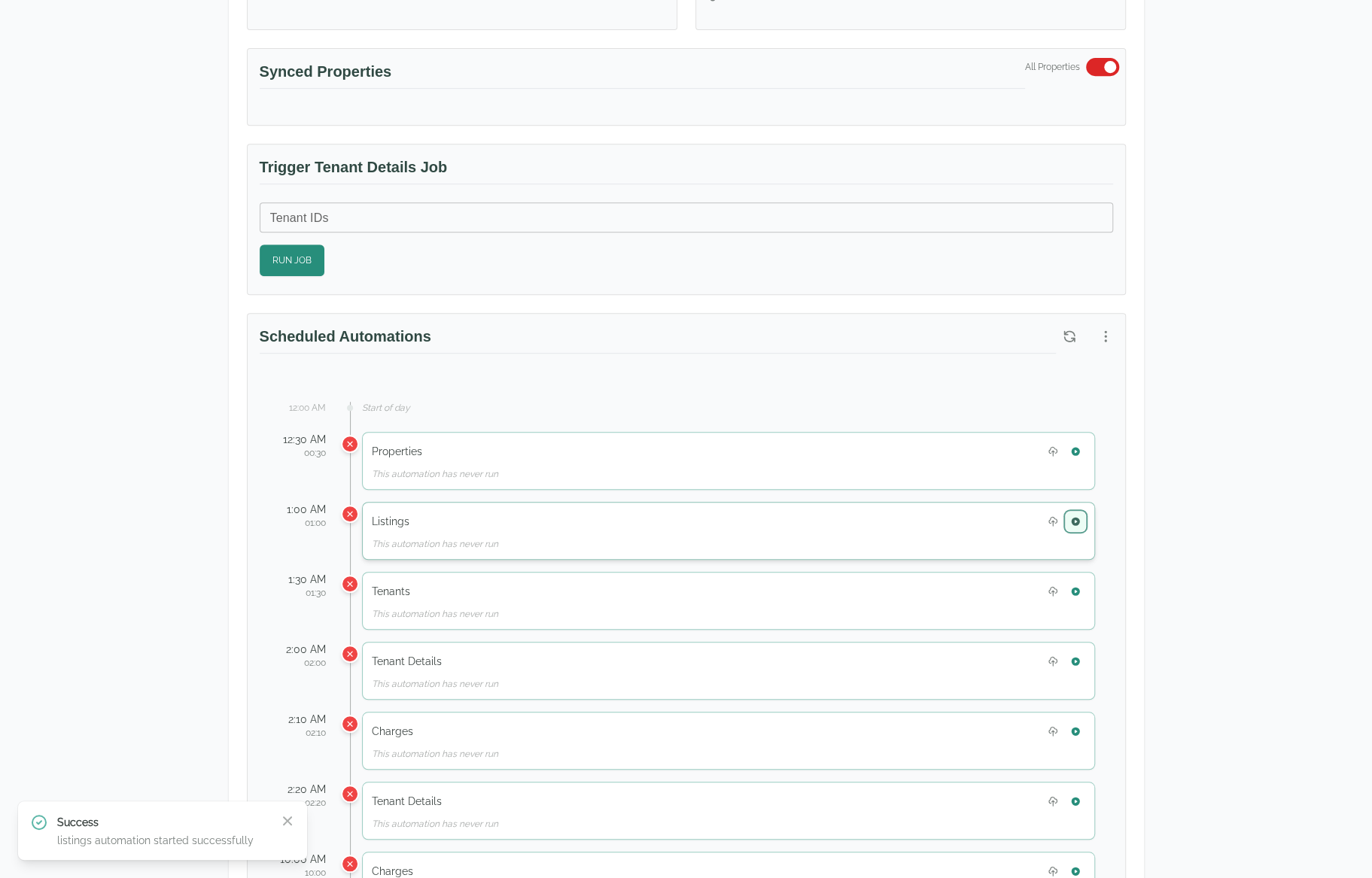
click at [1078, 517] on icon "button" at bounding box center [1075, 521] width 9 height 9
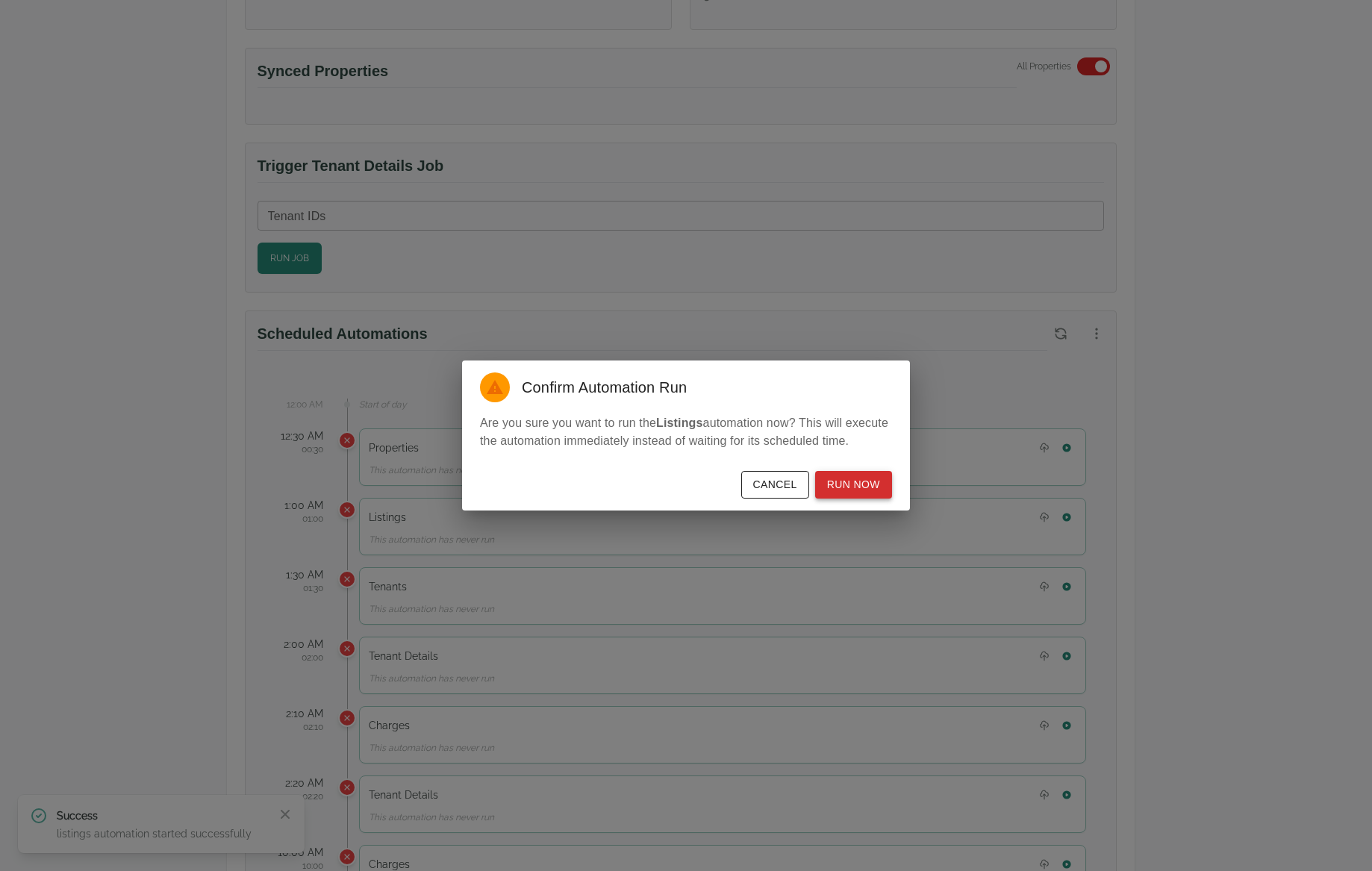
click at [886, 482] on button "Run Now" at bounding box center [853, 485] width 77 height 28
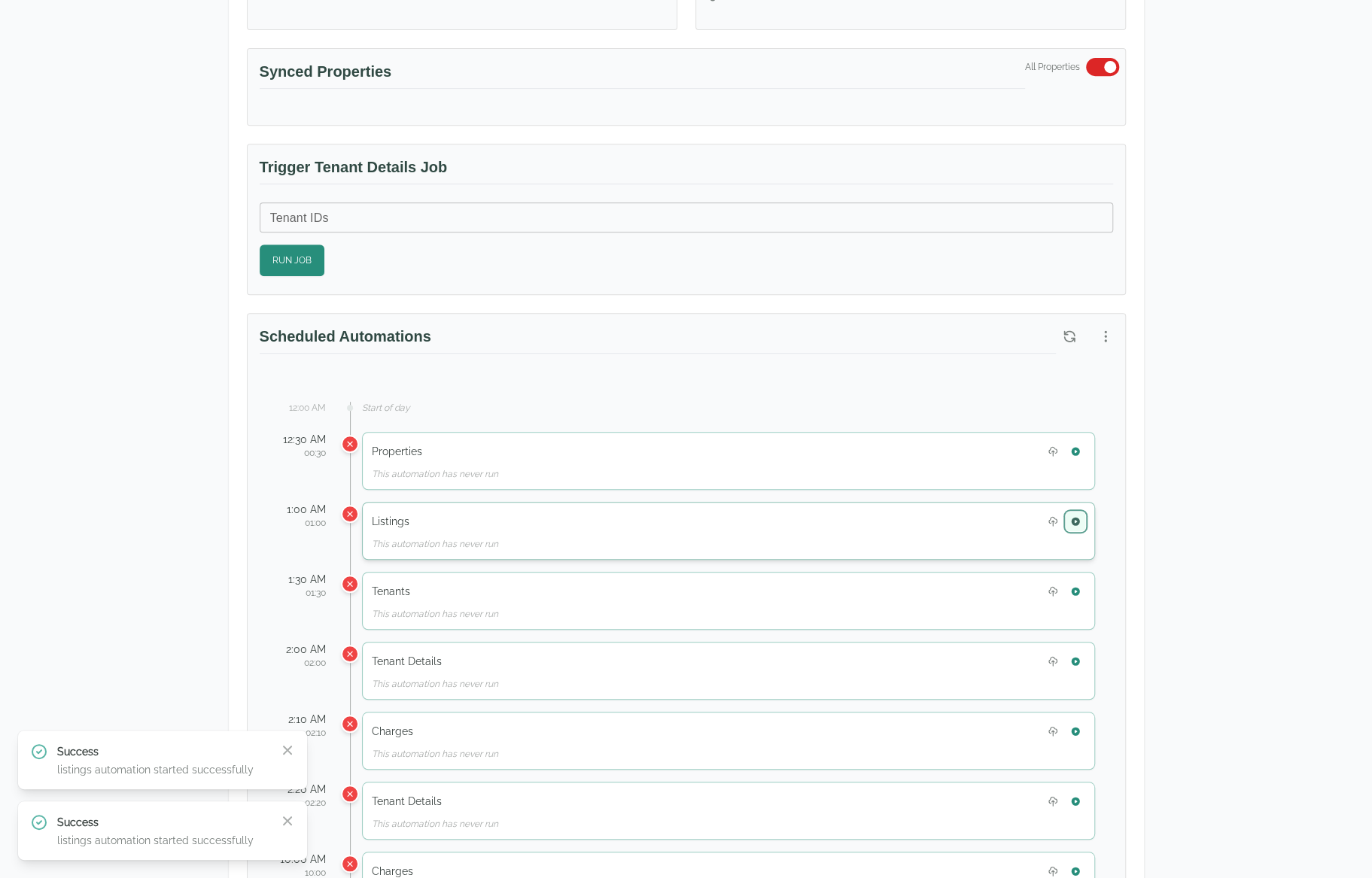
click at [1083, 511] on button "button" at bounding box center [1076, 521] width 20 height 20
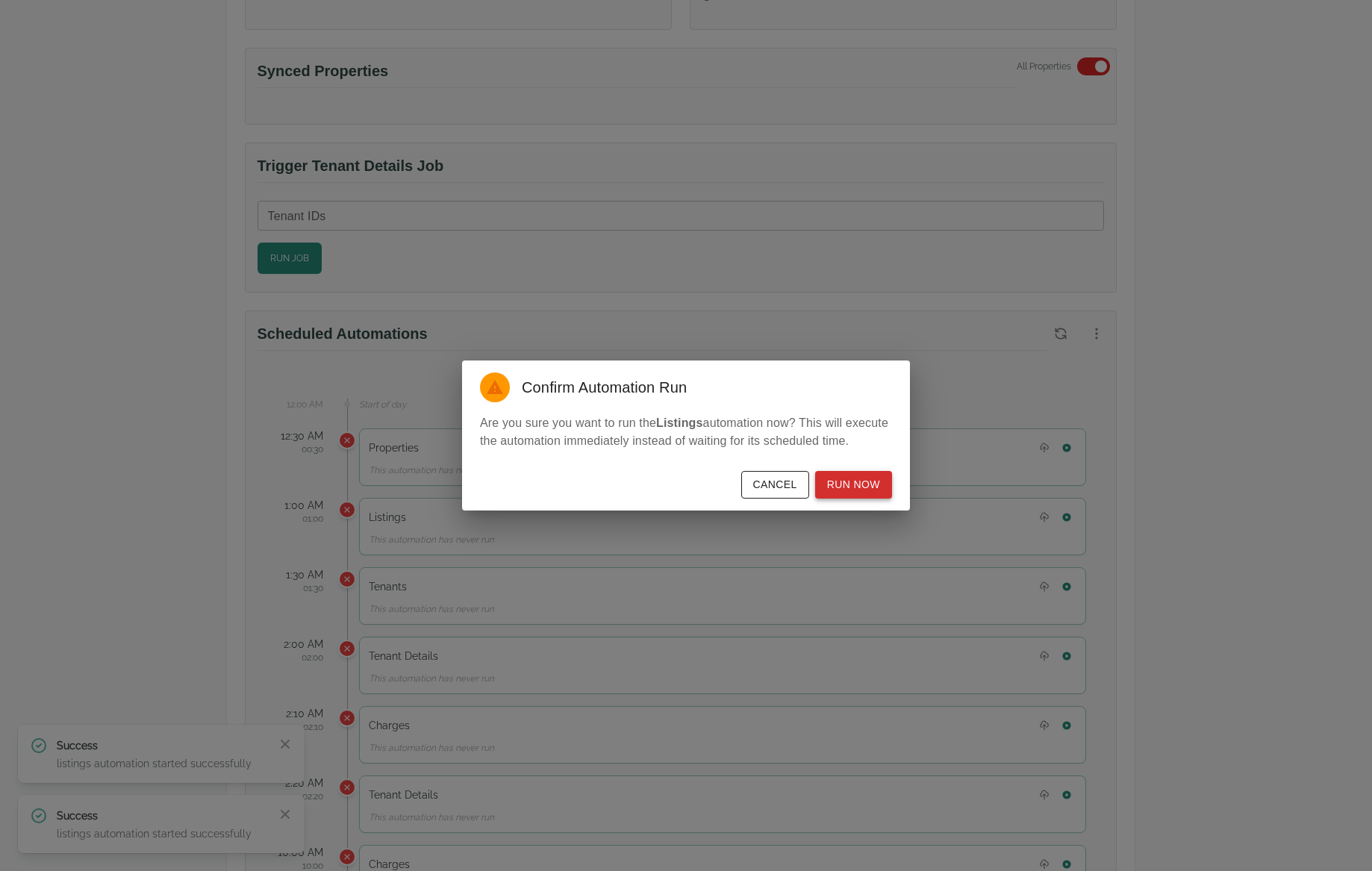
click at [849, 485] on button "Run Now" at bounding box center [853, 485] width 77 height 28
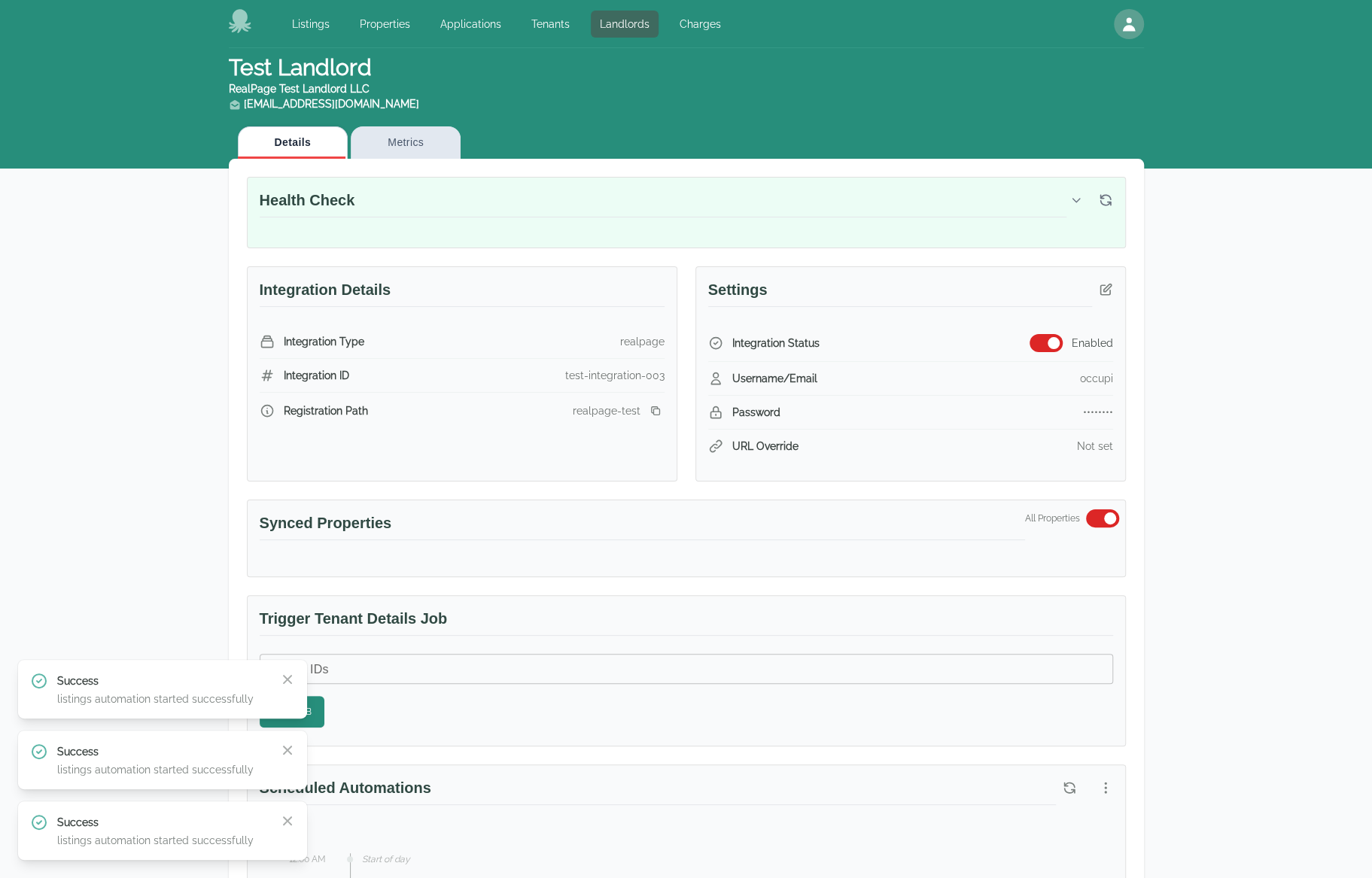
scroll to position [0, 0]
click at [598, 31] on link "Landlords" at bounding box center [624, 23] width 68 height 27
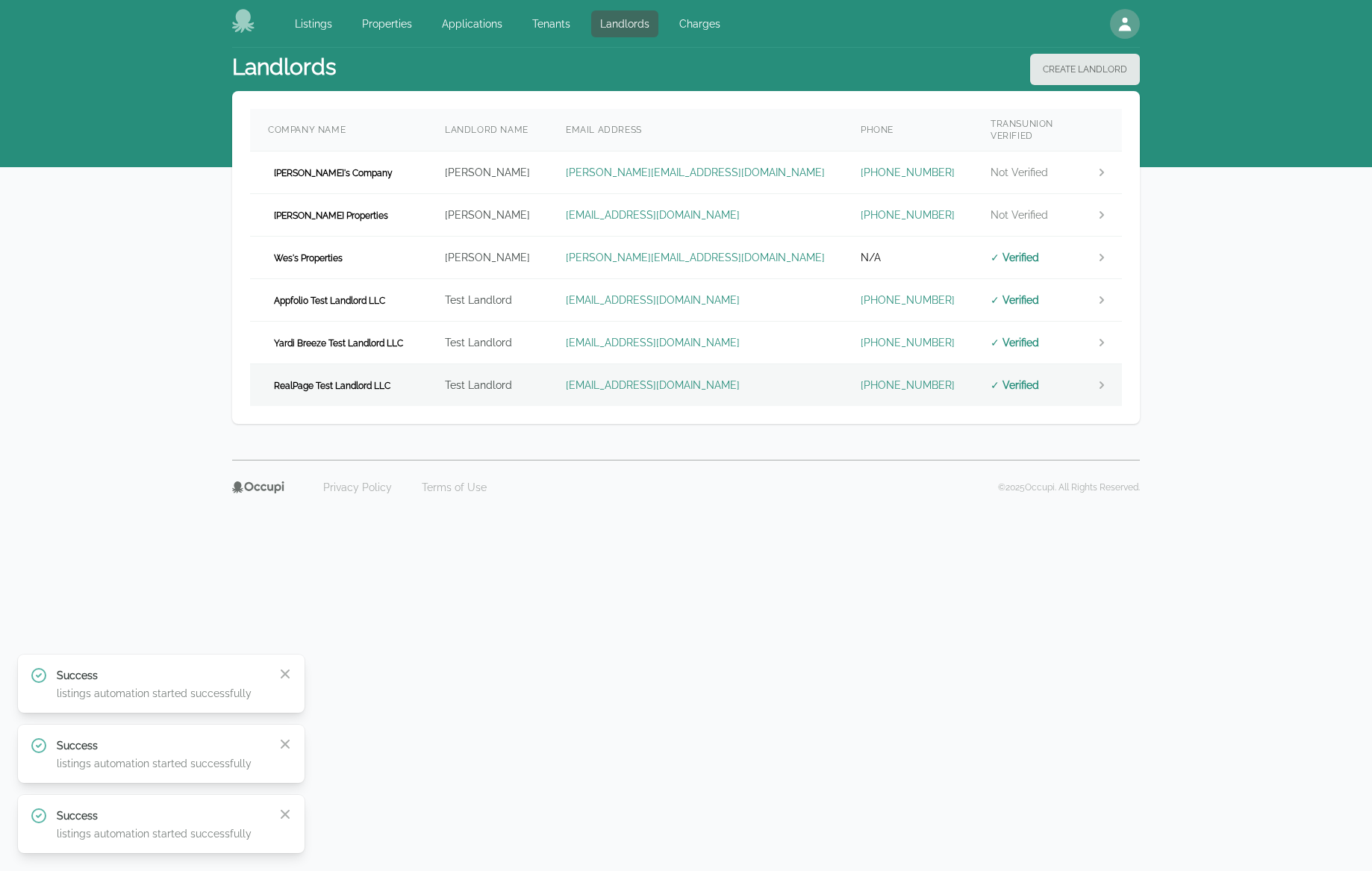
click at [396, 365] on td "RealPage Test Landlord LLC" at bounding box center [338, 385] width 177 height 43
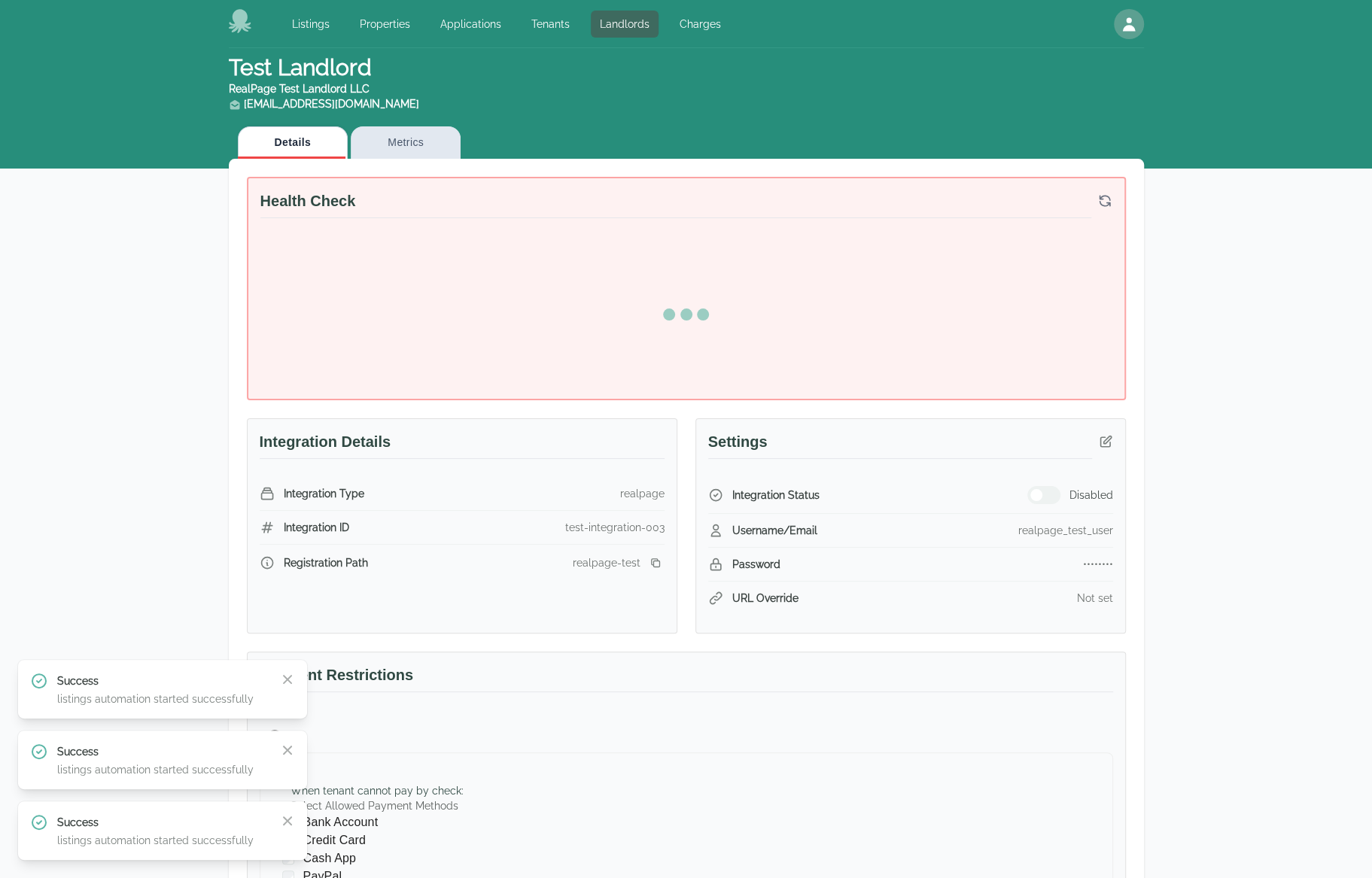
click at [1285, 401] on div "Test Landlord RealPage Test Landlord LLC landlord.realpage@occupi.app Details M…" at bounding box center [686, 648] width 1372 height 1200
drag, startPoint x: 1192, startPoint y: 535, endPoint x: 1097, endPoint y: 436, distance: 137.2
click at [1183, 522] on div "Test Landlord RealPage Test Landlord LLC landlord.realpage@occupi.app Details M…" at bounding box center [686, 648] width 1372 height 1200
click at [1097, 435] on button "button" at bounding box center [1105, 442] width 27 height 27
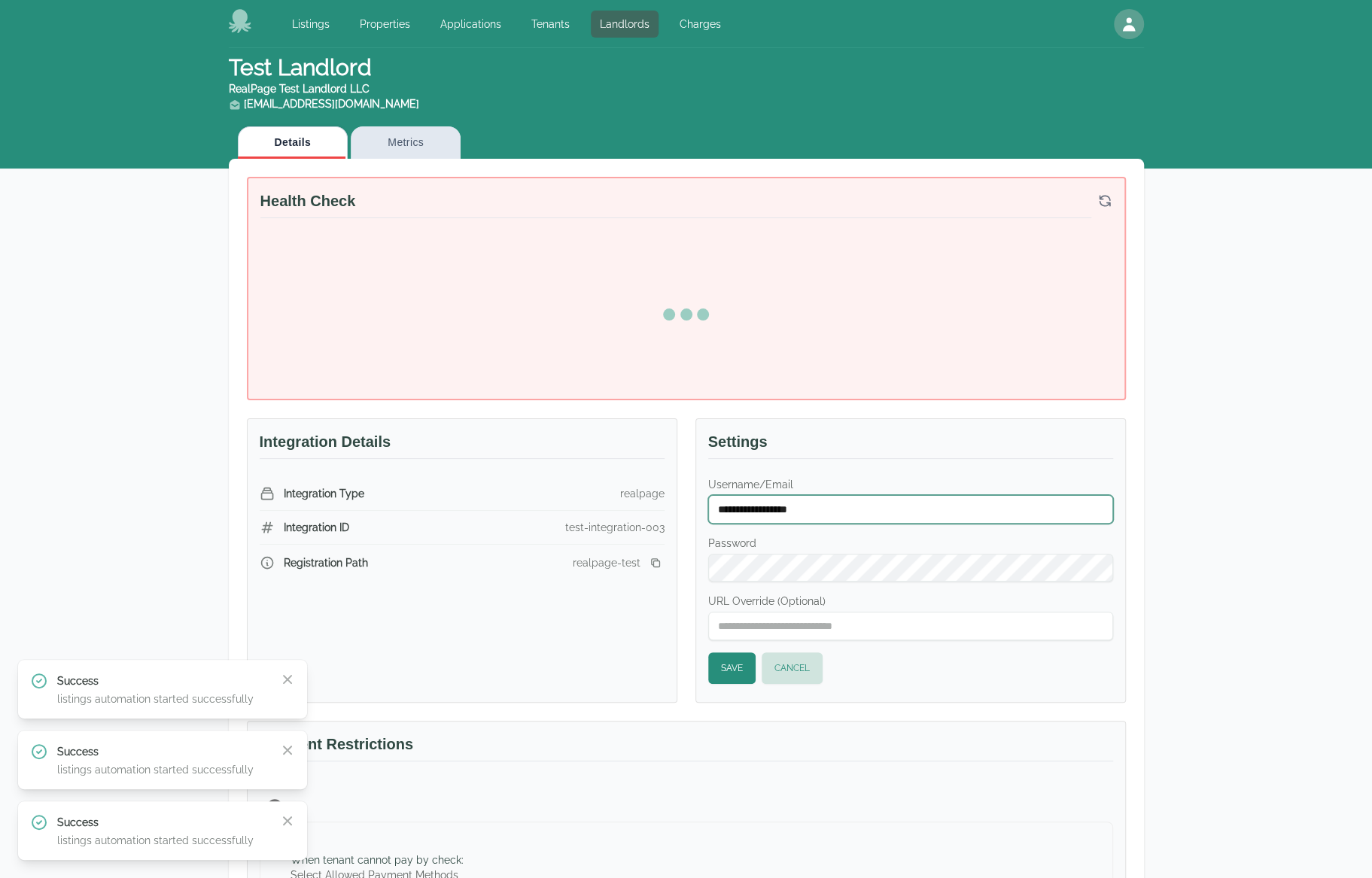
click at [828, 511] on input "**********" at bounding box center [910, 509] width 405 height 29
type input "******"
click at [736, 670] on button "Save" at bounding box center [731, 668] width 48 height 31
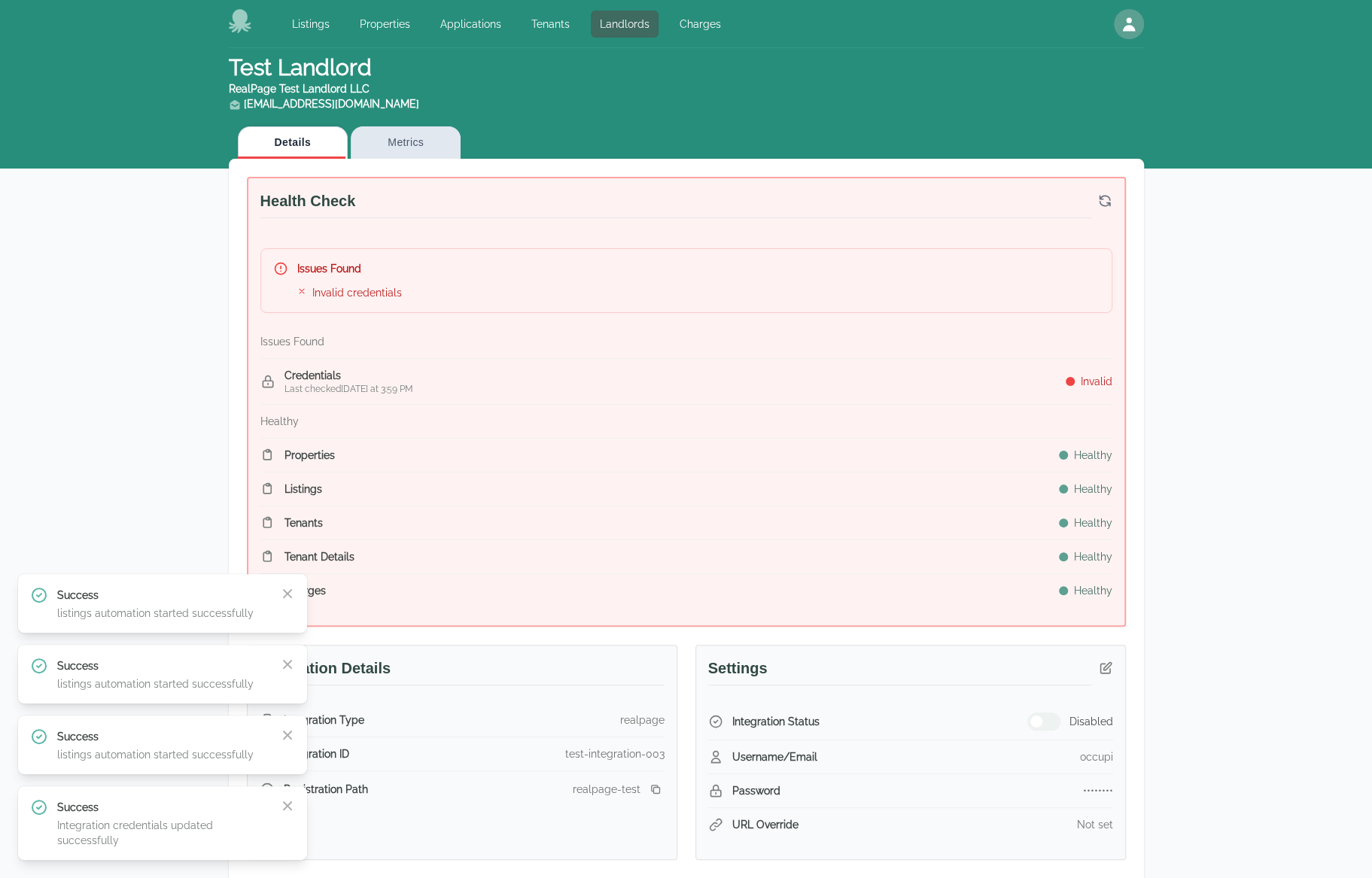
click at [1061, 719] on div "Disabled" at bounding box center [1070, 721] width 86 height 18
click at [1056, 715] on button "button" at bounding box center [1043, 721] width 33 height 18
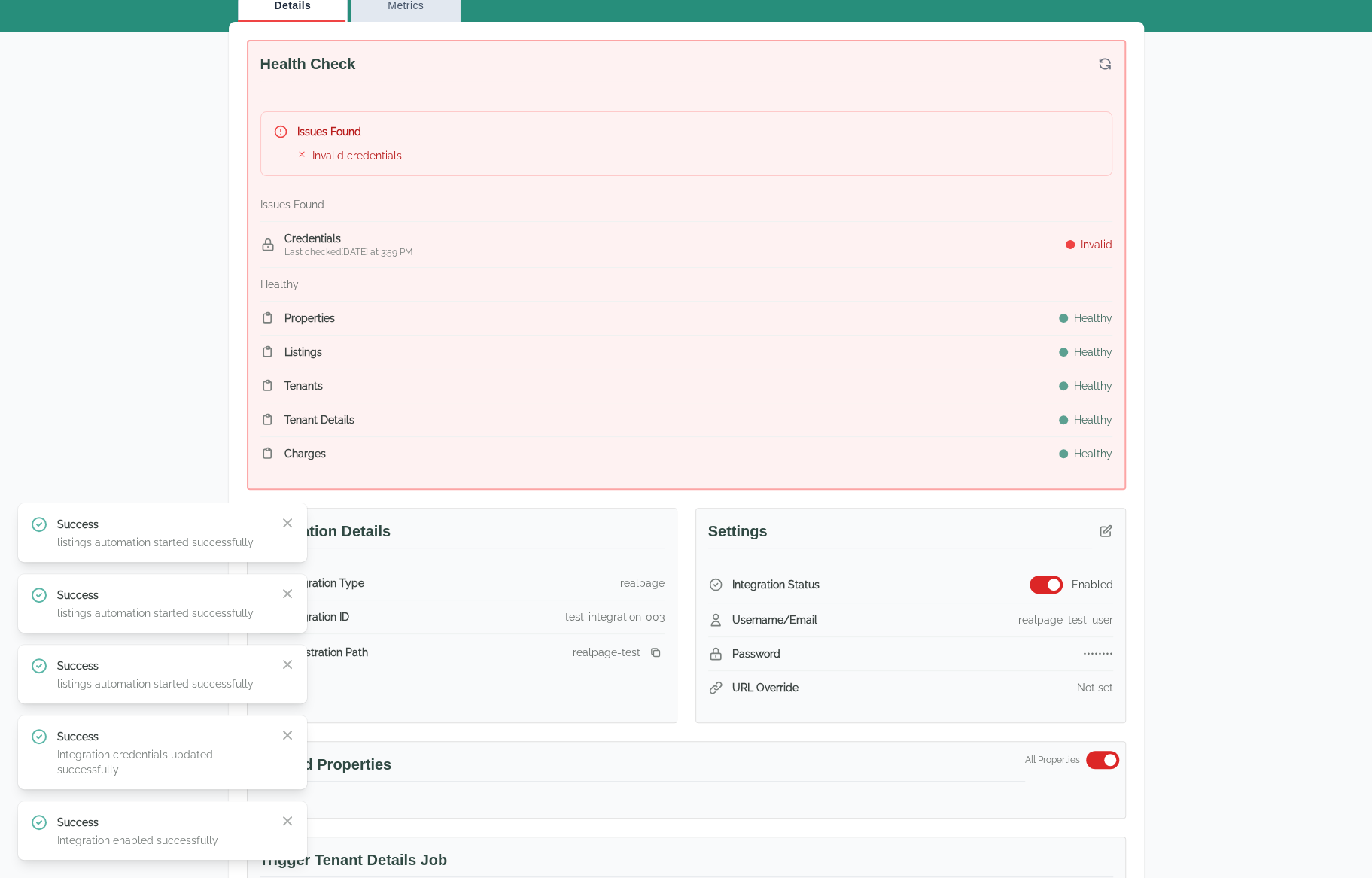
scroll to position [226, 0]
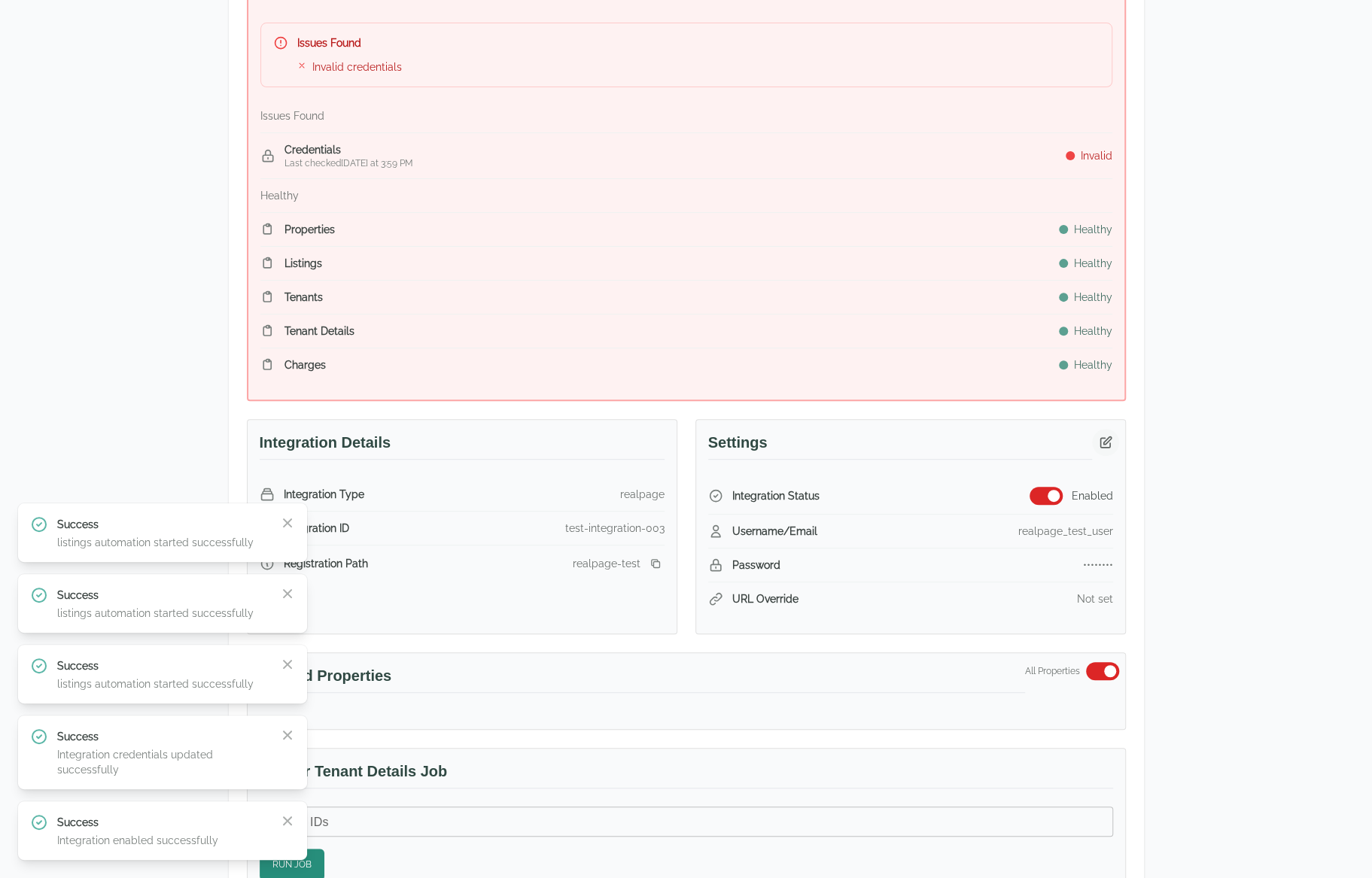
click at [1104, 439] on icon "button" at bounding box center [1105, 442] width 15 height 15
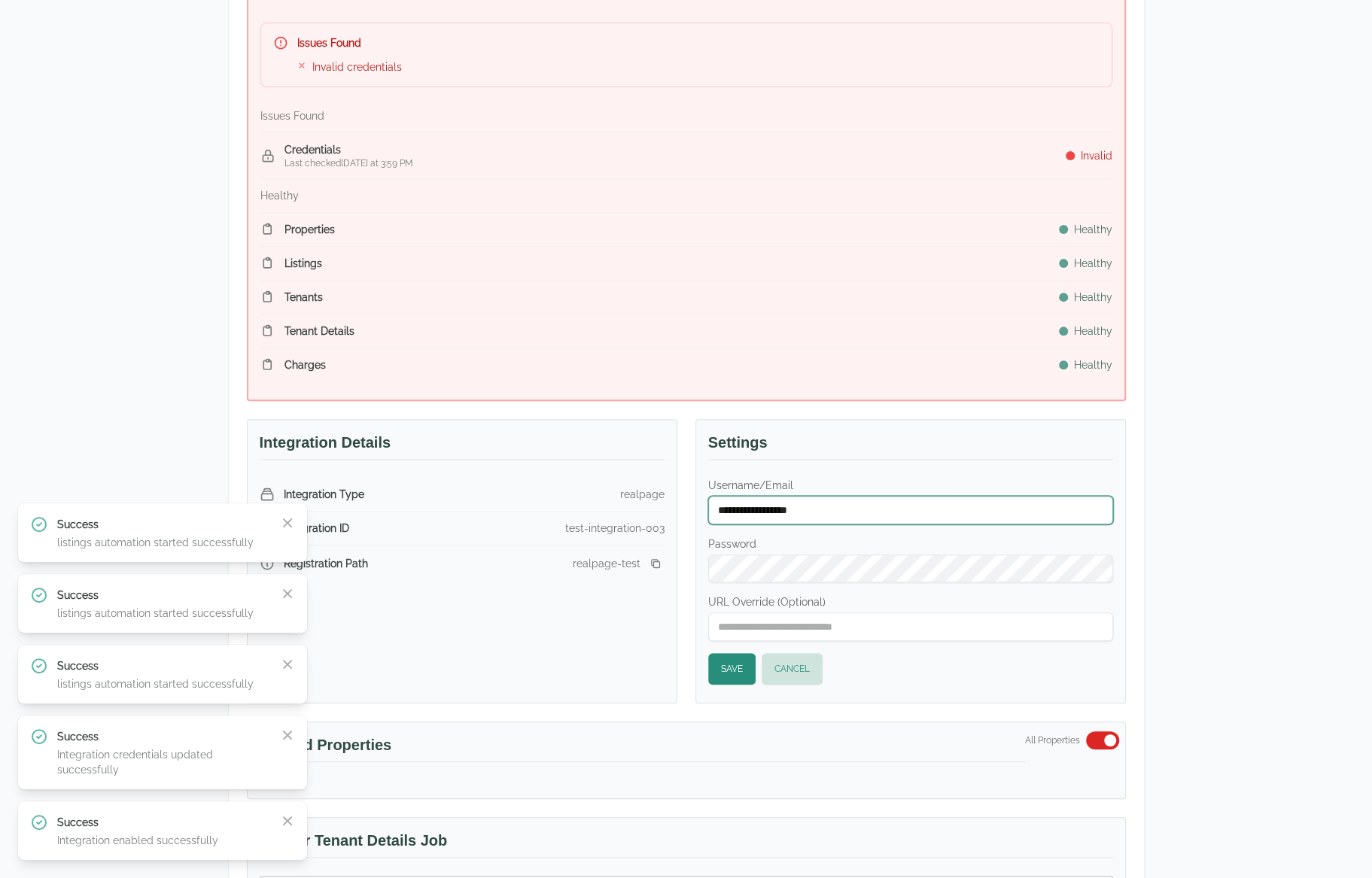
click at [846, 505] on input "**********" at bounding box center [910, 510] width 405 height 29
type input "******"
click at [721, 668] on button "Save" at bounding box center [731, 668] width 48 height 31
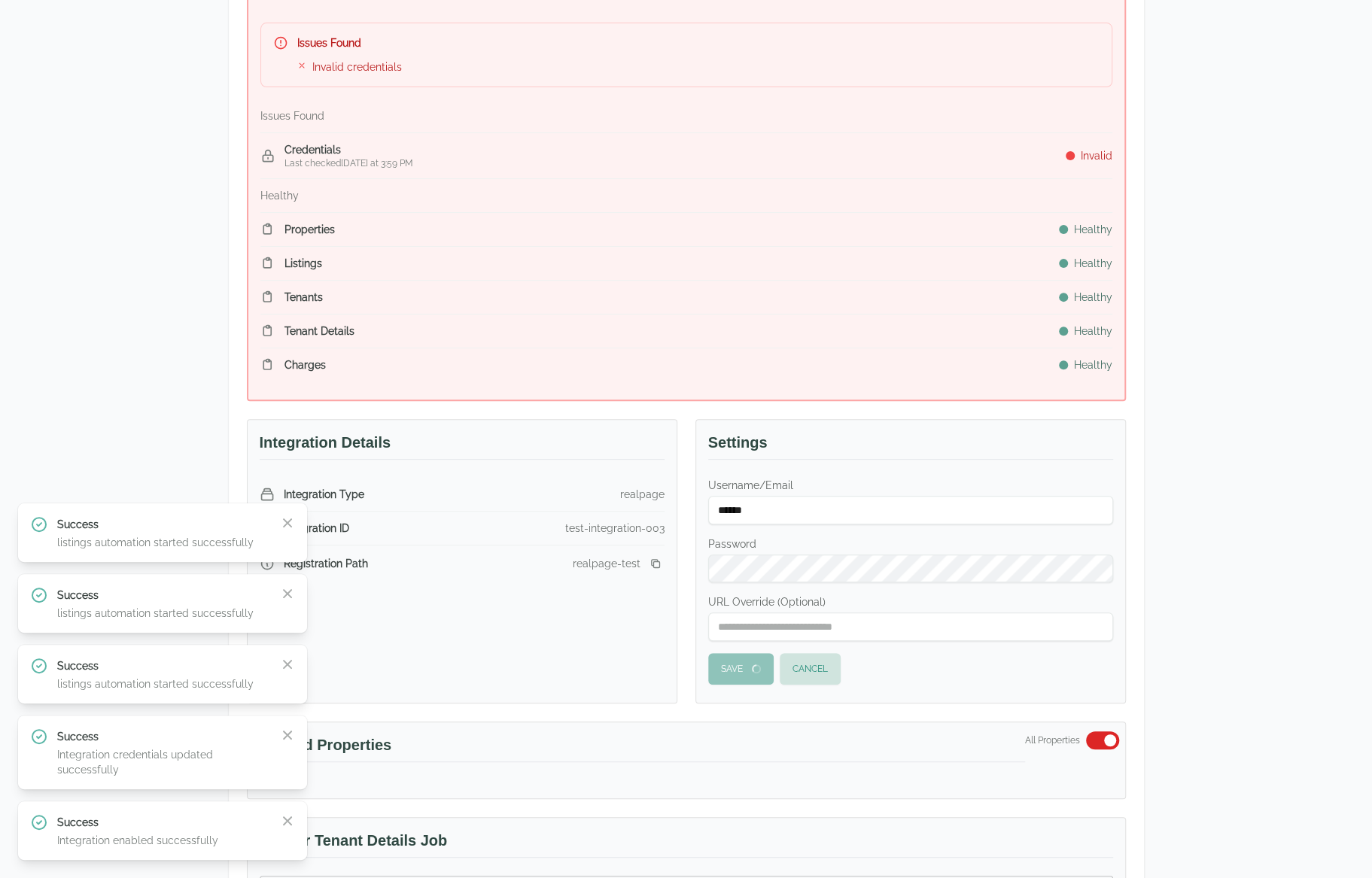
scroll to position [0, 0]
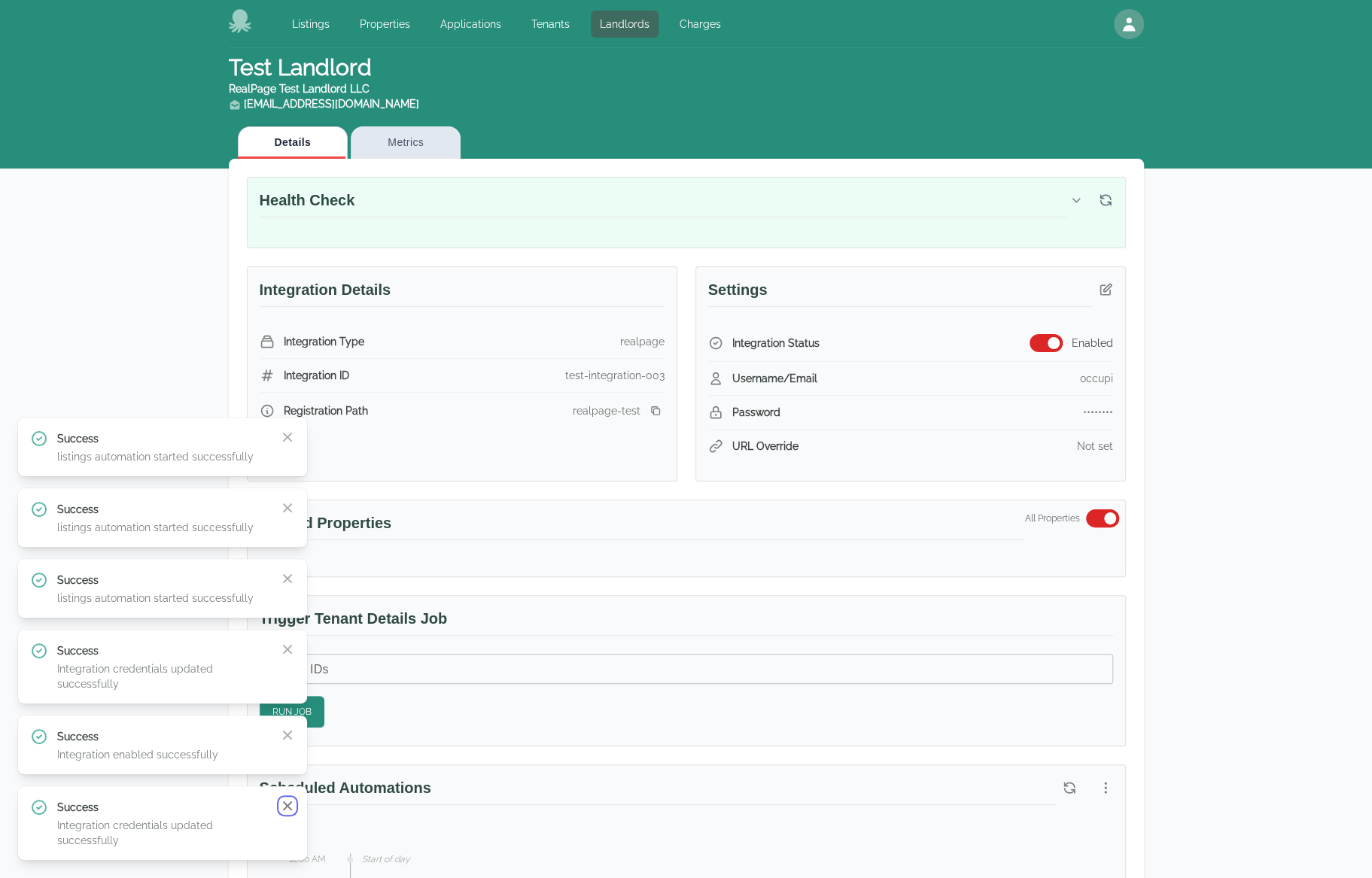
click at [285, 804] on icon "button" at bounding box center [288, 806] width 9 height 9
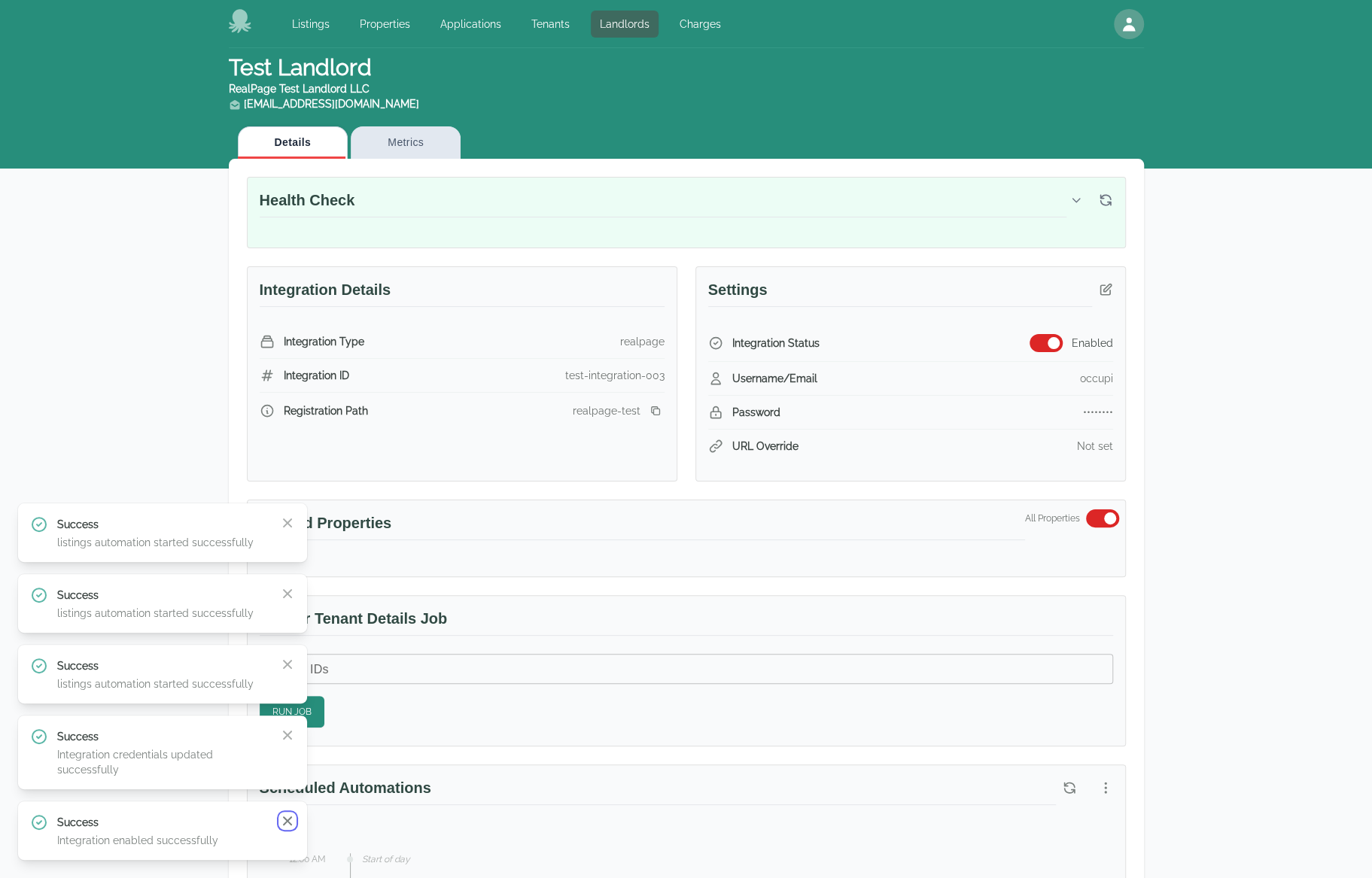
click at [286, 822] on icon "button" at bounding box center [288, 821] width 9 height 9
click at [286, 809] on icon "button" at bounding box center [287, 805] width 15 height 15
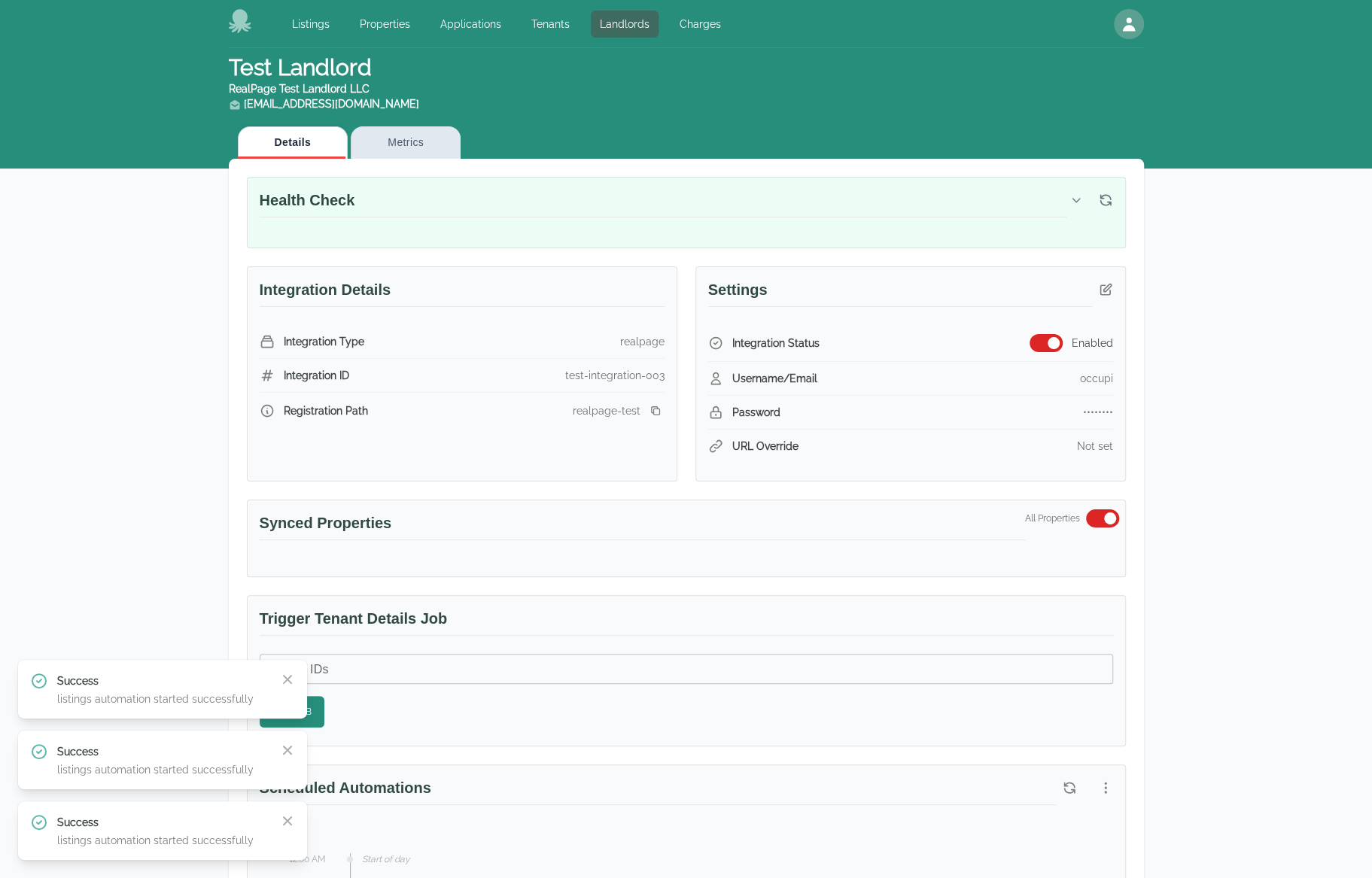
click at [281, 834] on div "Success listings automation started successfully Close" at bounding box center [162, 830] width 265 height 34
click at [282, 826] on icon "button" at bounding box center [287, 820] width 15 height 15
click at [284, 824] on icon "button" at bounding box center [288, 821] width 9 height 9
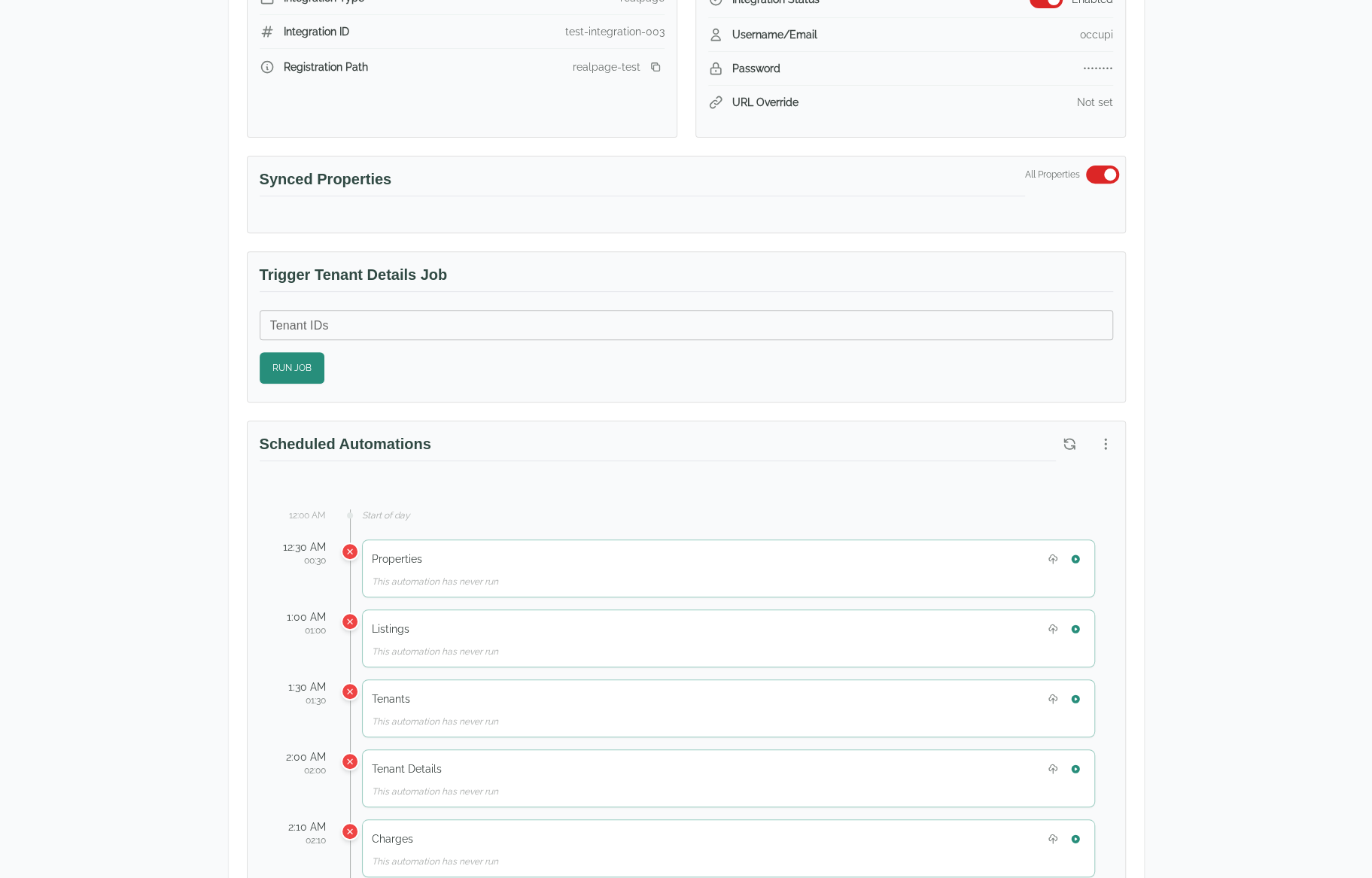
scroll to position [376, 0]
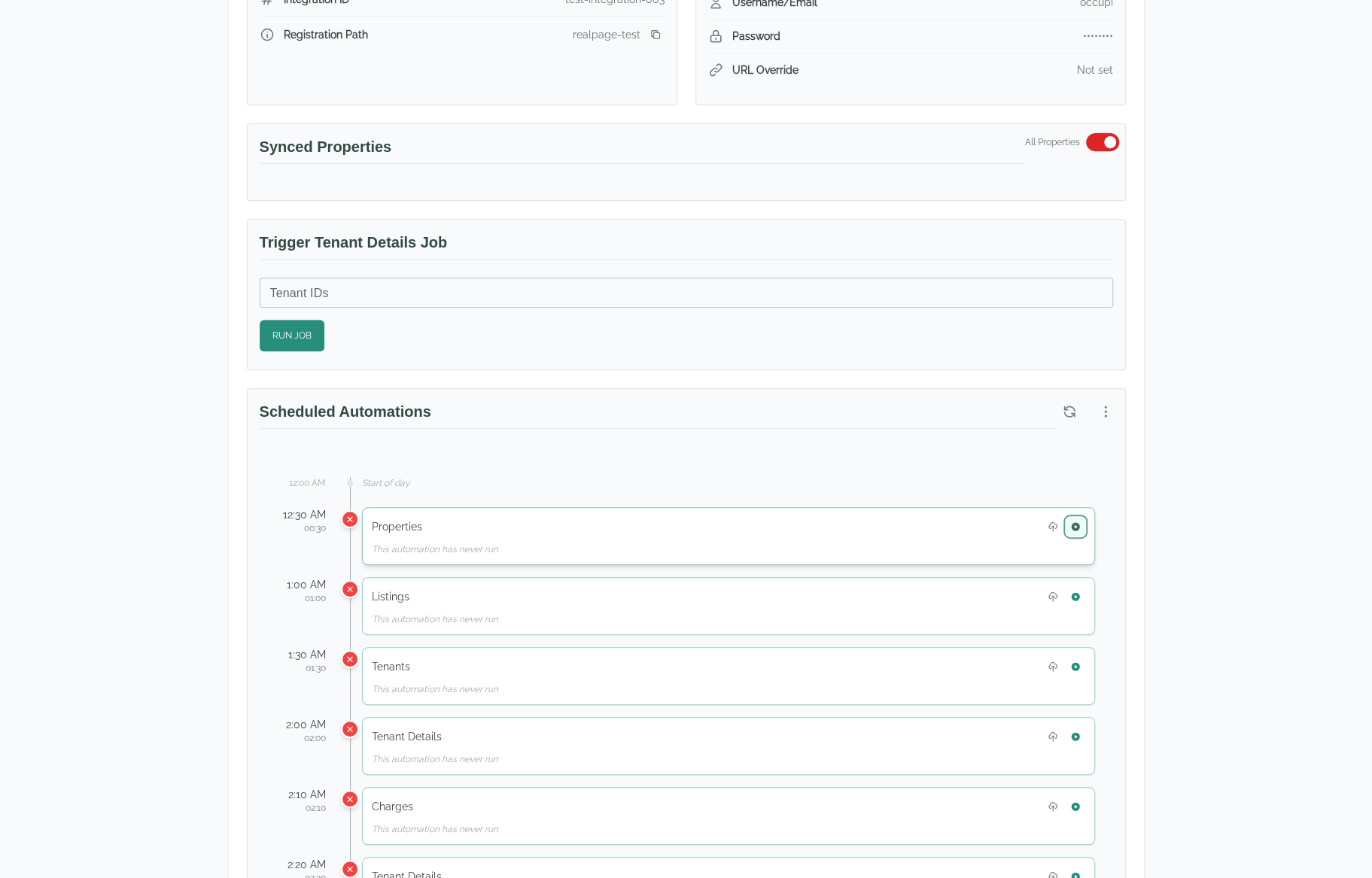
click at [1071, 517] on button "button" at bounding box center [1076, 526] width 20 height 20
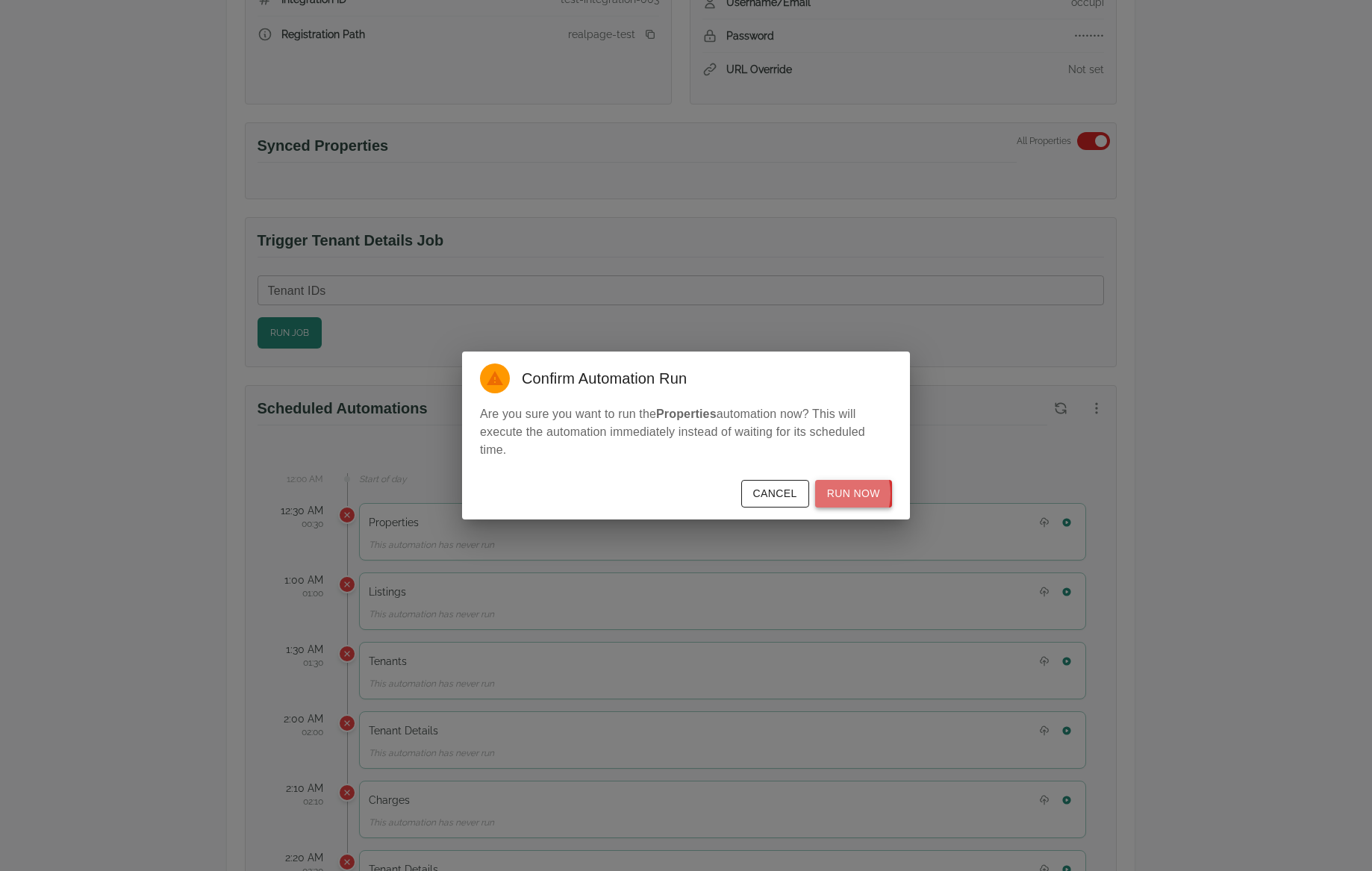
click at [832, 493] on button "Run Now" at bounding box center [853, 494] width 77 height 28
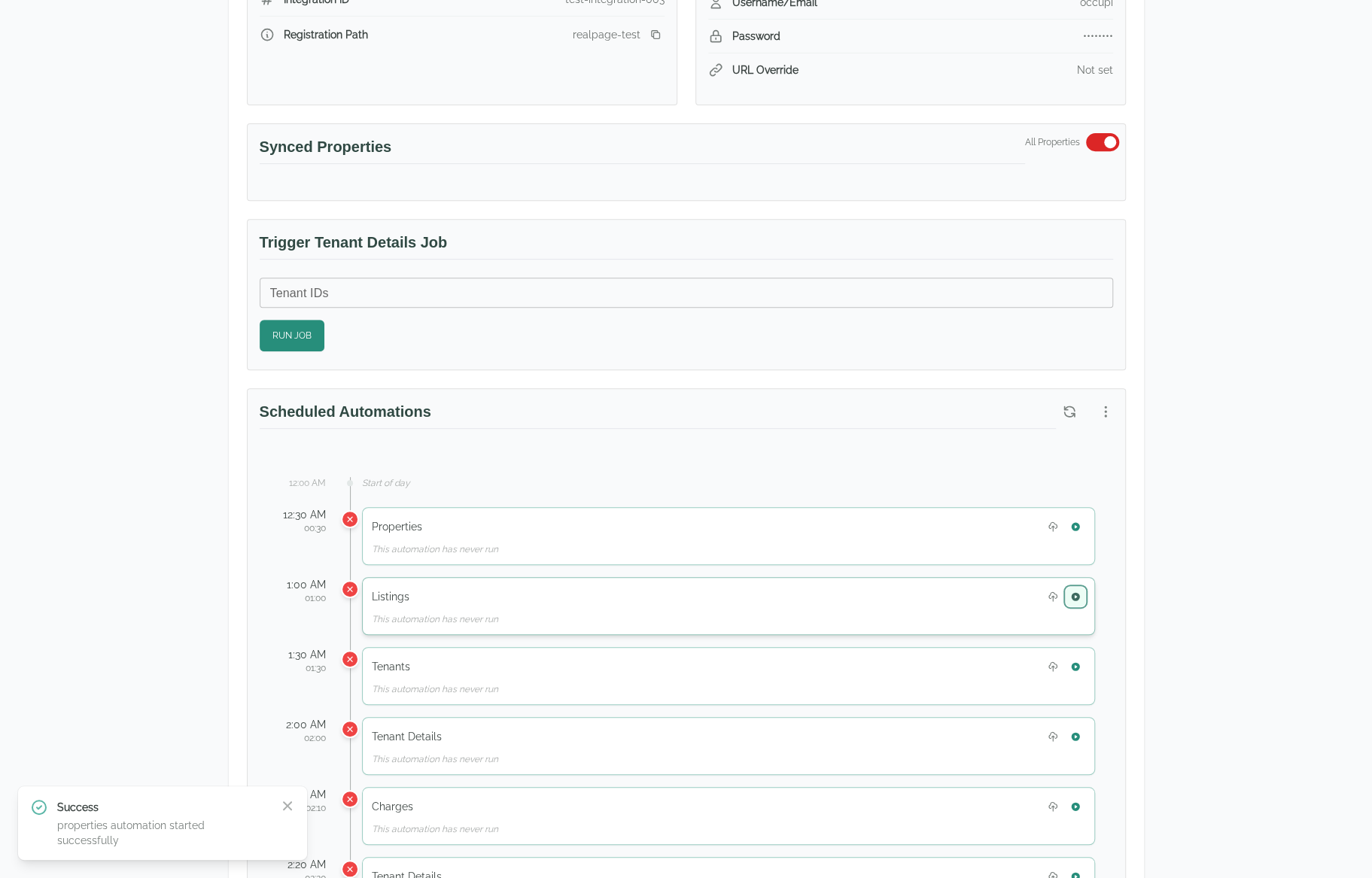
click at [1076, 600] on button "button" at bounding box center [1076, 597] width 20 height 20
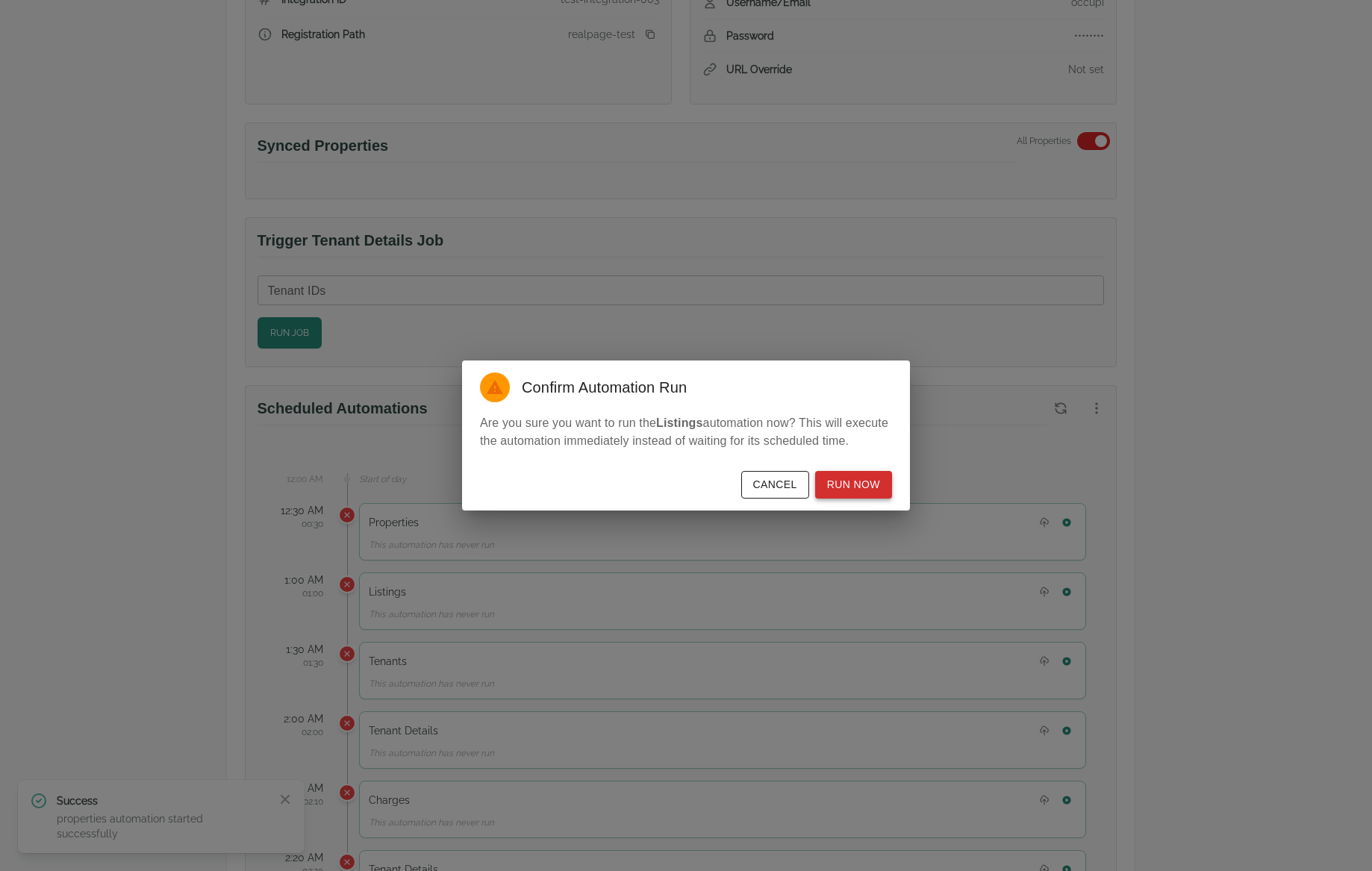
click at [870, 486] on button "Run Now" at bounding box center [853, 485] width 77 height 28
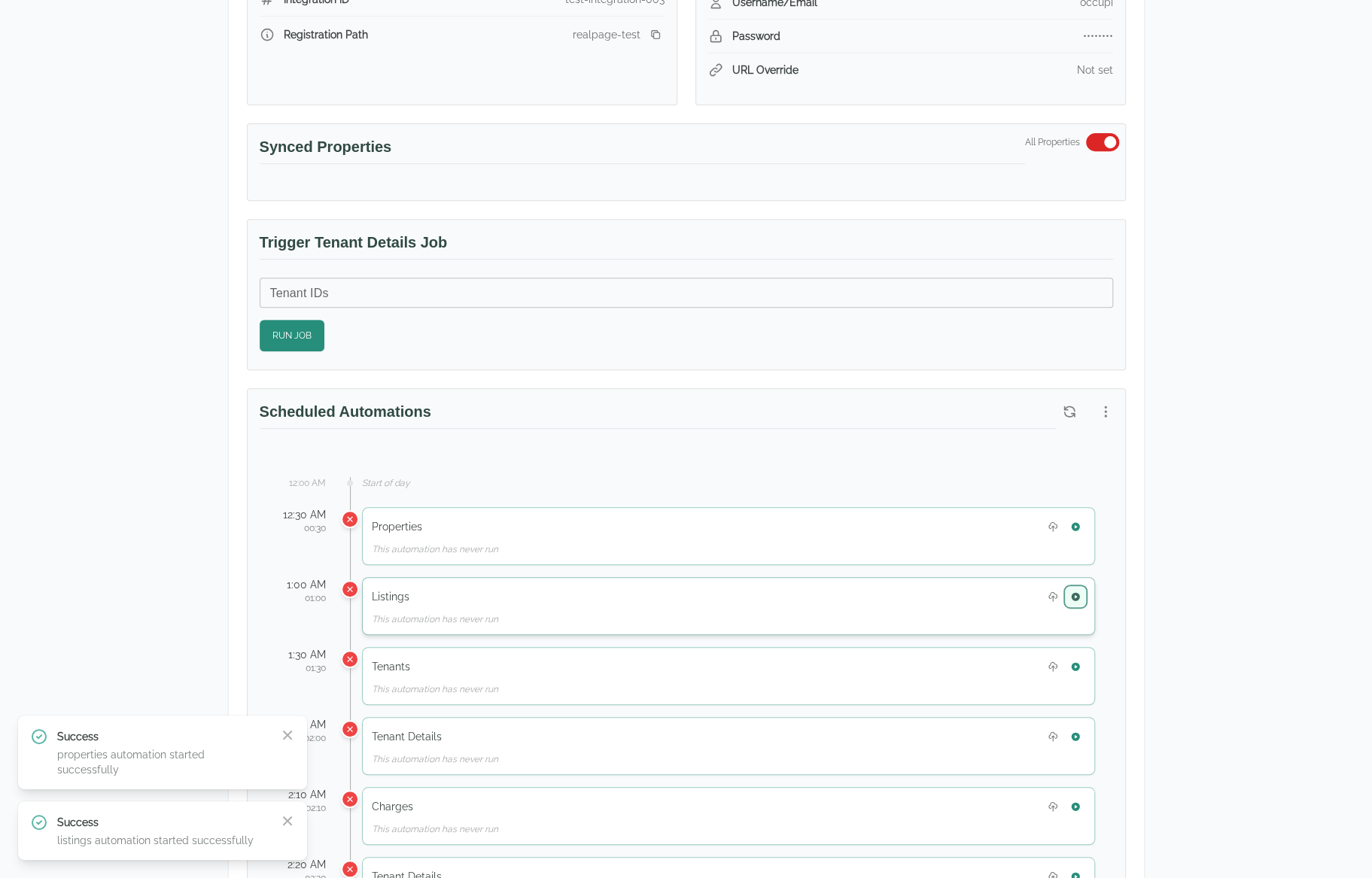
click at [1080, 599] on button "button" at bounding box center [1076, 597] width 20 height 20
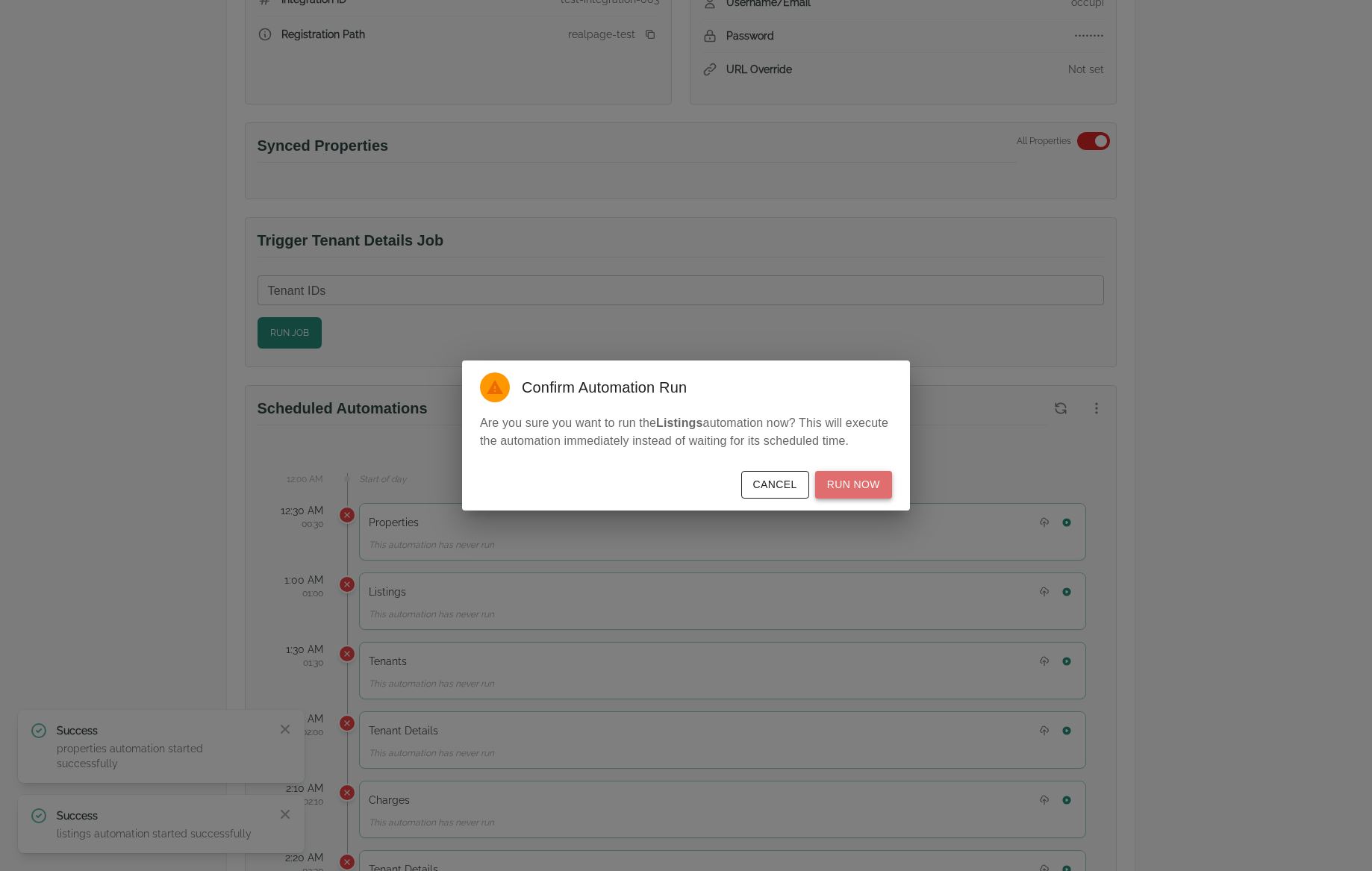
click at [859, 478] on button "Run Now" at bounding box center [853, 485] width 77 height 28
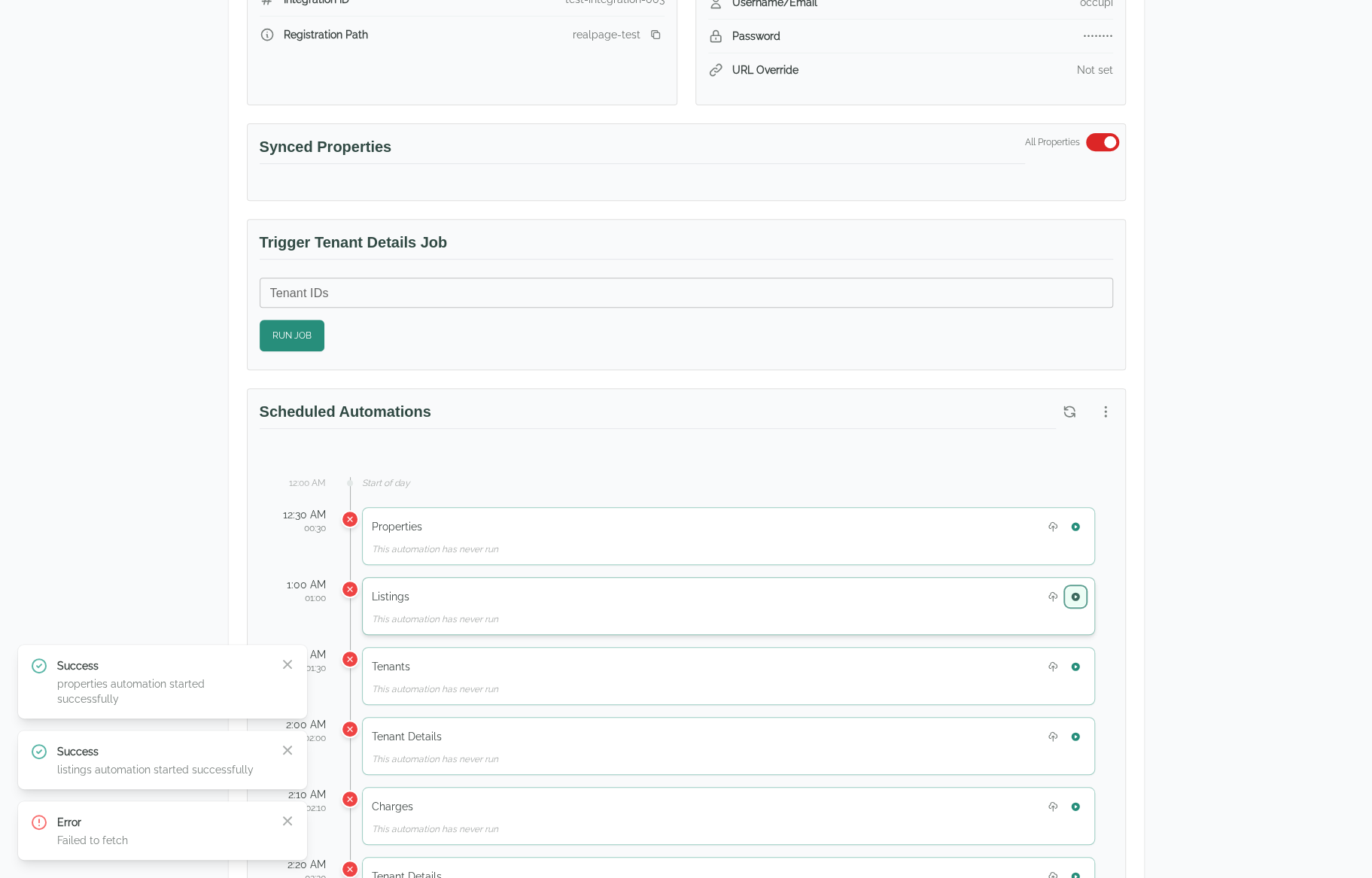
click at [1077, 591] on icon "button" at bounding box center [1075, 596] width 10 height 10
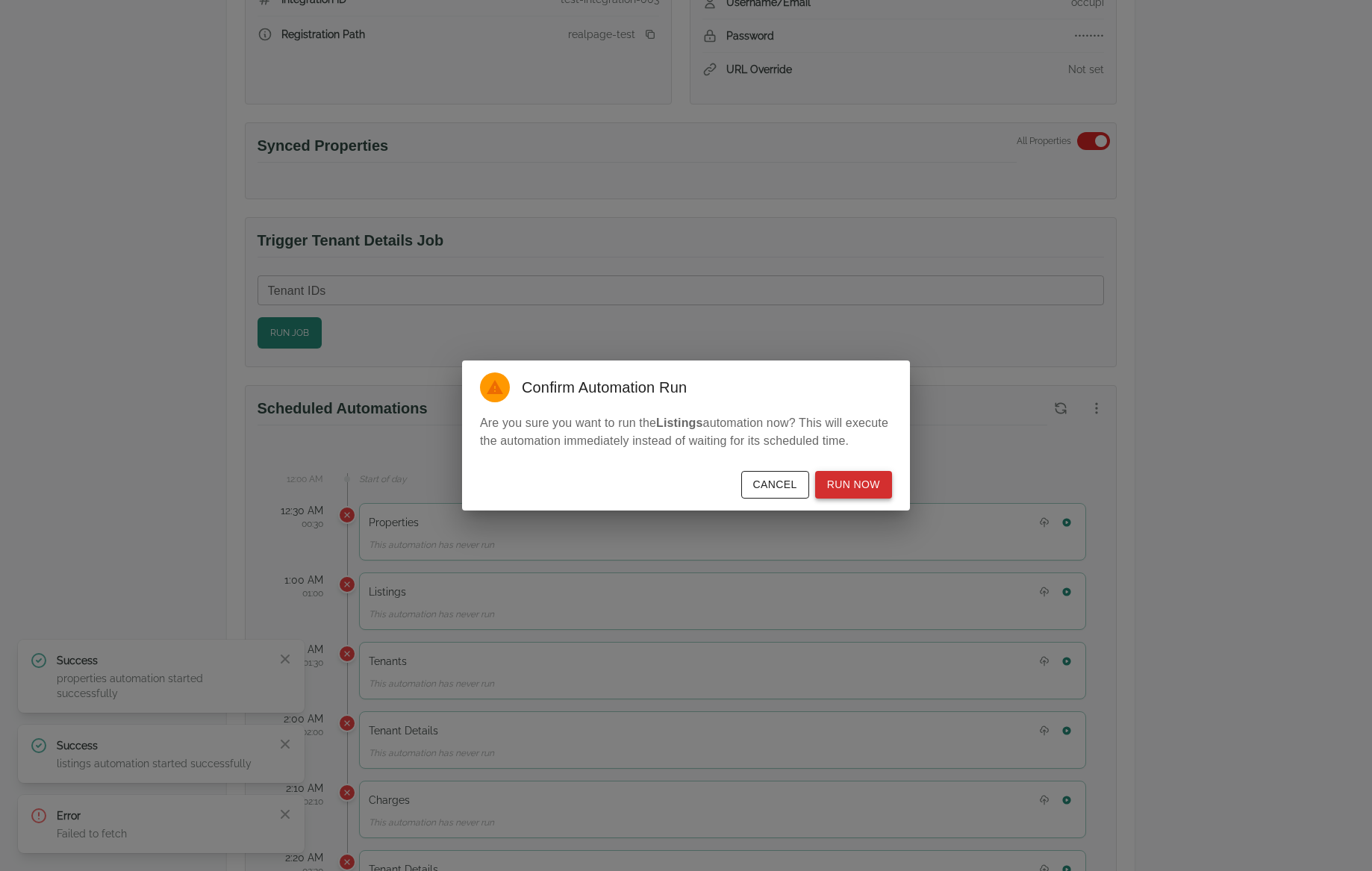
click at [832, 482] on button "Run Now" at bounding box center [853, 485] width 77 height 28
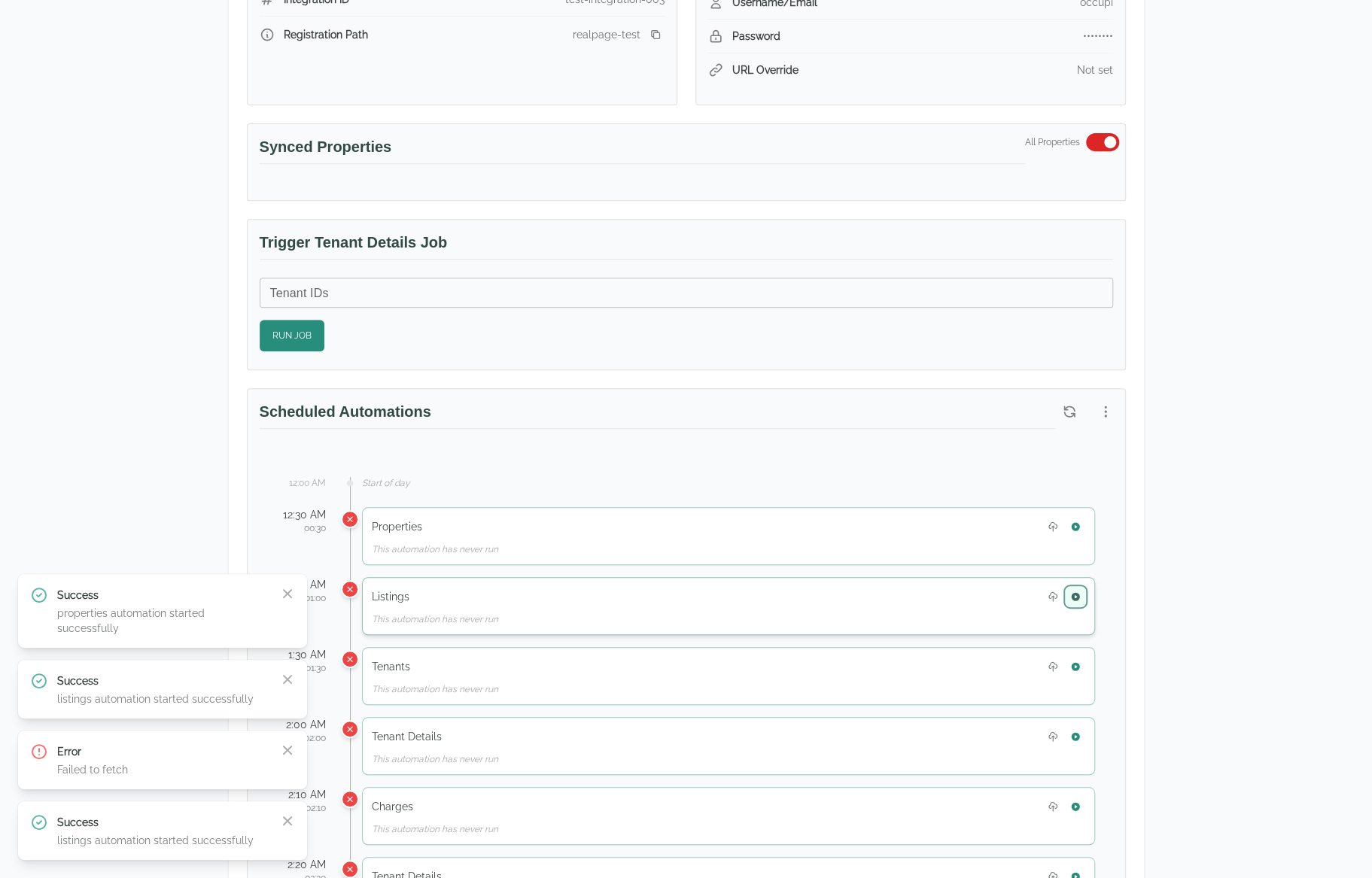
click at [1076, 592] on icon "button" at bounding box center [1075, 596] width 9 height 9
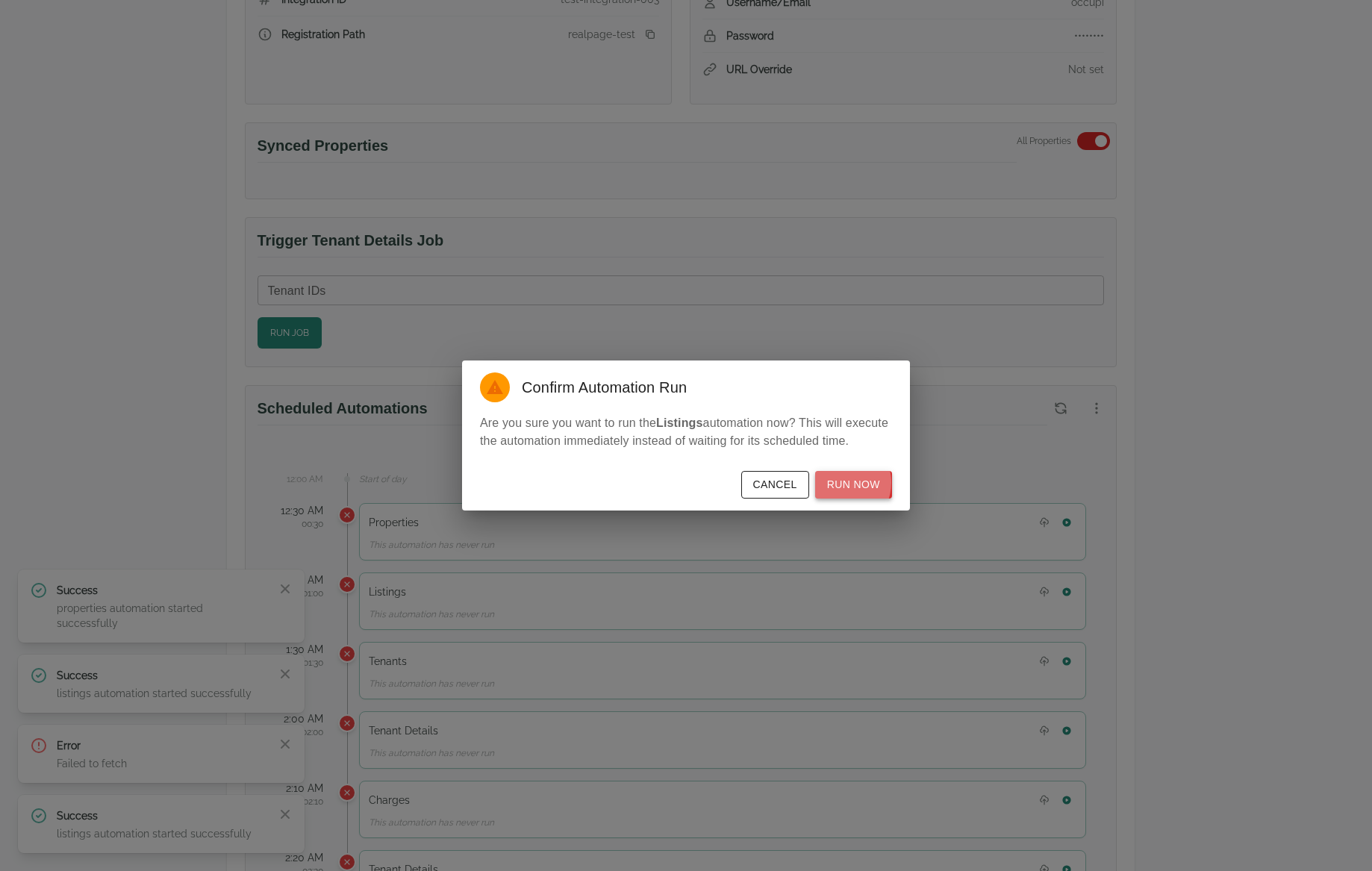
click at [841, 482] on button "Run Now" at bounding box center [853, 485] width 77 height 28
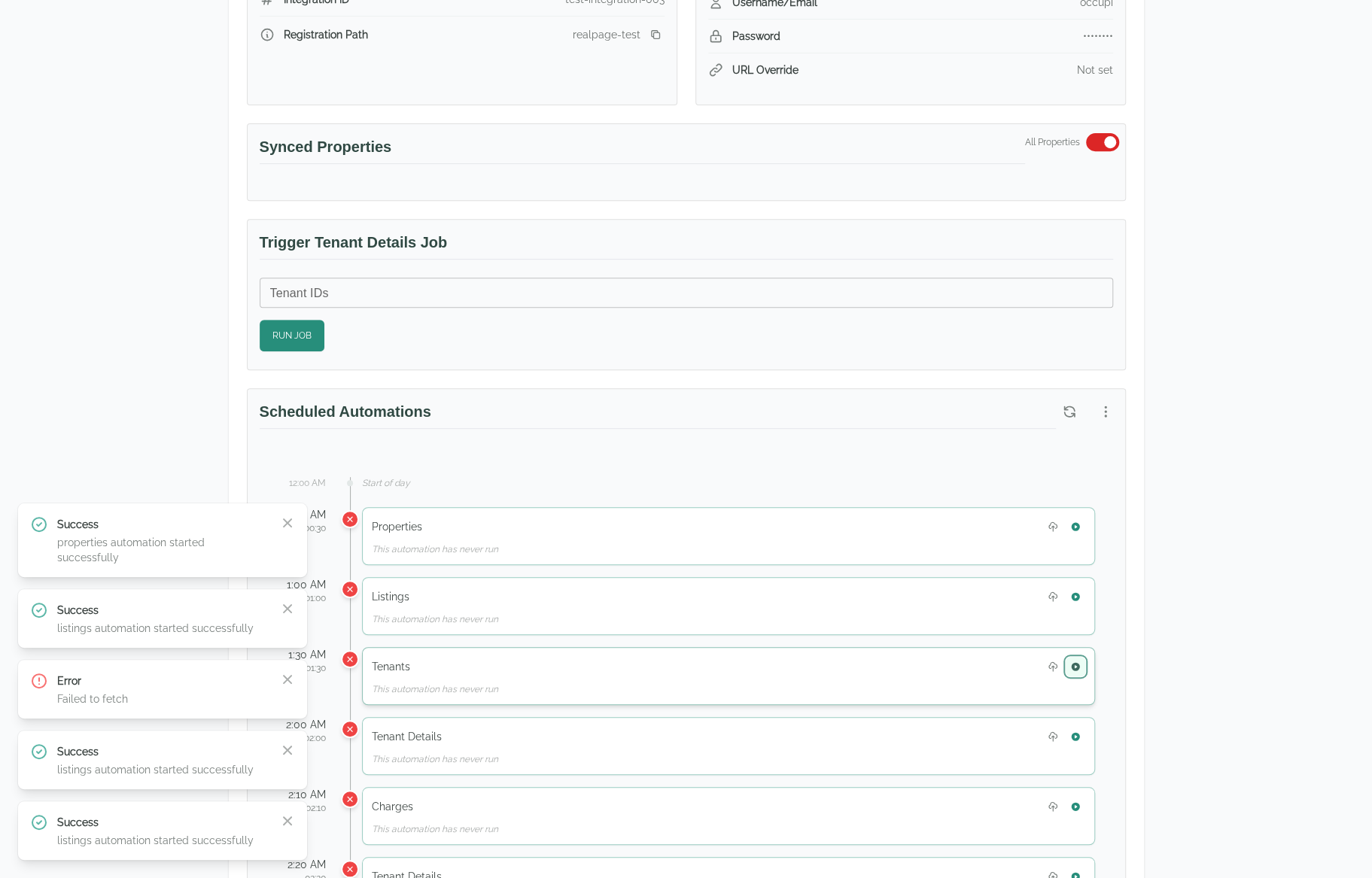
click at [1078, 662] on icon "button" at bounding box center [1075, 666] width 9 height 9
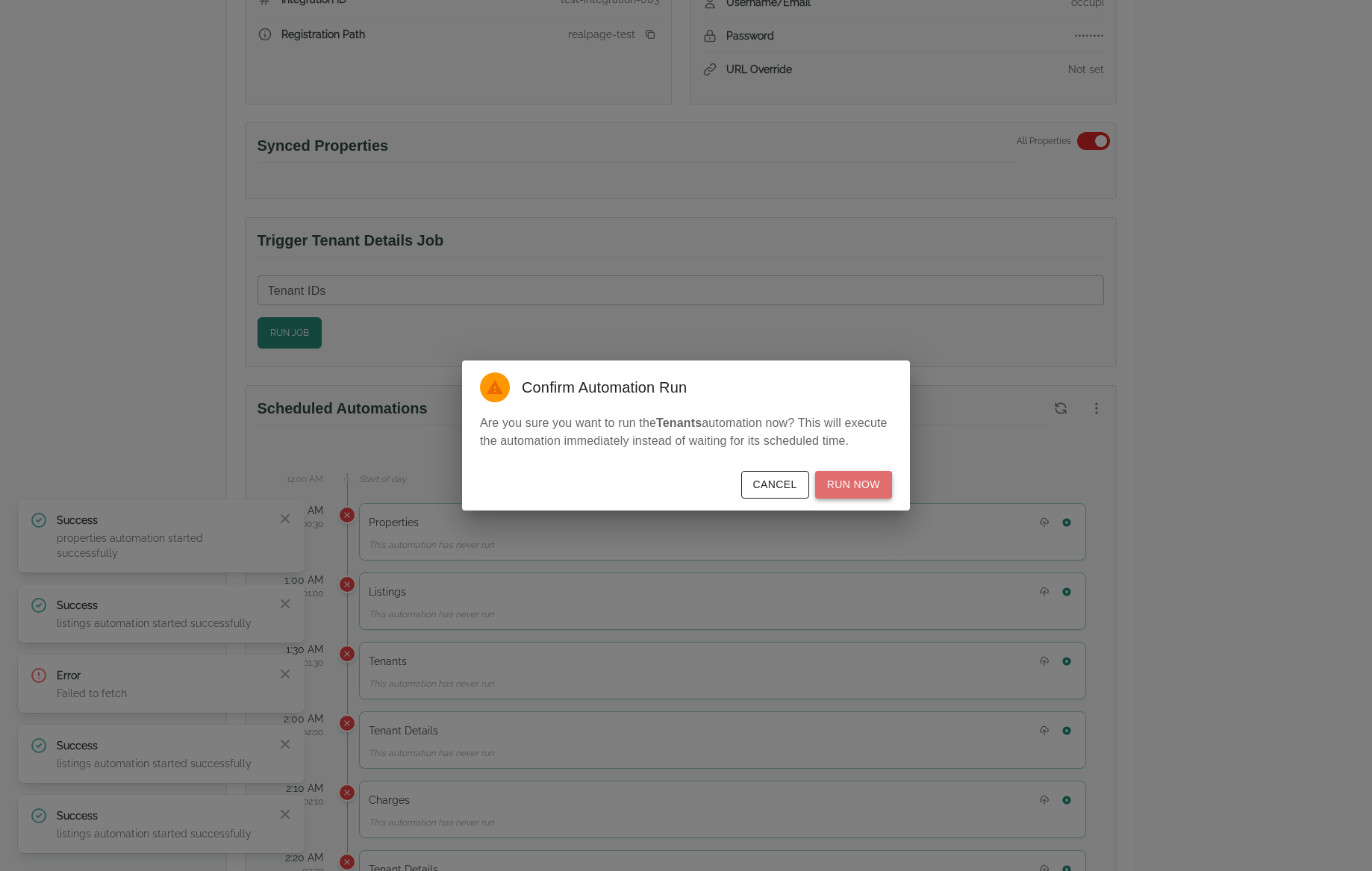
click at [857, 486] on button "Run Now" at bounding box center [853, 485] width 77 height 28
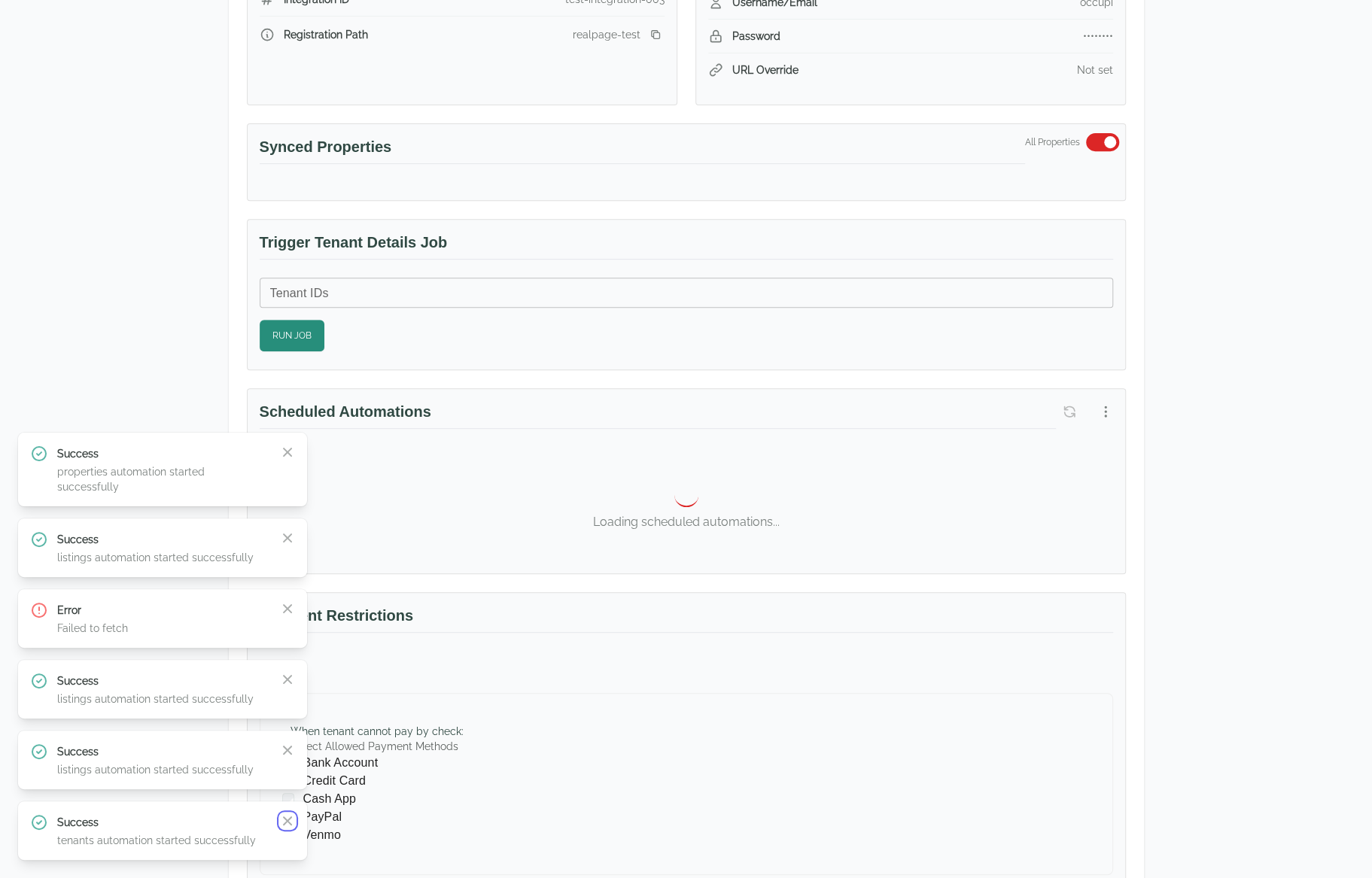
click at [290, 827] on icon "button" at bounding box center [287, 820] width 15 height 15
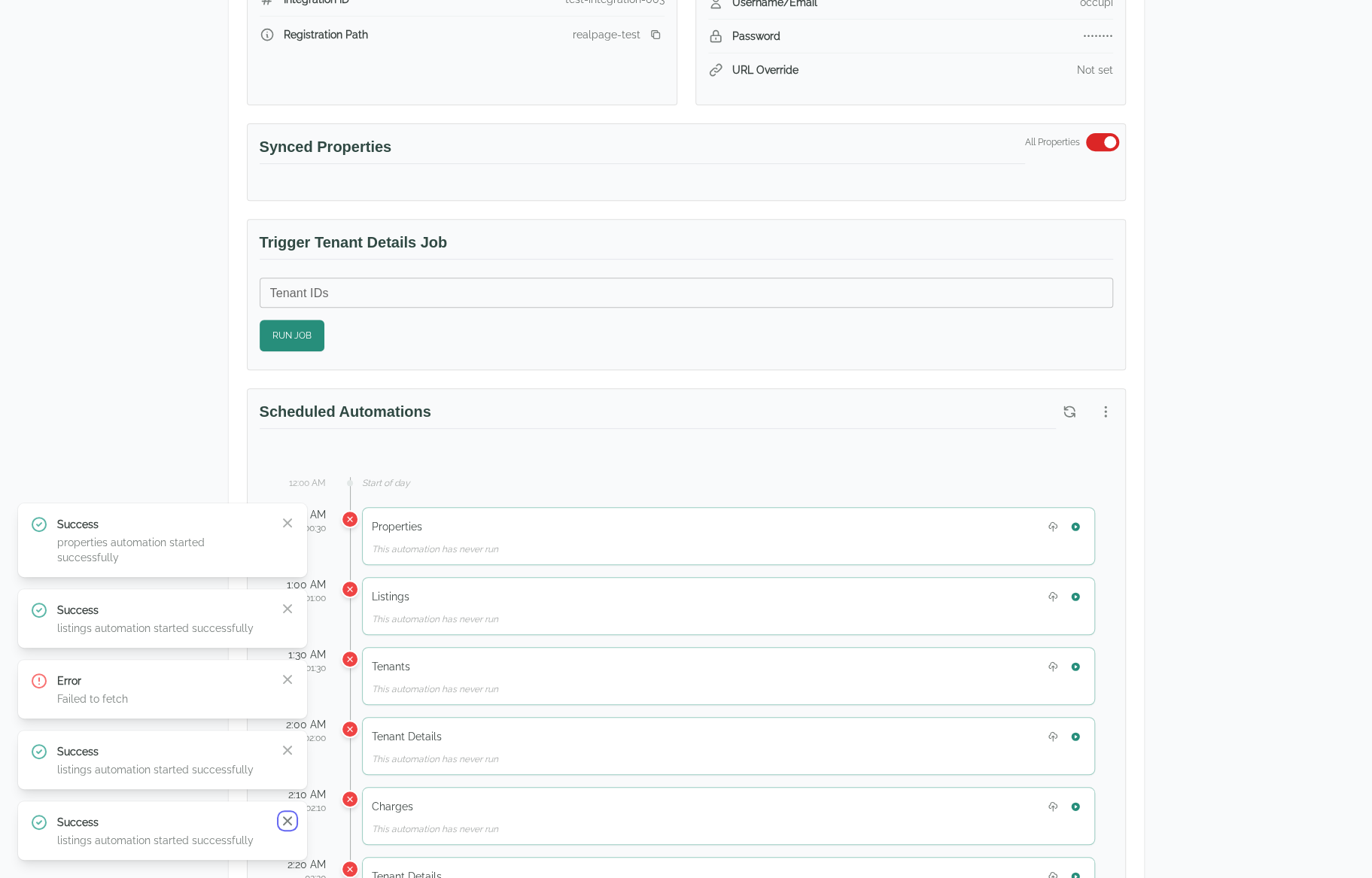
click at [289, 827] on icon "button" at bounding box center [287, 820] width 15 height 15
click at [289, 813] on icon "button" at bounding box center [287, 805] width 15 height 15
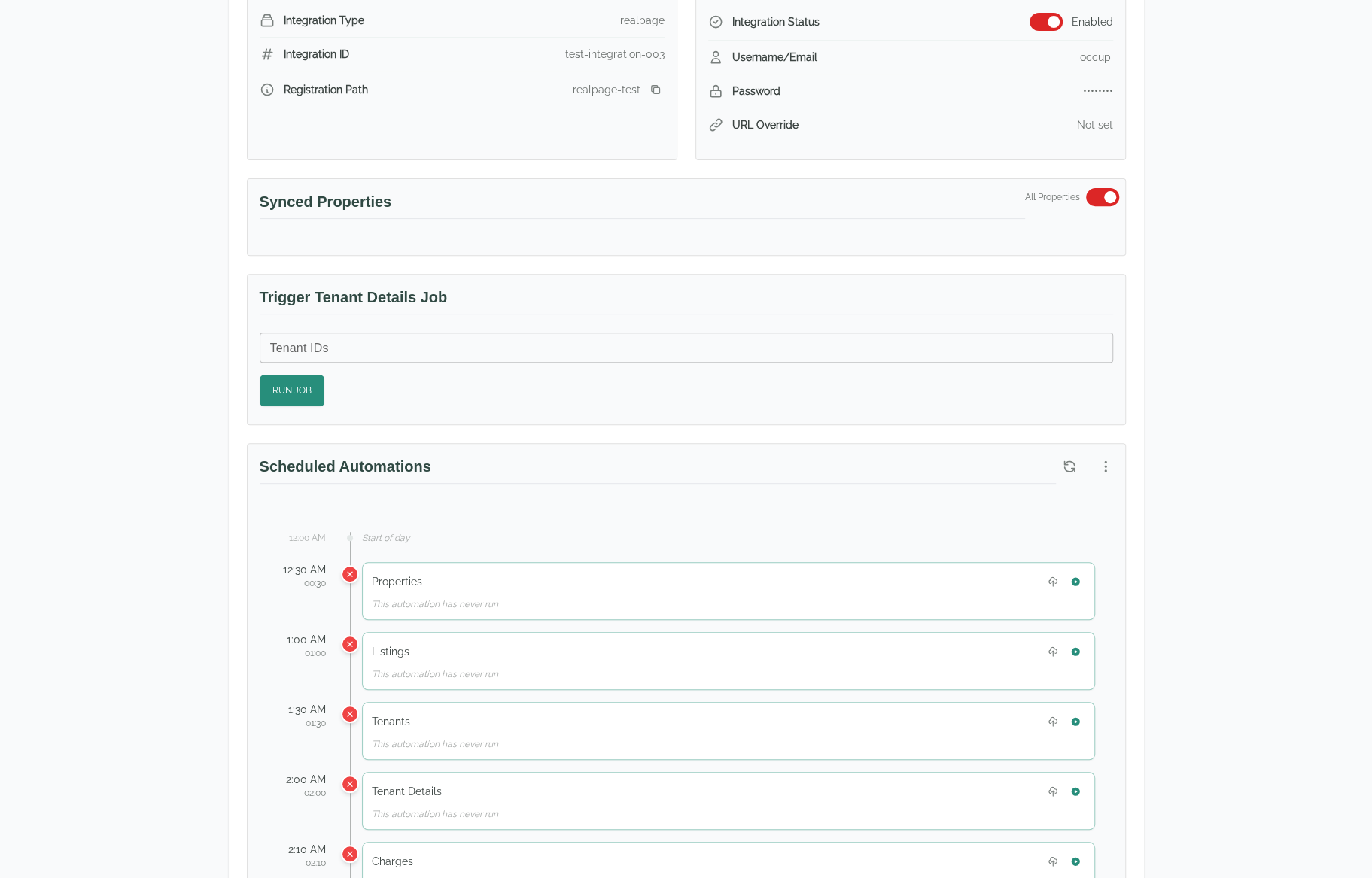
scroll to position [0, 0]
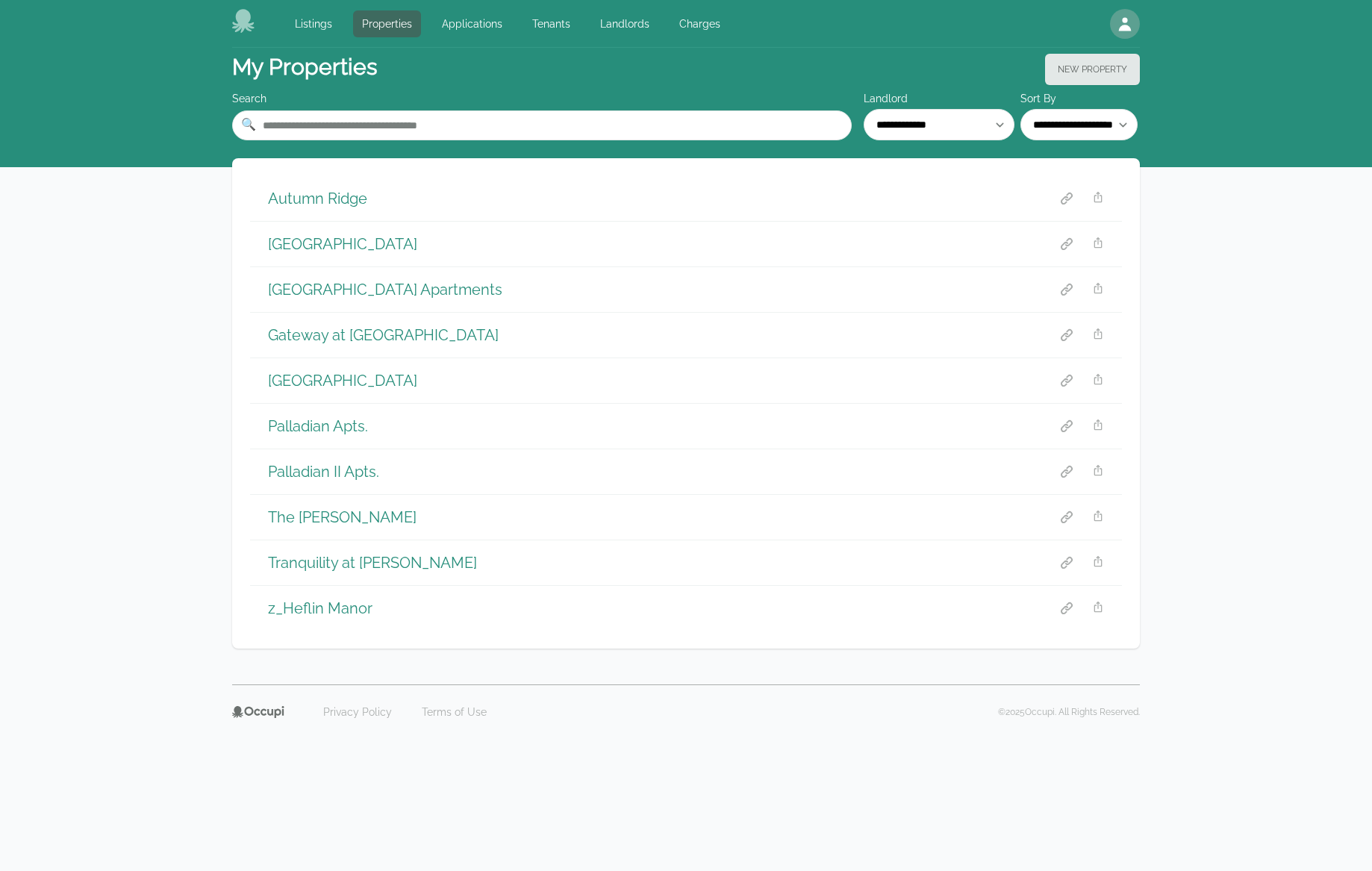
click at [390, 284] on h1 "[GEOGRAPHIC_DATA] Apartments" at bounding box center [385, 289] width 234 height 21
click at [335, 289] on h1 "[GEOGRAPHIC_DATA] Apartments" at bounding box center [385, 289] width 234 height 21
click at [325, 247] on h1 "[GEOGRAPHIC_DATA]" at bounding box center [342, 244] width 149 height 21
click at [336, 186] on div "Autumn Ridge" at bounding box center [686, 199] width 872 height 45
click at [333, 192] on h1 "Autumn Ridge" at bounding box center [317, 198] width 99 height 21
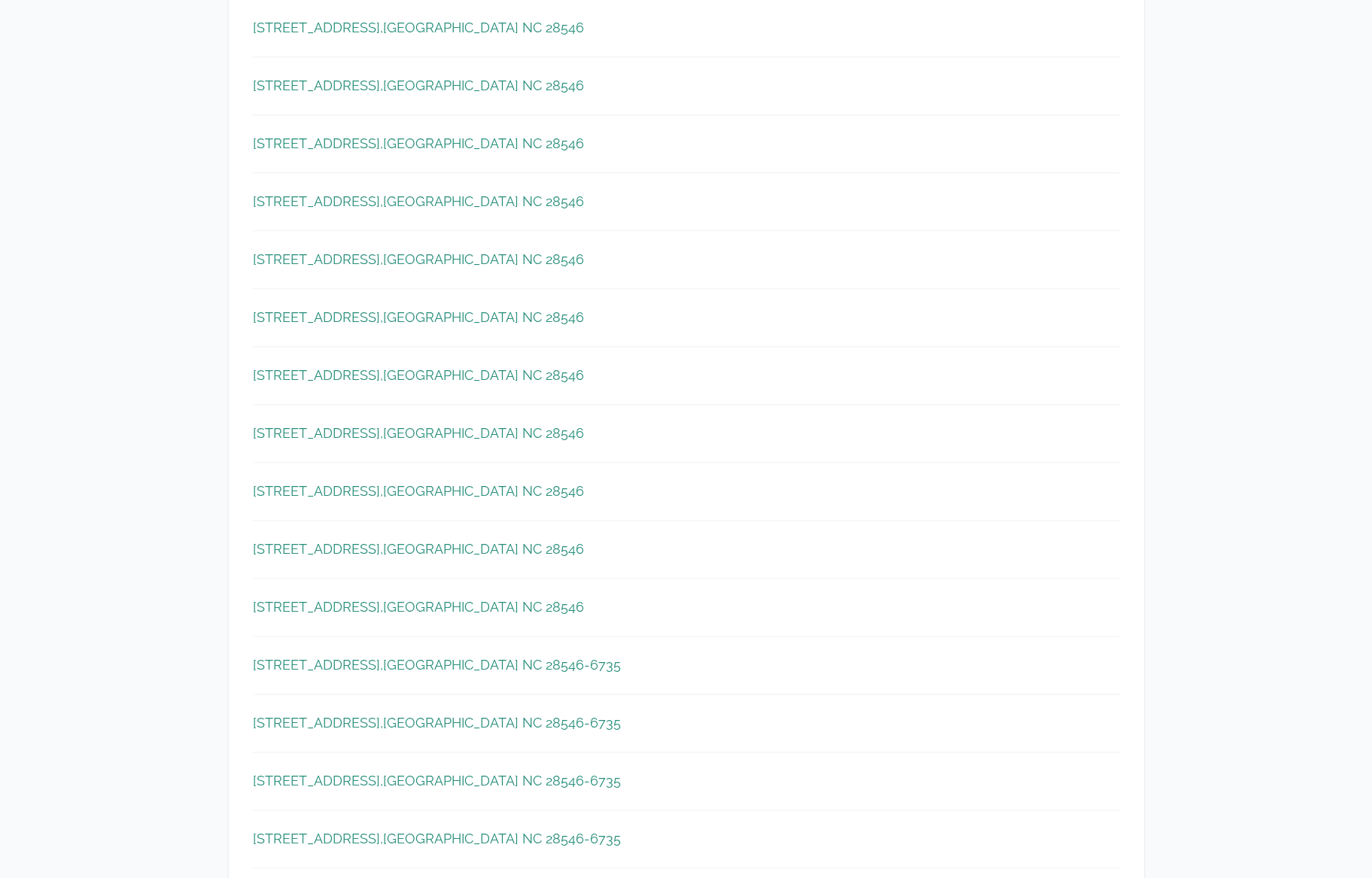
scroll to position [1505, 0]
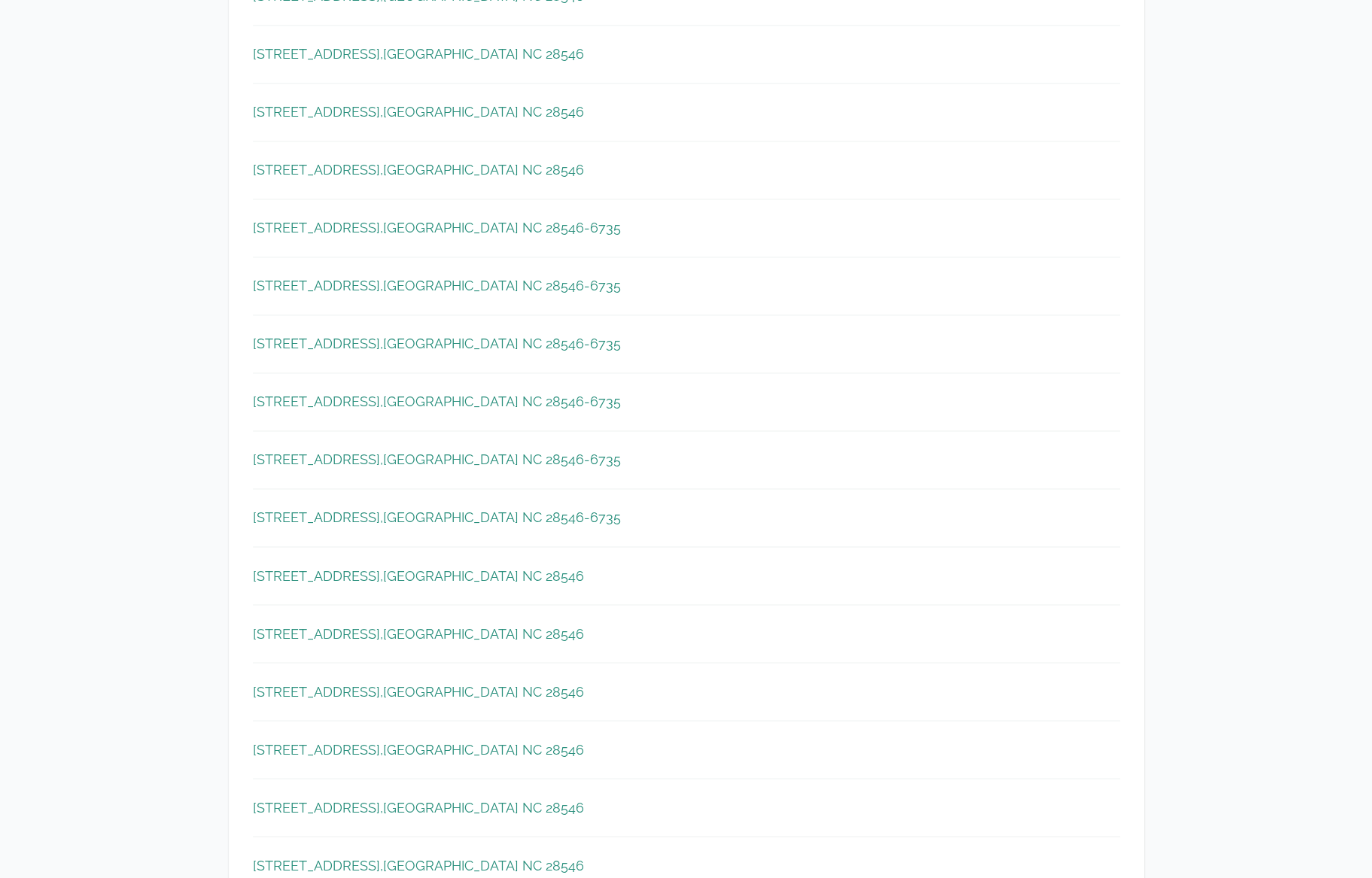
click at [554, 217] on span "Jacksonville NC 28546-6735" at bounding box center [502, 228] width 238 height 21
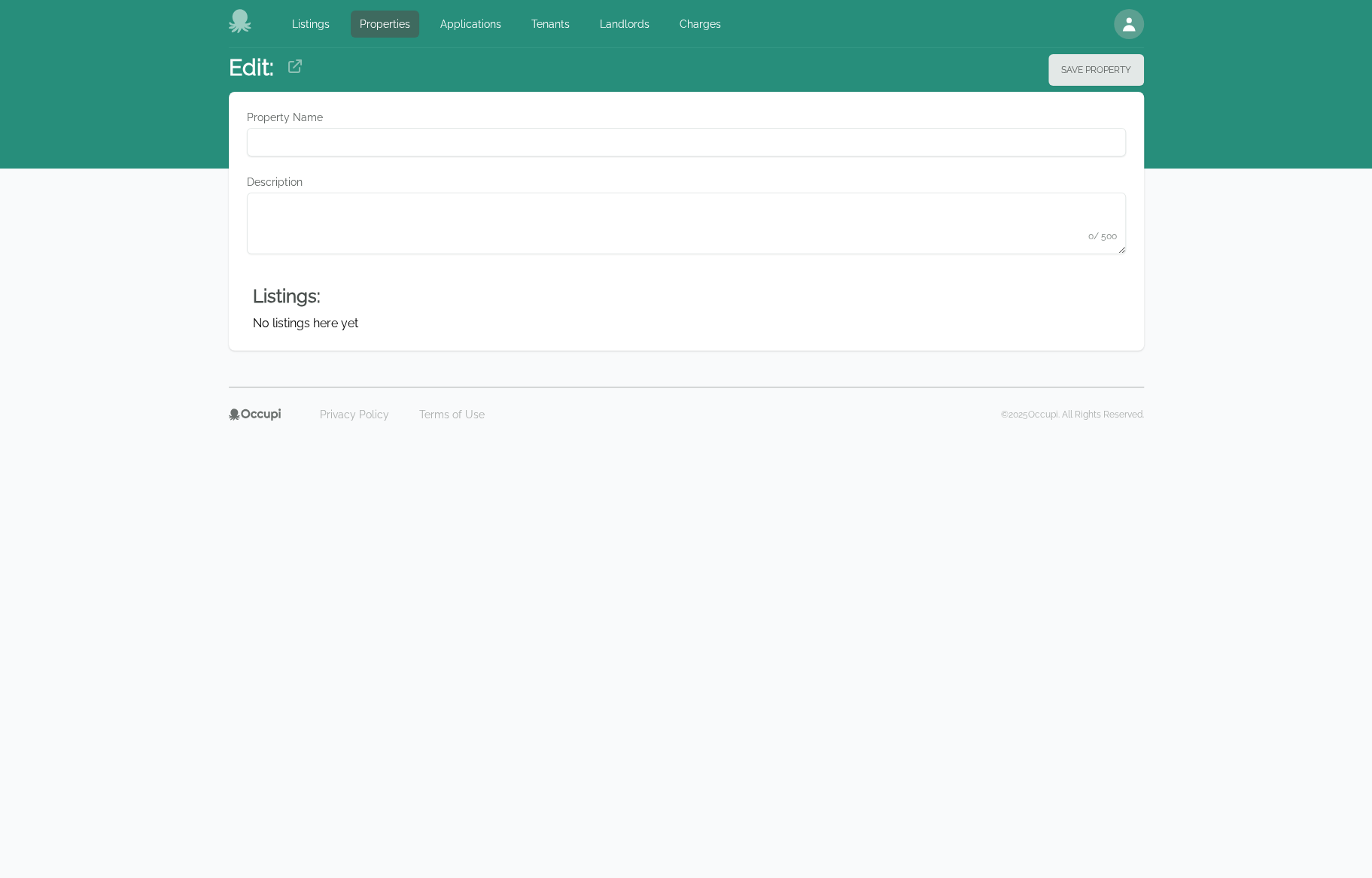
type Name "**********"
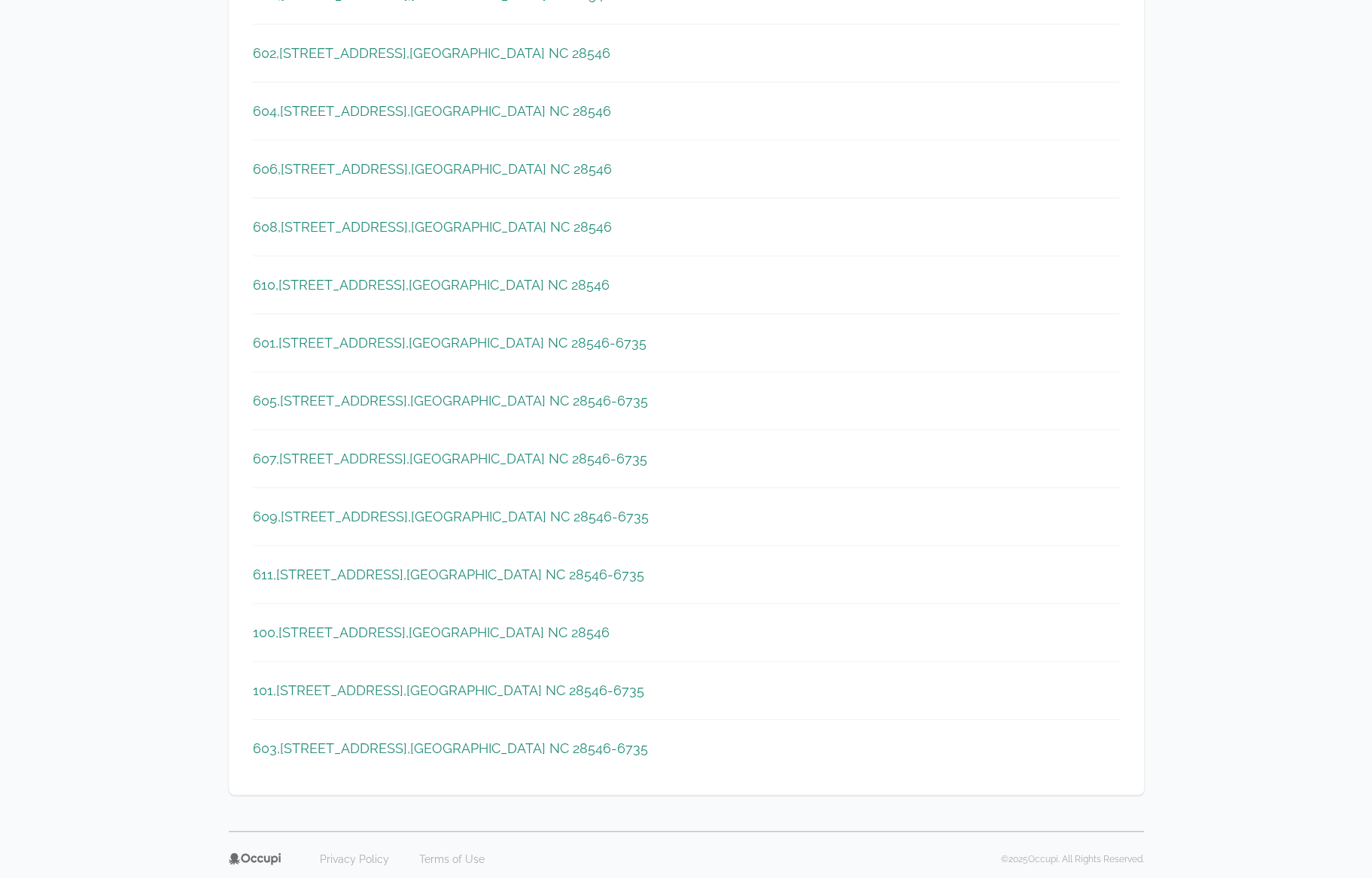
scroll to position [2347, 0]
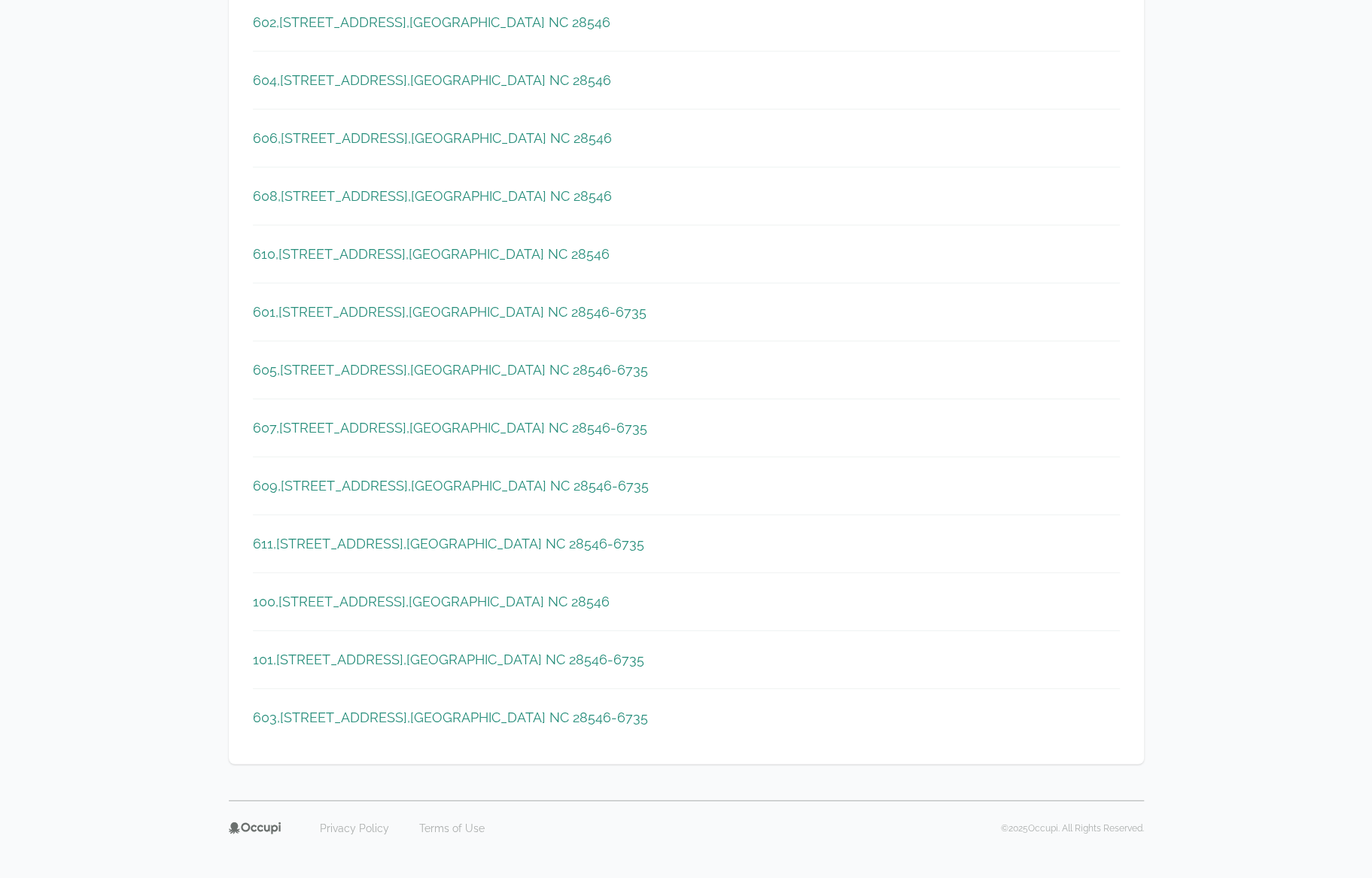
click at [352, 708] on span "603, 300 Autumn Ridge Dr , Jacksonville NC 28546-6735" at bounding box center [450, 718] width 395 height 21
